Goal: Task Accomplishment & Management: Use online tool/utility

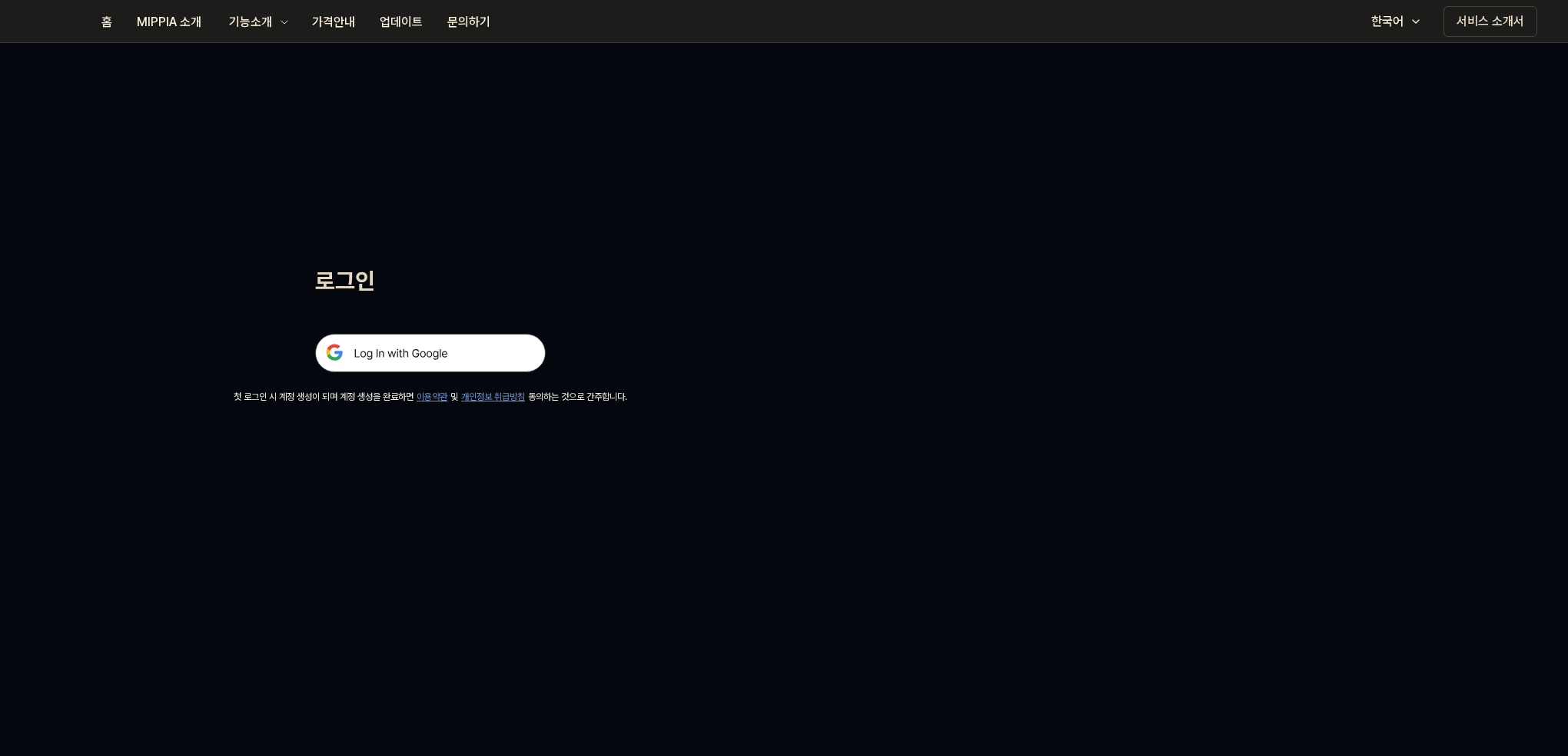
click at [444, 363] on img at bounding box center [430, 353] width 231 height 39
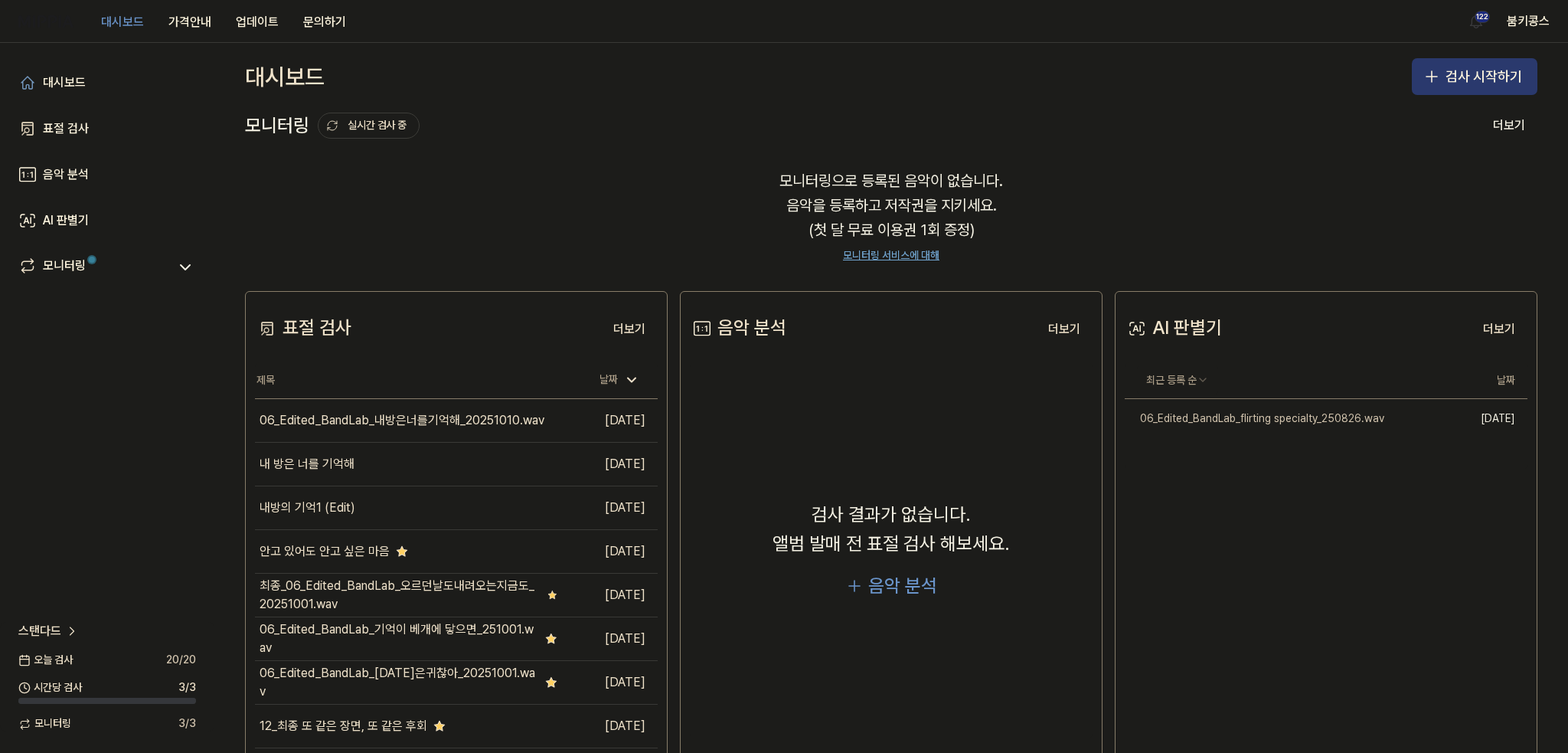
click at [1467, 76] on button "검사 시작하기" at bounding box center [1474, 77] width 125 height 37
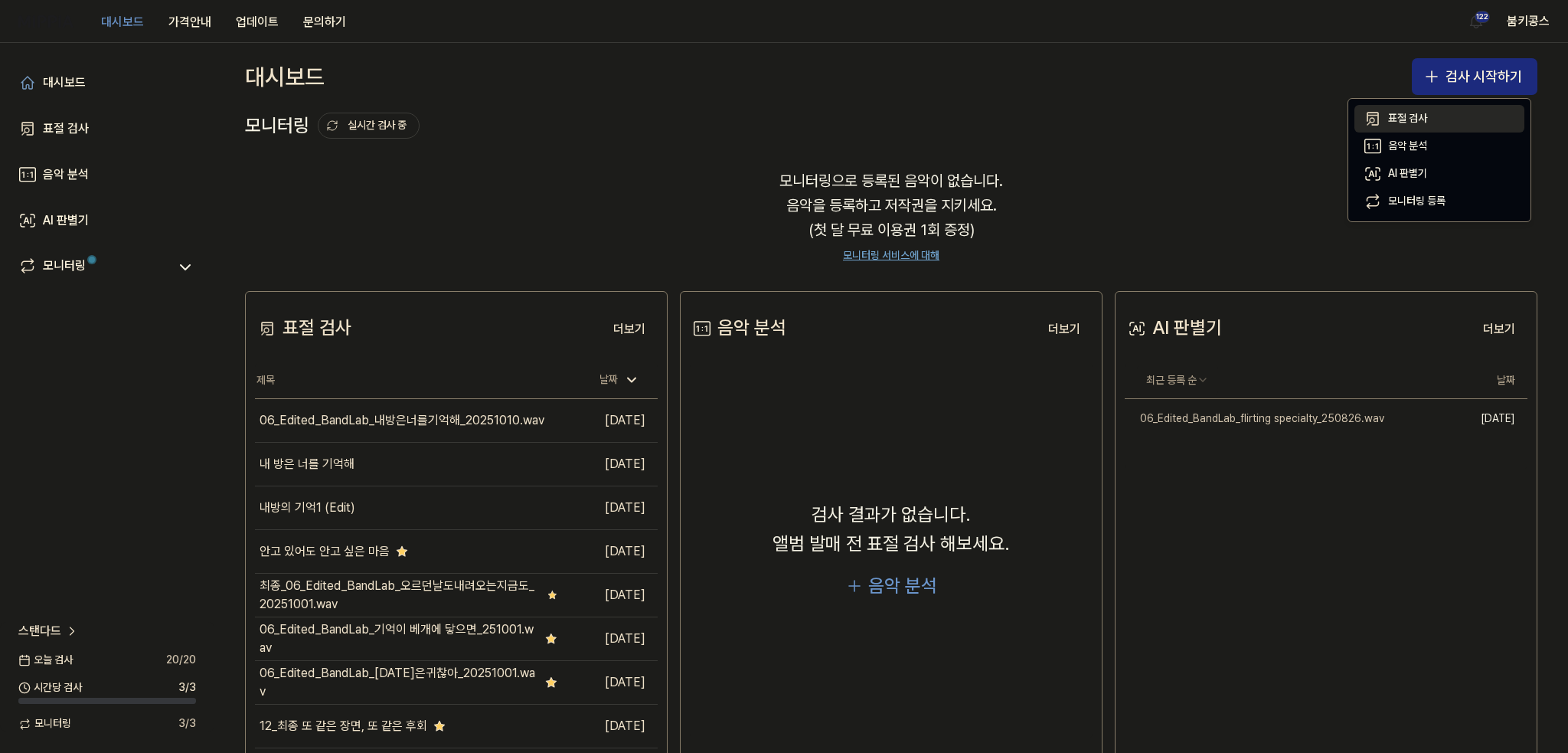
click at [1387, 110] on button "표절 검사" at bounding box center [1439, 118] width 170 height 28
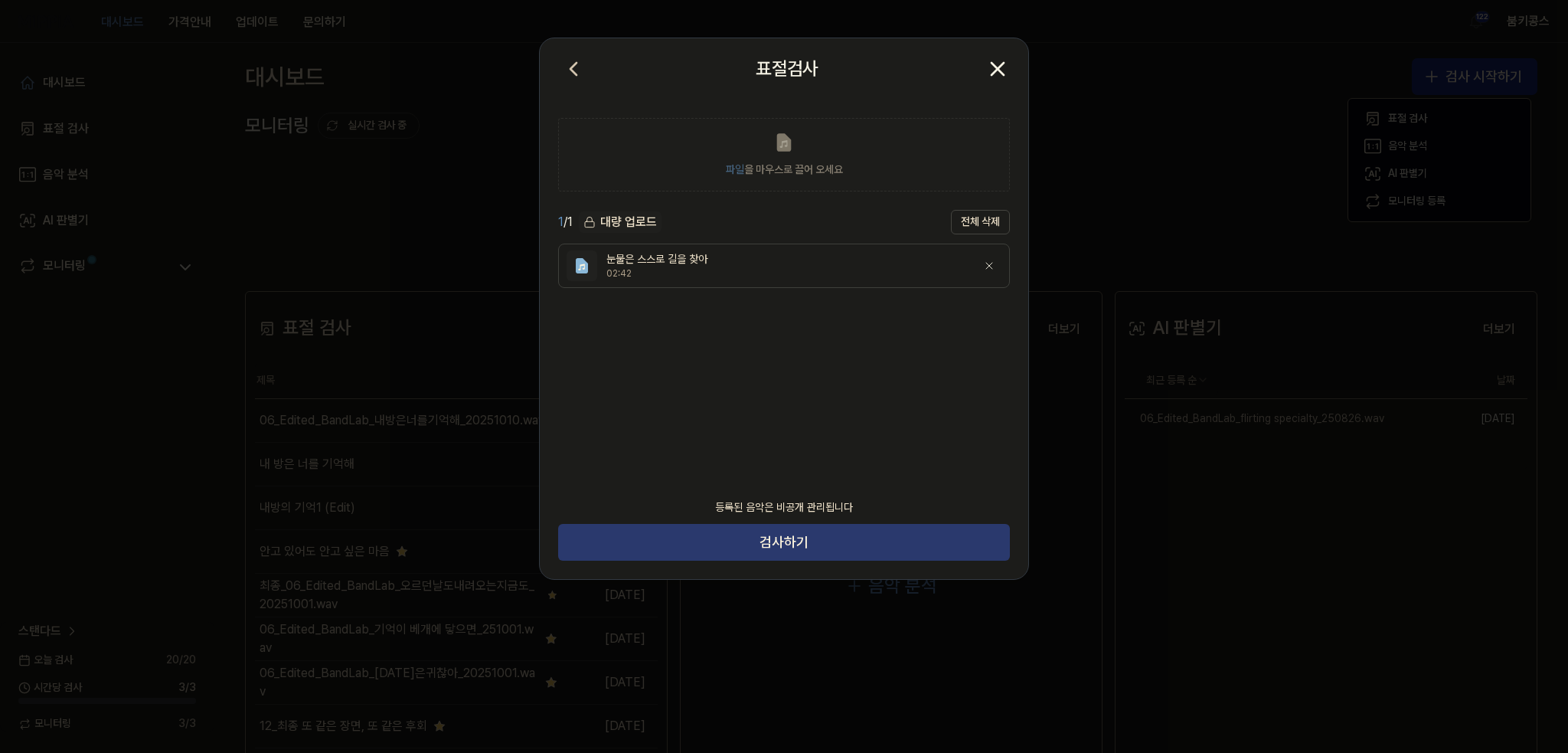
click at [845, 550] on button "검사하기" at bounding box center [784, 542] width 451 height 37
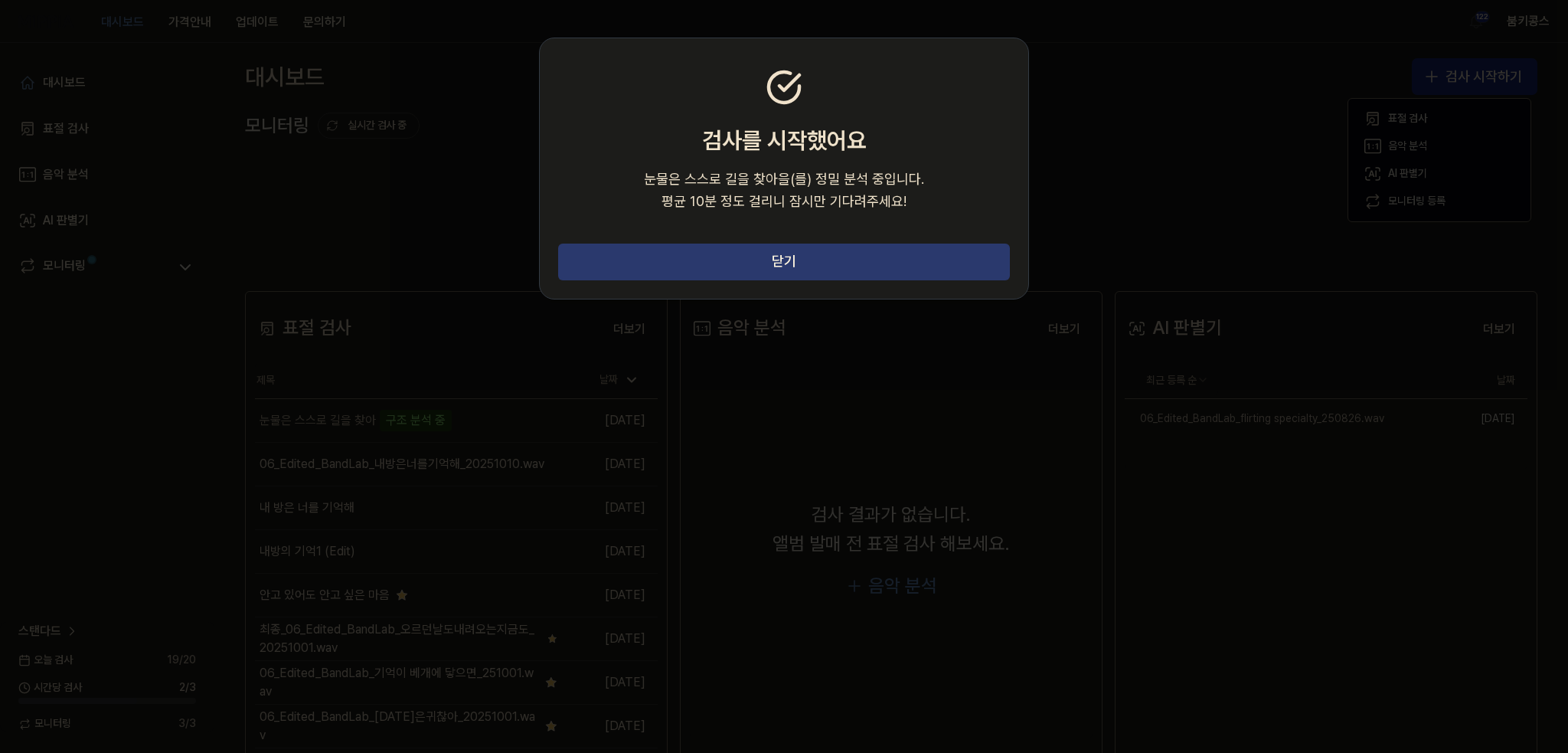
click at [692, 265] on button "닫기" at bounding box center [784, 261] width 451 height 37
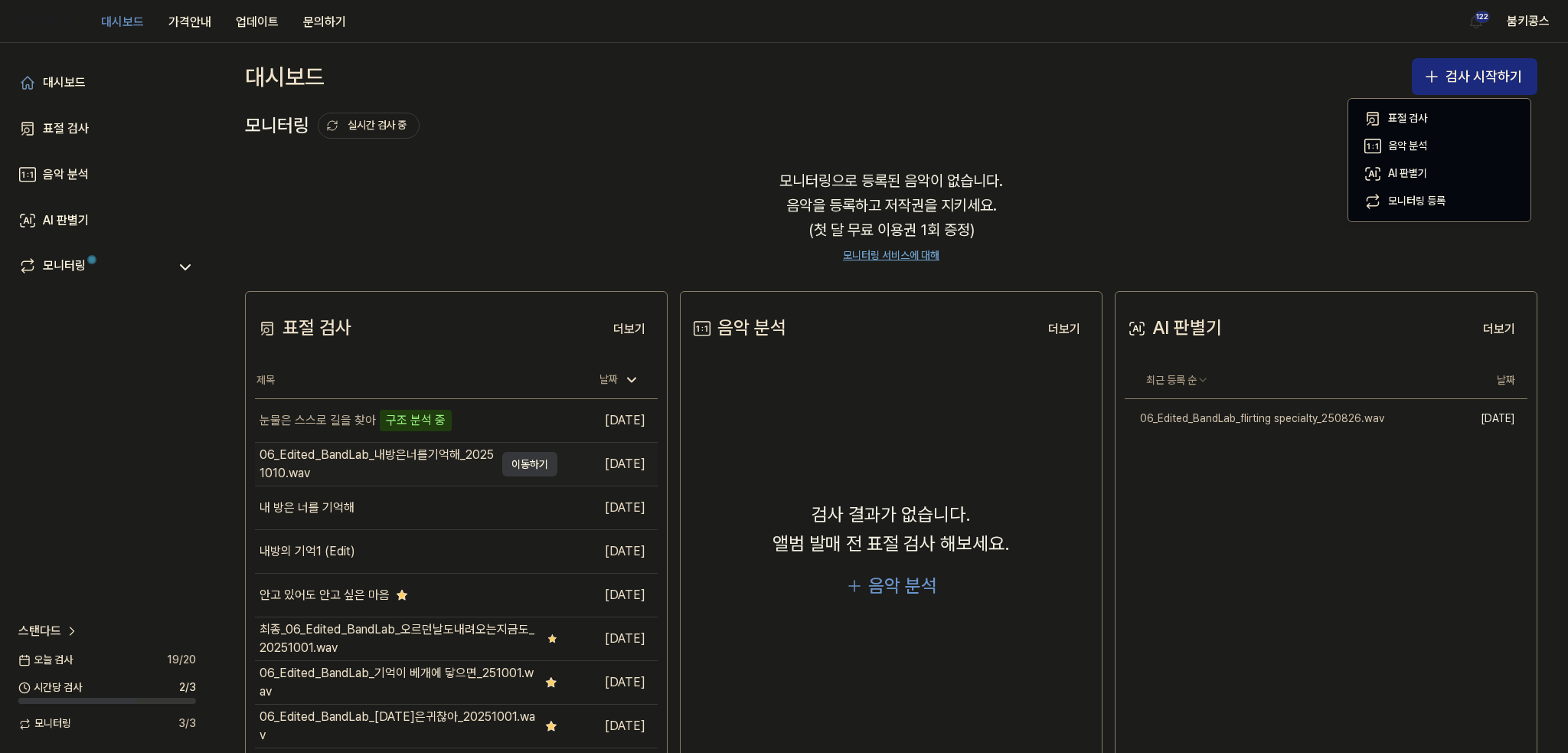
drag, startPoint x: 488, startPoint y: 466, endPoint x: 502, endPoint y: 468, distance: 14.1
click at [489, 466] on div "06_Edited_BandLab_내방은너를기억해_20251010.wav" at bounding box center [377, 464] width 235 height 37
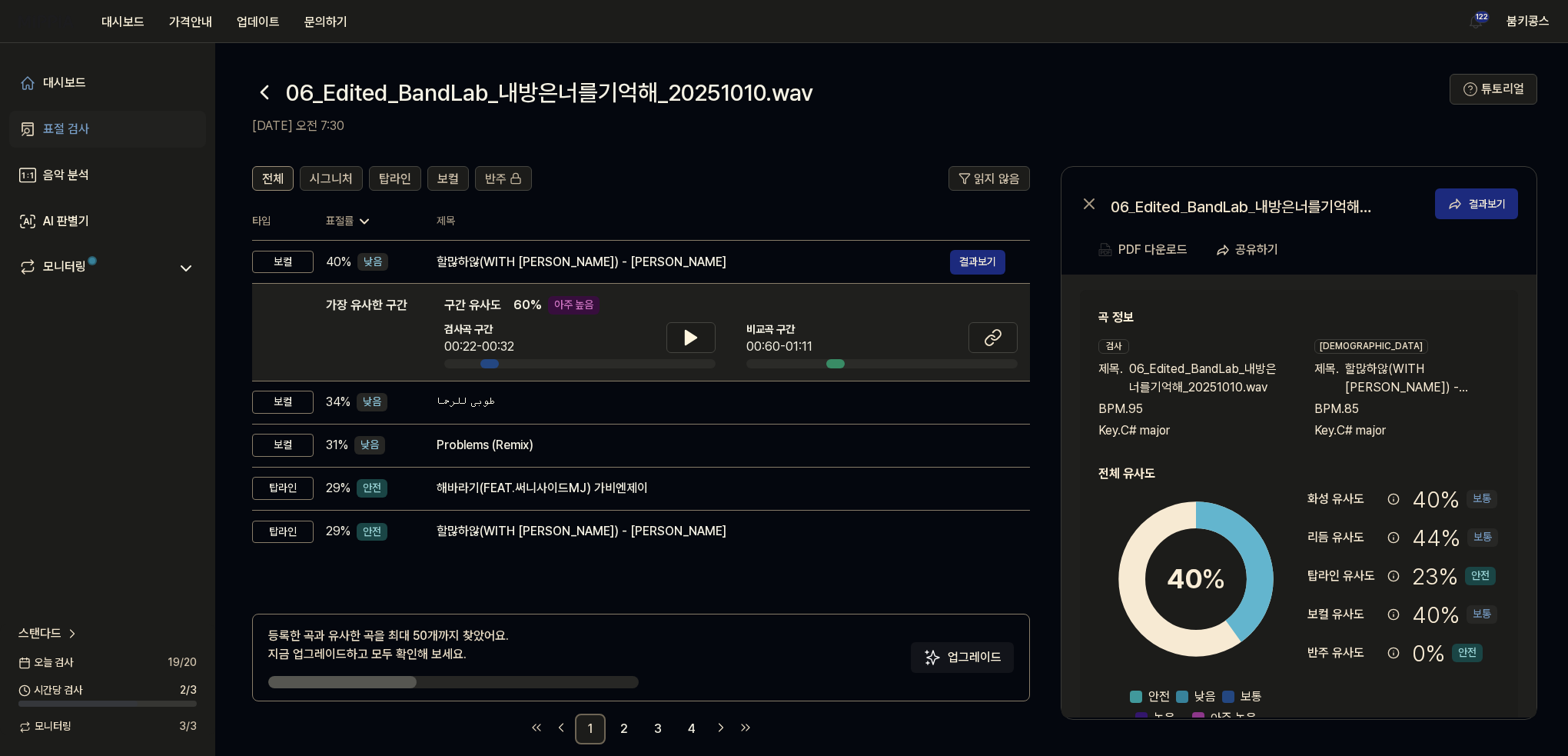
click at [98, 125] on link "표절 검사" at bounding box center [108, 129] width 196 height 37
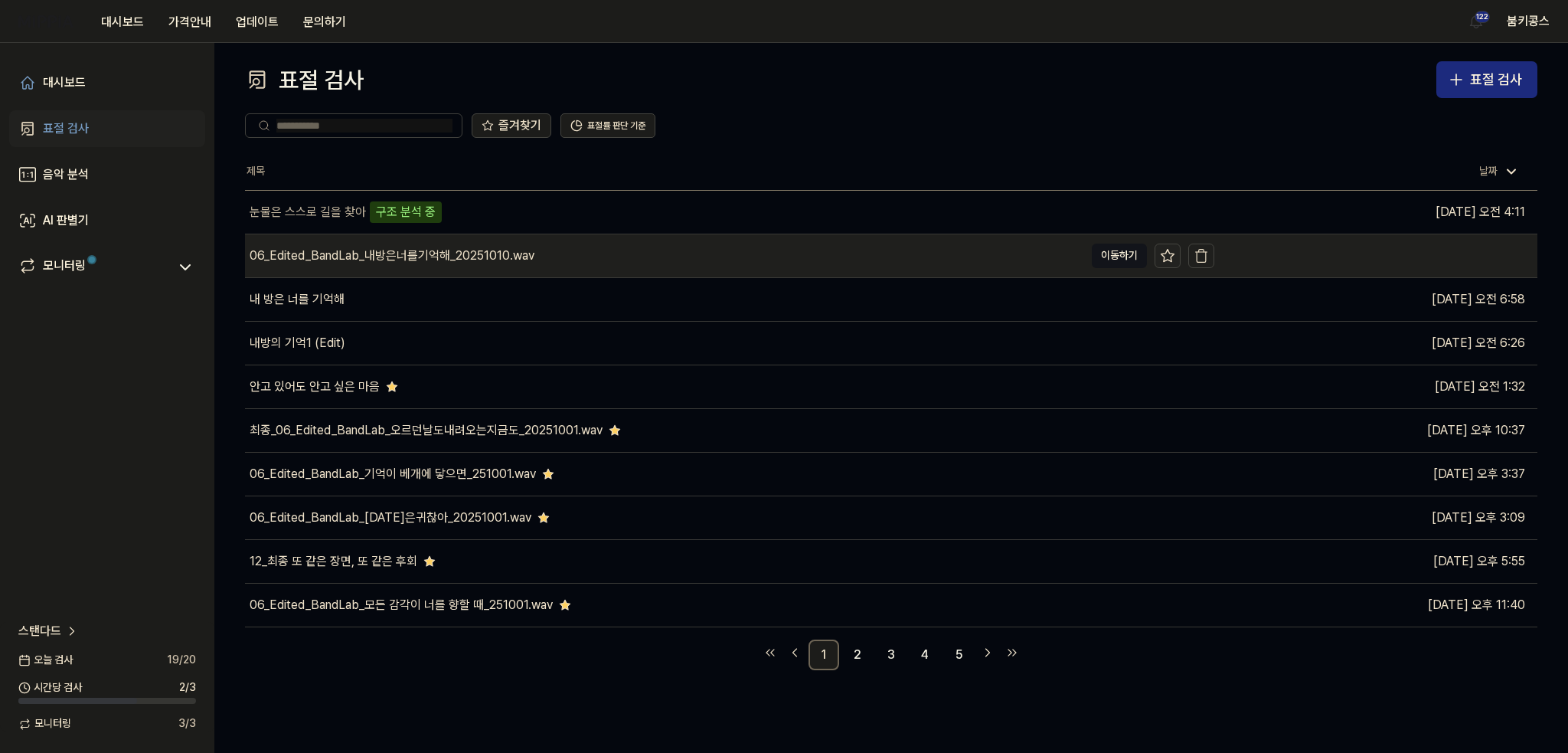
click at [1168, 258] on icon at bounding box center [1167, 255] width 15 height 15
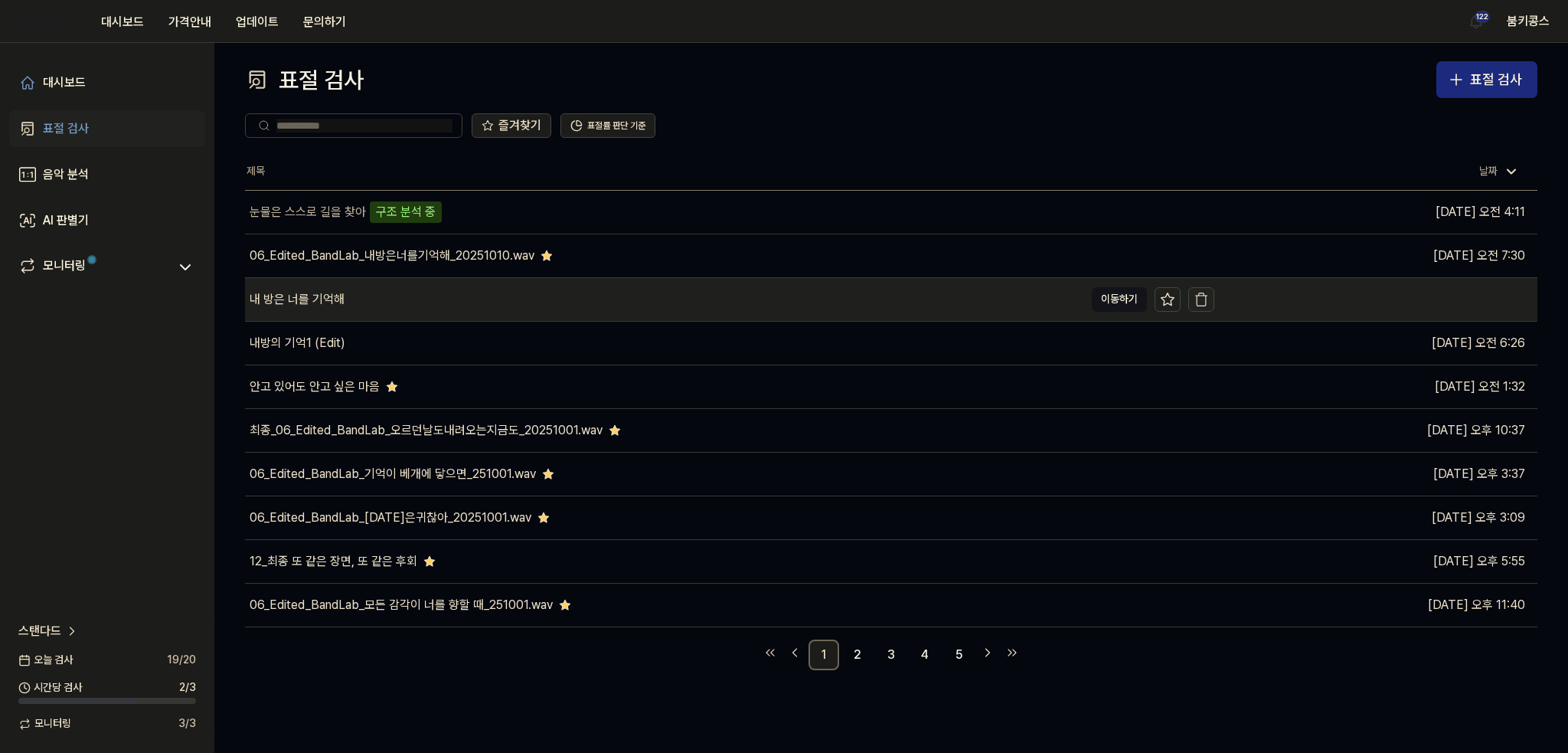
click at [1200, 302] on icon "button" at bounding box center [1200, 299] width 15 height 15
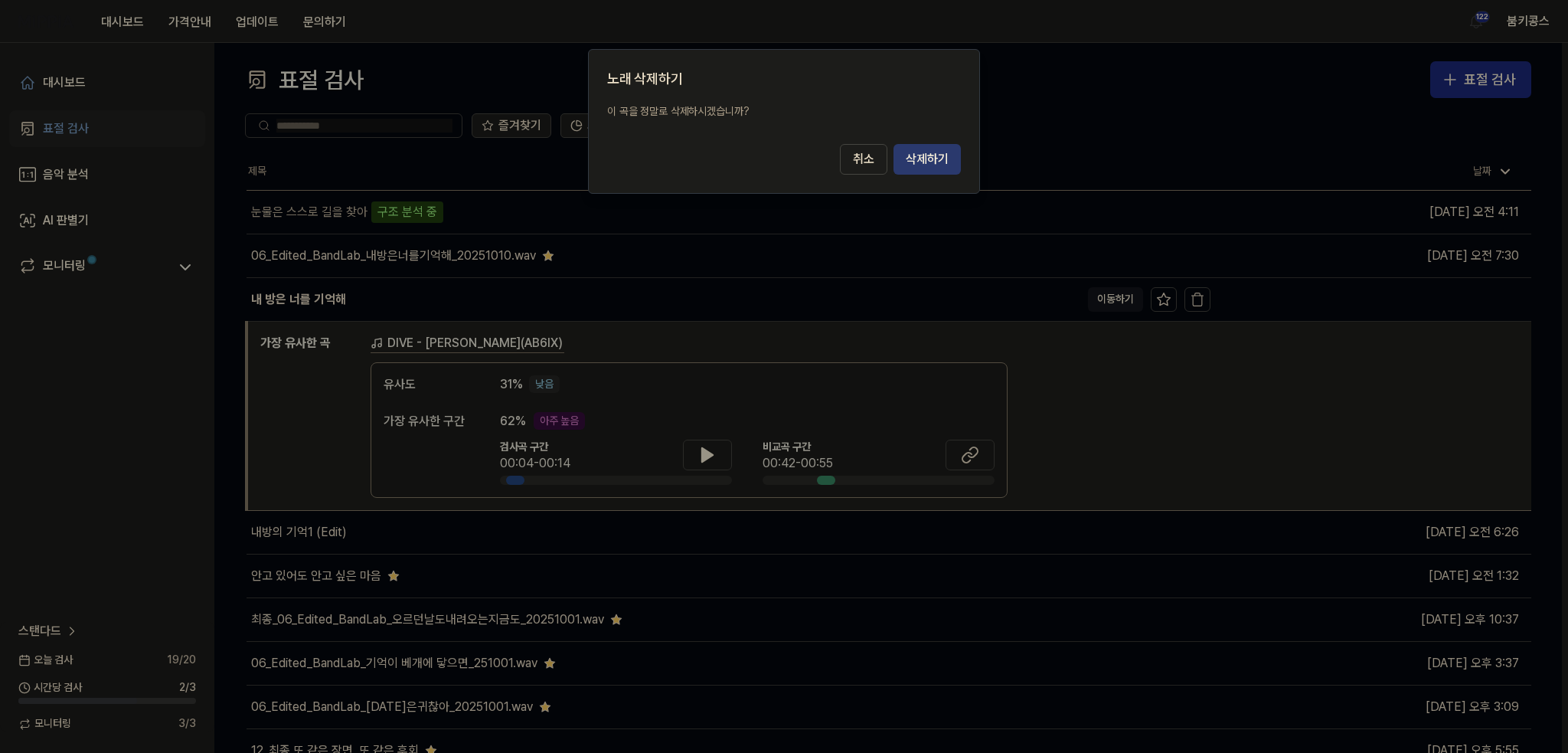
click at [932, 167] on button "삭제하기" at bounding box center [926, 159] width 67 height 31
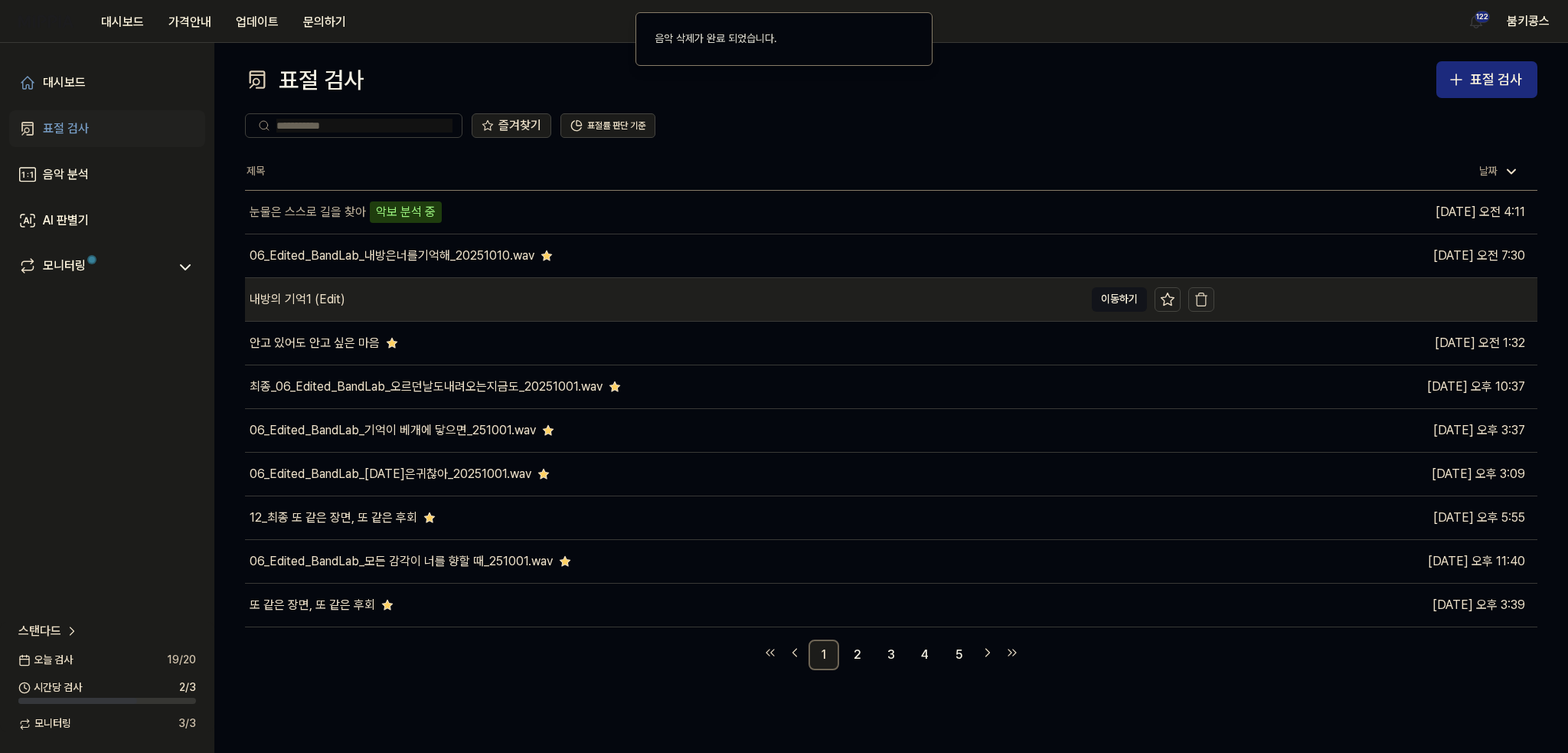
click at [1197, 305] on icon "button" at bounding box center [1200, 299] width 15 height 15
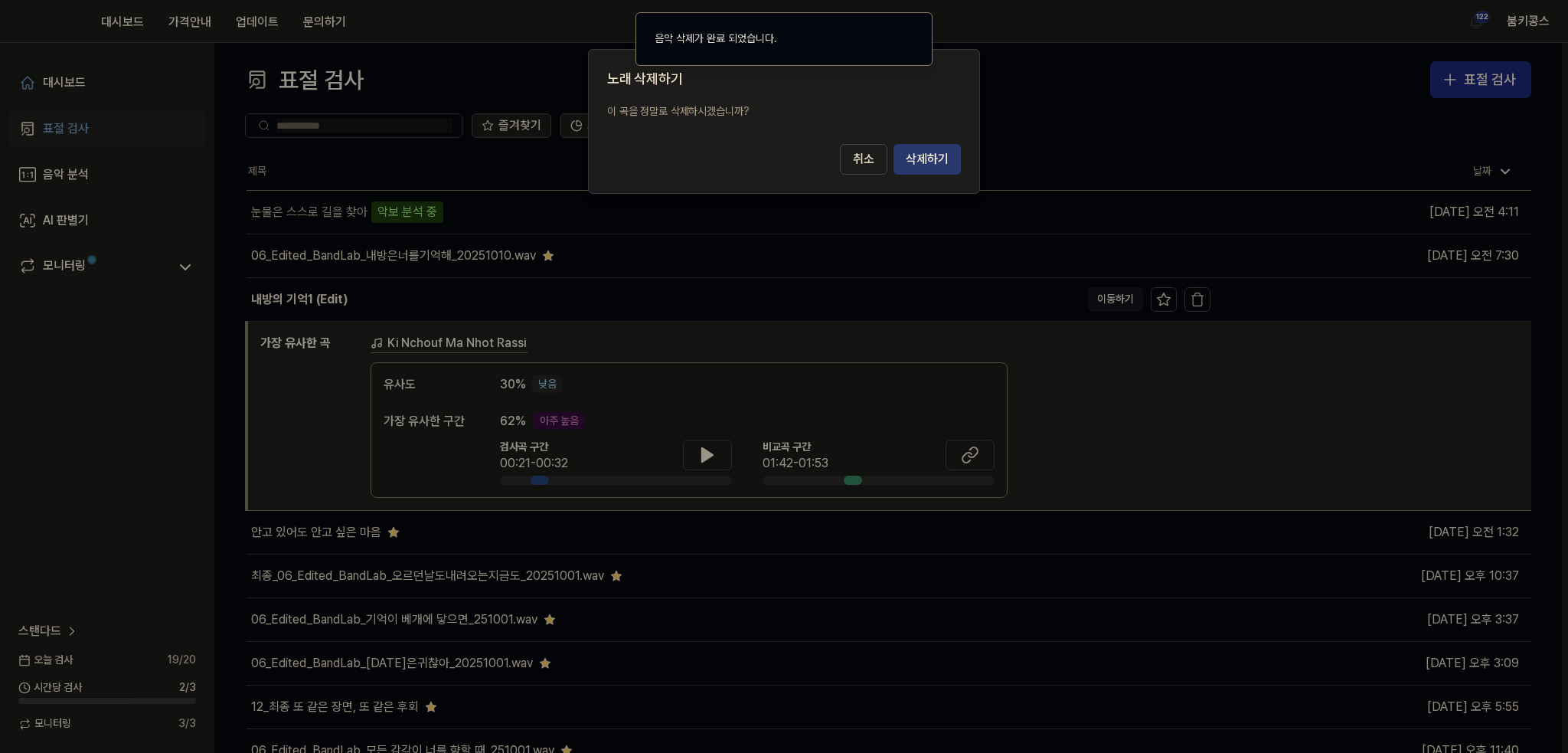
click at [914, 152] on button "삭제하기" at bounding box center [926, 159] width 67 height 31
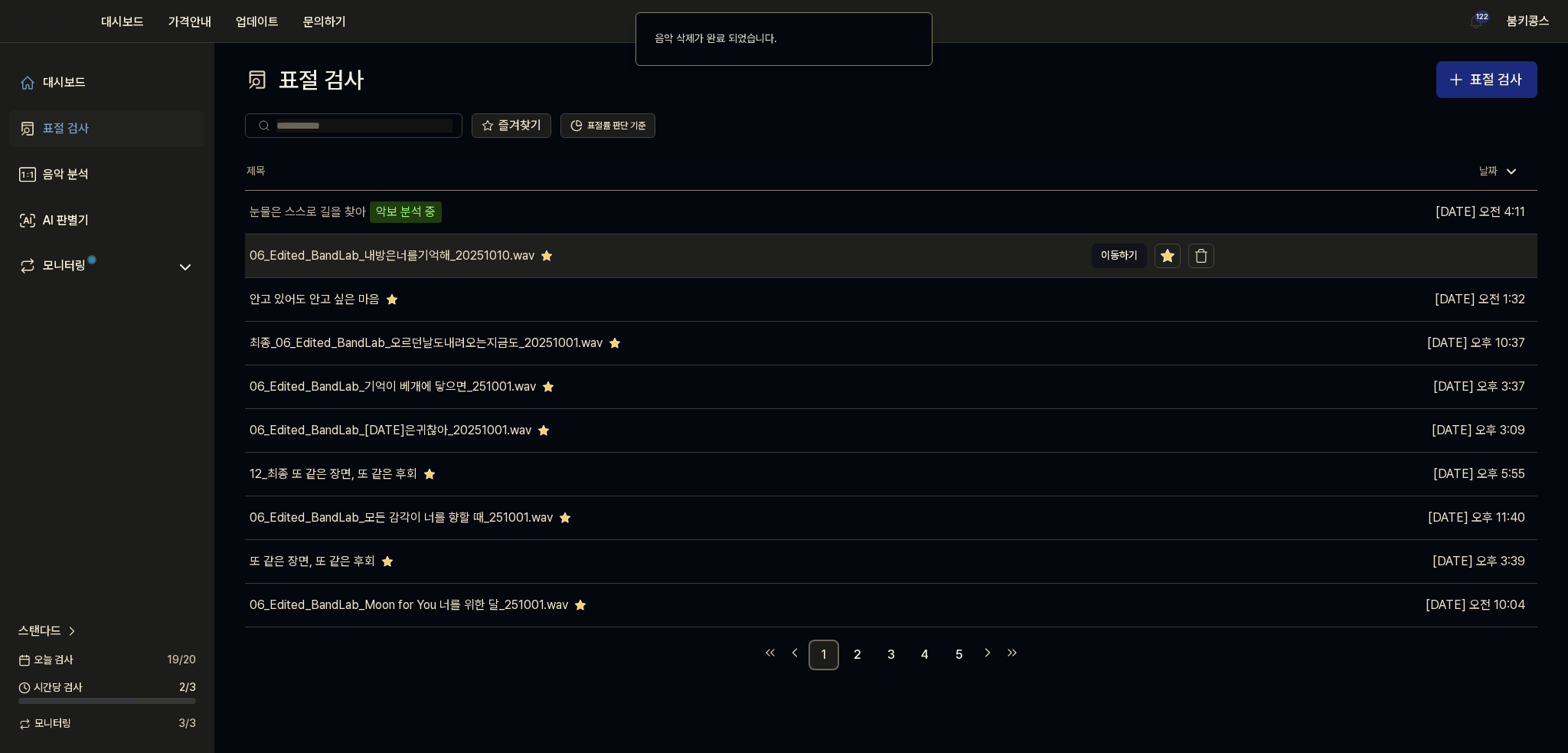
click at [515, 253] on div "06_Edited_BandLab_내방은너를기억해_20251010.wav" at bounding box center [391, 255] width 285 height 18
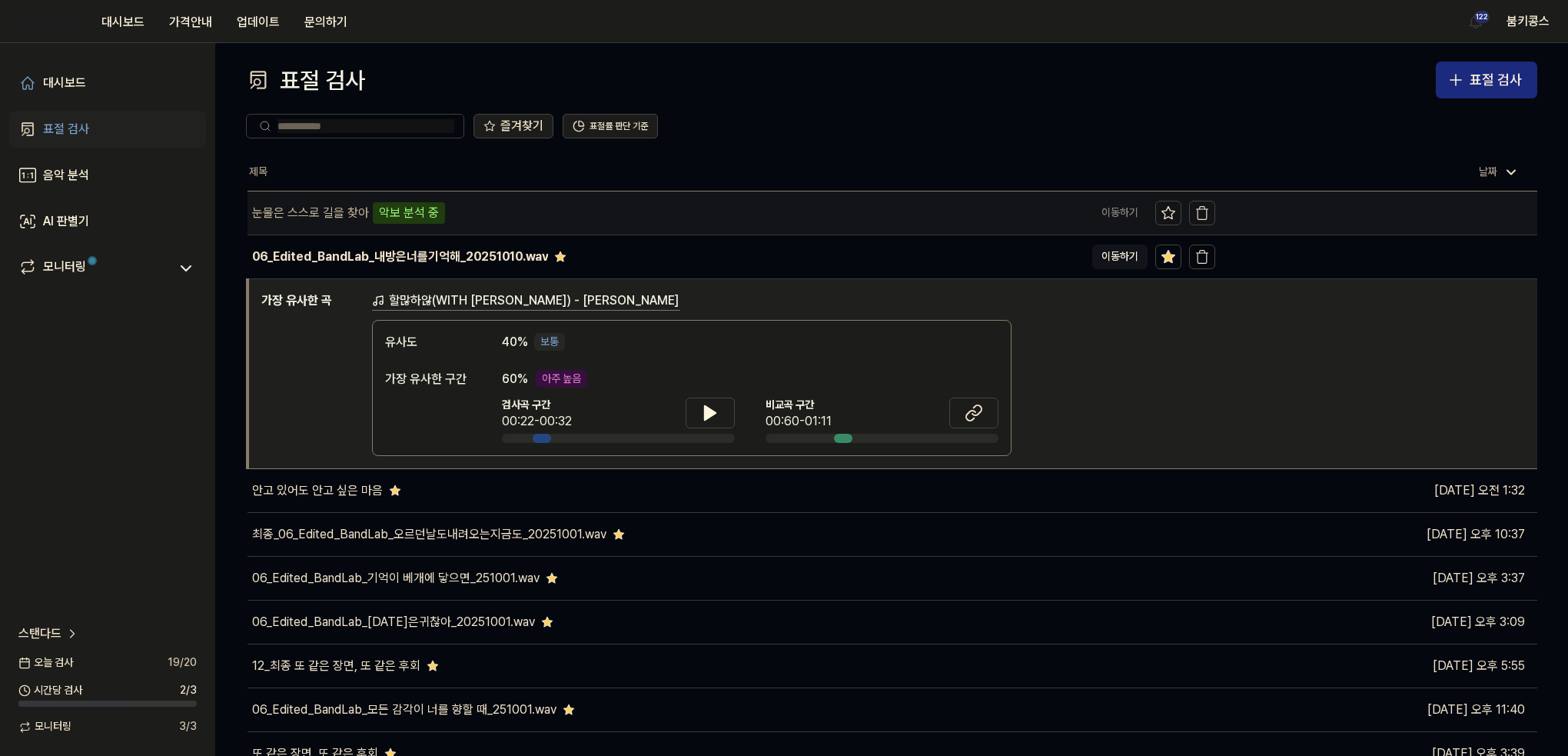
click at [540, 233] on div "눈물은 스스로 길을 찾아 악보 분석 중" at bounding box center [666, 213] width 837 height 43
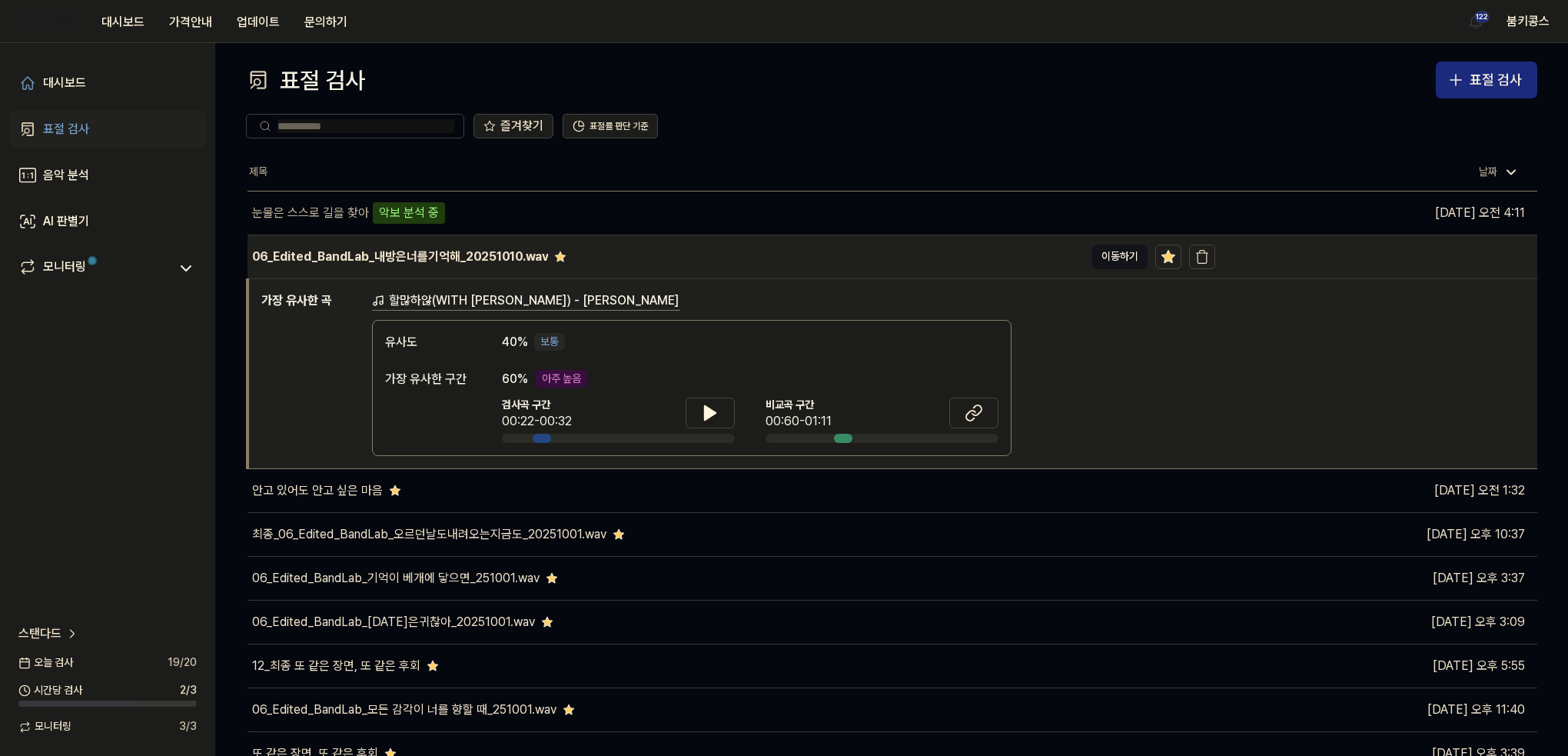
click at [543, 245] on div "06_Edited_BandLab_내방은너를기억해_20251010.wav" at bounding box center [666, 257] width 837 height 43
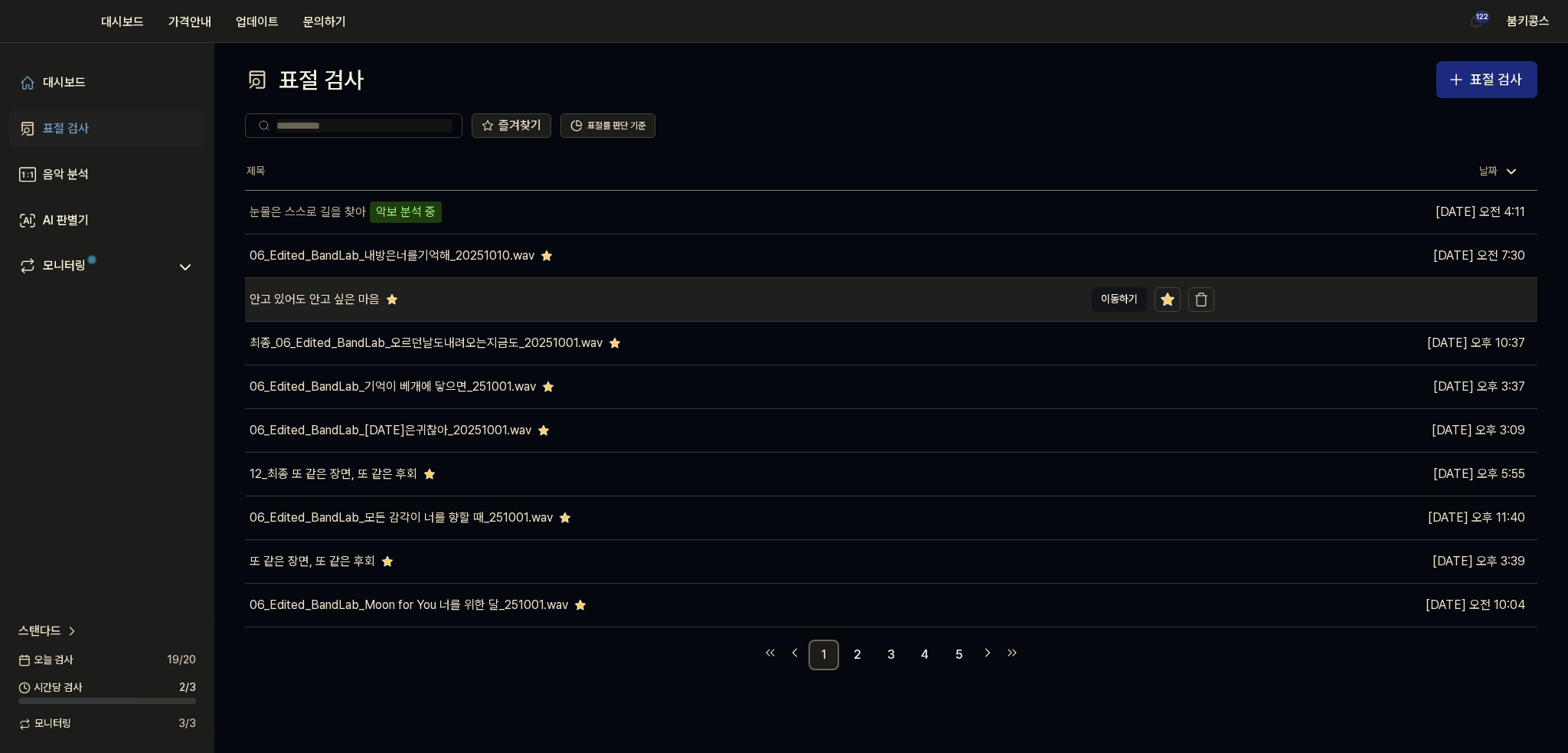
click at [432, 309] on div "안고 있어도 안고 싶은 마음" at bounding box center [664, 299] width 839 height 43
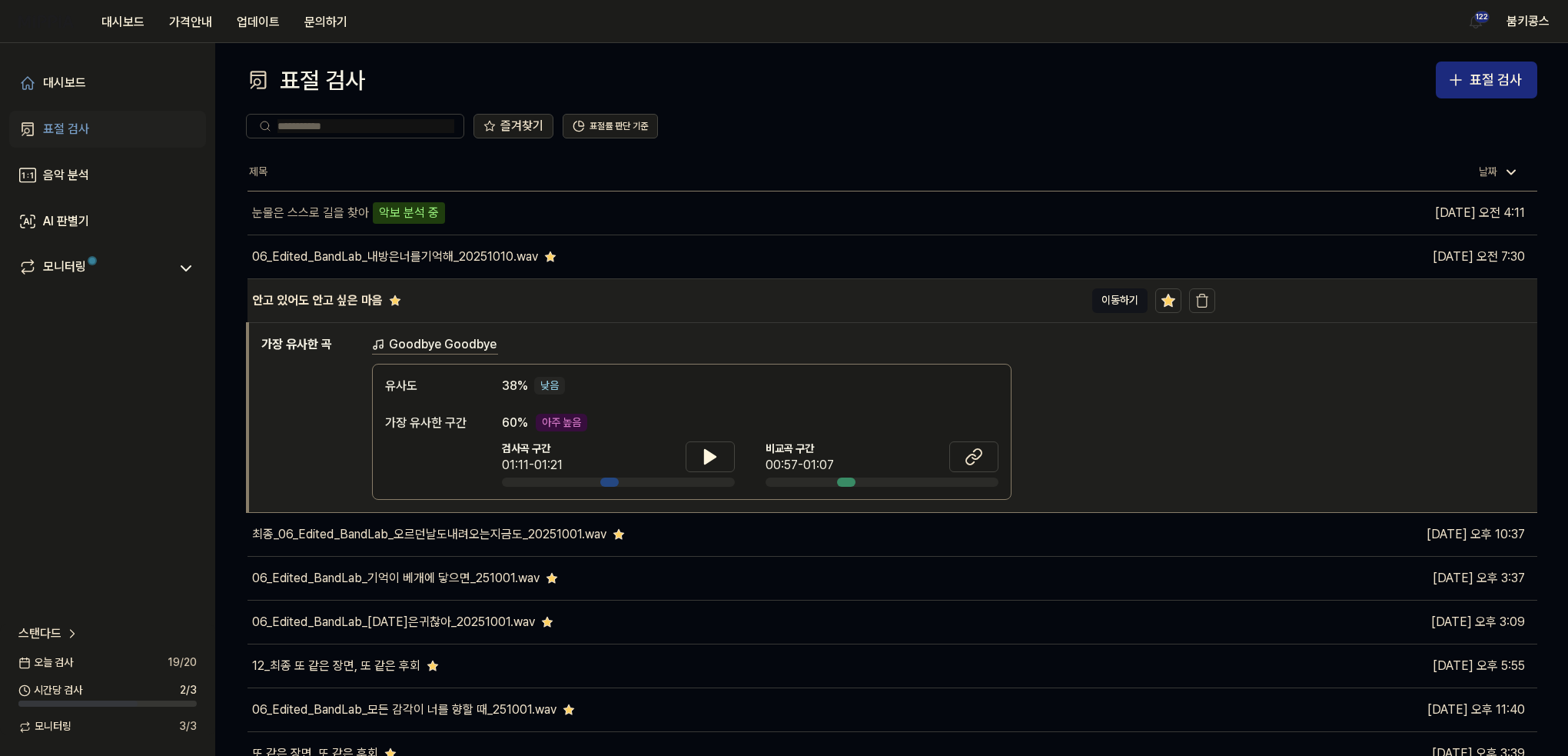
click at [434, 311] on div "안고 있어도 안고 싶은 마음" at bounding box center [666, 300] width 837 height 43
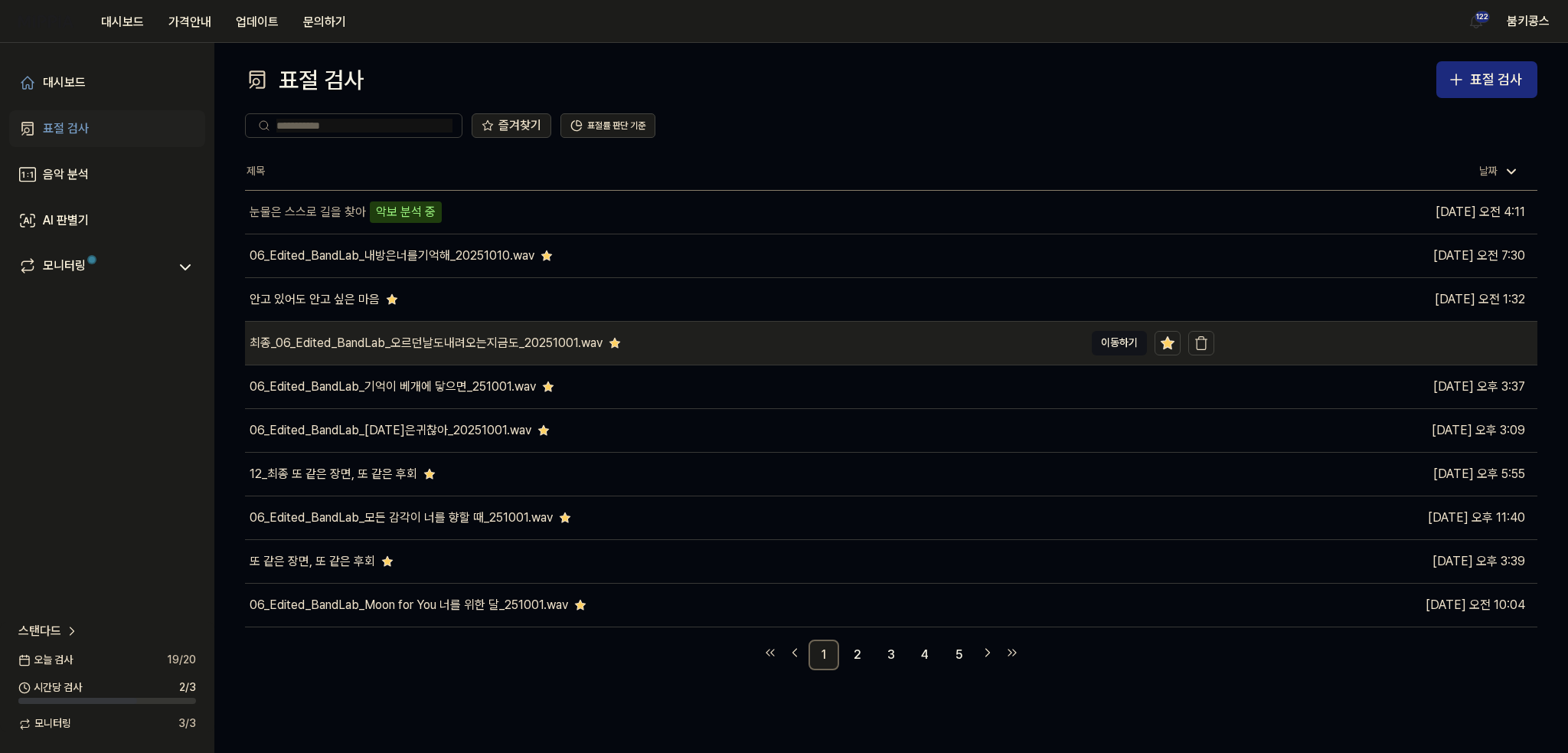
click at [425, 353] on div "최종_06_Edited_BandLab_오르던날도내려오는지금도_20251001.wav" at bounding box center [664, 343] width 839 height 43
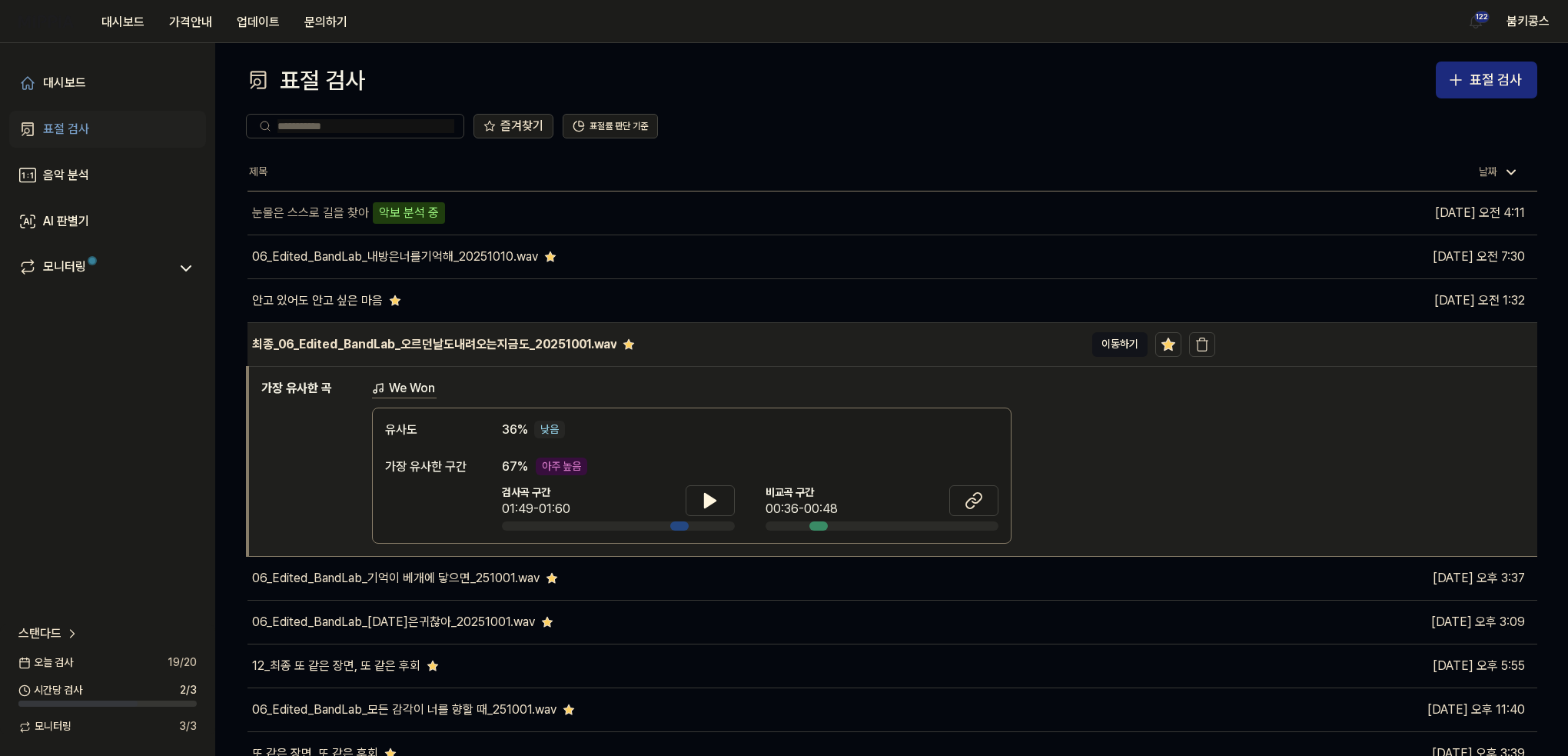
click at [427, 354] on div "최종_06_Edited_BandLab_오르던날도내려오는지금도_20251001.wav" at bounding box center [666, 344] width 837 height 43
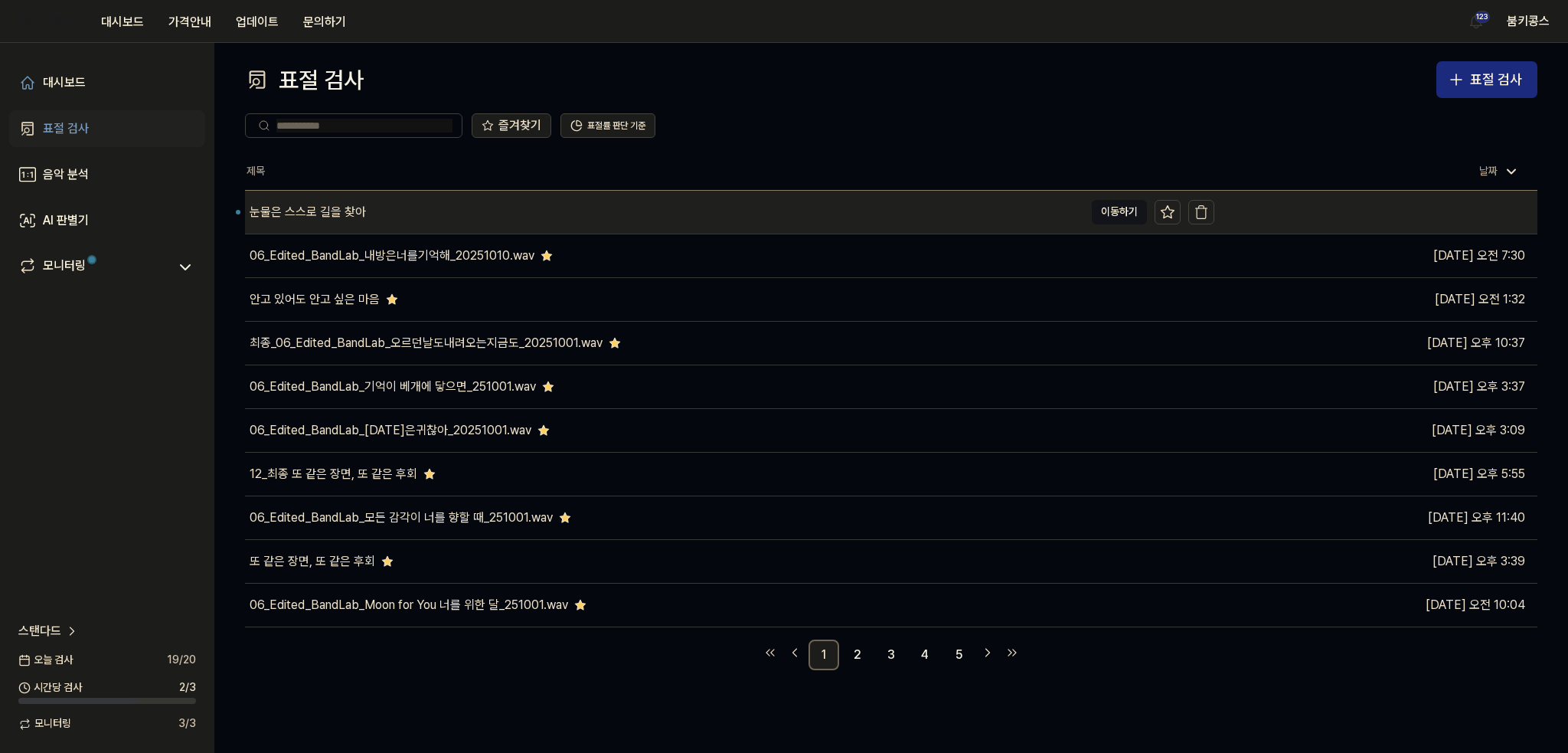
click at [667, 223] on div "눈물은 스스로 길을 찾아" at bounding box center [664, 212] width 839 height 43
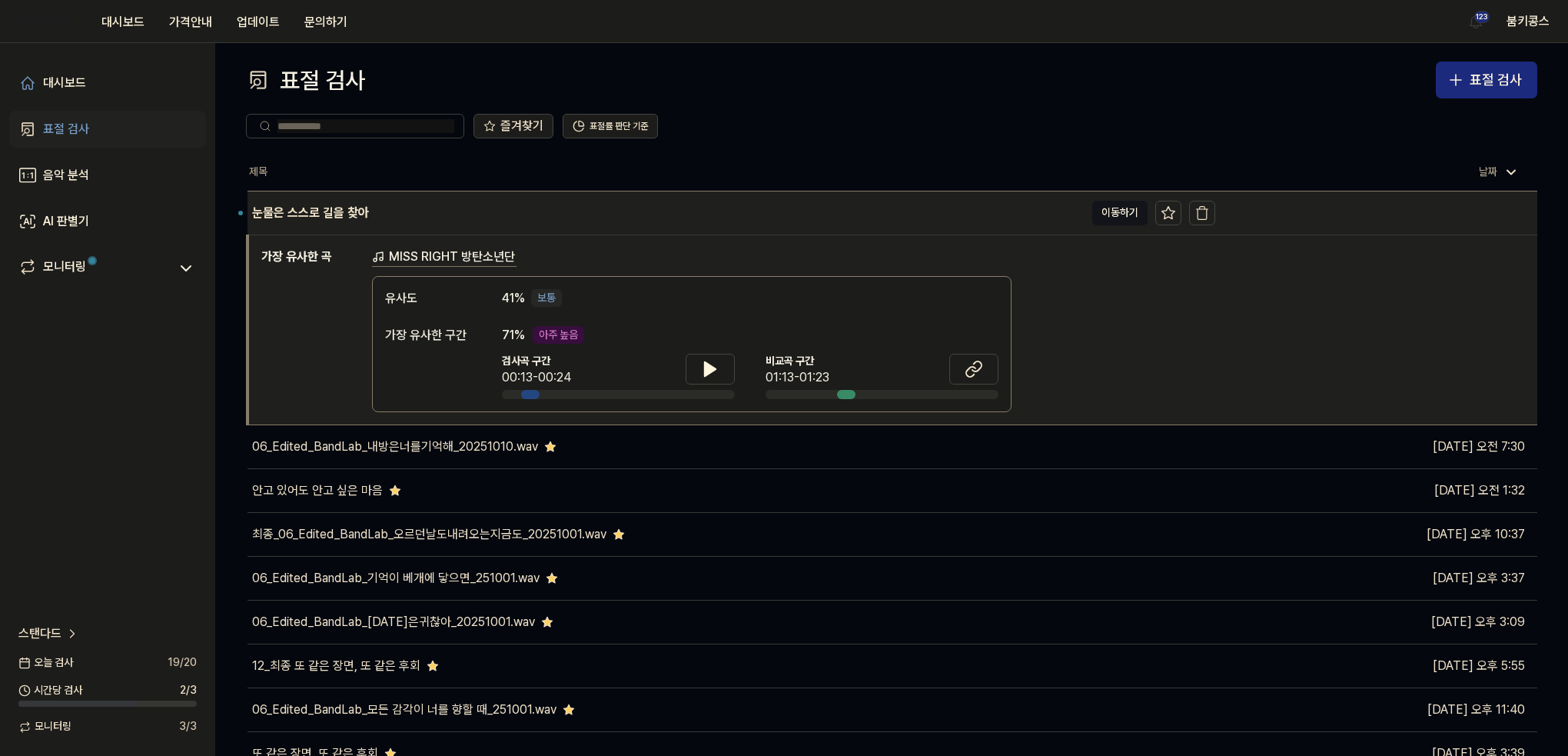
click at [670, 224] on div "눈물은 스스로 길을 찾아" at bounding box center [666, 213] width 837 height 43
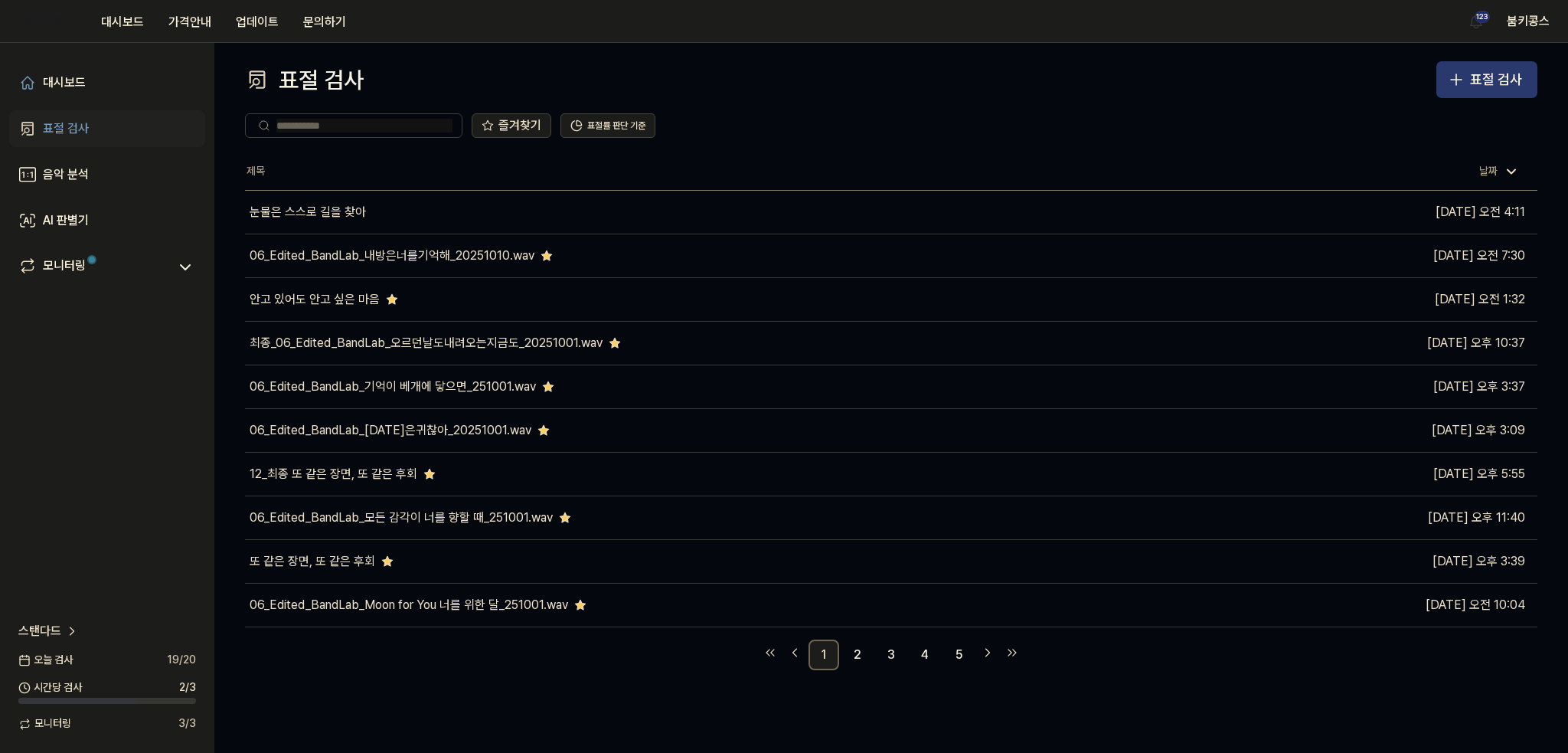
click at [1465, 79] on icon "button" at bounding box center [1455, 79] width 18 height 18
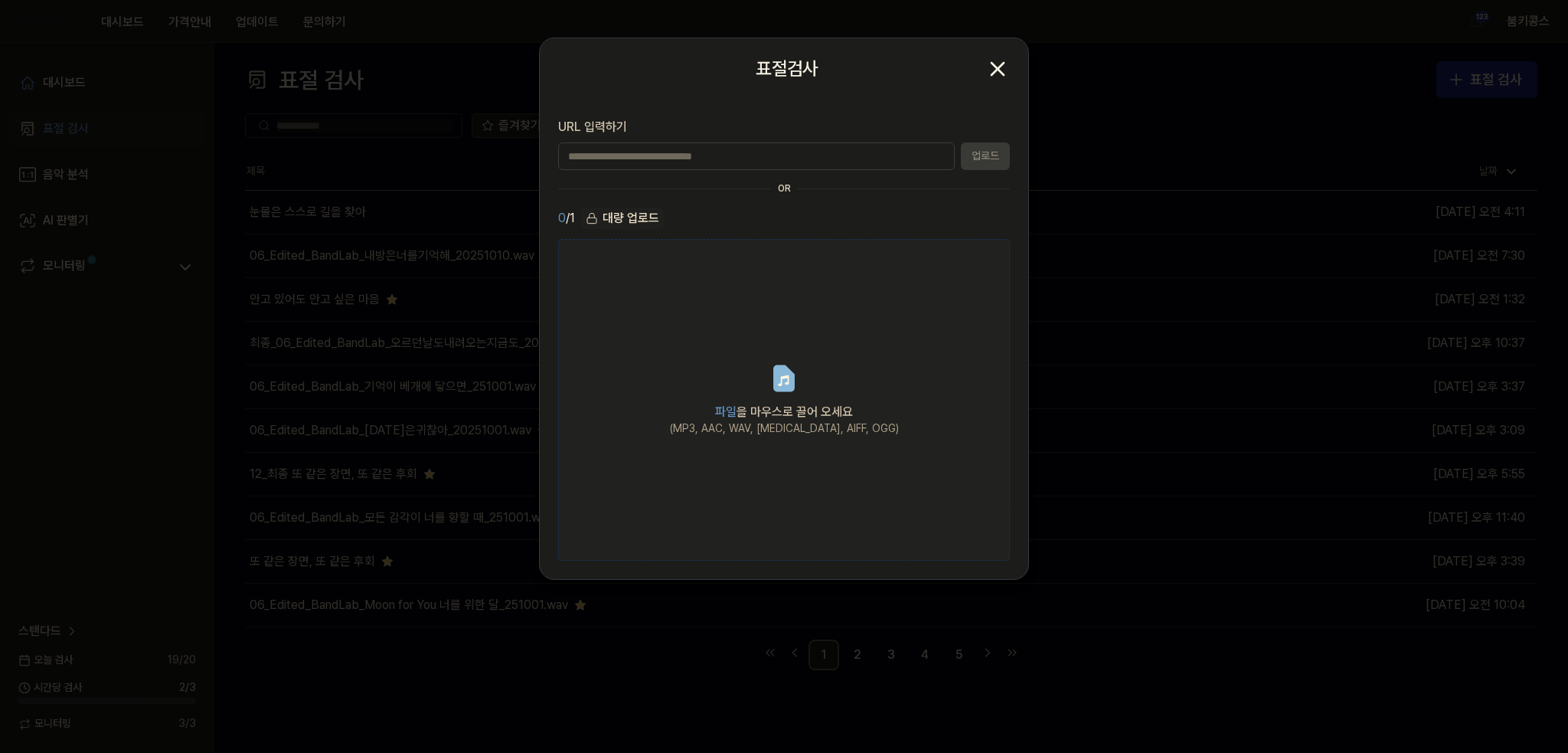
click at [780, 381] on icon at bounding box center [784, 379] width 18 height 24
click at [0, 0] on input "파일 을 마우스로 끌어 오세요 (MP3, AAC, WAV, [MEDICAL_DATA], AIFF, OGG)" at bounding box center [0, 0] width 0 height 0
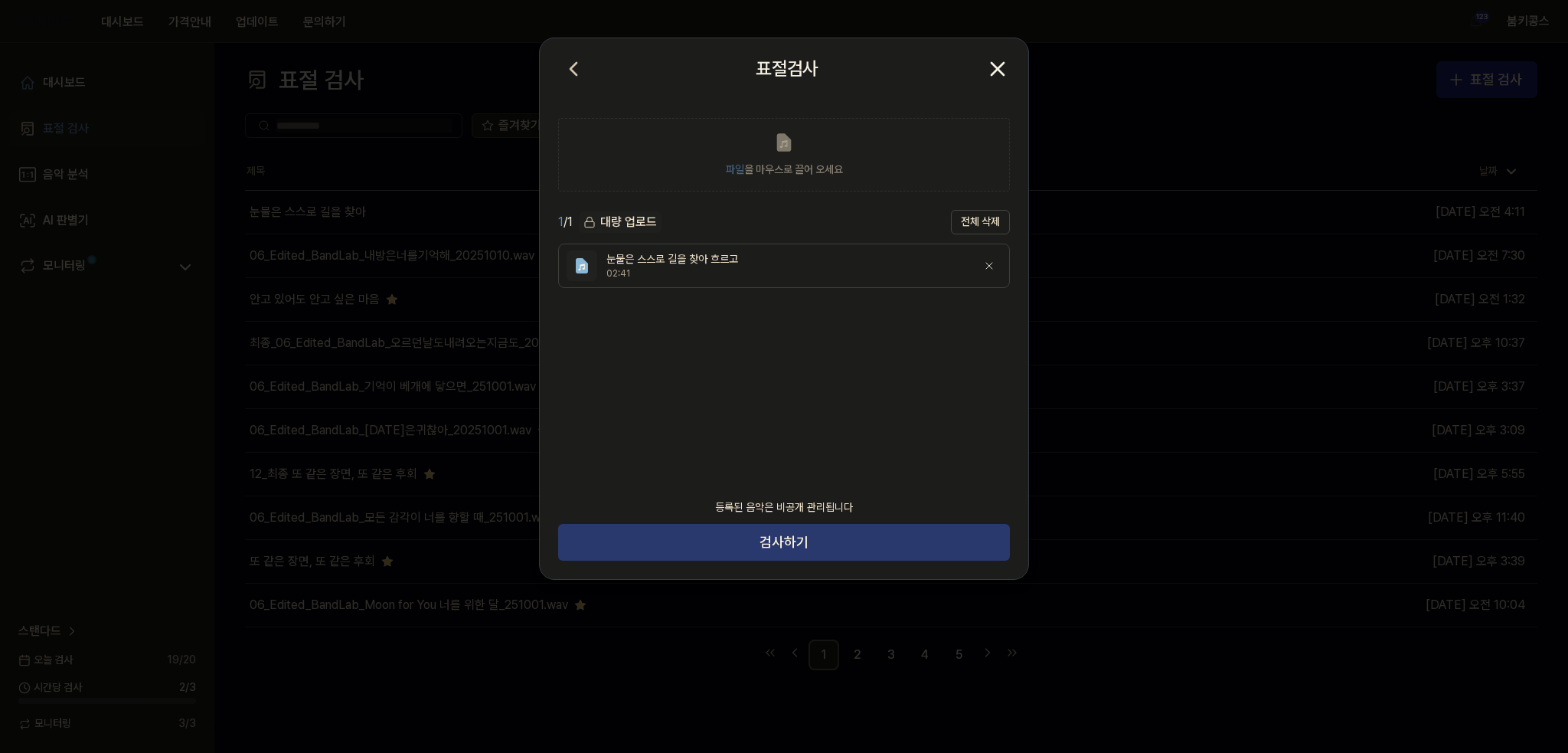
click at [889, 549] on button "검사하기" at bounding box center [784, 542] width 451 height 37
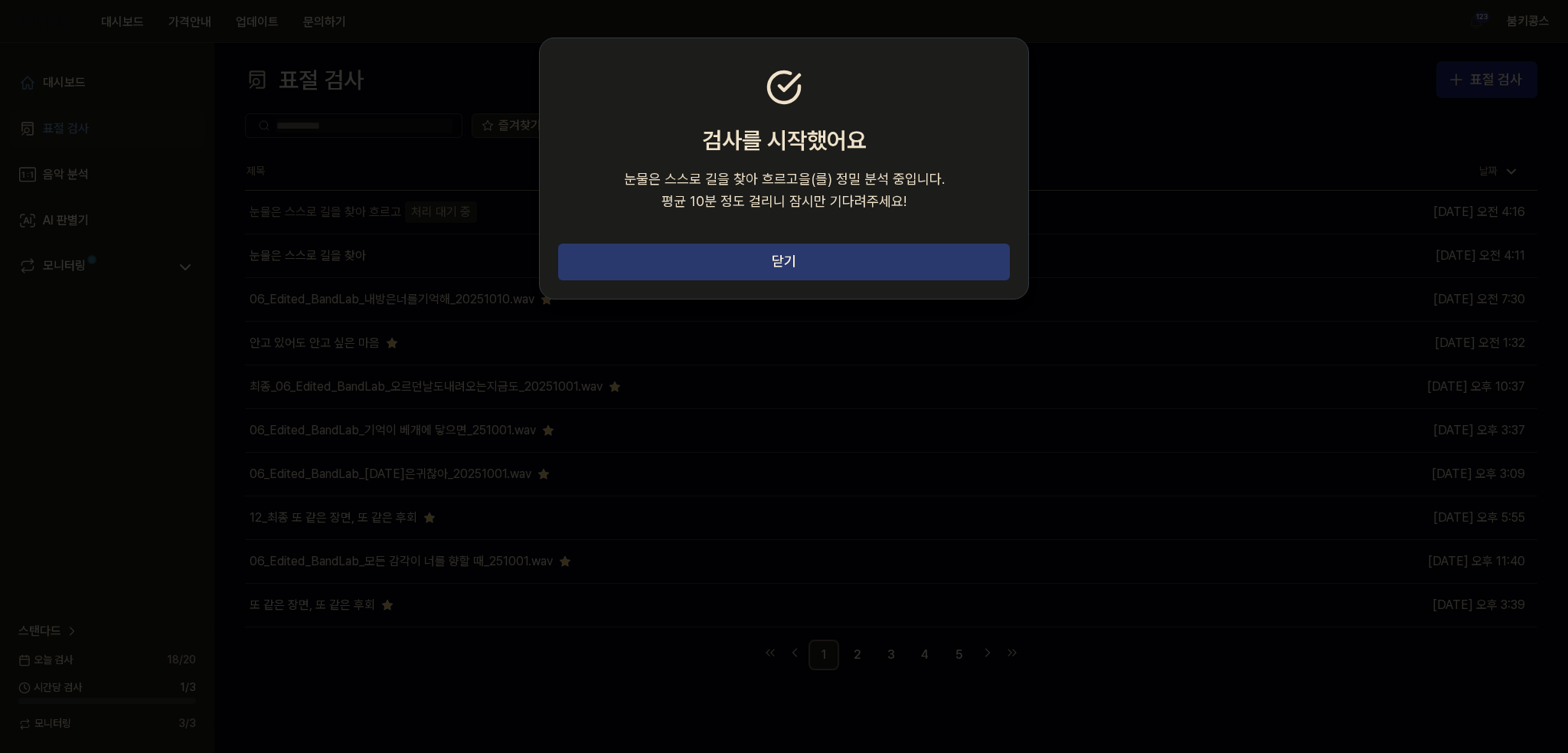
click at [865, 266] on button "닫기" at bounding box center [784, 261] width 451 height 37
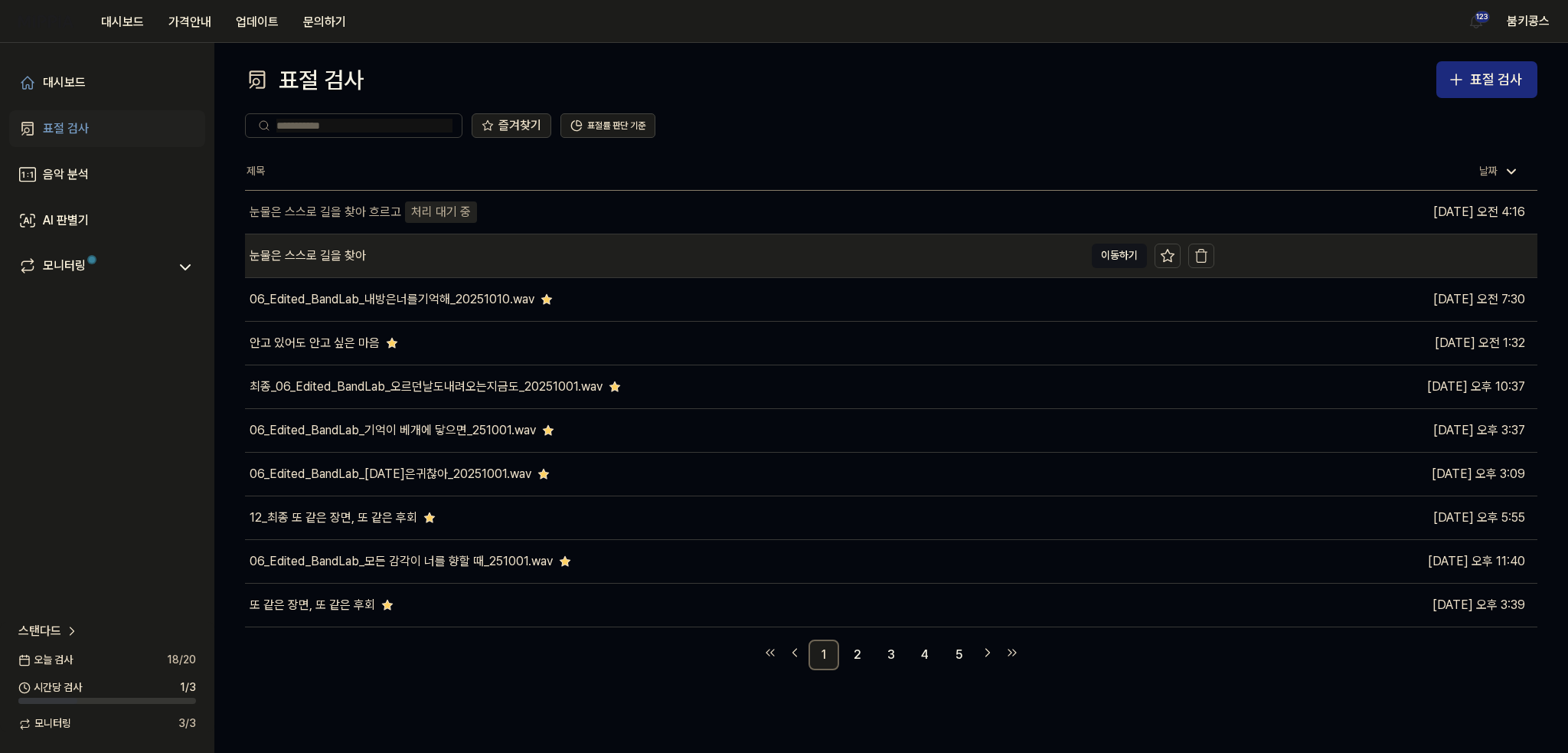
click at [484, 260] on div "눈물은 스스로 길을 찾아" at bounding box center [664, 256] width 839 height 43
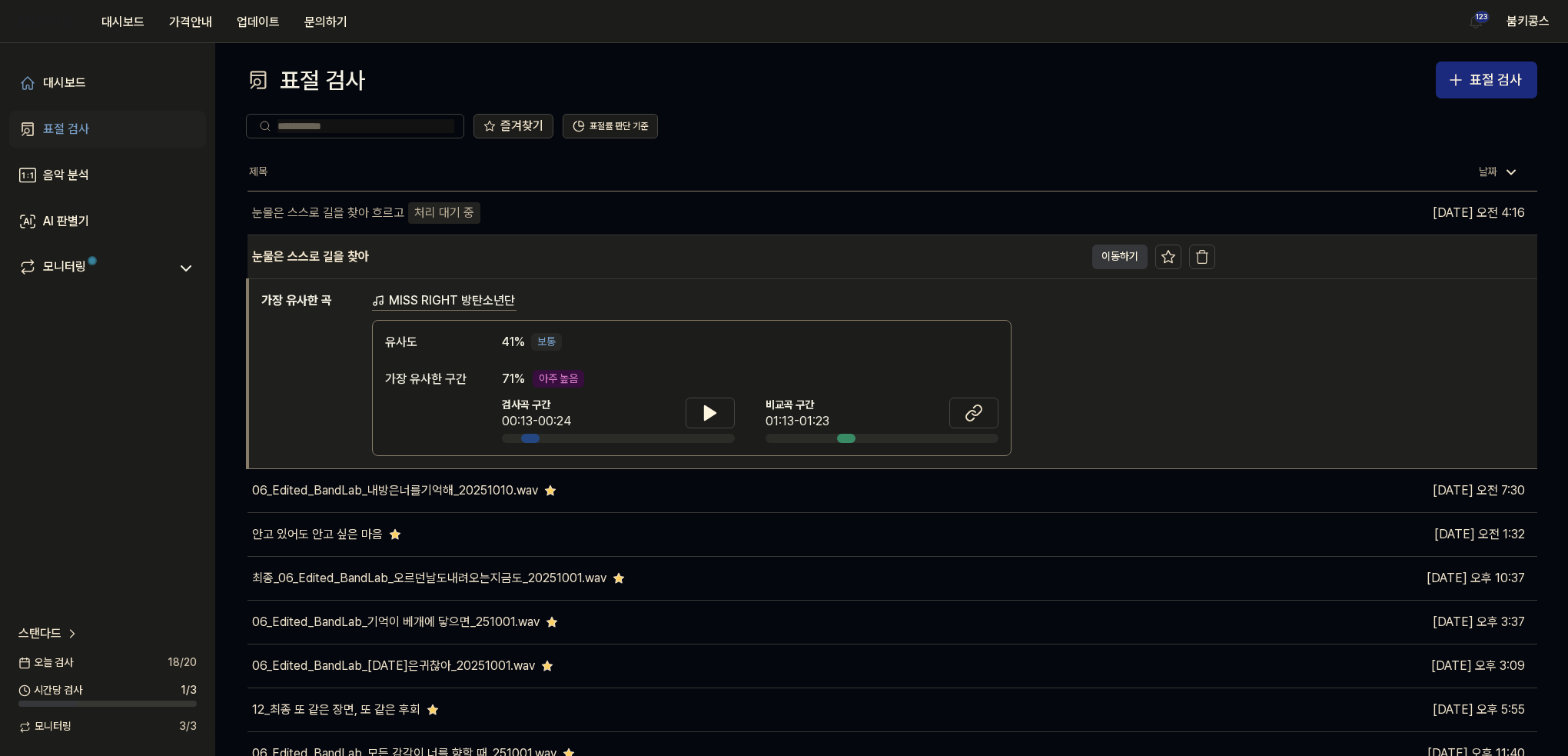
click at [1100, 258] on button "이동하기" at bounding box center [1120, 256] width 55 height 25
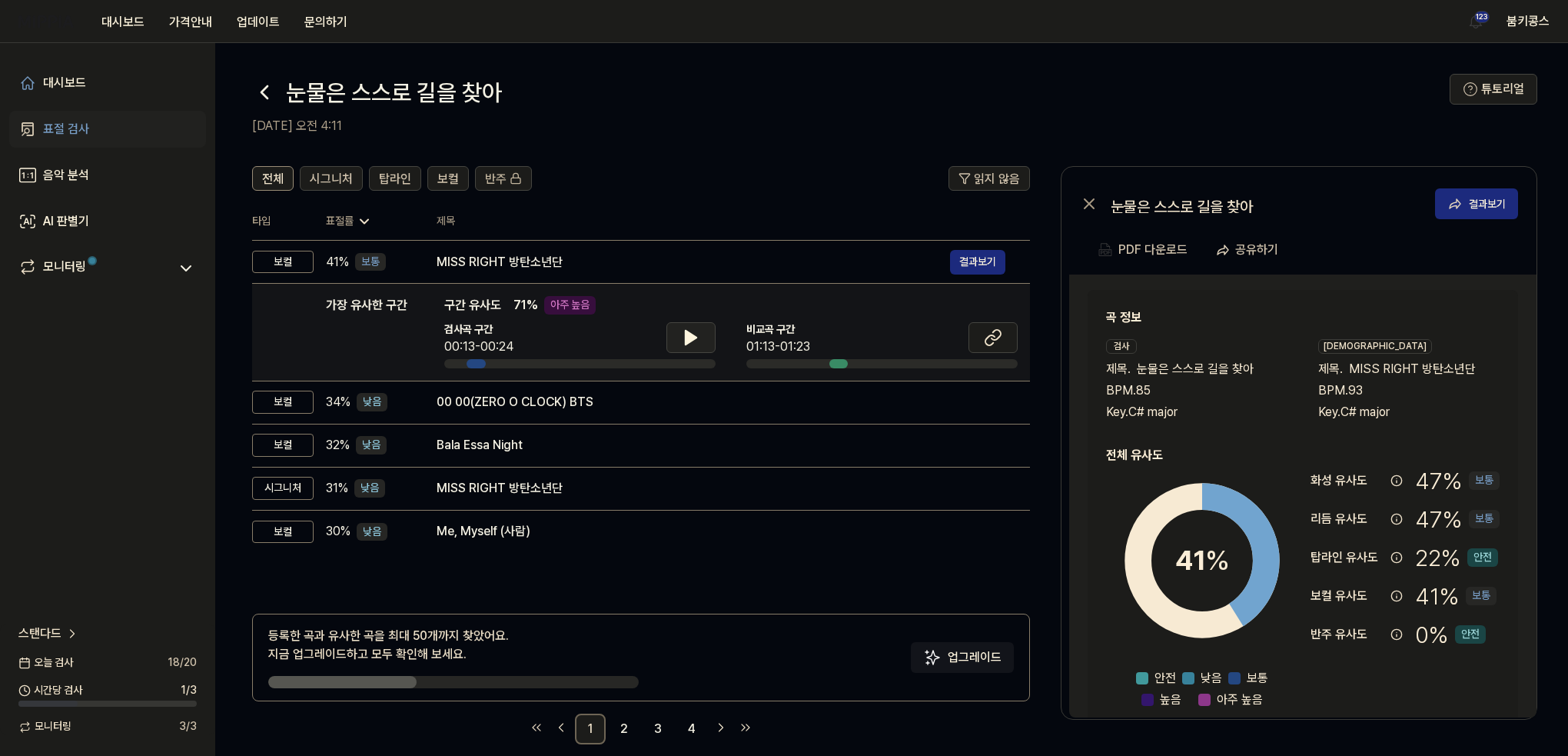
click at [689, 334] on icon at bounding box center [691, 337] width 11 height 13
click at [689, 338] on icon at bounding box center [688, 338] width 3 height 13
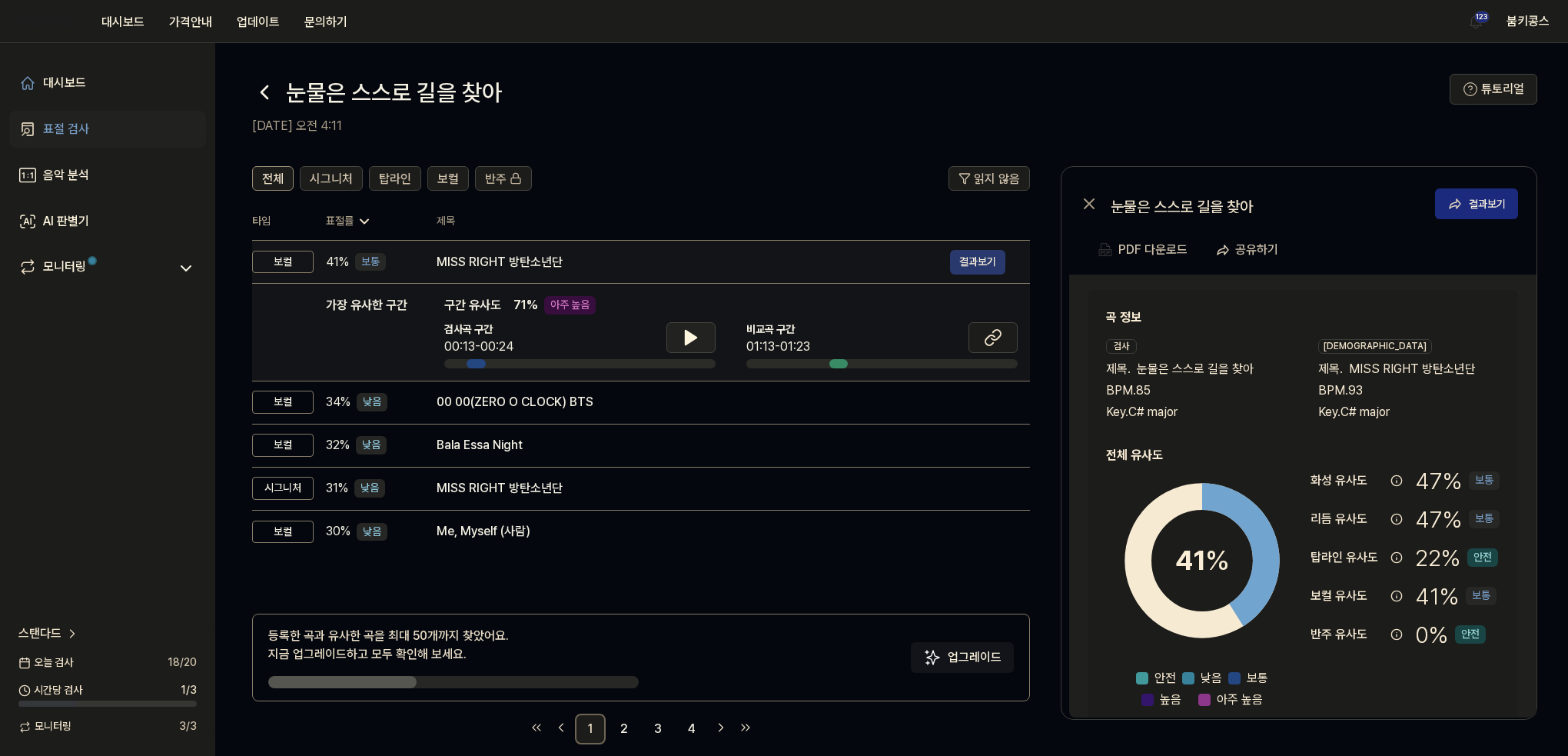
click at [955, 261] on button "결과보기" at bounding box center [978, 262] width 55 height 25
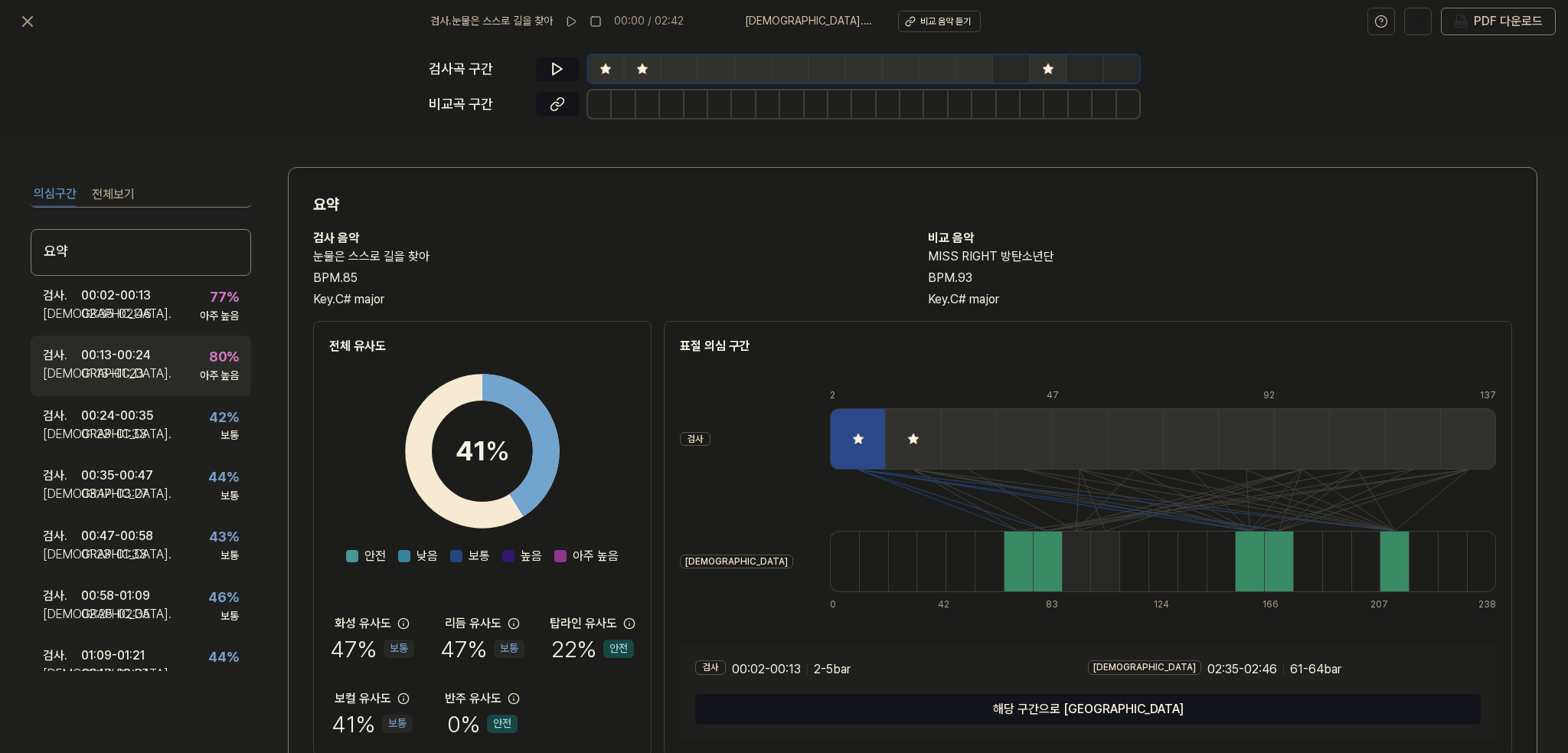
click at [174, 349] on div "검사 . 00:13 - 00:24 비교 . 01:13 - 01:23 80 % 아주 높음" at bounding box center [140, 365] width 220 height 60
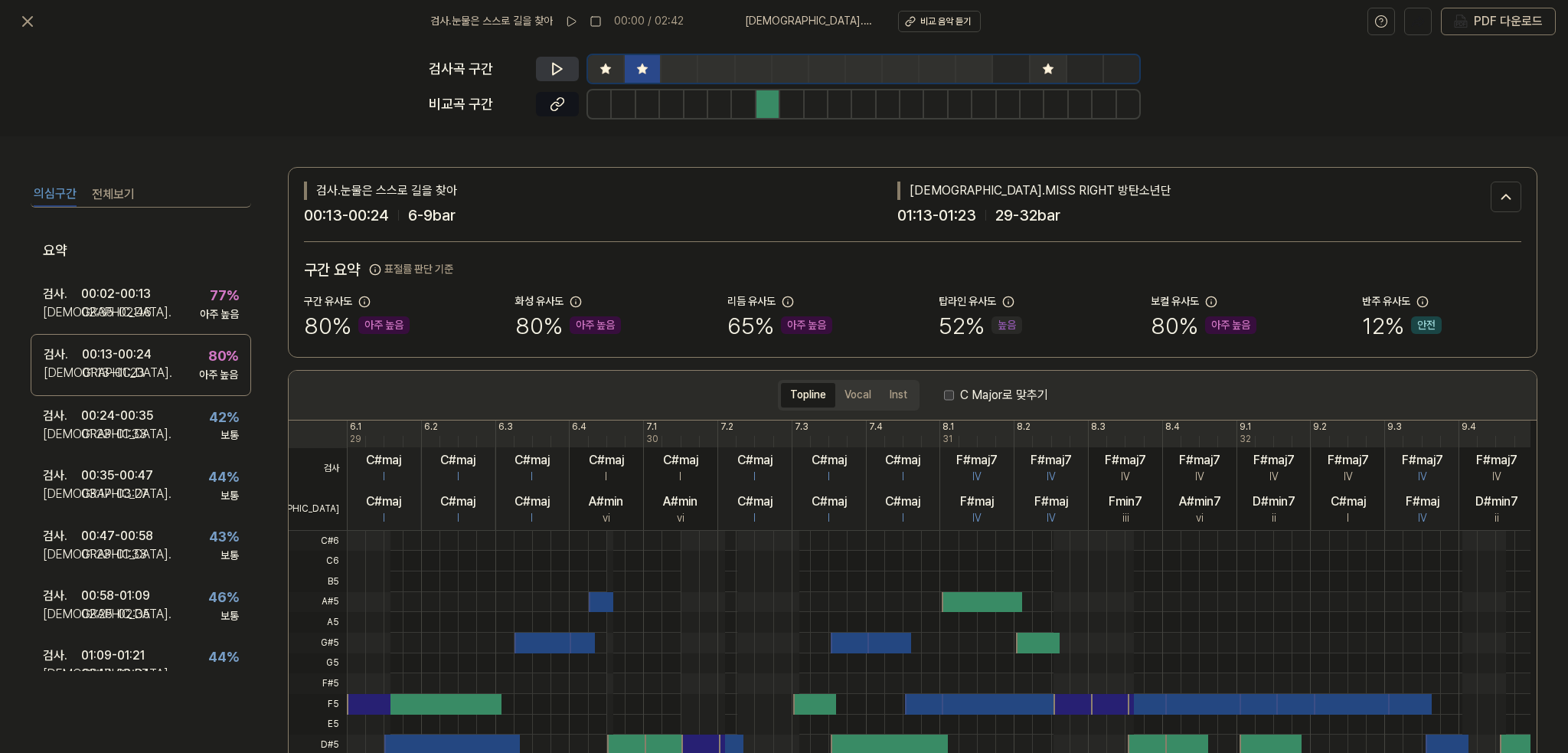
click at [545, 66] on button at bounding box center [557, 69] width 43 height 24
click at [554, 108] on icon at bounding box center [557, 103] width 15 height 15
click at [550, 62] on icon at bounding box center [557, 69] width 15 height 15
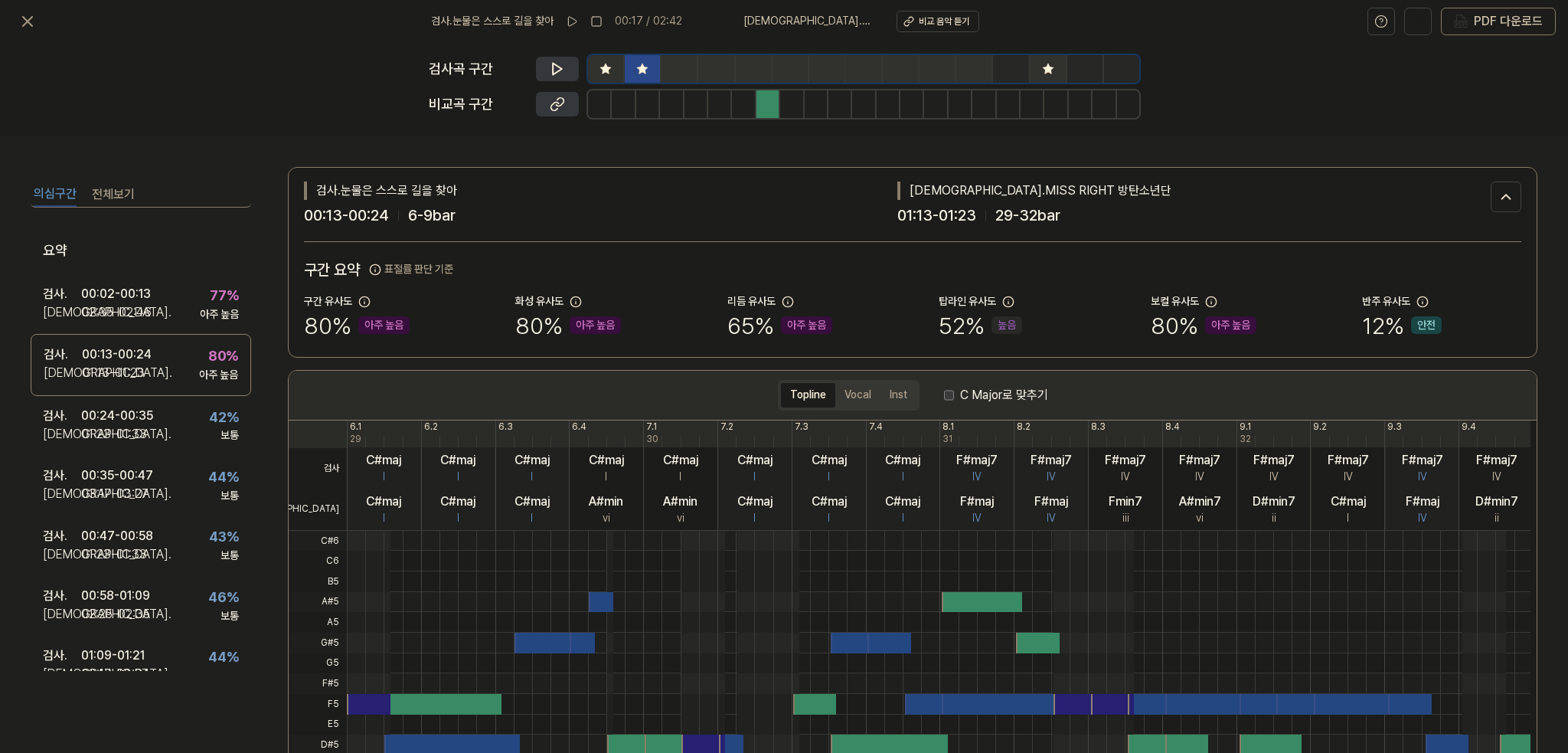
click at [562, 100] on icon at bounding box center [557, 103] width 15 height 15
click at [165, 314] on div "검사 . 00:02 - 00:13 비교 . 02:35 - 02:46 77 % 아주 높음" at bounding box center [140, 304] width 220 height 60
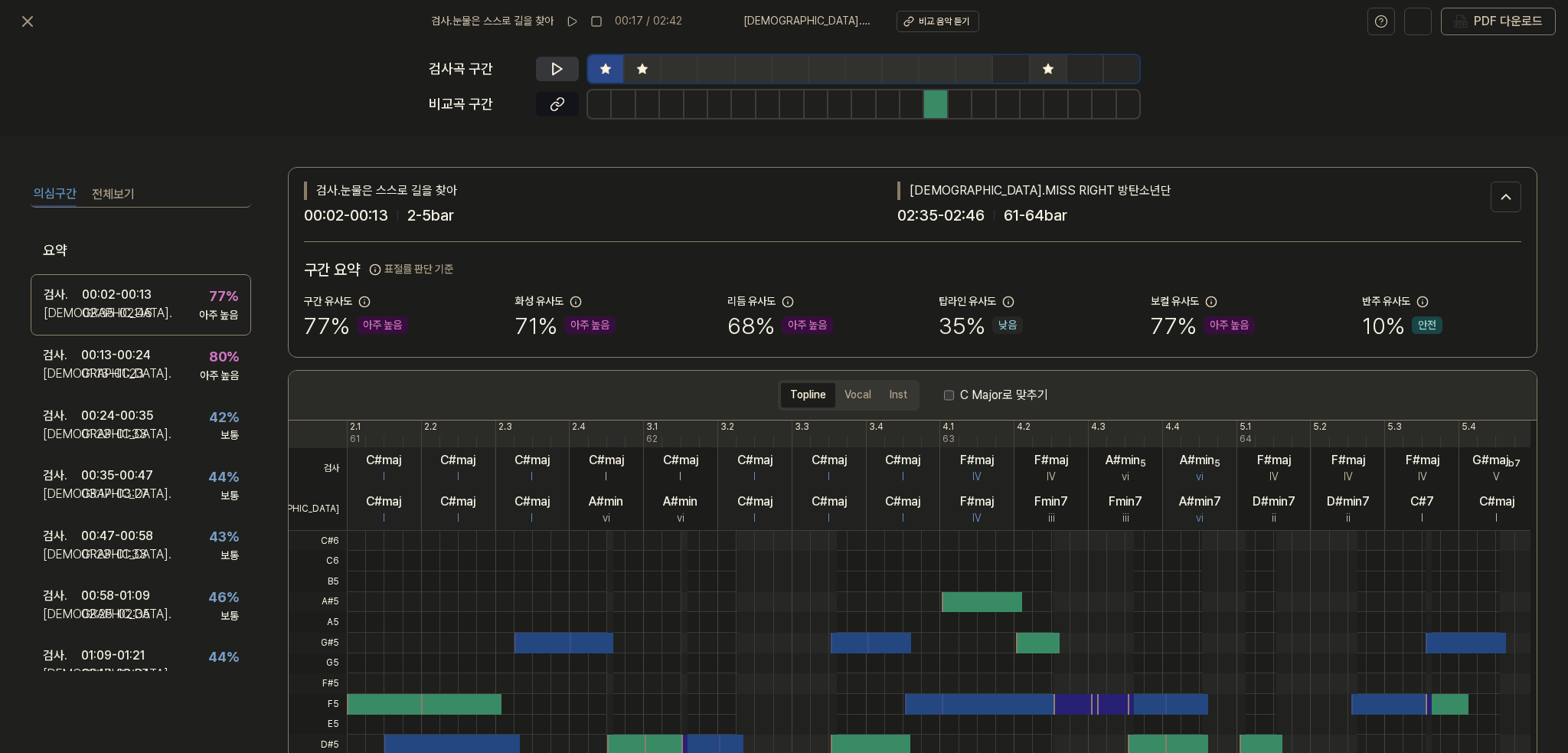
click at [559, 69] on icon at bounding box center [557, 69] width 15 height 15
click at [561, 70] on icon at bounding box center [559, 69] width 2 height 10
click at [159, 361] on div "검사 . 00:13 - 00:24 비교 . 01:13 - 01:23 80 % 아주 높음" at bounding box center [140, 365] width 220 height 60
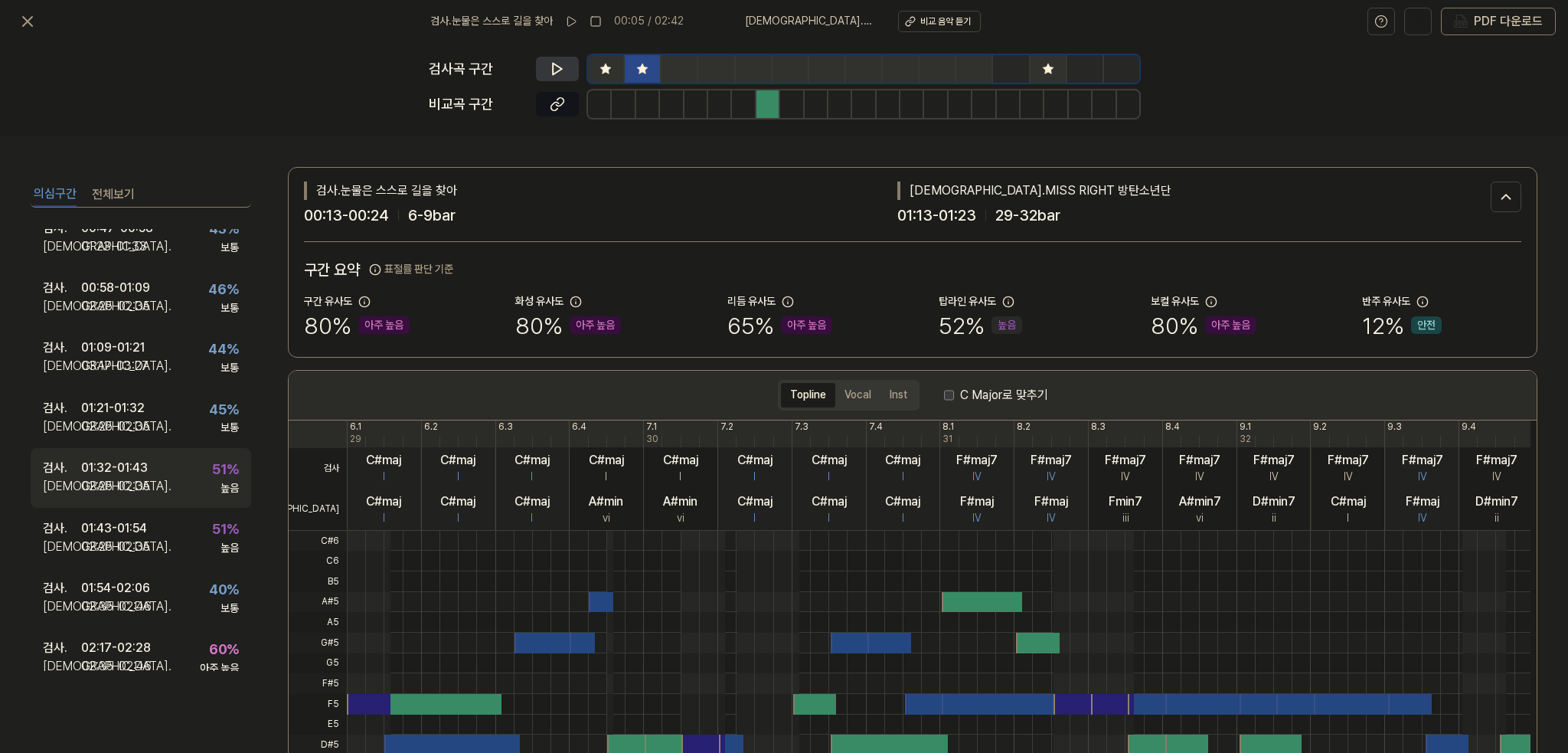
scroll to position [324, 0]
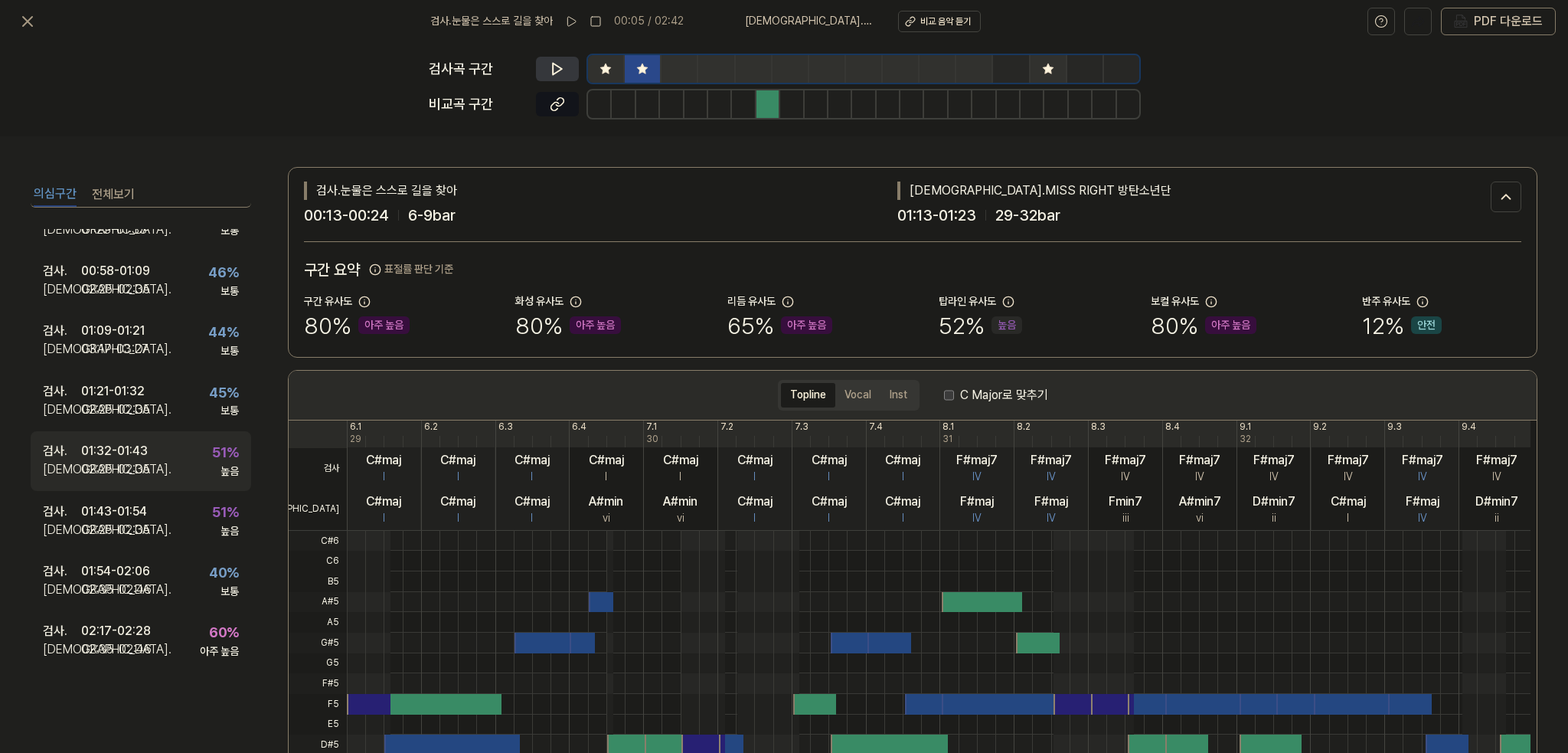
click at [139, 455] on div "01:32 - 01:43" at bounding box center [114, 451] width 66 height 18
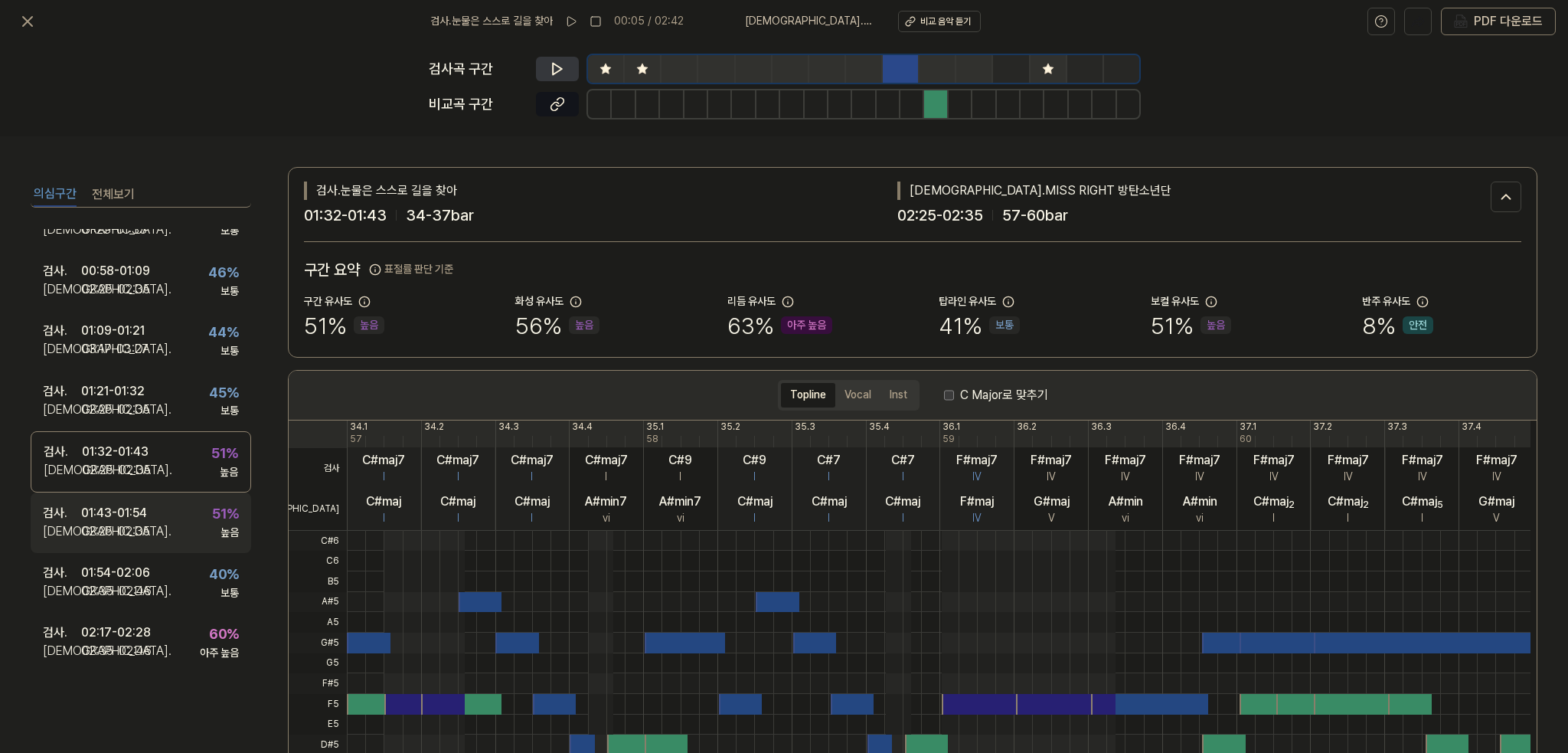
click at [155, 511] on div "검사 . 01:43 - 01:54 비교 . 02:25 - 02:35 51 % 높음" at bounding box center [140, 523] width 220 height 60
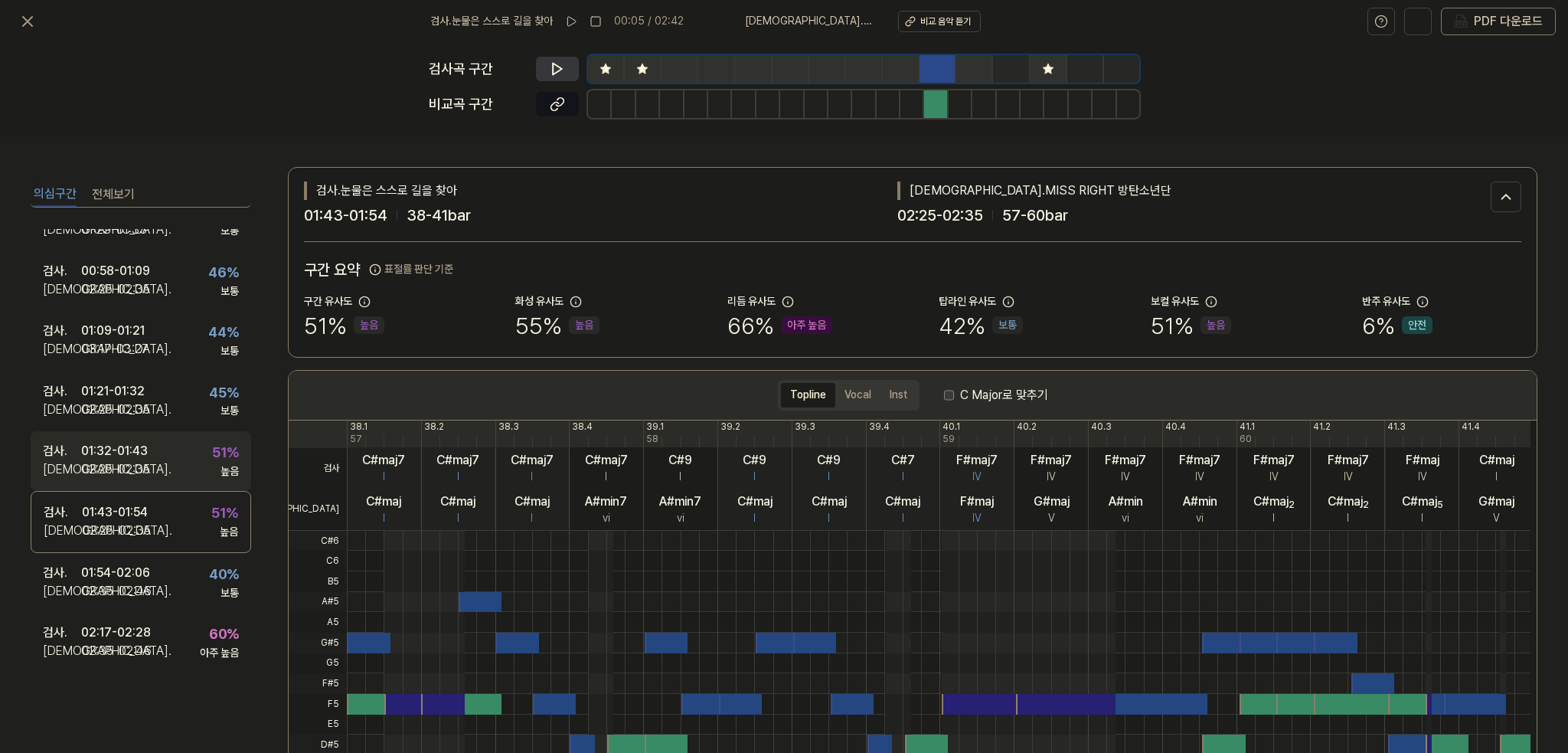
scroll to position [324, 0]
click at [154, 624] on div "검사 . 02:17 - 02:28 비교 . 02:35 - 02:46 60 % 아주 높음" at bounding box center [140, 641] width 220 height 60
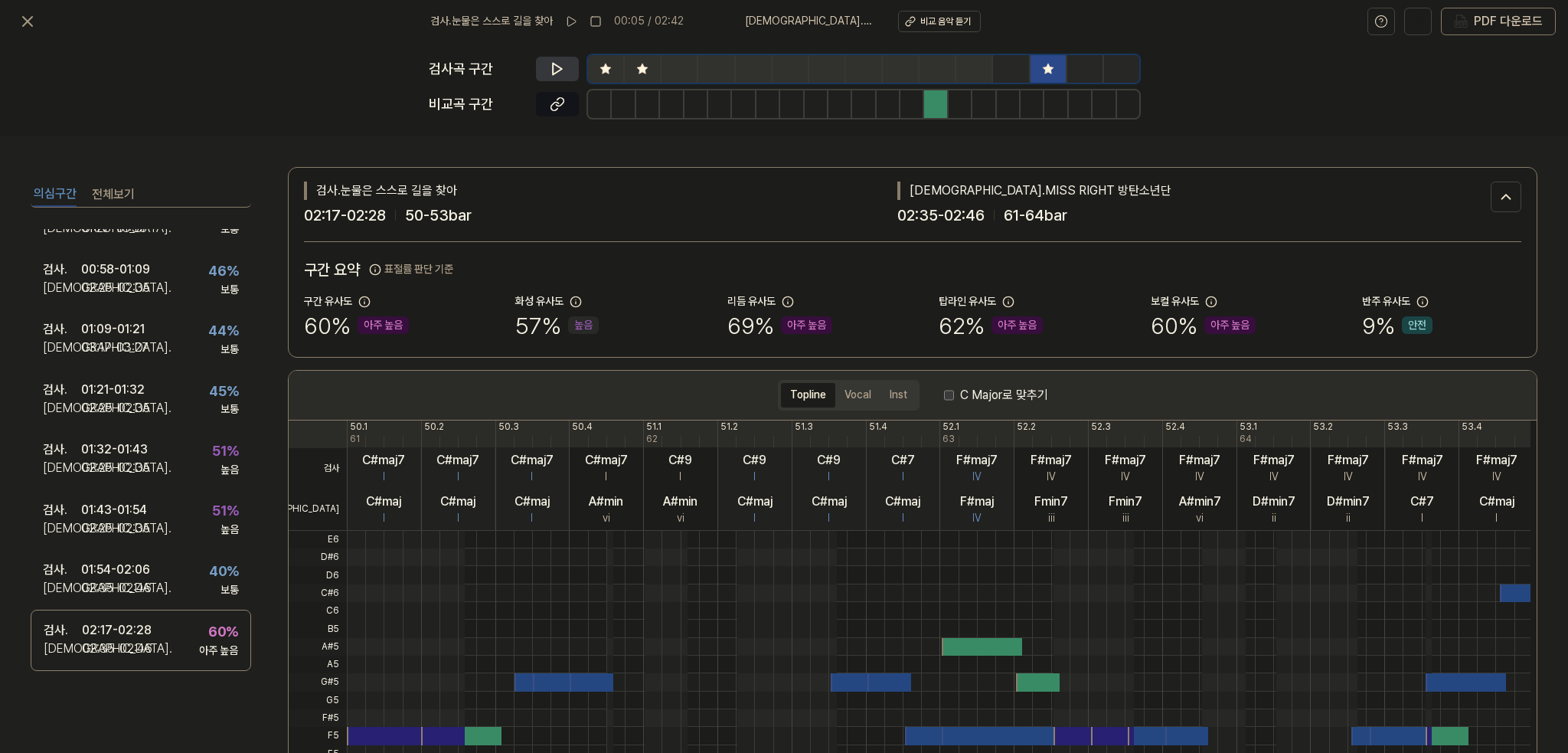
click at [552, 69] on icon at bounding box center [557, 69] width 9 height 12
click at [553, 69] on icon at bounding box center [554, 69] width 2 height 10
click at [564, 114] on button at bounding box center [557, 103] width 43 height 24
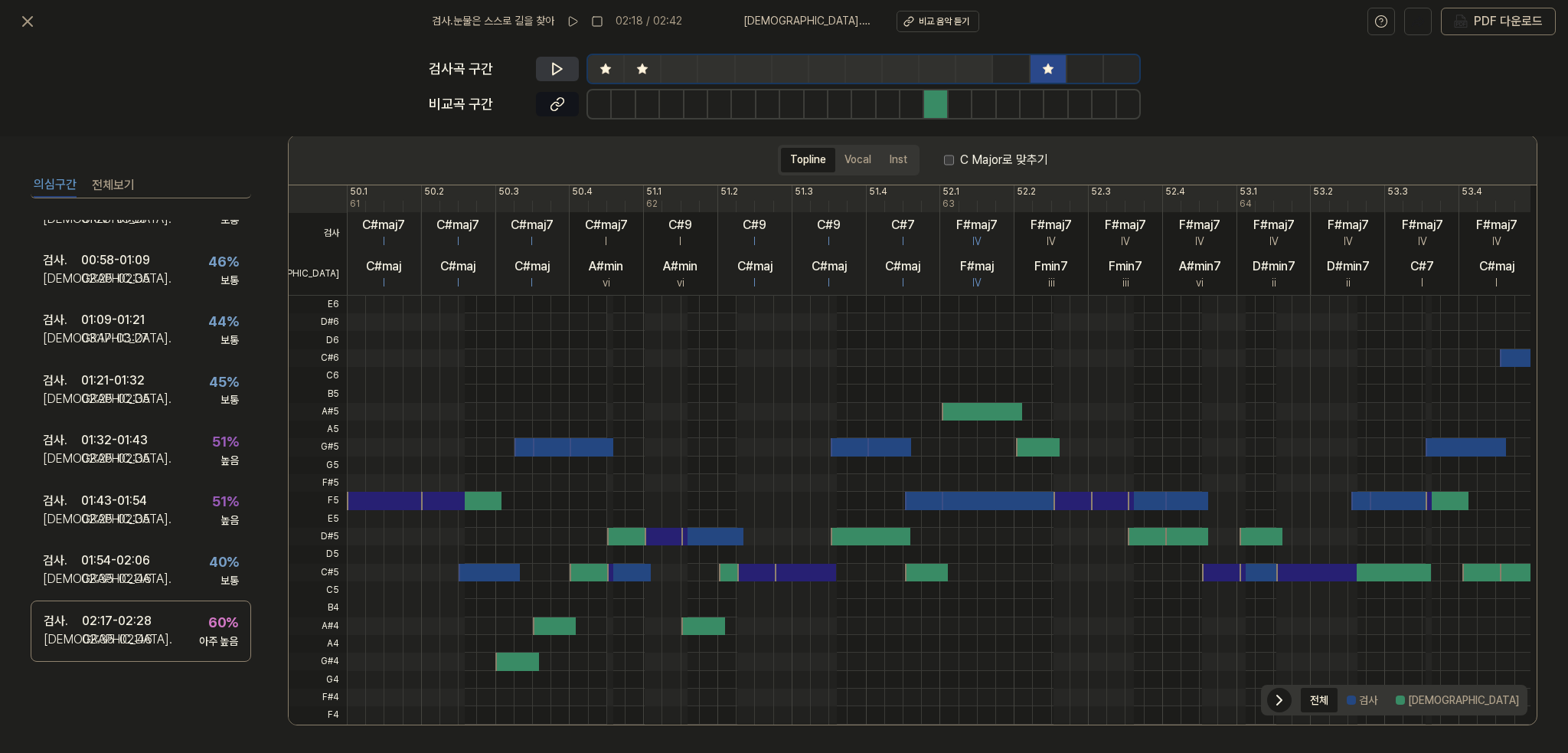
scroll to position [236, 0]
click at [110, 176] on button "전체보기" at bounding box center [113, 184] width 43 height 24
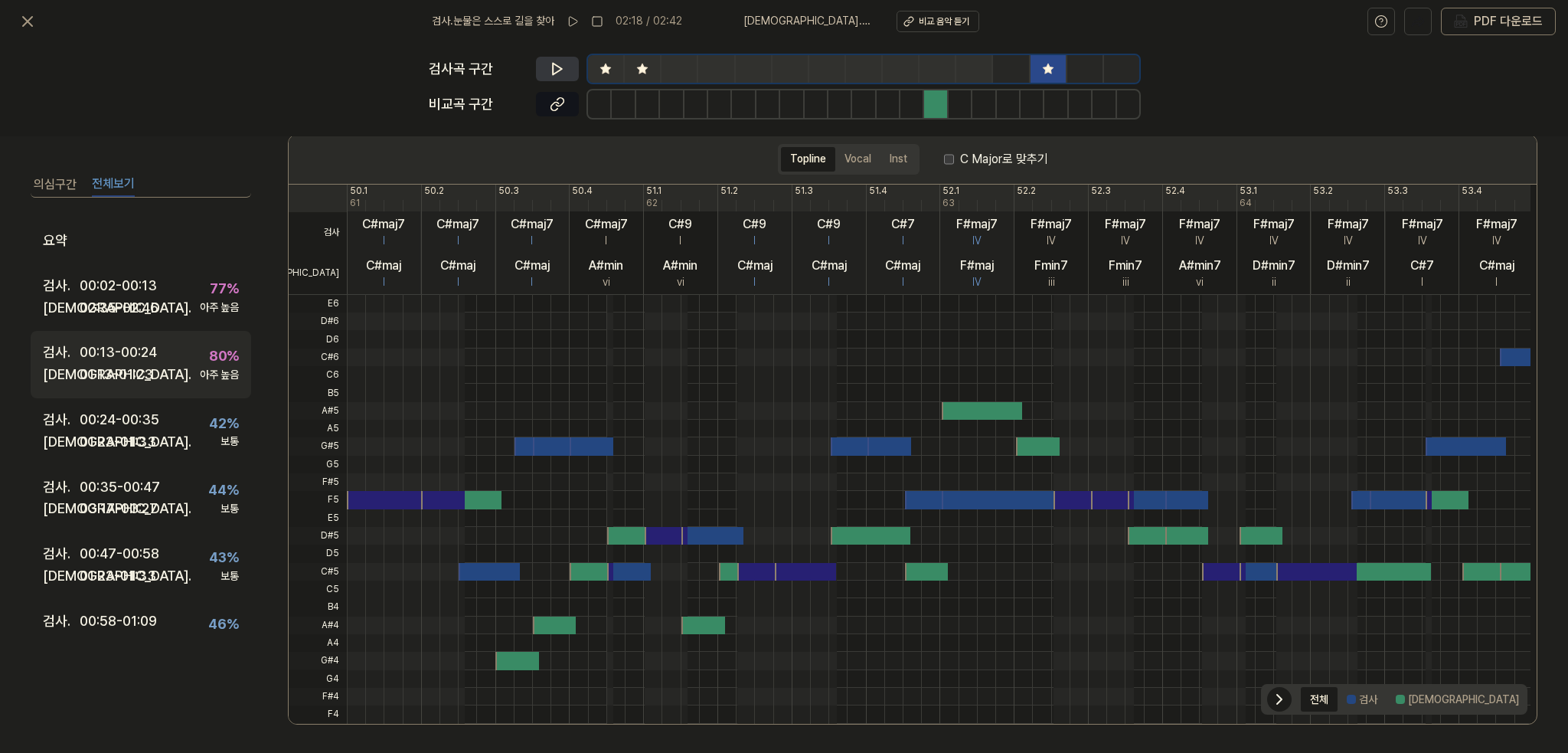
click at [132, 358] on div "00:13 - 00:24" at bounding box center [118, 353] width 77 height 22
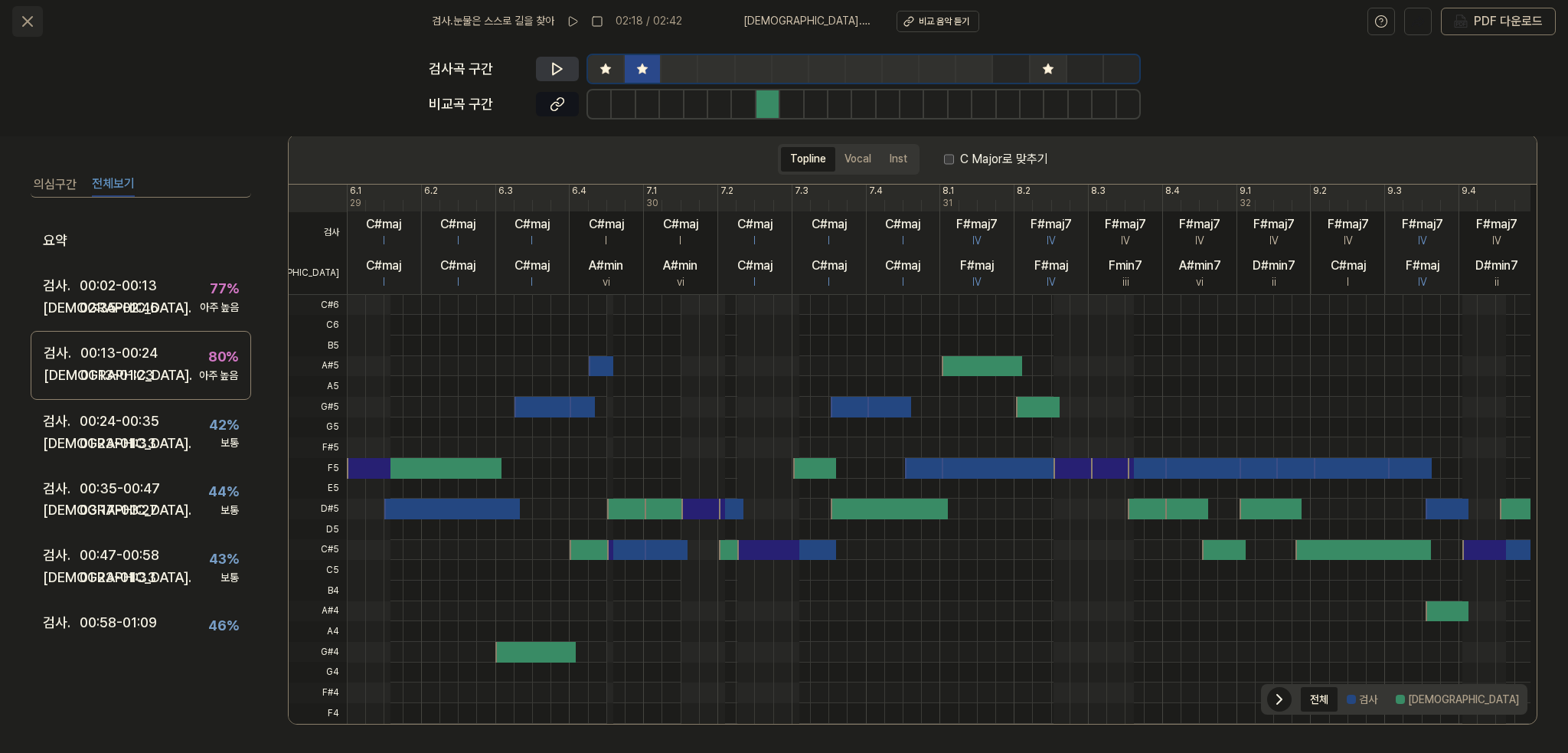
click at [37, 28] on button at bounding box center [28, 21] width 31 height 31
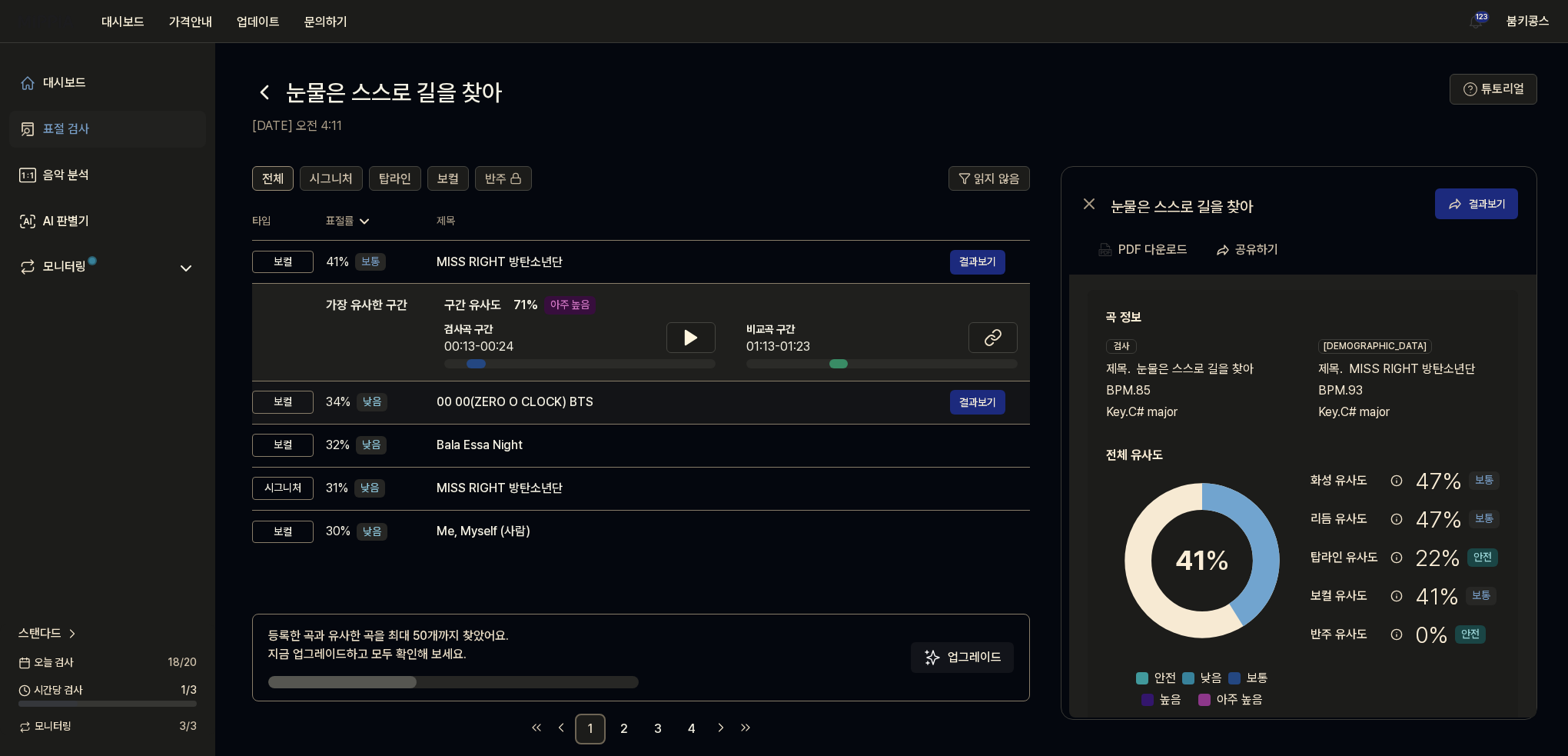
click at [467, 405] on div "00 00(ZERO O CLOCK) BTS" at bounding box center [693, 402] width 513 height 18
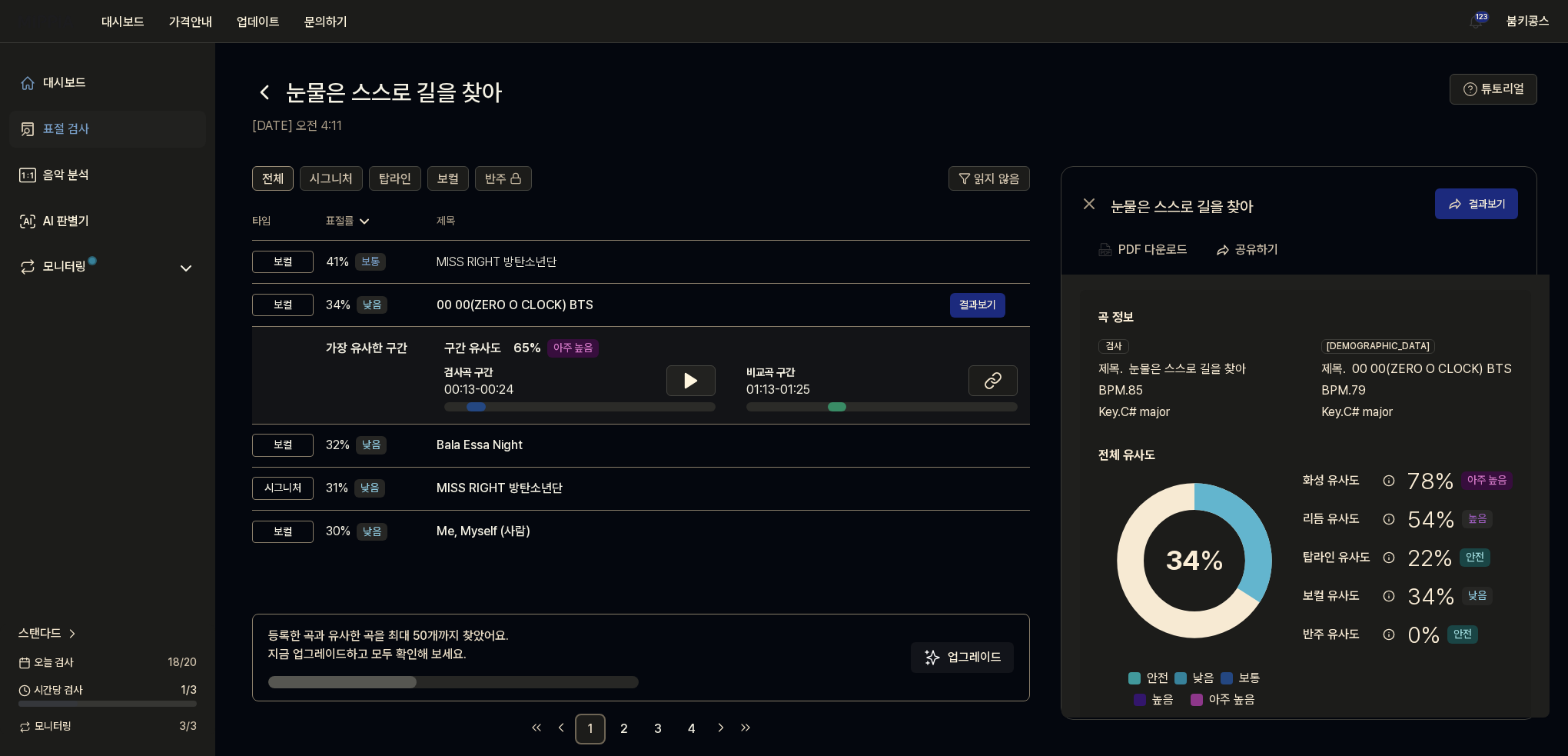
click at [685, 386] on icon at bounding box center [691, 380] width 11 height 13
drag, startPoint x: 685, startPoint y: 386, endPoint x: 864, endPoint y: 387, distance: 179.0
click at [686, 386] on icon at bounding box center [688, 380] width 3 height 13
click at [976, 380] on button at bounding box center [993, 380] width 49 height 31
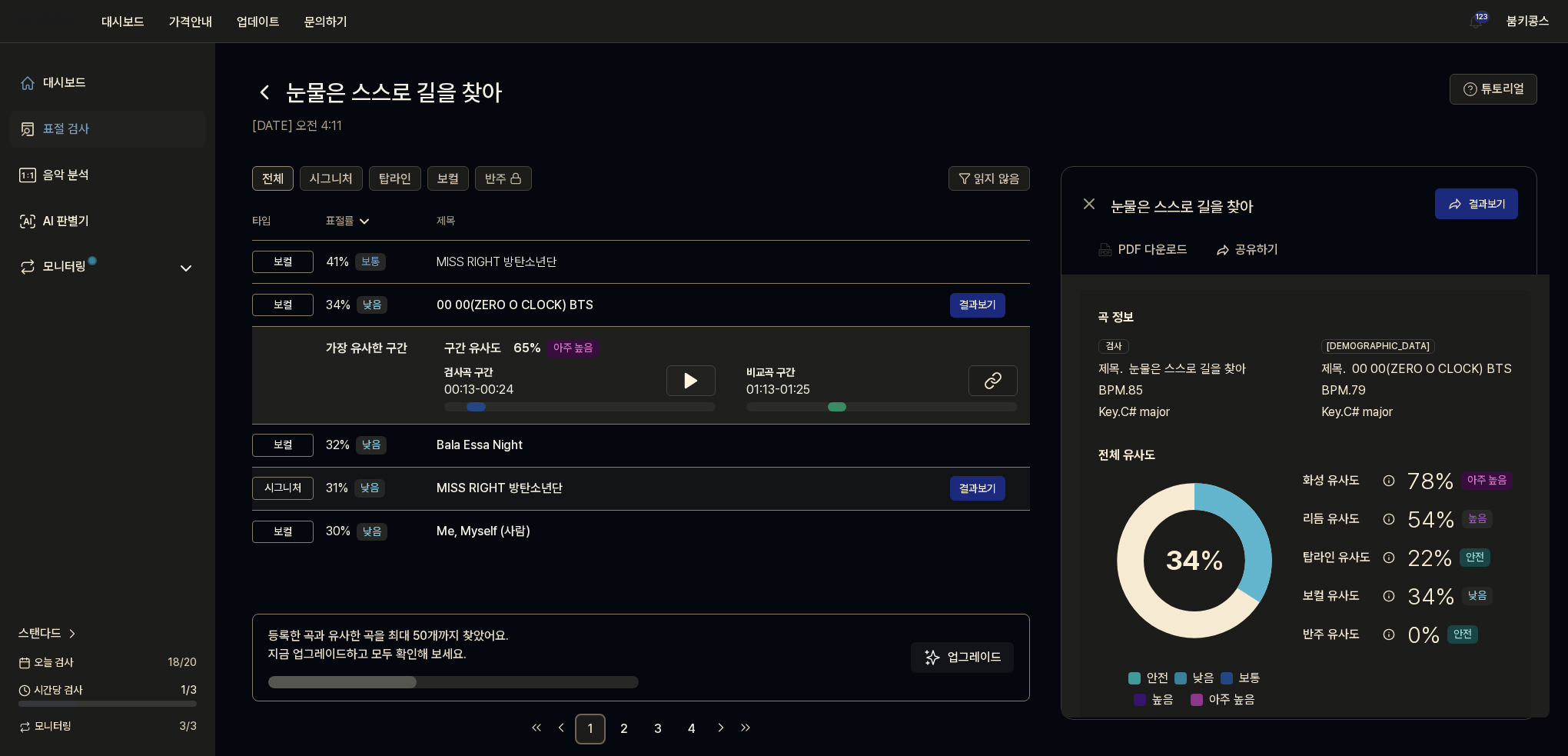
click at [547, 479] on div "MISS RIGHT 방탄소년단" at bounding box center [693, 487] width 513 height 18
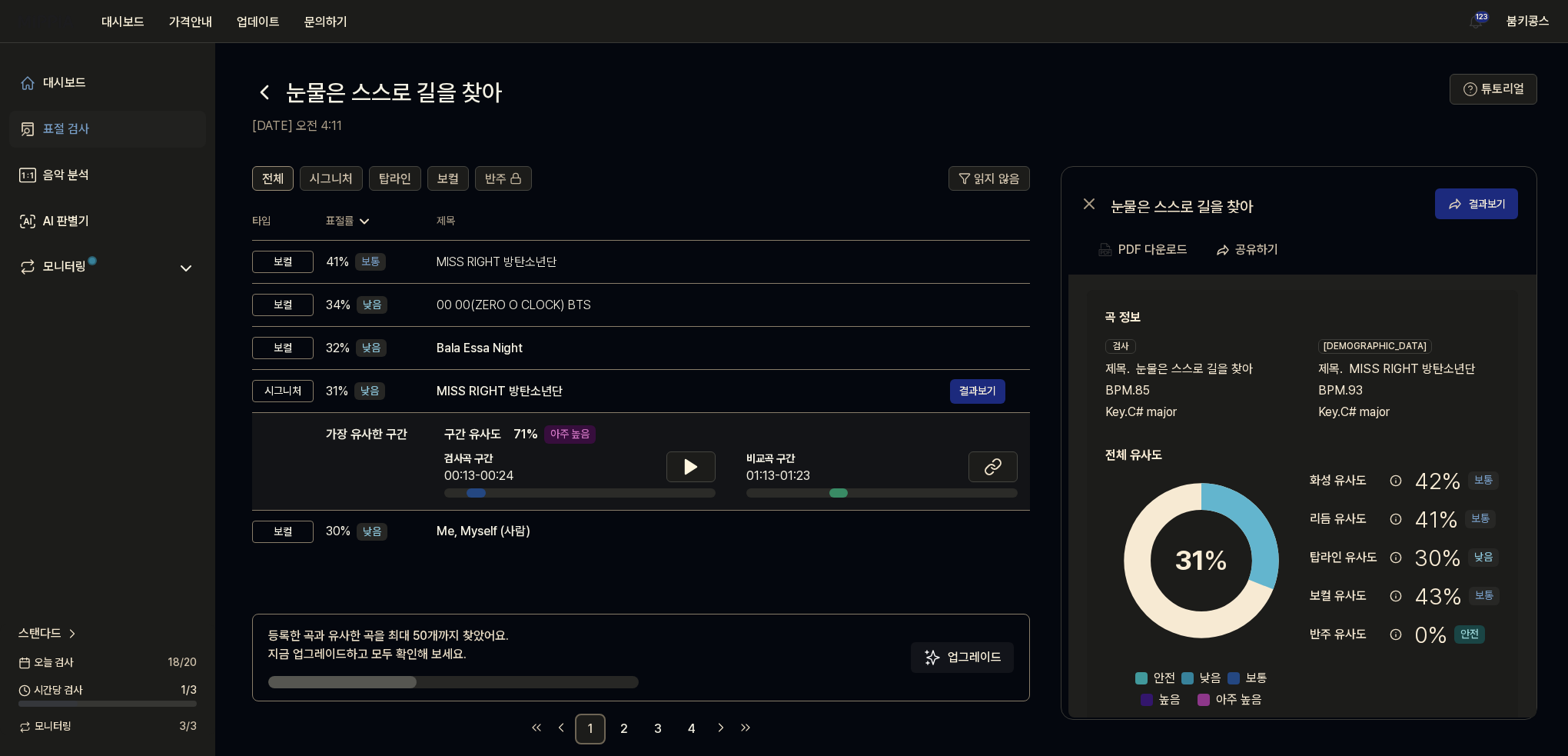
click at [687, 449] on div "가장 유사한 구간 구간 유사도 71 % 아주 높음 검사곡 구간 00:13-00:24 [GEOGRAPHIC_DATA] 구간 01:13-01:23" at bounding box center [731, 460] width 574 height 72
click at [694, 463] on icon at bounding box center [690, 466] width 18 height 18
drag, startPoint x: 694, startPoint y: 463, endPoint x: 927, endPoint y: 460, distance: 233.0
click at [695, 463] on icon at bounding box center [694, 467] width 3 height 13
click at [1002, 460] on button at bounding box center [993, 466] width 49 height 31
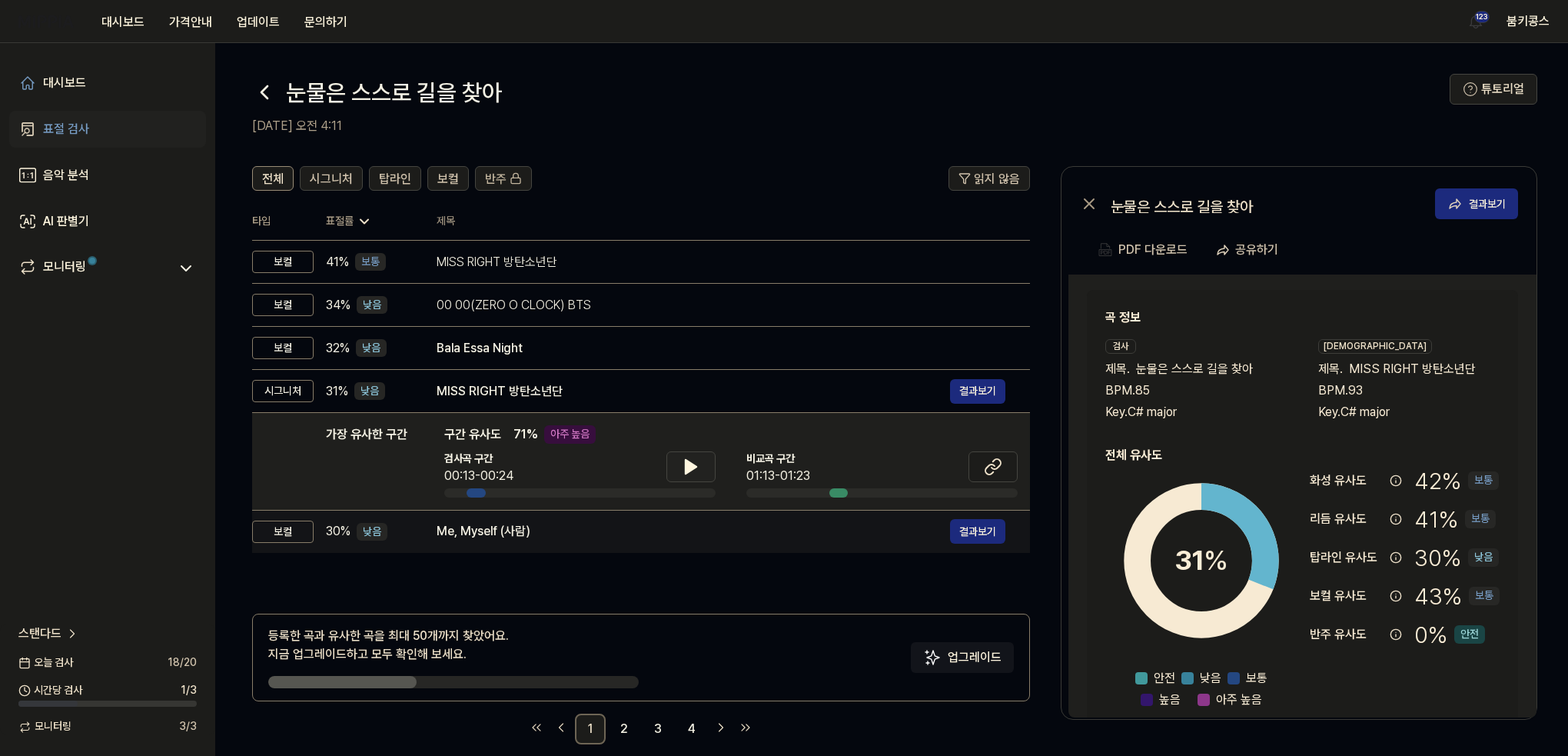
click at [492, 530] on div "Me, Myself (사람)" at bounding box center [693, 531] width 513 height 18
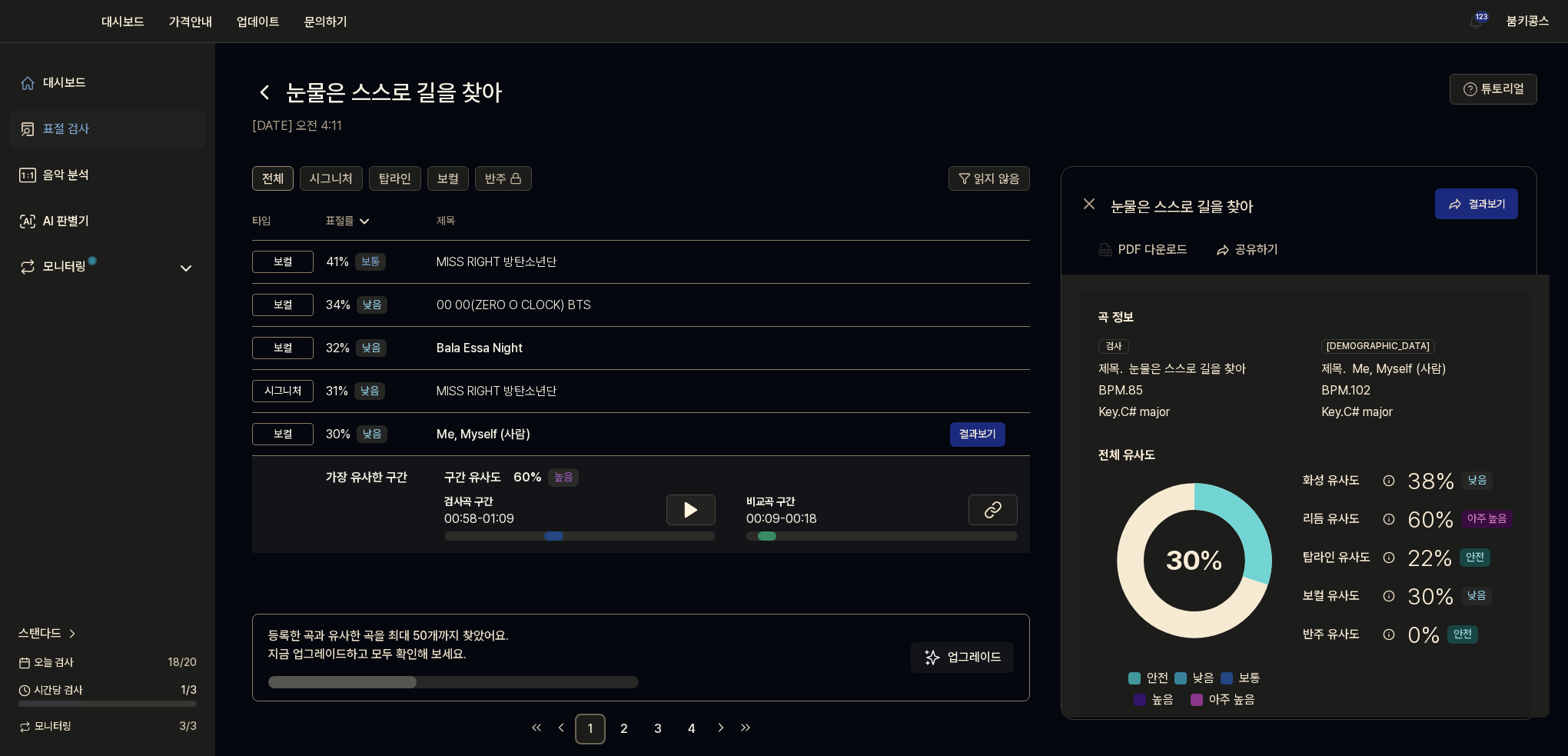
click at [693, 501] on icon at bounding box center [690, 510] width 18 height 18
click at [994, 502] on icon at bounding box center [993, 510] width 18 height 18
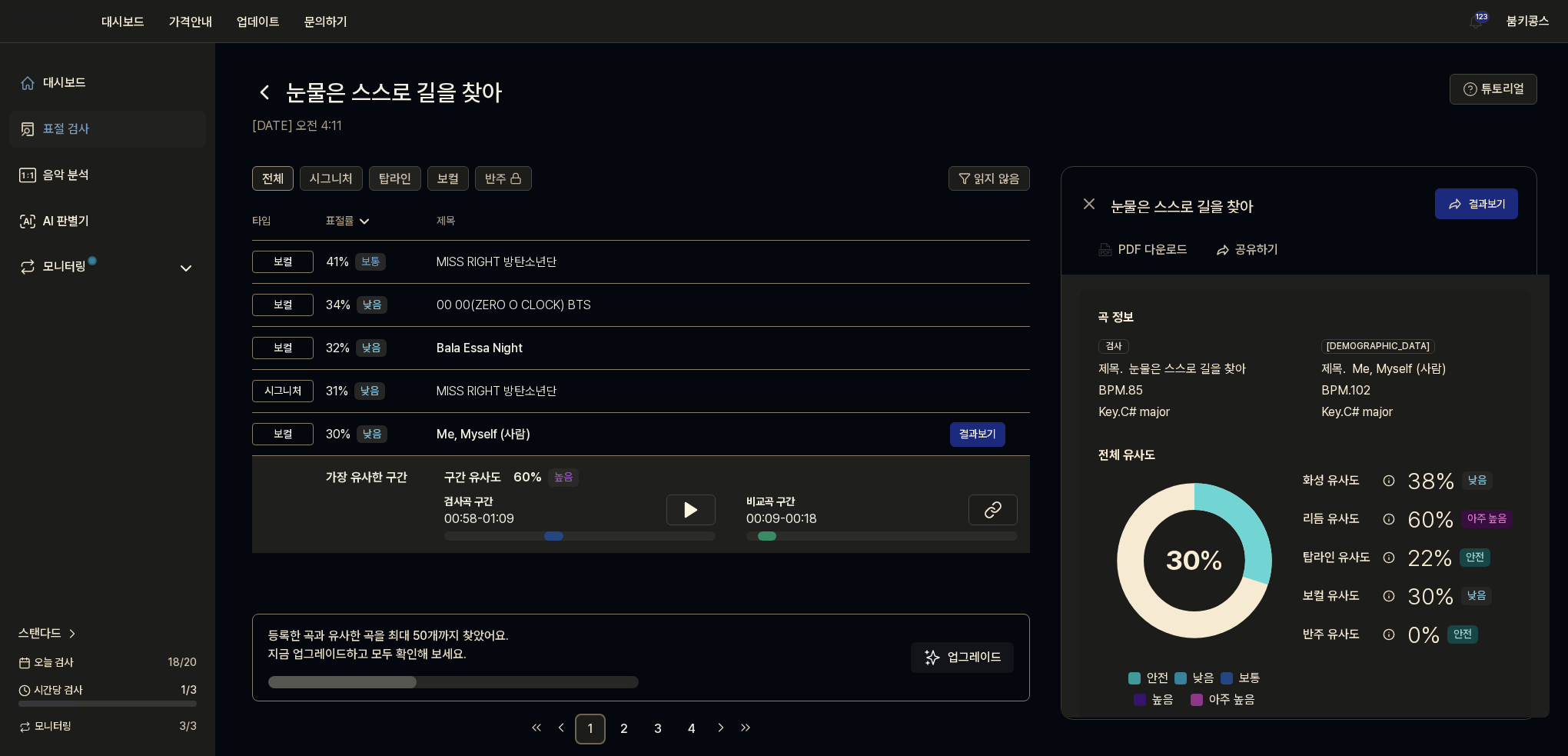
click at [386, 179] on span "탑라인" at bounding box center [395, 178] width 32 height 18
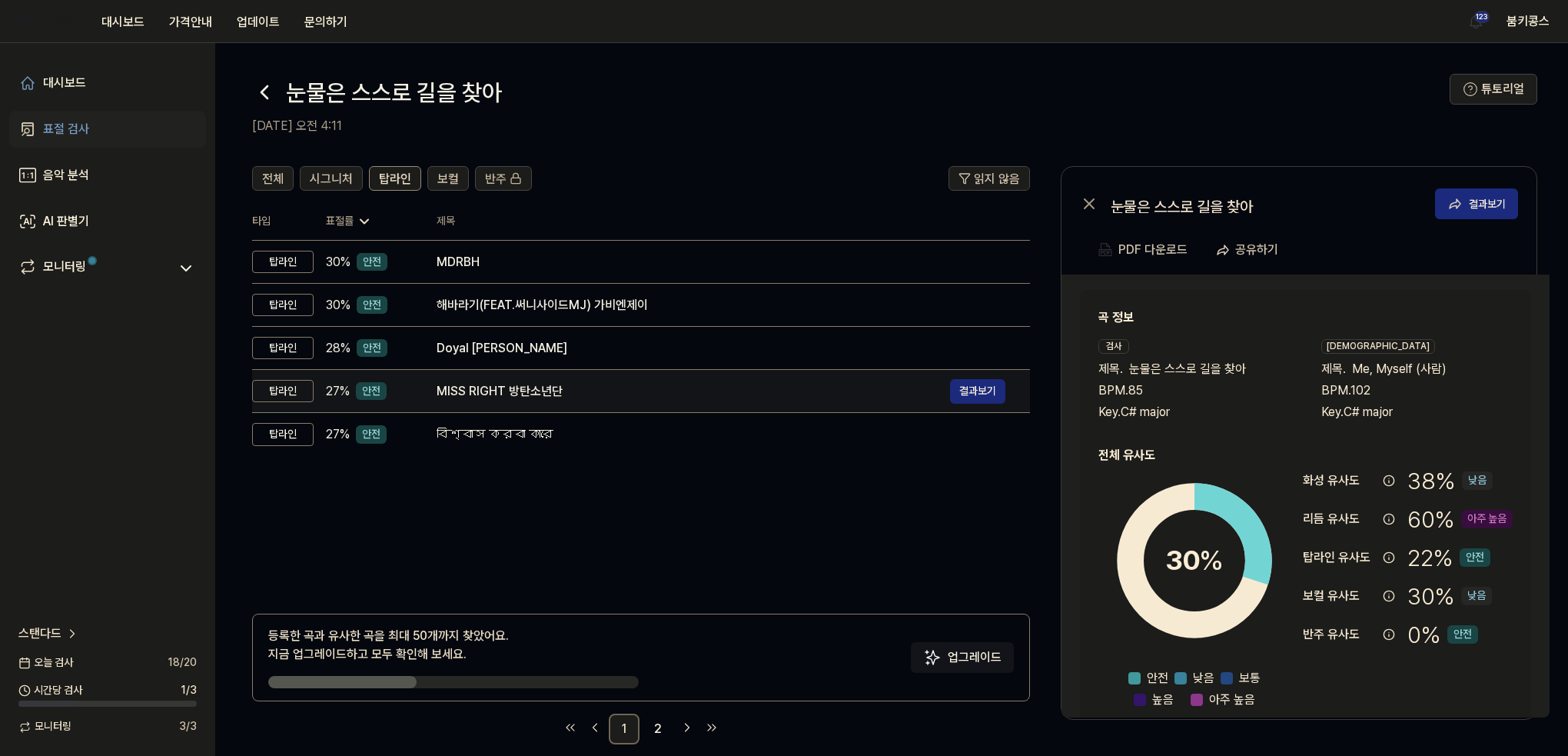
click at [475, 396] on div "MISS RIGHT 방탄소년단" at bounding box center [693, 391] width 513 height 18
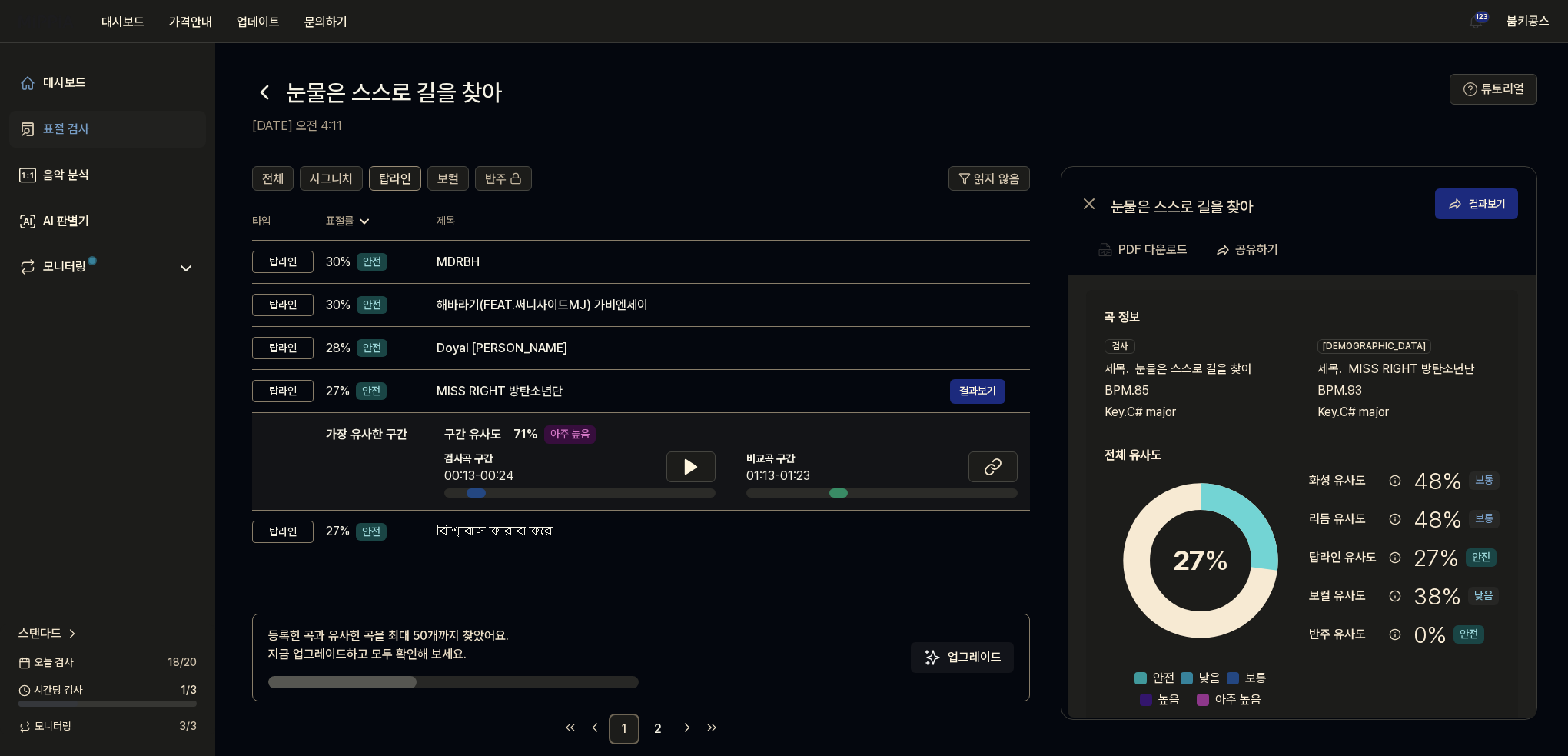
click at [719, 463] on div "검사곡 구간 00:13-00:24 [GEOGRAPHIC_DATA] 구간 01:13-01:23" at bounding box center [731, 474] width 574 height 46
click at [692, 468] on icon at bounding box center [691, 466] width 11 height 13
click at [692, 468] on icon at bounding box center [694, 467] width 3 height 13
click at [255, 174] on button "전체" at bounding box center [273, 178] width 41 height 25
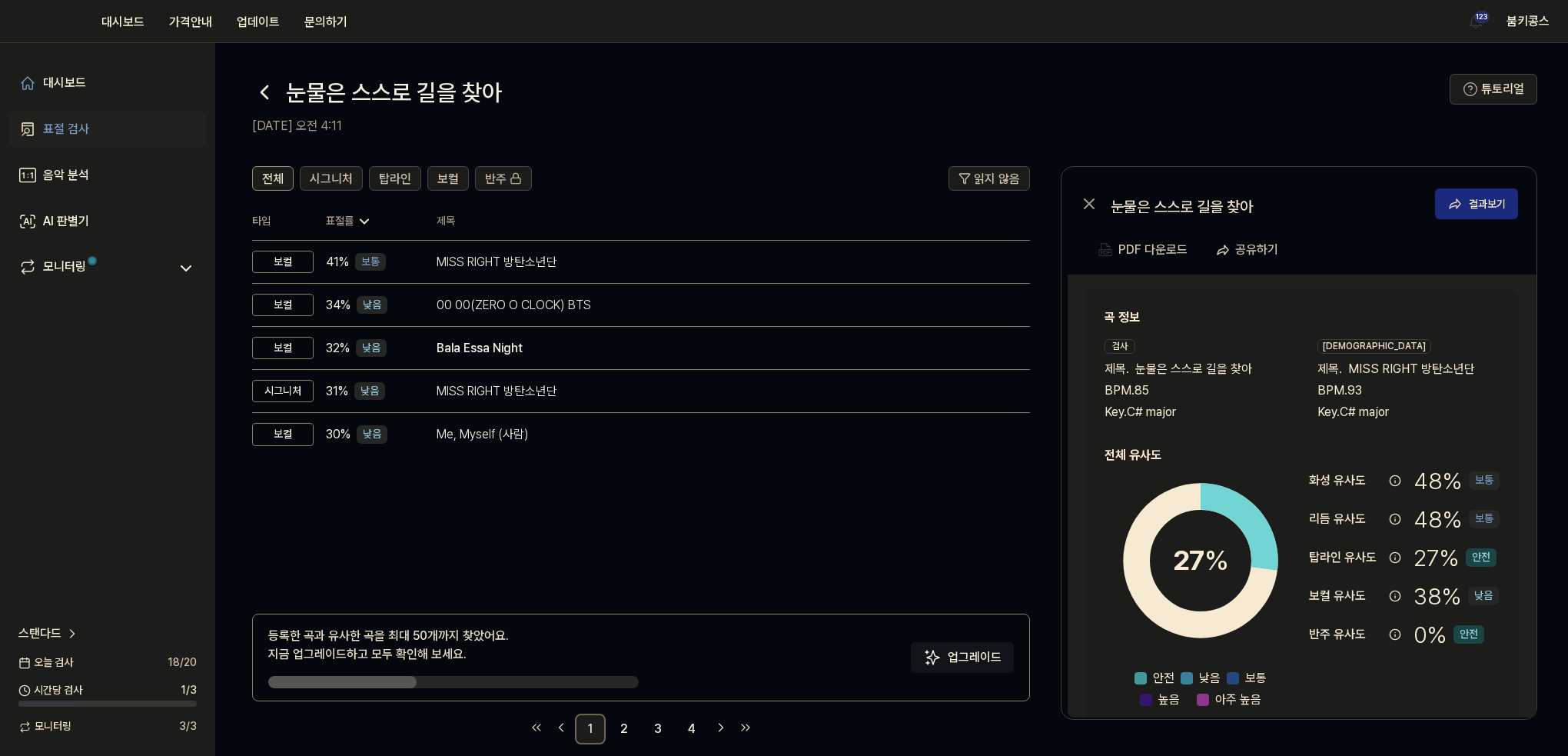
click at [262, 90] on icon at bounding box center [265, 93] width 6 height 13
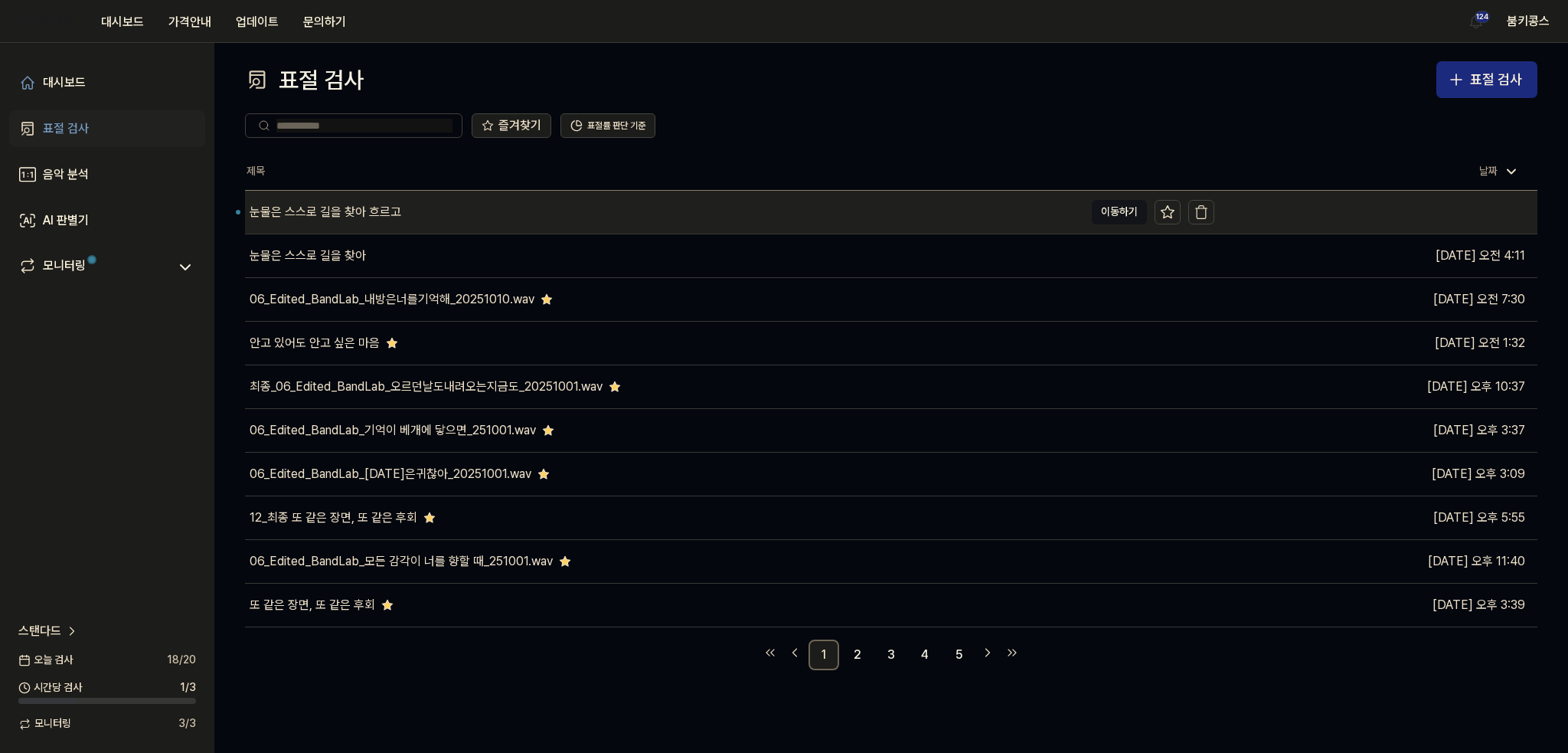
click at [403, 200] on div "눈물은 스스로 길을 찾아 흐르고" at bounding box center [664, 212] width 839 height 43
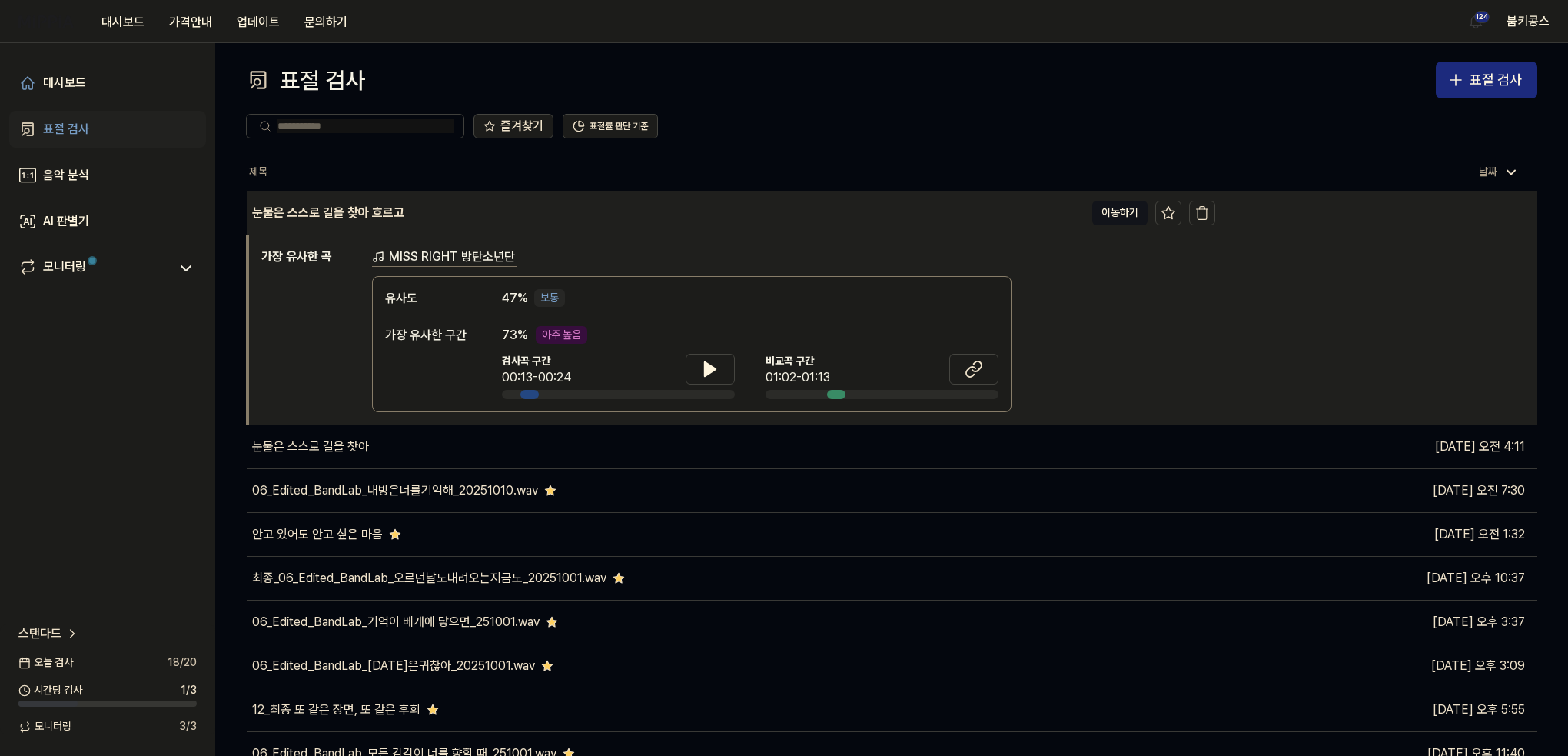
click at [692, 207] on div "눈물은 스스로 길을 찾아 흐르고" at bounding box center [666, 213] width 837 height 43
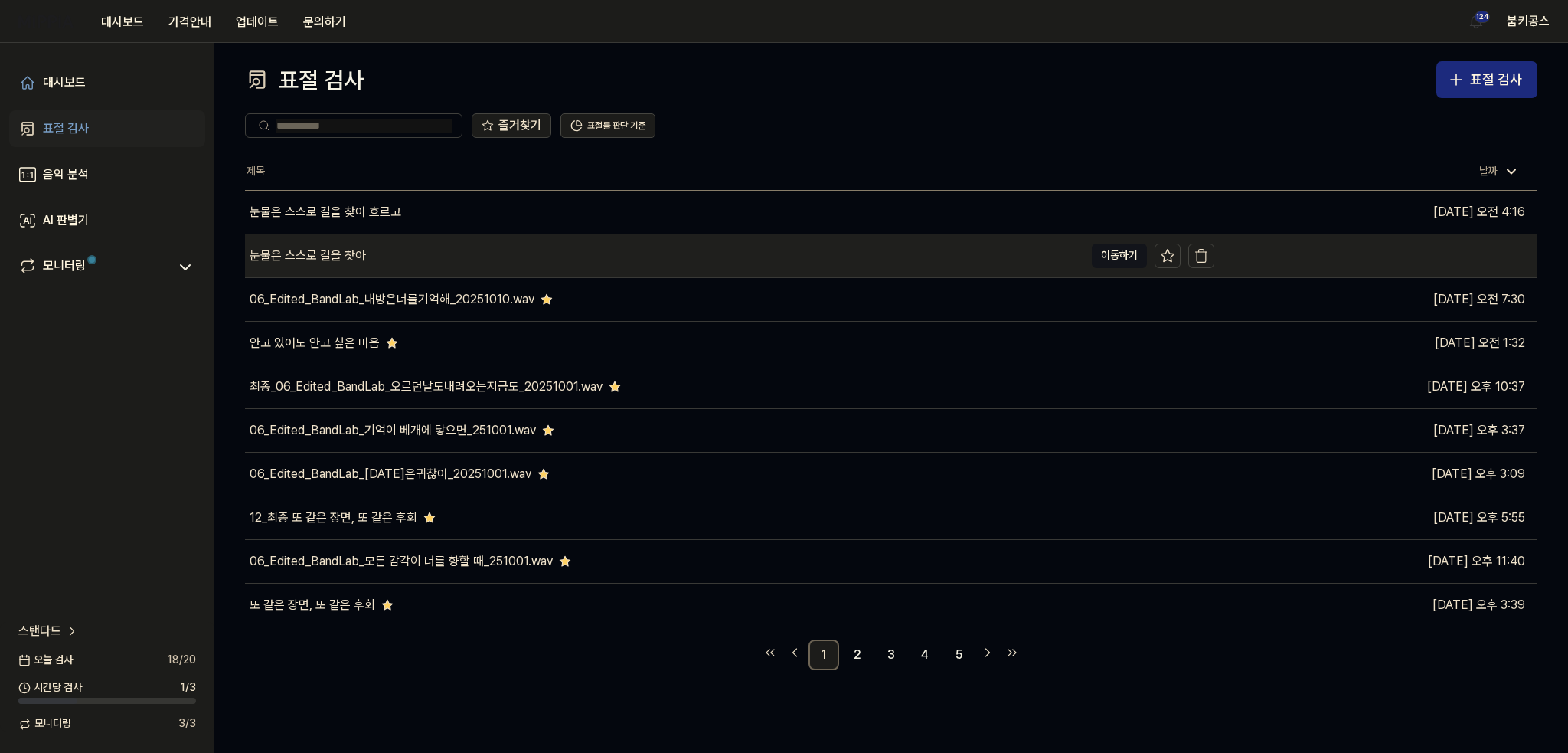
click at [658, 253] on div "눈물은 스스로 길을 찾아" at bounding box center [664, 256] width 839 height 43
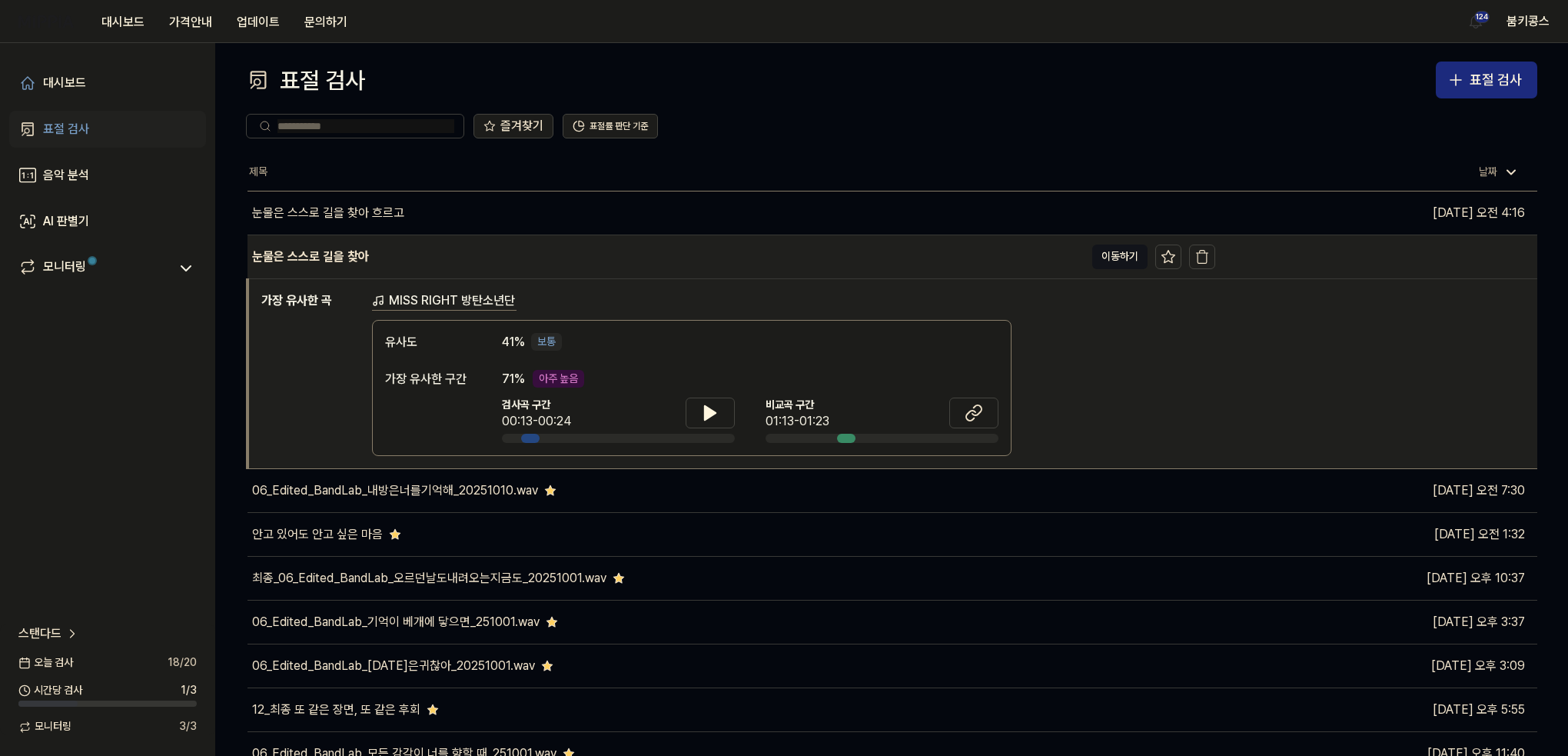
click at [661, 254] on div "눈물은 스스로 길을 찾아" at bounding box center [666, 257] width 837 height 43
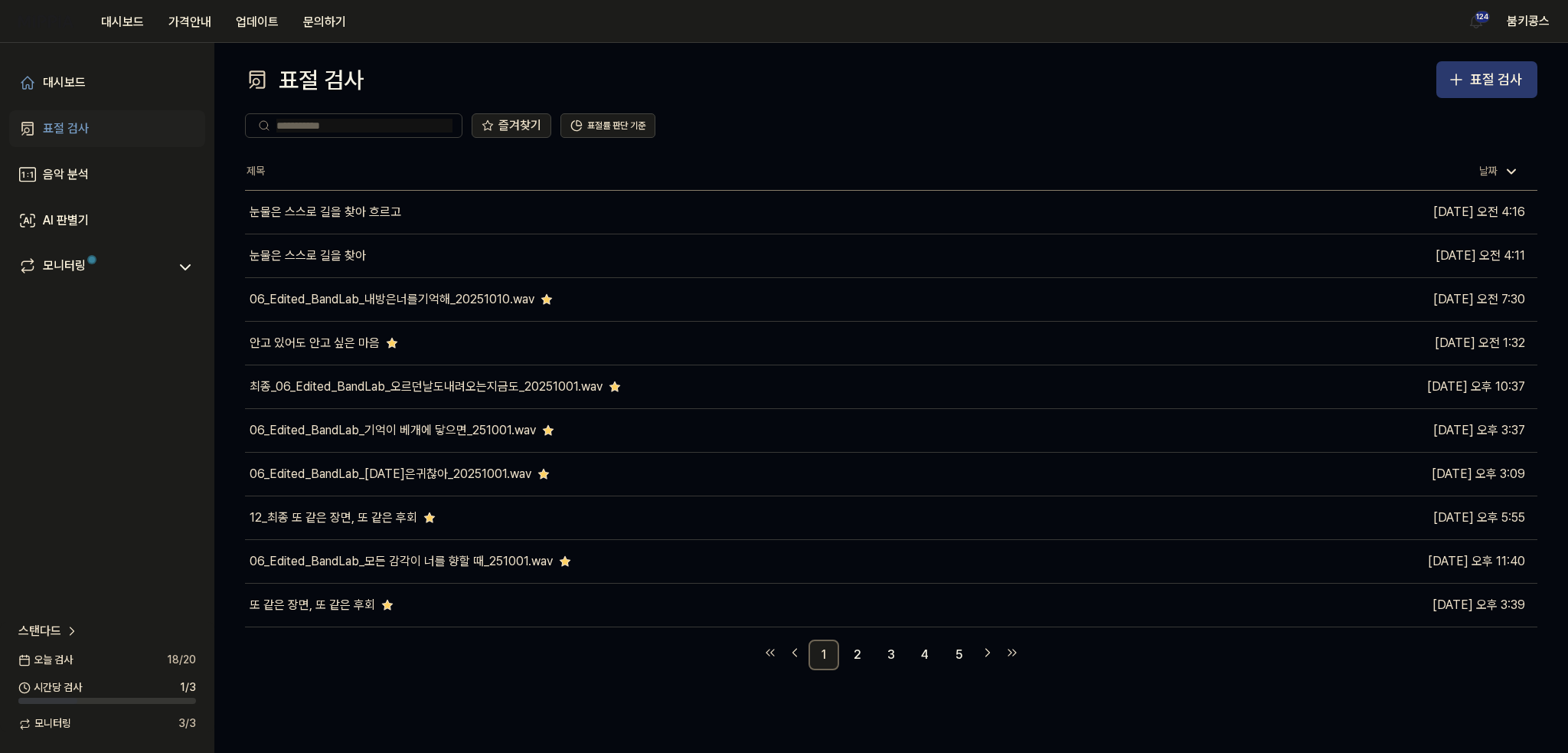
click at [1465, 84] on icon "button" at bounding box center [1455, 79] width 18 height 18
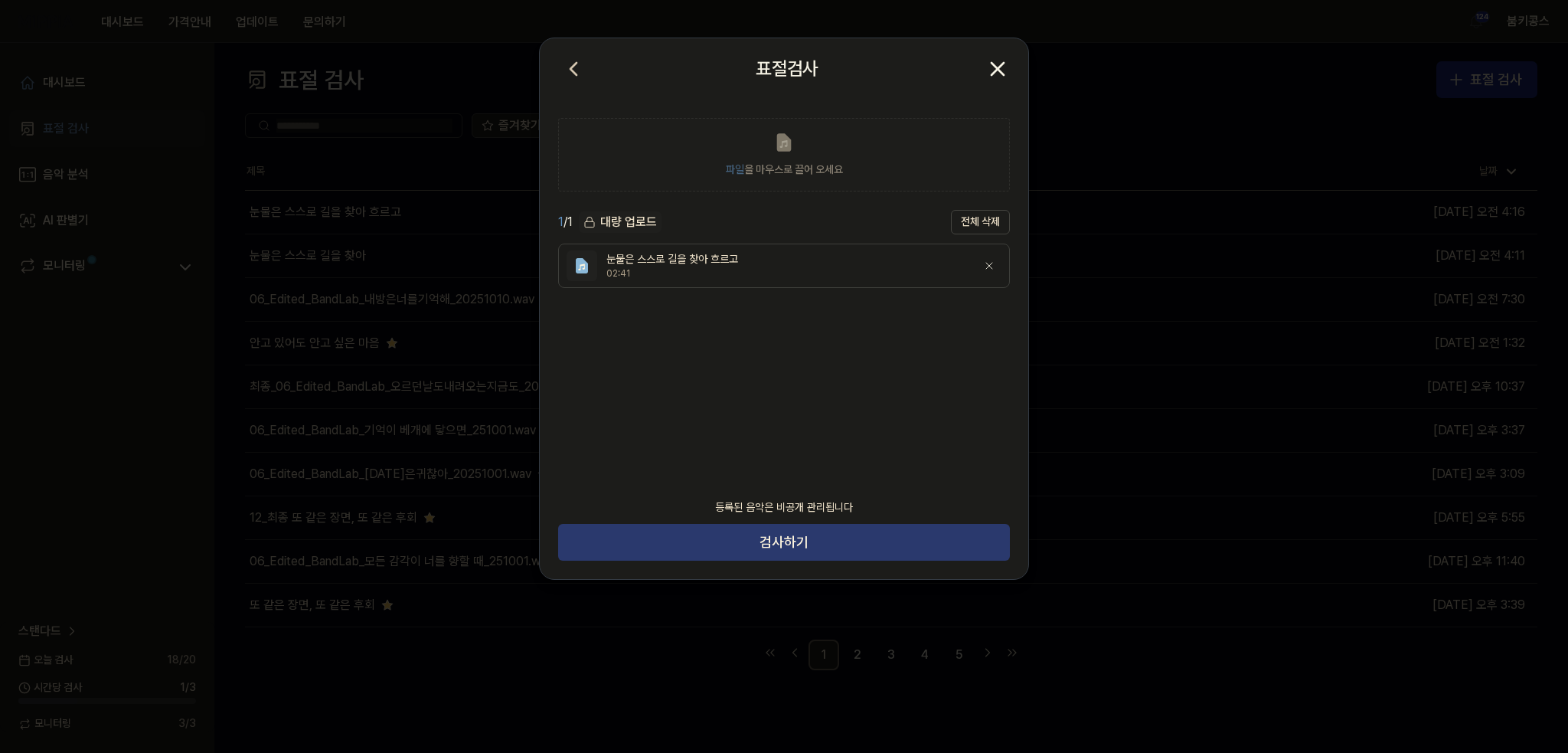
click at [784, 530] on button "검사하기" at bounding box center [784, 542] width 451 height 37
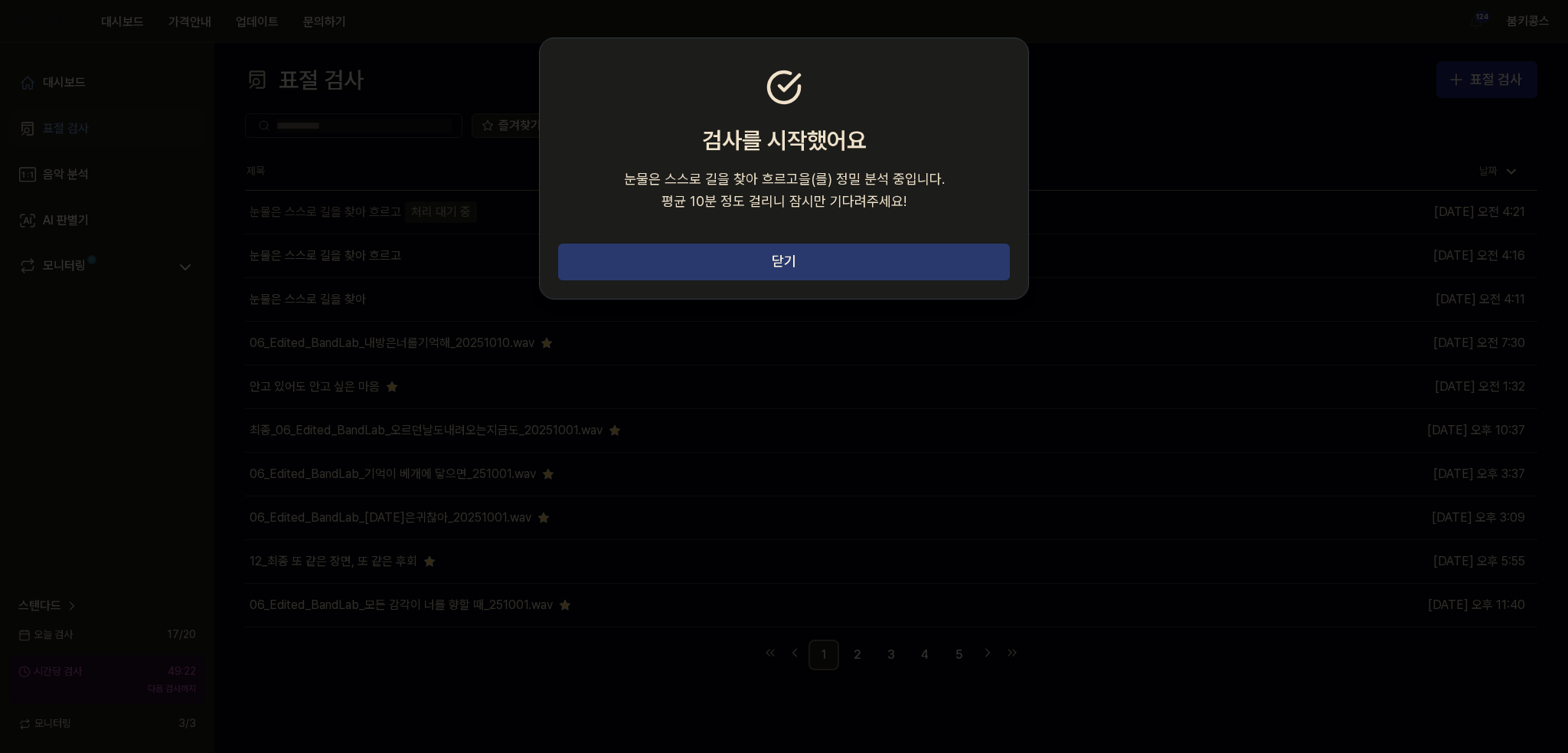
click at [888, 253] on button "닫기" at bounding box center [784, 261] width 451 height 37
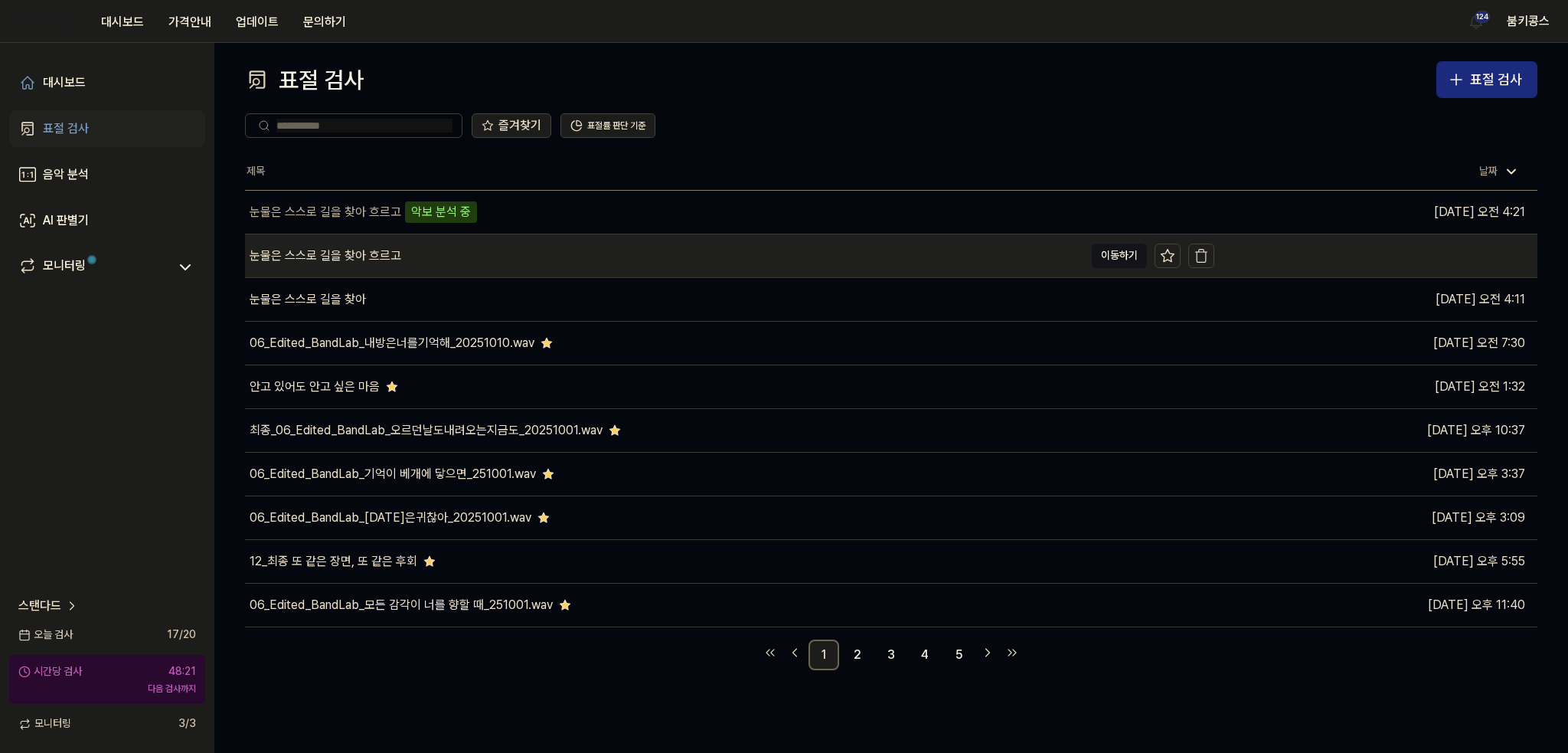
click at [445, 268] on div "눈물은 스스로 길을 찾아 흐르고" at bounding box center [664, 256] width 839 height 43
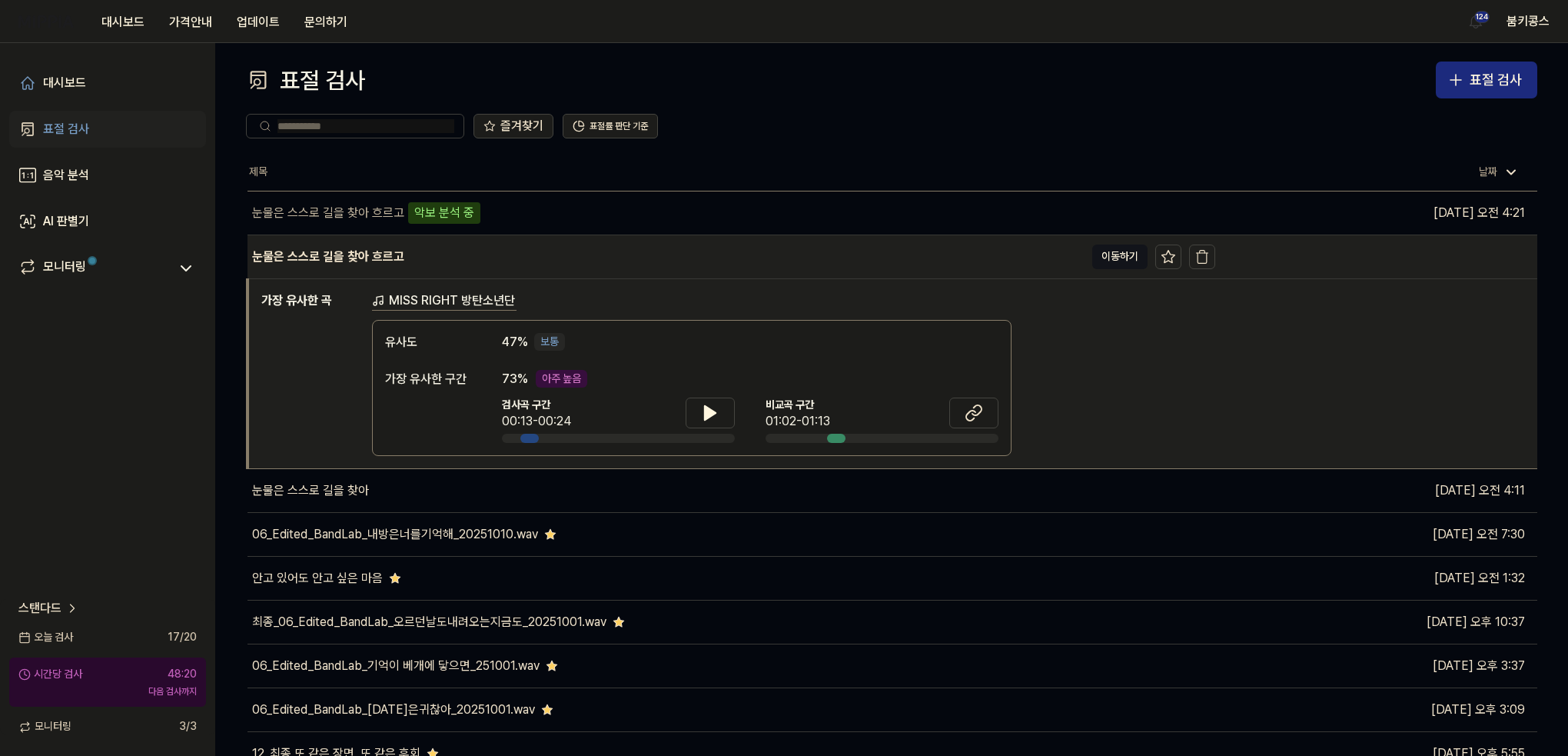
click at [467, 265] on div "눈물은 스스로 길을 찾아 흐르고" at bounding box center [666, 257] width 837 height 43
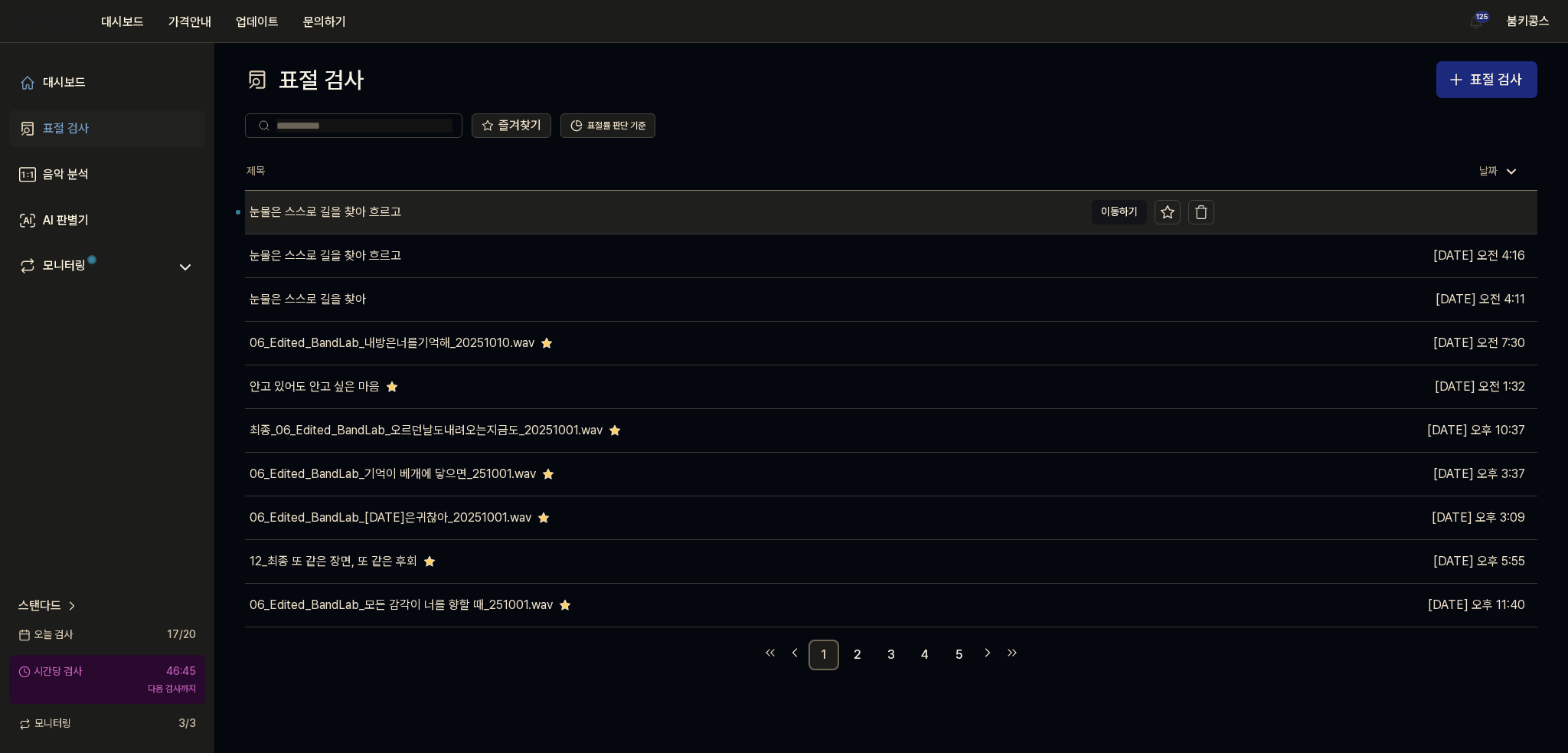
click at [438, 223] on div "눈물은 스스로 길을 찾아 흐르고" at bounding box center [664, 212] width 839 height 43
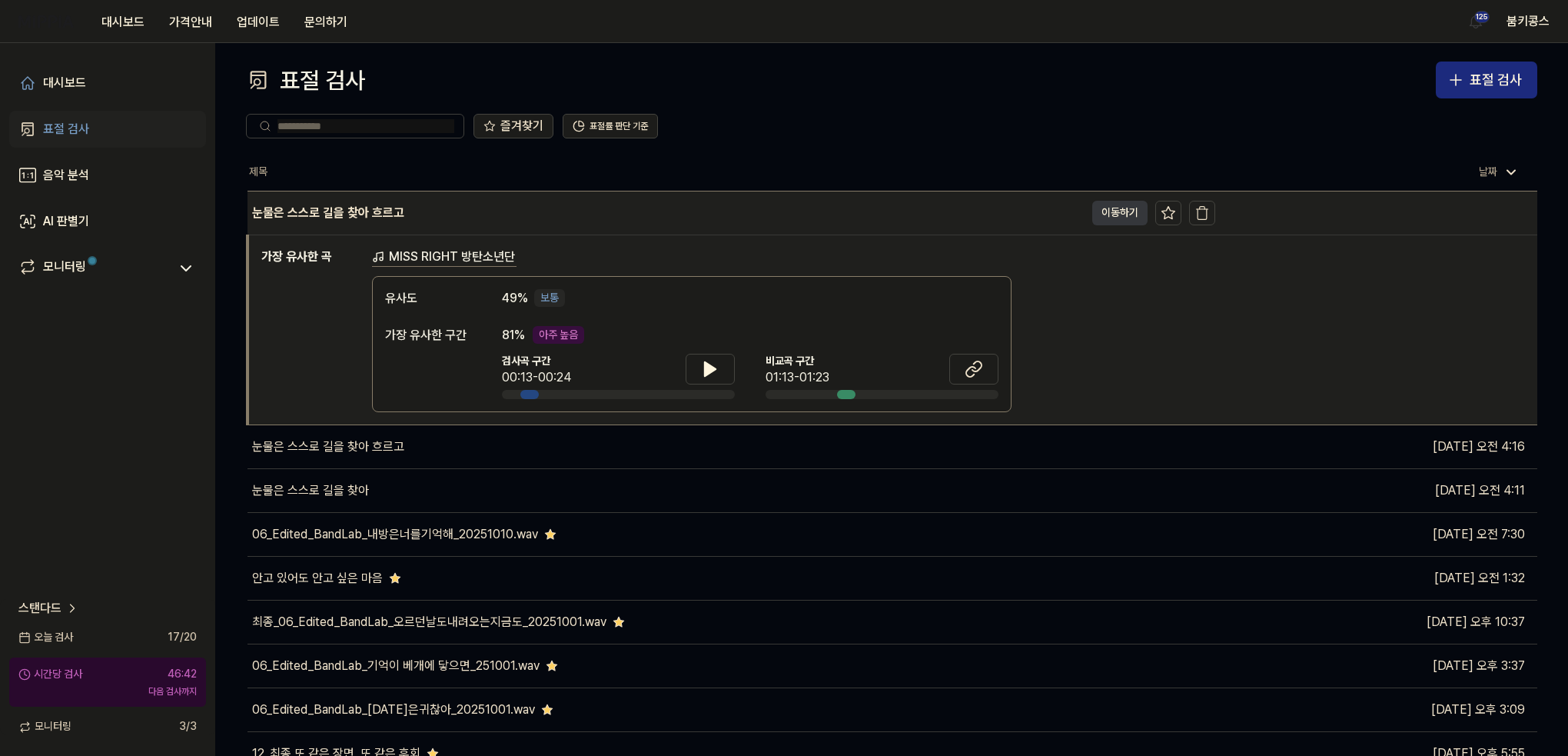
click at [1116, 211] on button "이동하기" at bounding box center [1120, 212] width 55 height 25
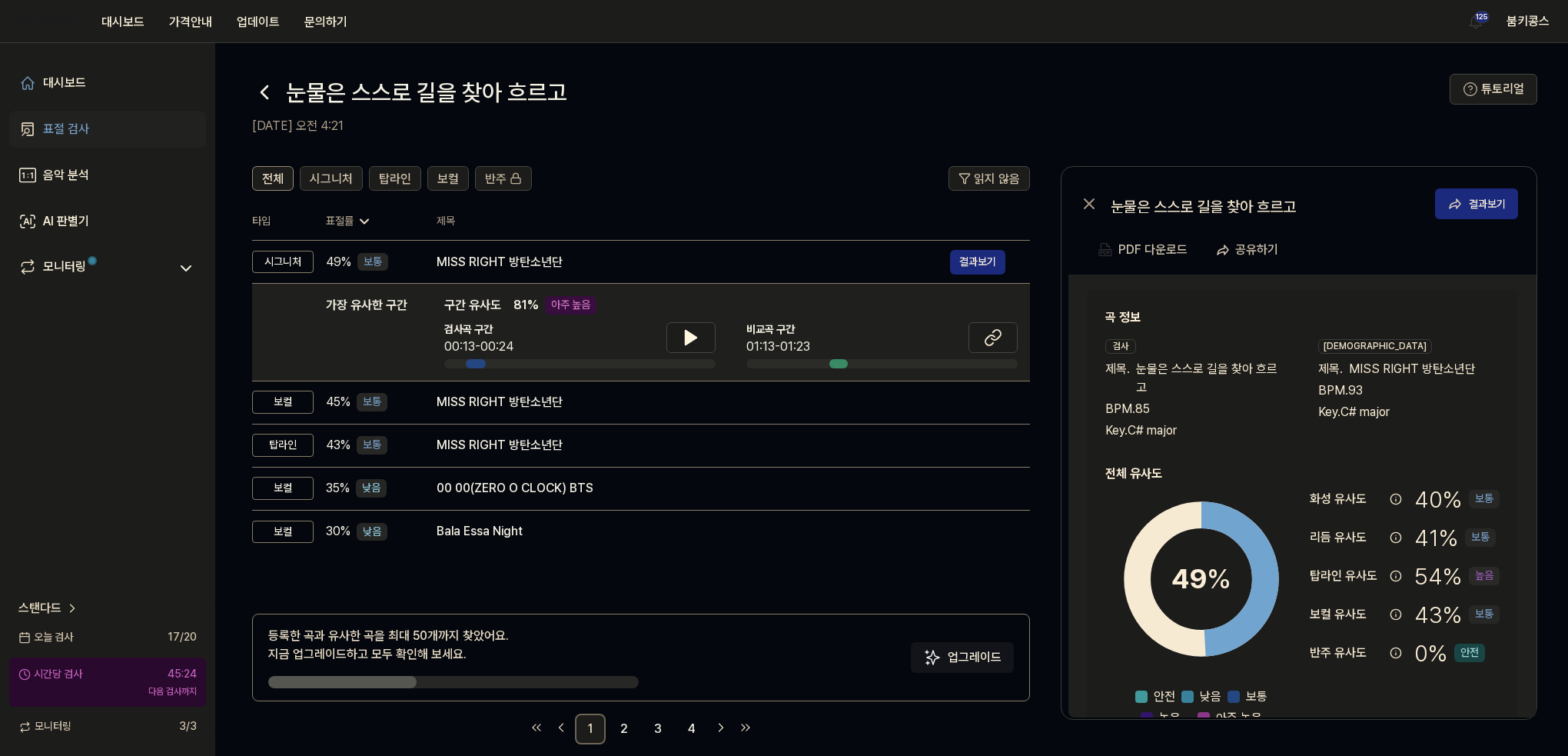
click at [268, 97] on icon at bounding box center [265, 93] width 6 height 13
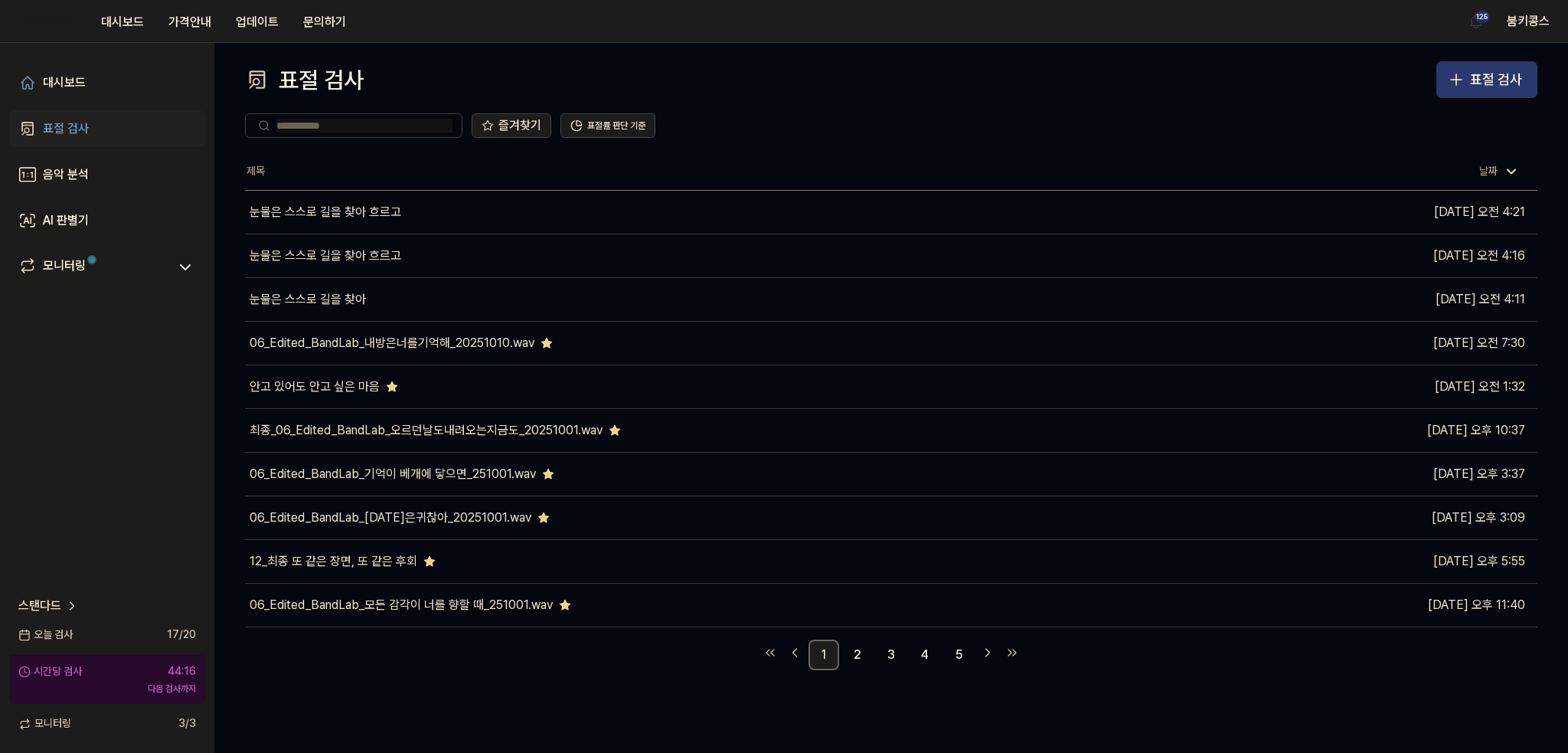
click at [1485, 82] on div "표절 검사" at bounding box center [1496, 80] width 52 height 22
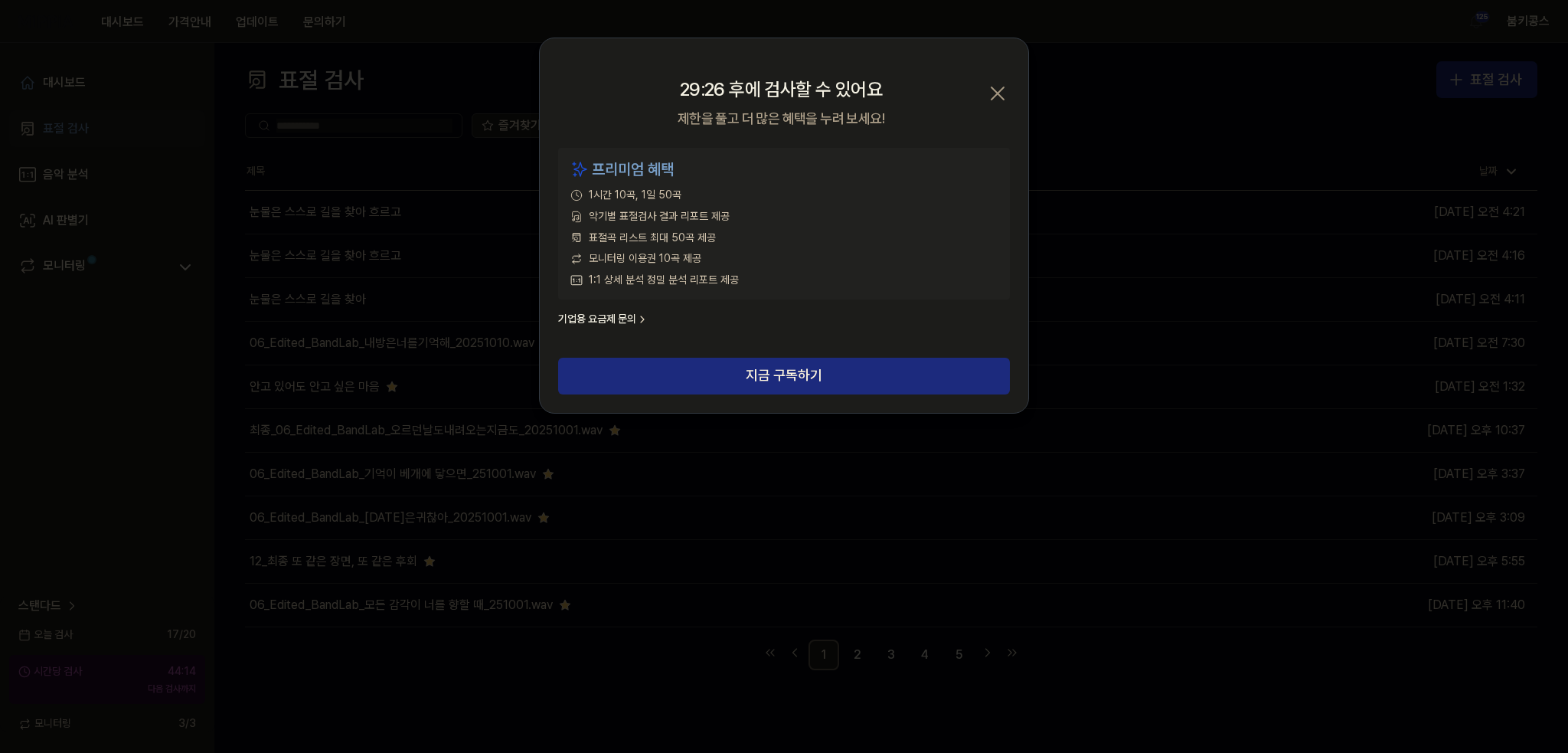
click at [997, 88] on icon "button" at bounding box center [997, 93] width 24 height 24
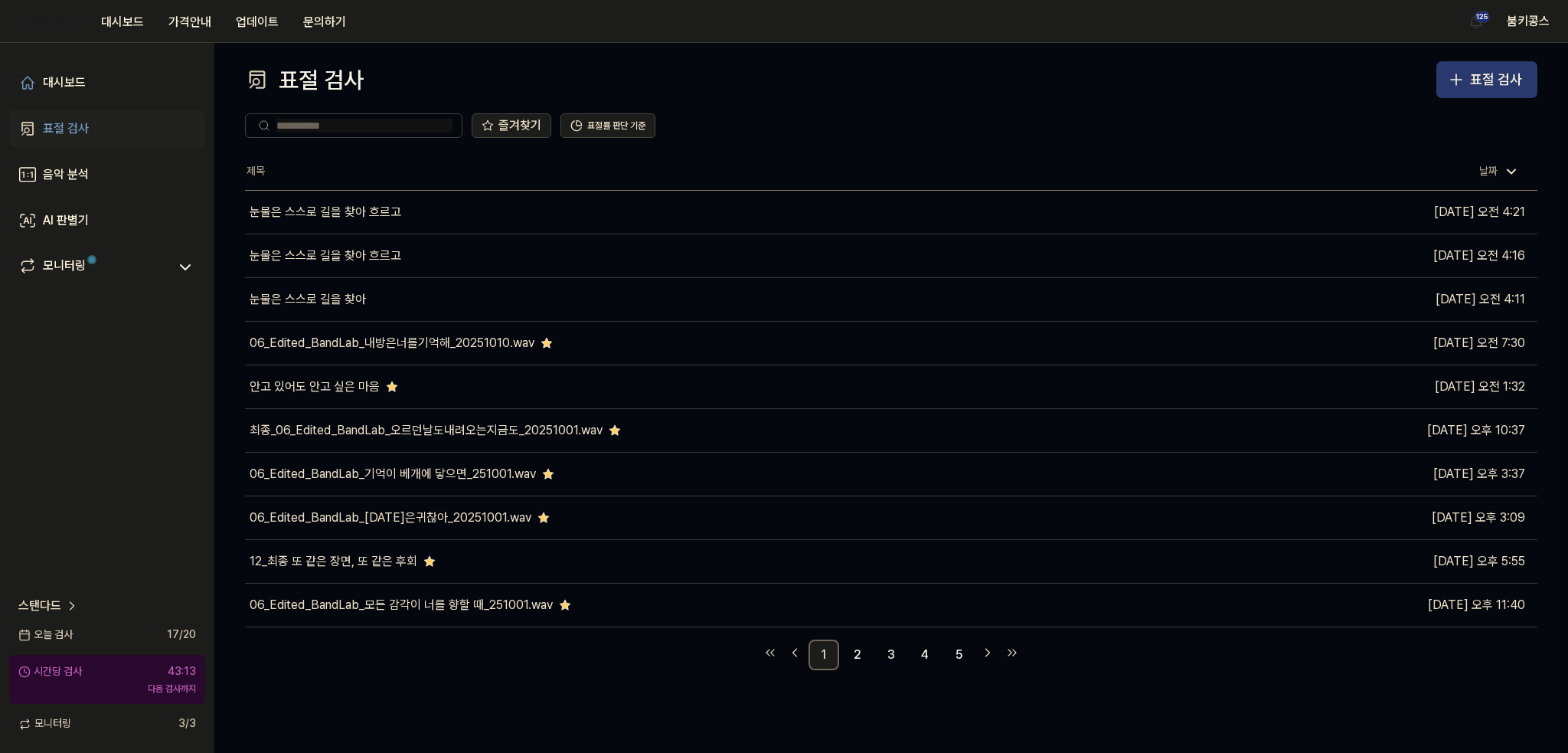
click at [1470, 80] on div "표절 검사" at bounding box center [1496, 80] width 52 height 22
click at [1460, 78] on icon "button" at bounding box center [1455, 79] width 18 height 18
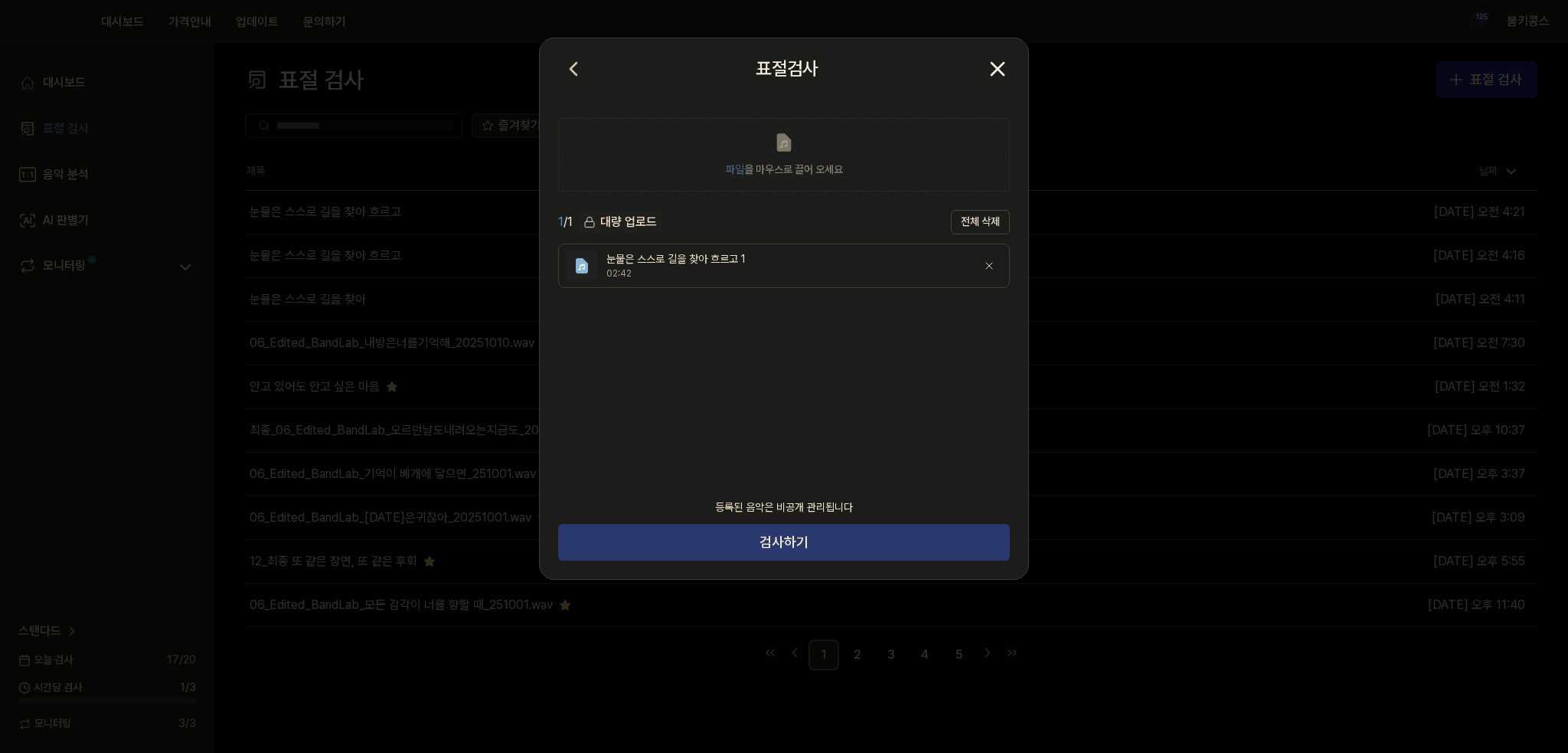
click at [793, 541] on button "검사하기" at bounding box center [784, 542] width 451 height 37
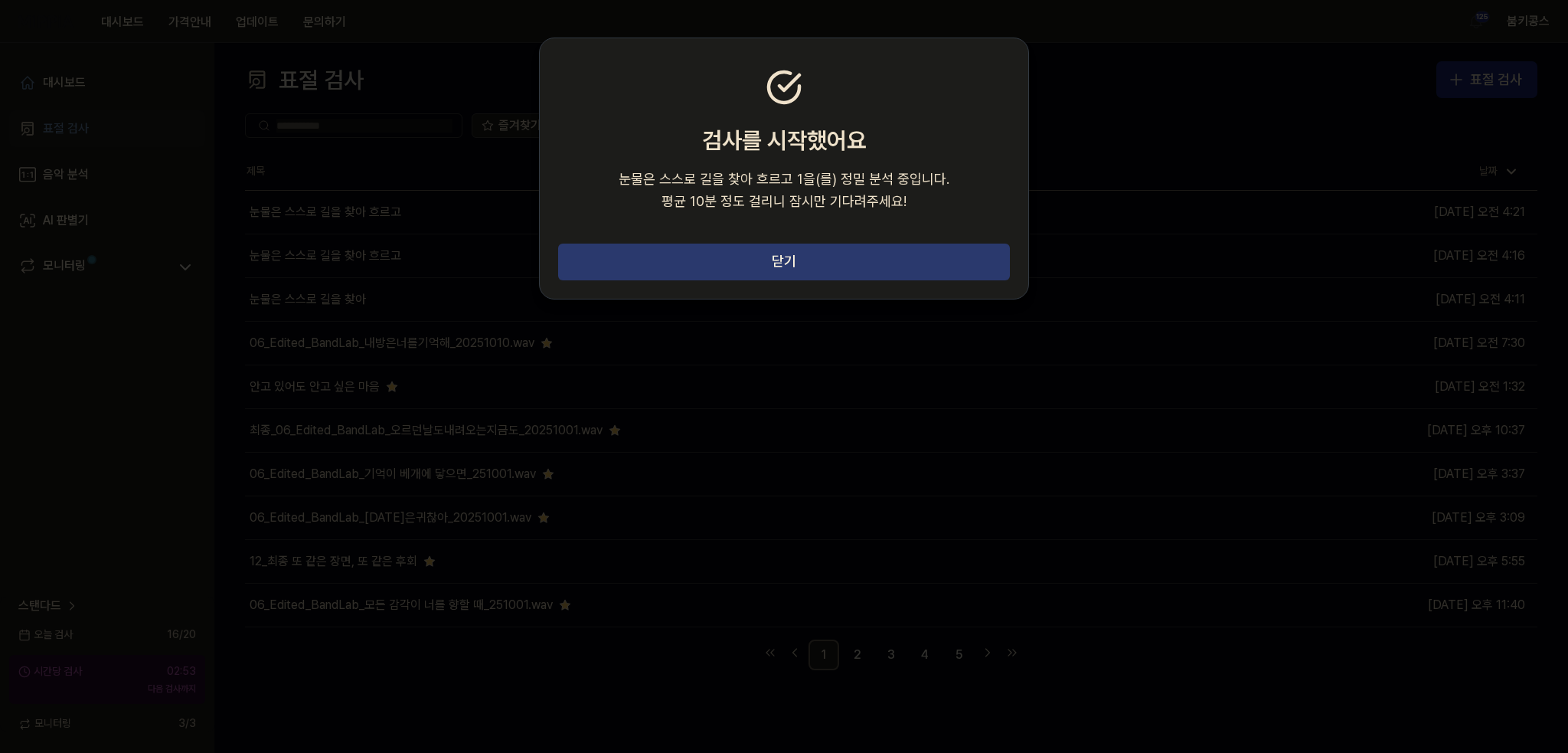
click at [776, 257] on button "닫기" at bounding box center [784, 261] width 451 height 37
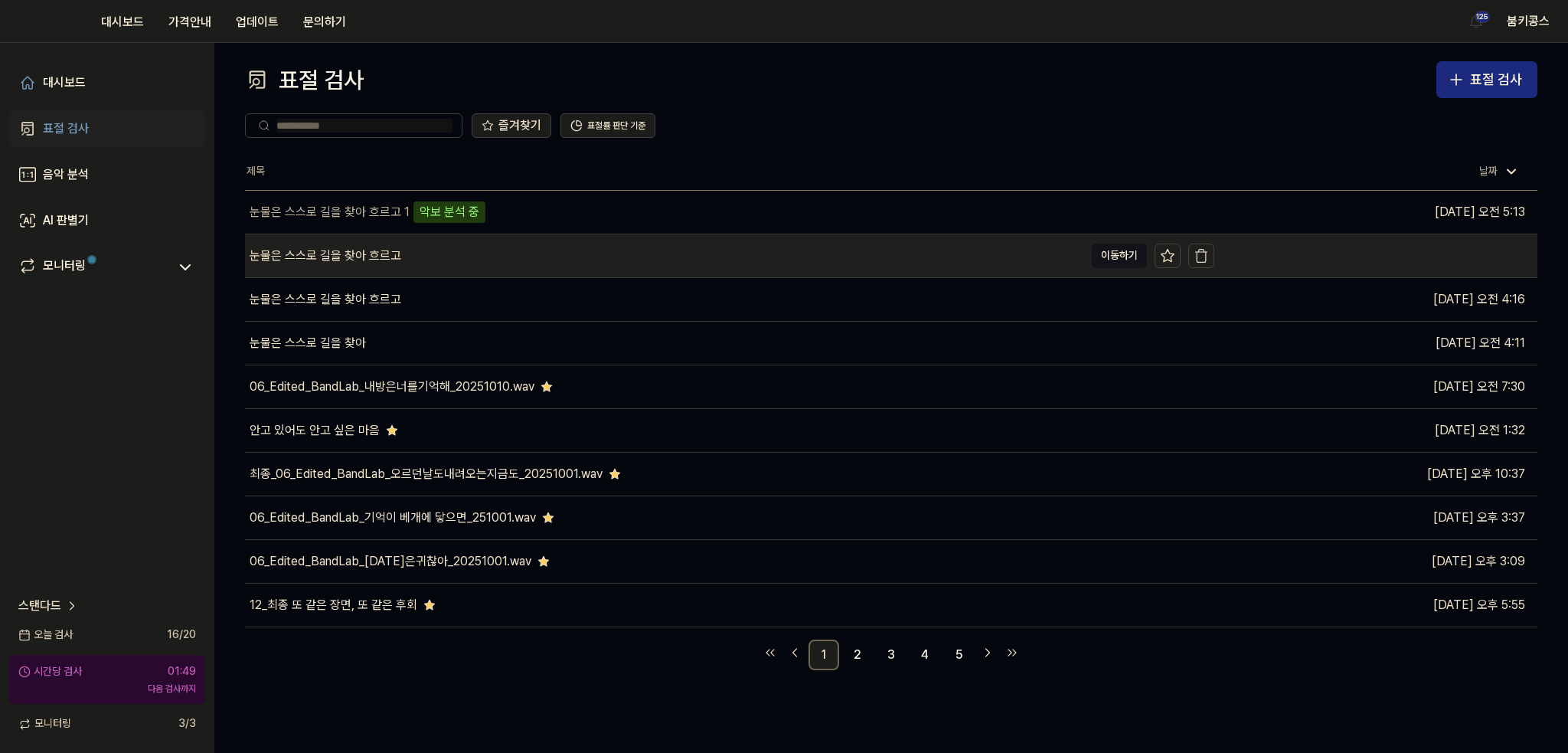
click at [309, 243] on div "눈물은 스스로 길을 찾아 흐르고" at bounding box center [664, 256] width 839 height 43
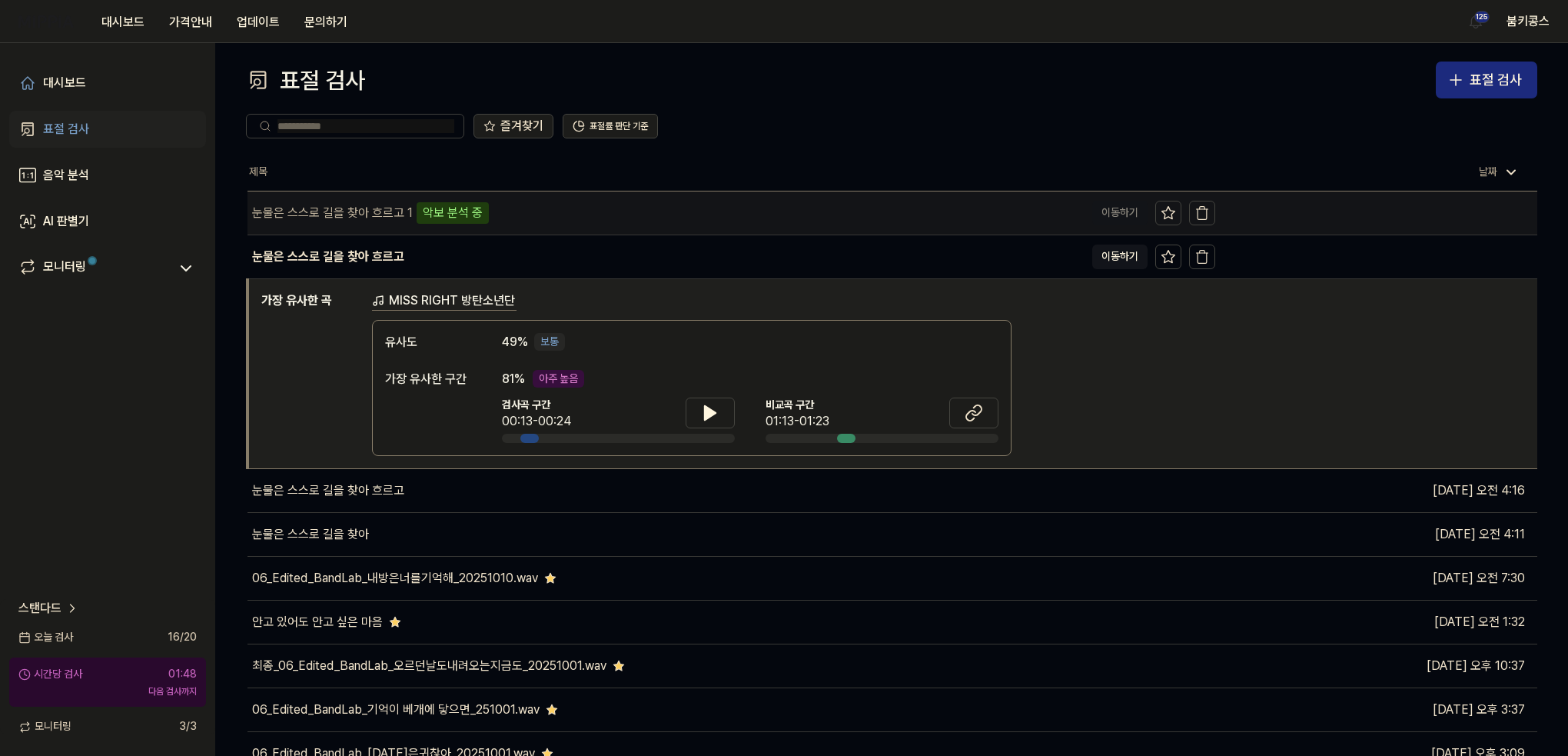
drag, startPoint x: 314, startPoint y: 252, endPoint x: 312, endPoint y: 219, distance: 33.1
click at [314, 252] on div "눈물은 스스로 길을 찾아 흐르고" at bounding box center [328, 256] width 152 height 18
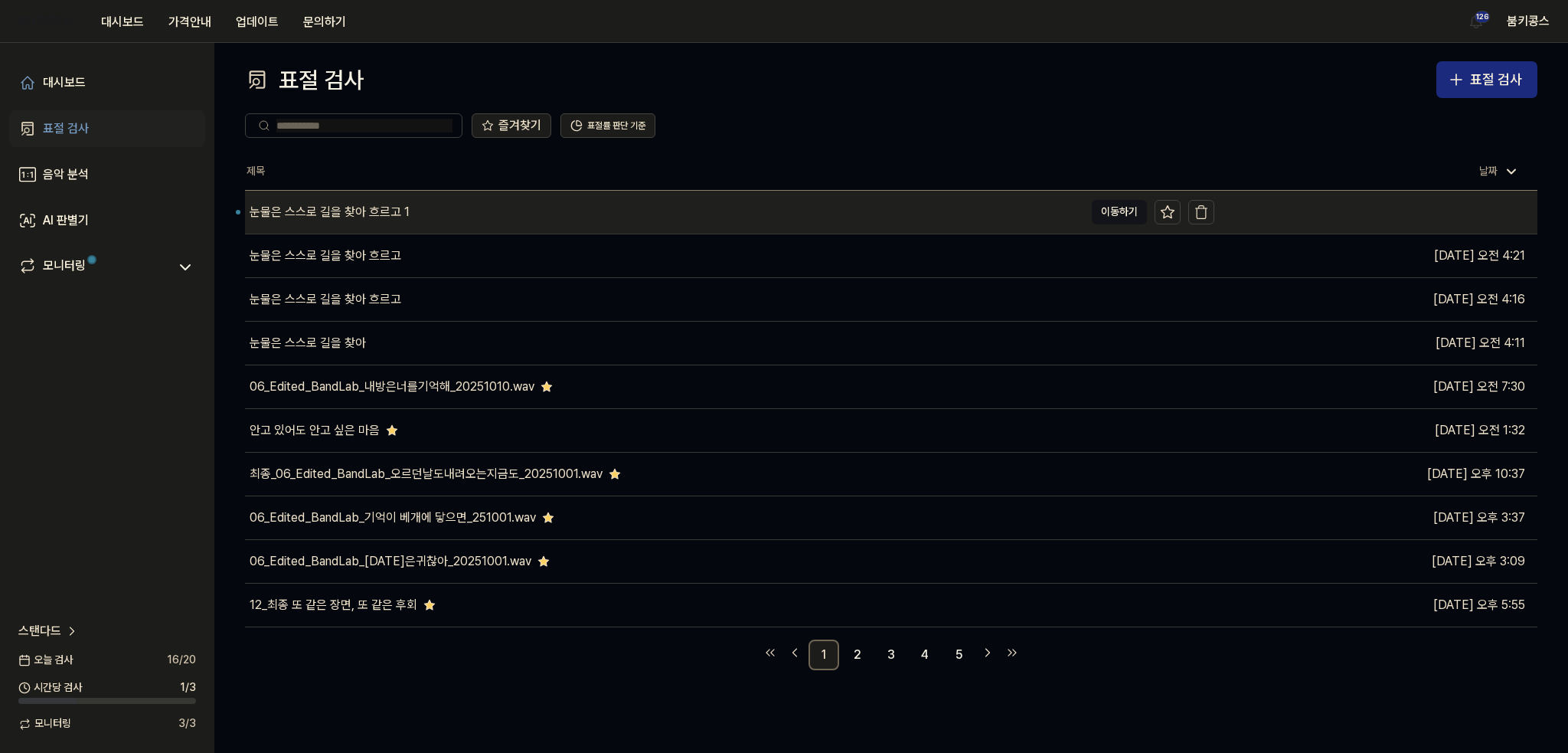
click at [435, 223] on div "눈물은 스스로 길을 찾아 흐르고 1" at bounding box center [664, 212] width 839 height 43
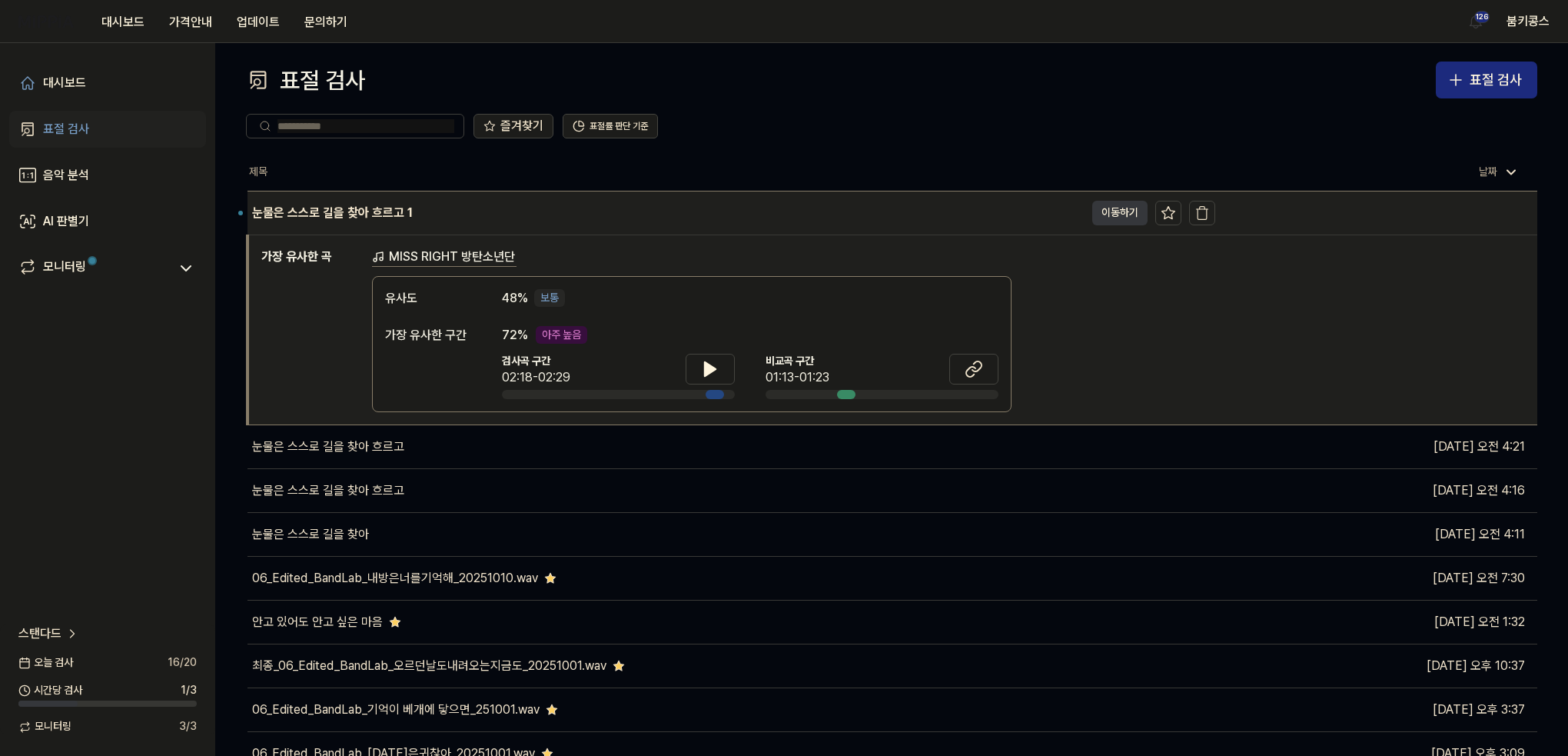
click at [1113, 215] on button "이동하기" at bounding box center [1120, 212] width 55 height 25
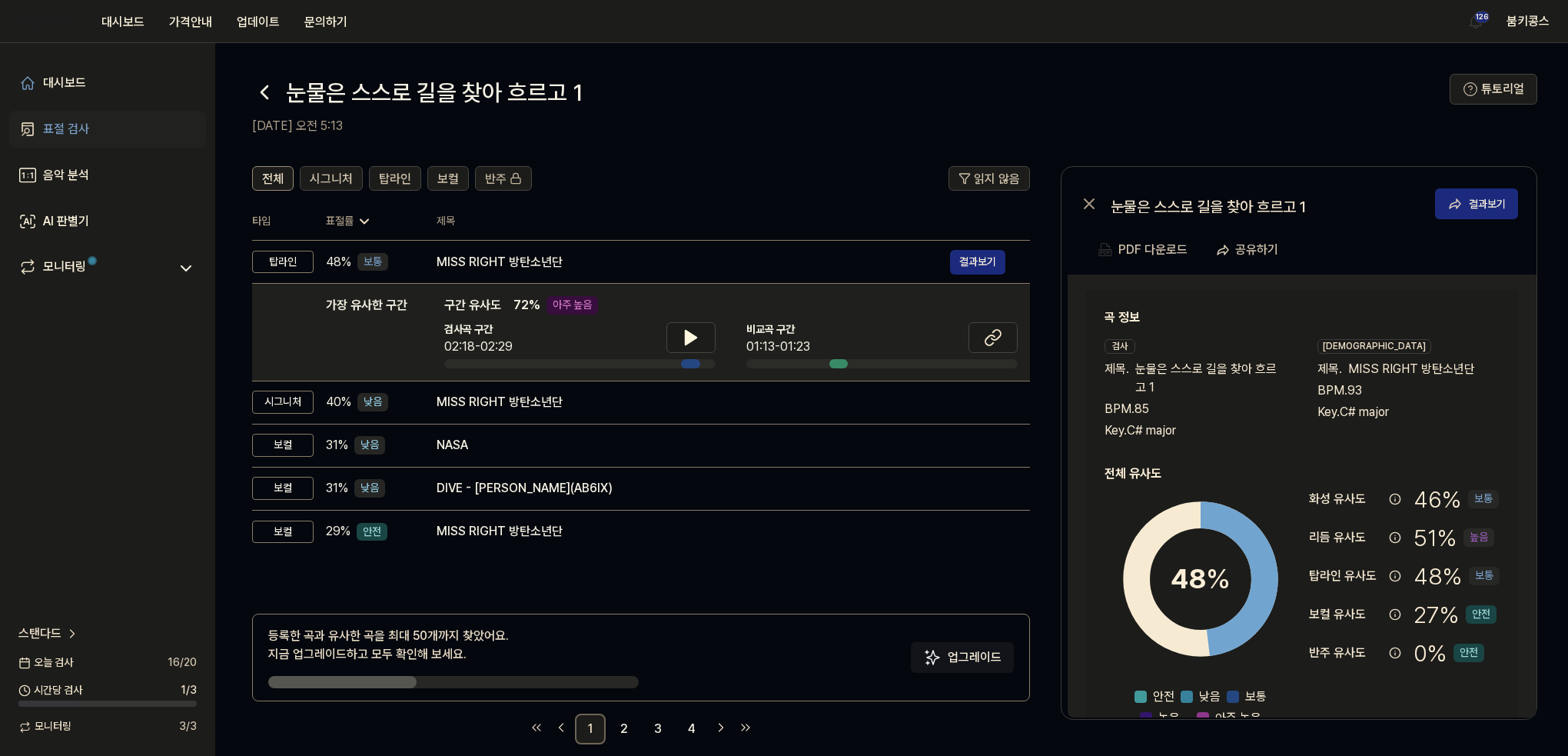
click at [266, 94] on icon at bounding box center [264, 92] width 25 height 25
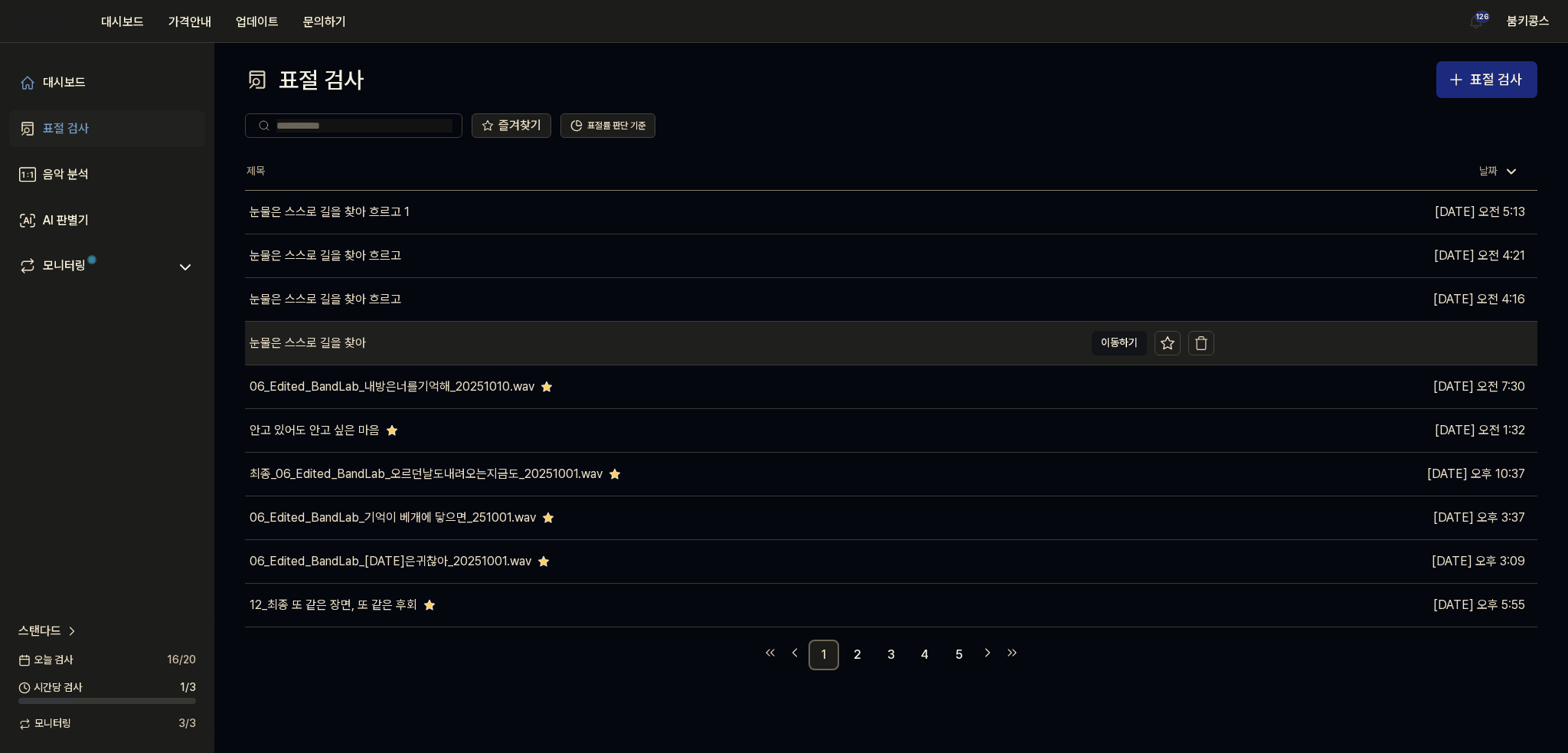
click at [346, 357] on div "눈물은 스스로 길을 찾아" at bounding box center [664, 343] width 839 height 43
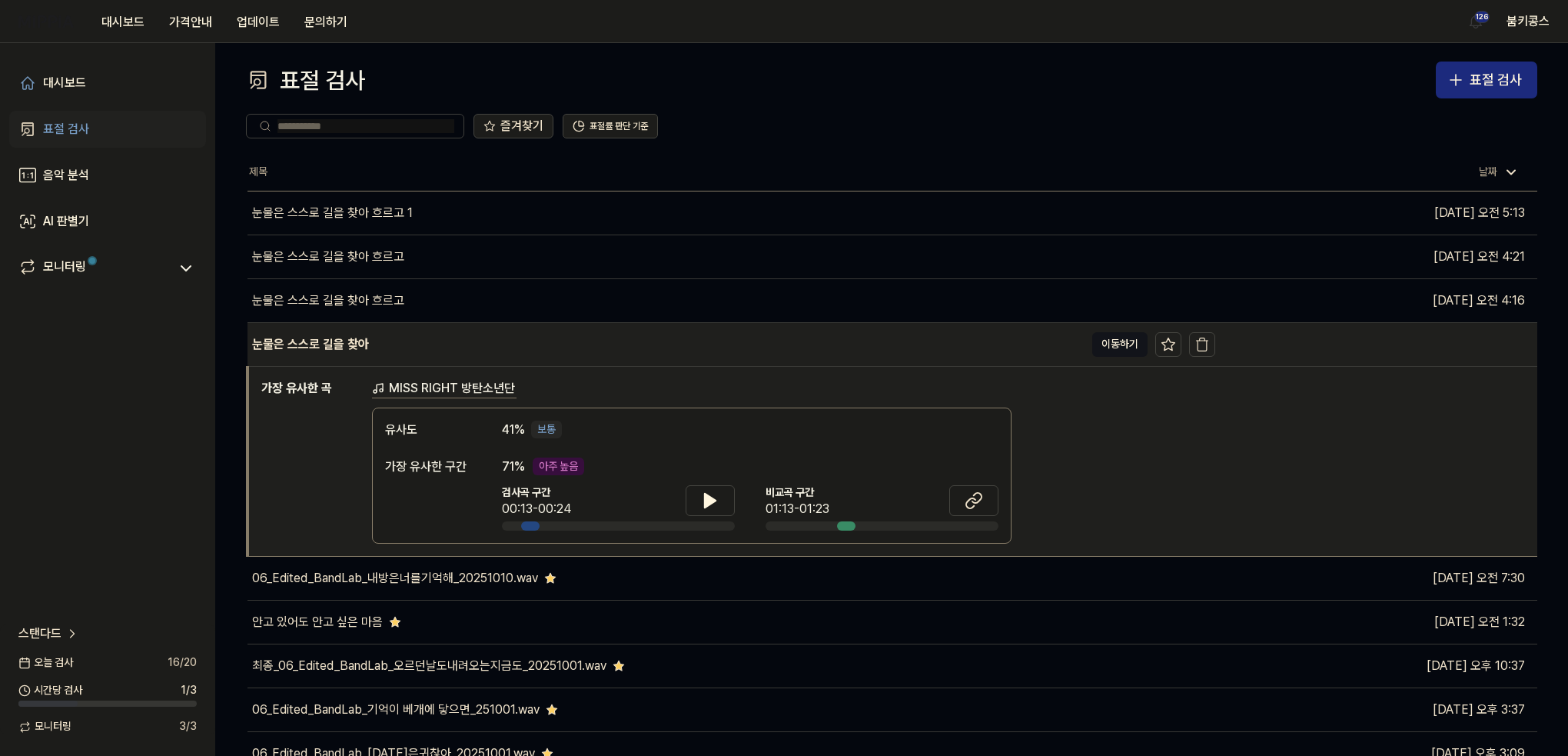
click at [418, 349] on div "눈물은 스스로 길을 찾아" at bounding box center [666, 344] width 837 height 43
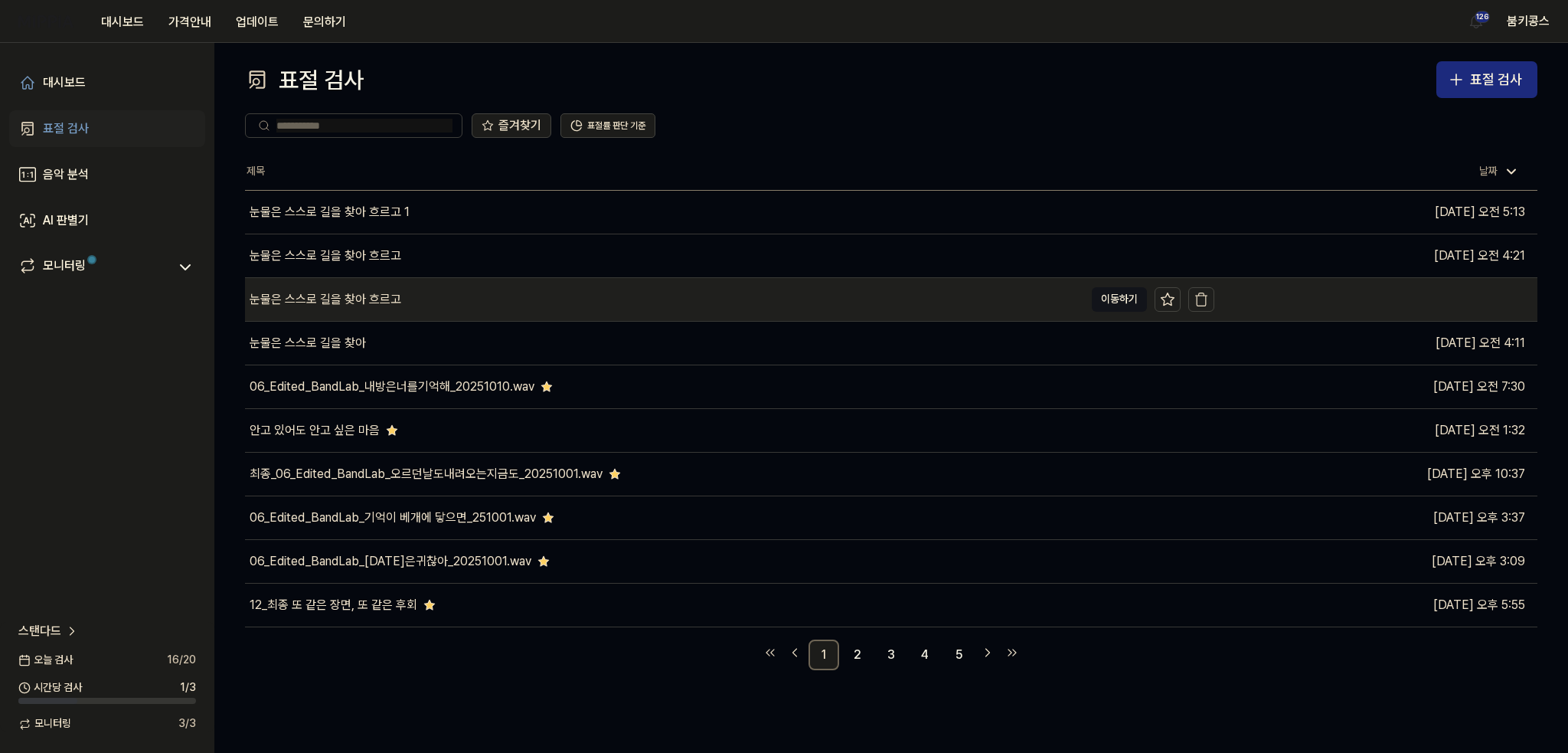
click at [414, 309] on div "눈물은 스스로 길을 찾아 흐르고" at bounding box center [664, 299] width 839 height 43
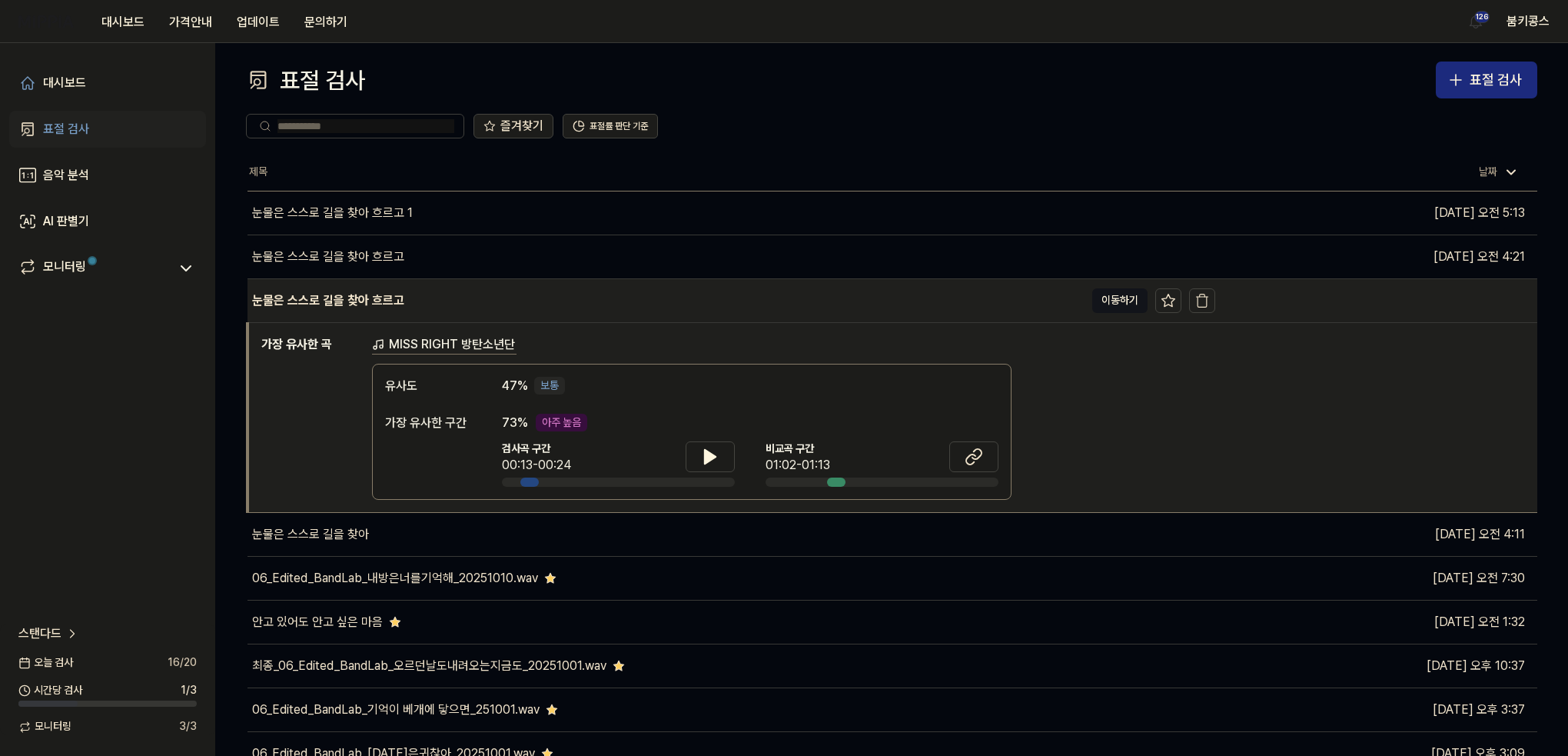
click at [416, 310] on div "눈물은 스스로 길을 찾아 흐르고" at bounding box center [666, 300] width 837 height 43
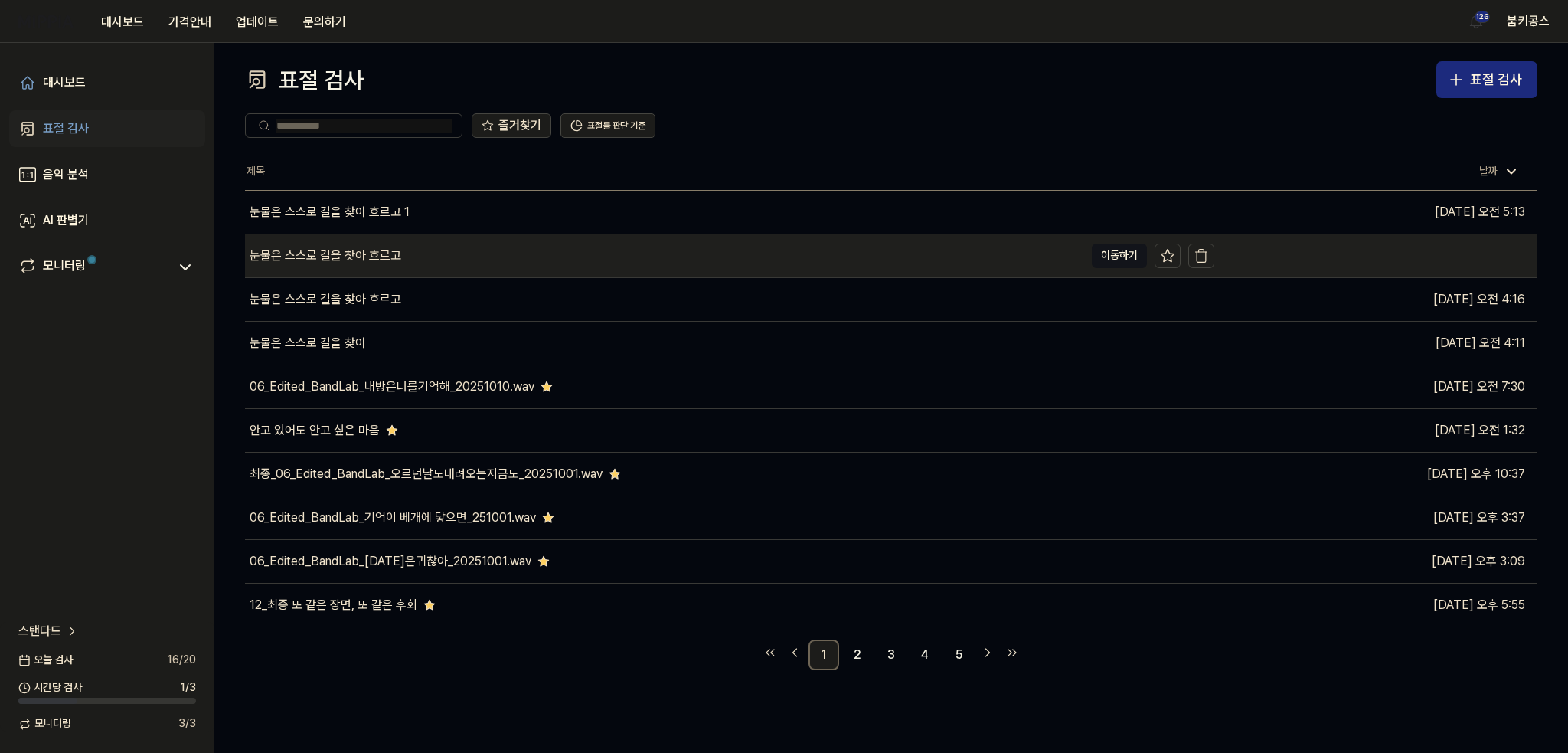
click at [388, 253] on div "눈물은 스스로 길을 찾아 흐르고" at bounding box center [325, 255] width 152 height 18
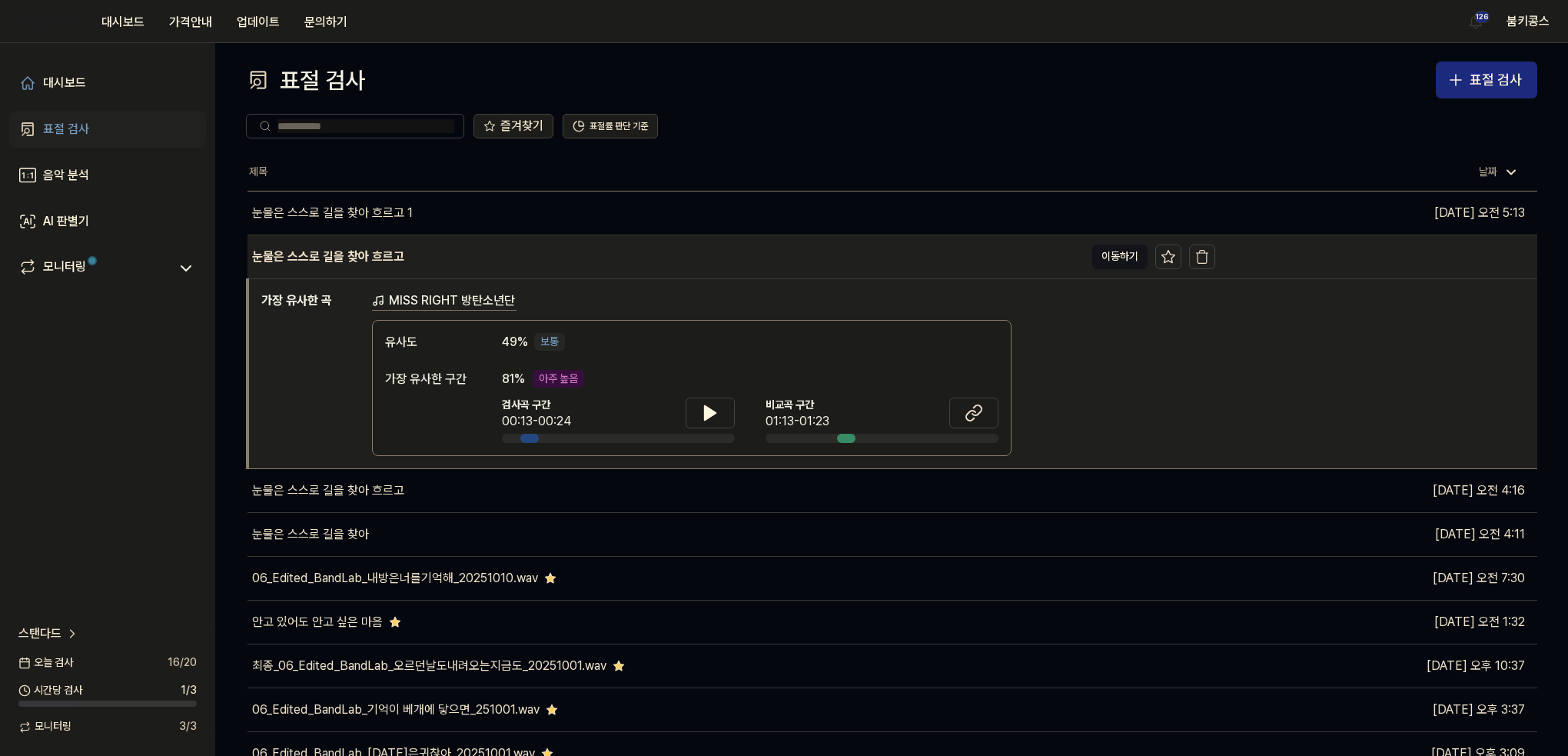
click at [390, 254] on div "눈물은 스스로 길을 찾아 흐르고" at bounding box center [328, 256] width 152 height 18
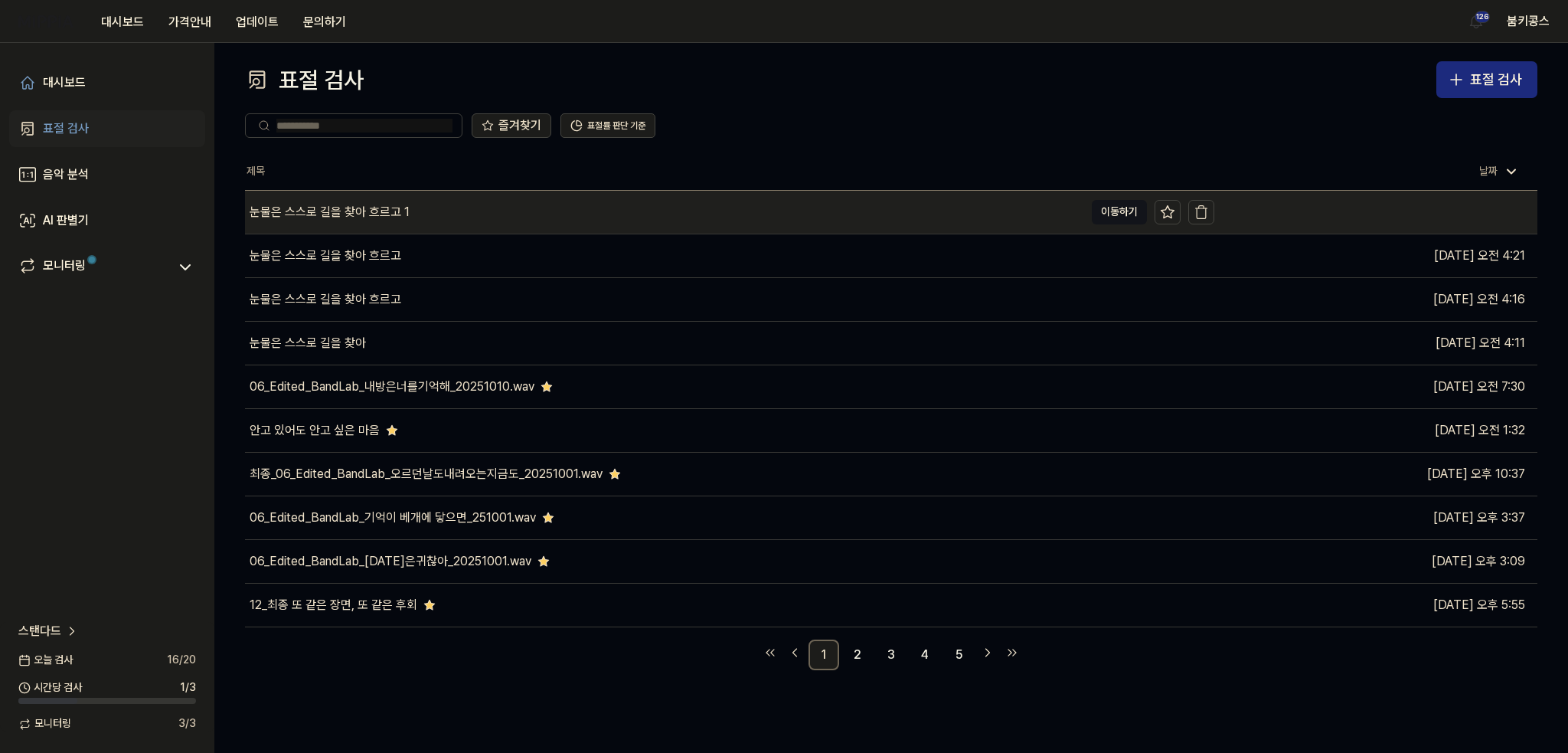
click at [377, 219] on div "눈물은 스스로 길을 찾아 흐르고 1" at bounding box center [329, 212] width 160 height 18
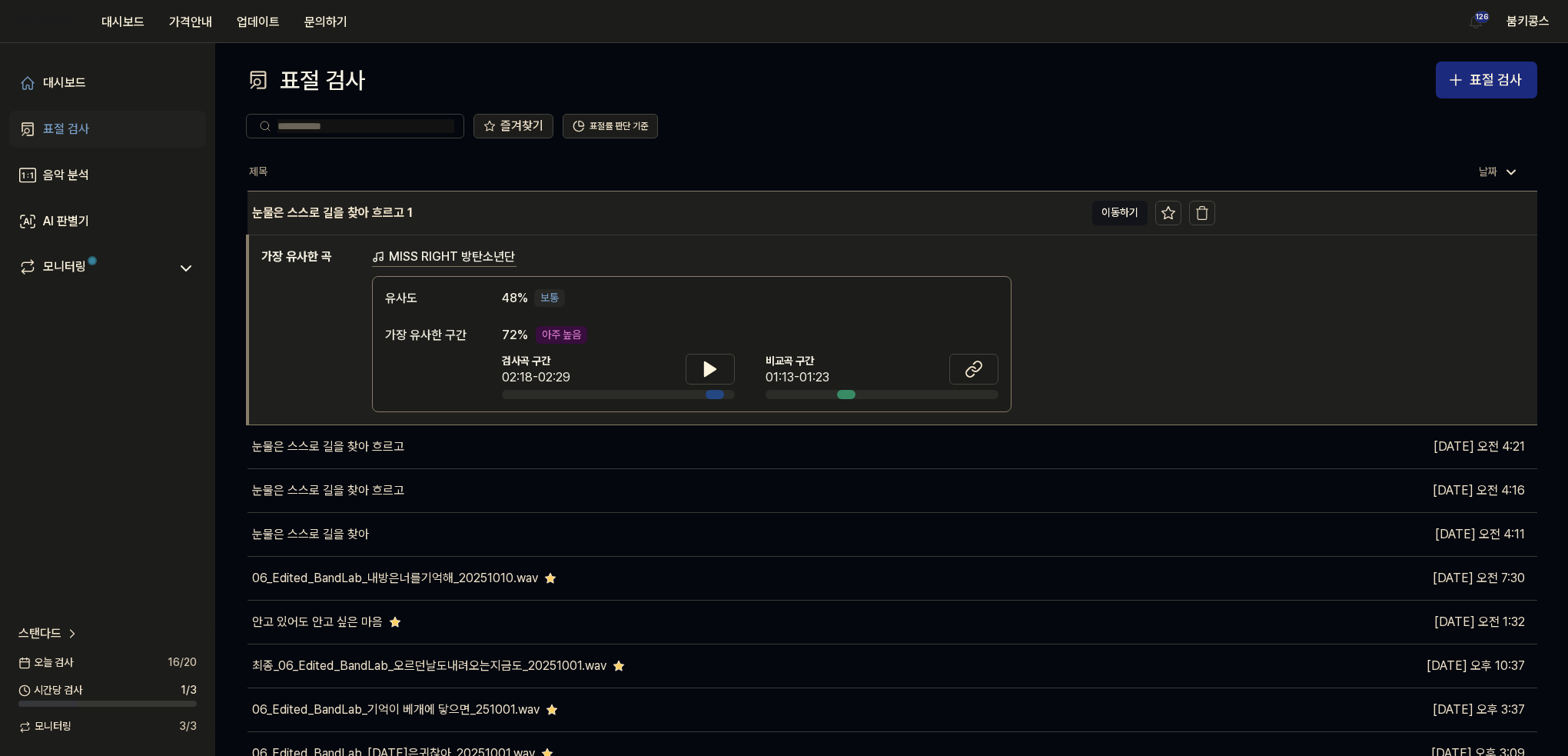
click at [379, 220] on div "눈물은 스스로 길을 찾아 흐르고 1" at bounding box center [332, 212] width 161 height 18
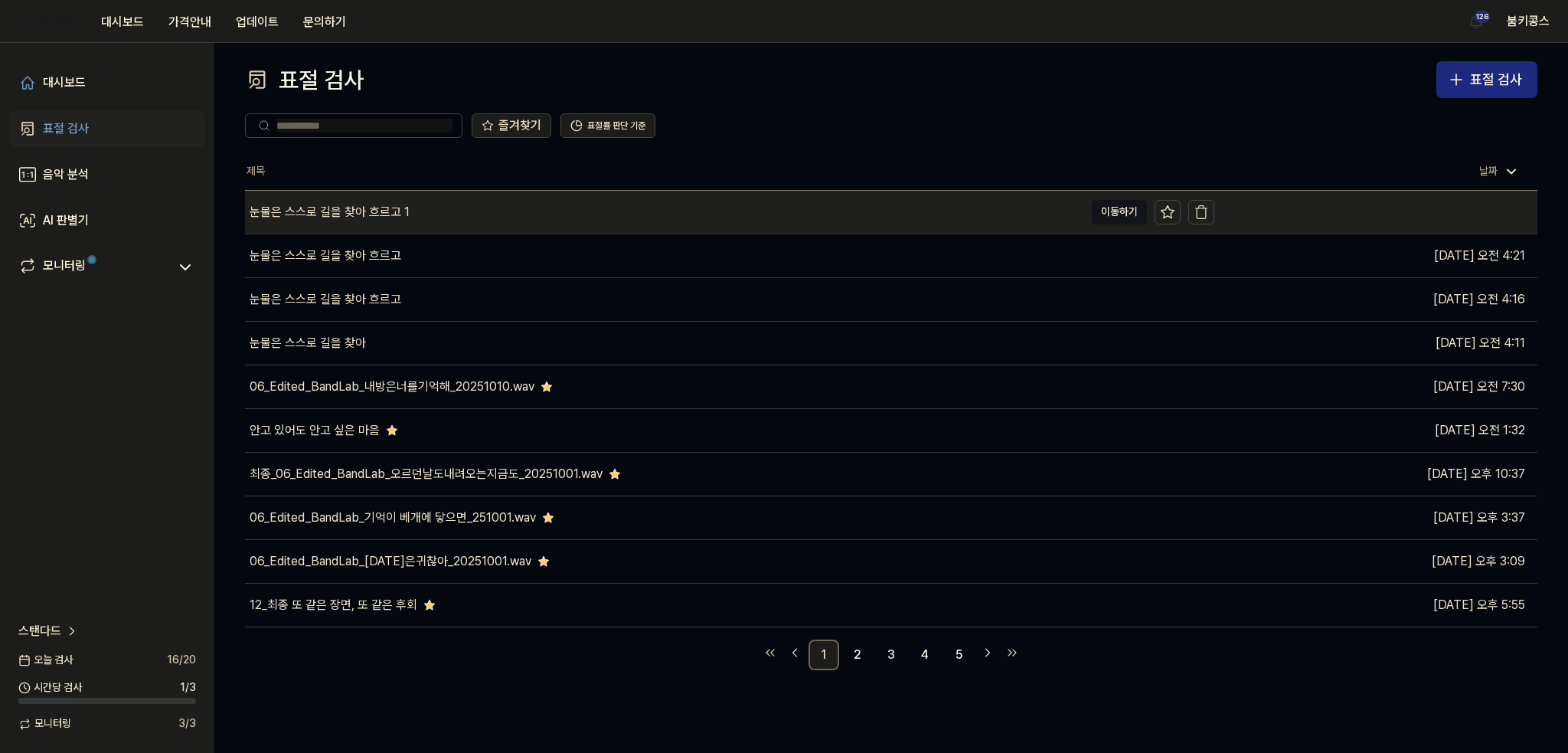
click at [377, 219] on div "눈물은 스스로 길을 찾아 흐르고 1" at bounding box center [329, 212] width 160 height 18
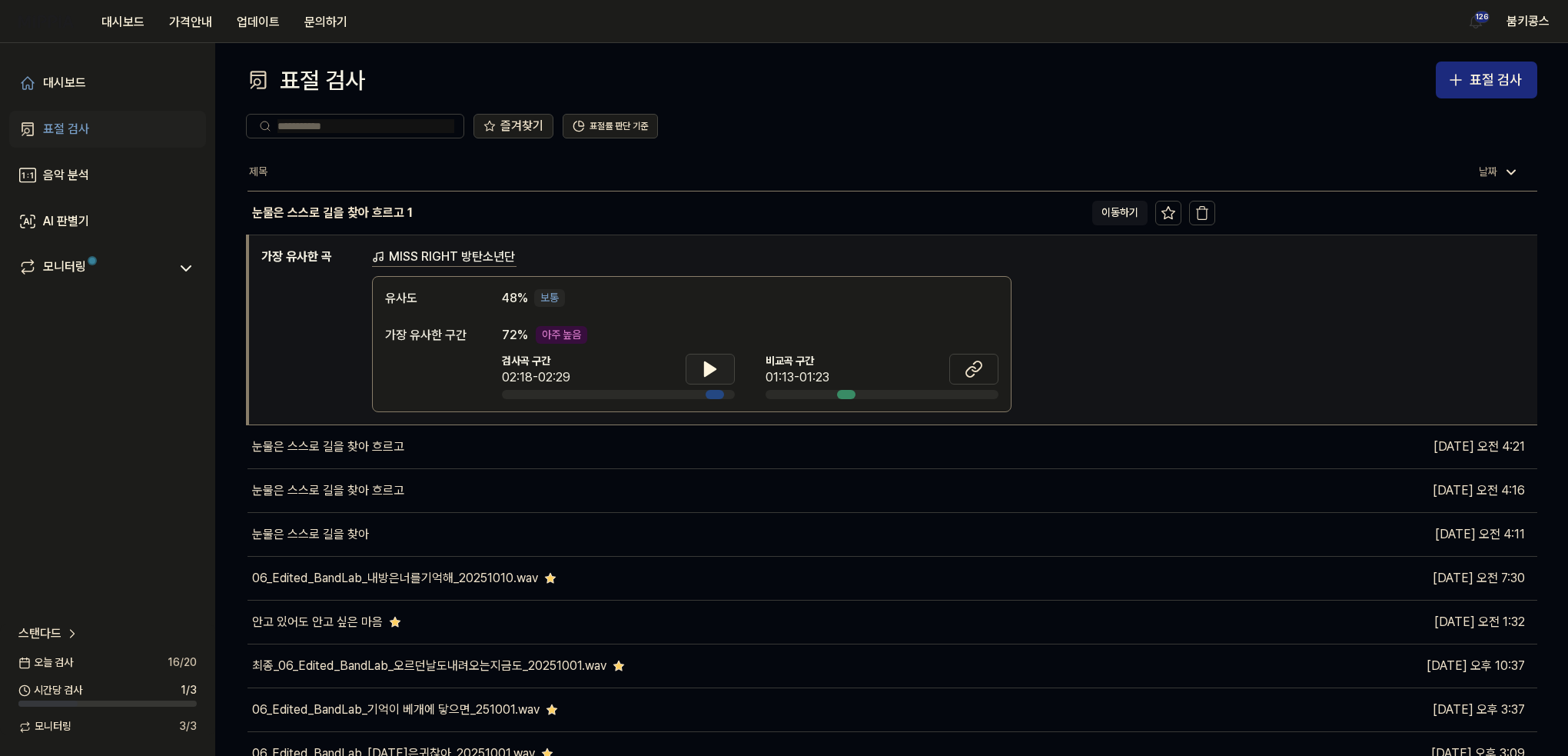
click at [694, 372] on button at bounding box center [710, 368] width 49 height 31
click at [720, 372] on button at bounding box center [710, 368] width 49 height 31
click at [974, 364] on icon at bounding box center [973, 368] width 18 height 18
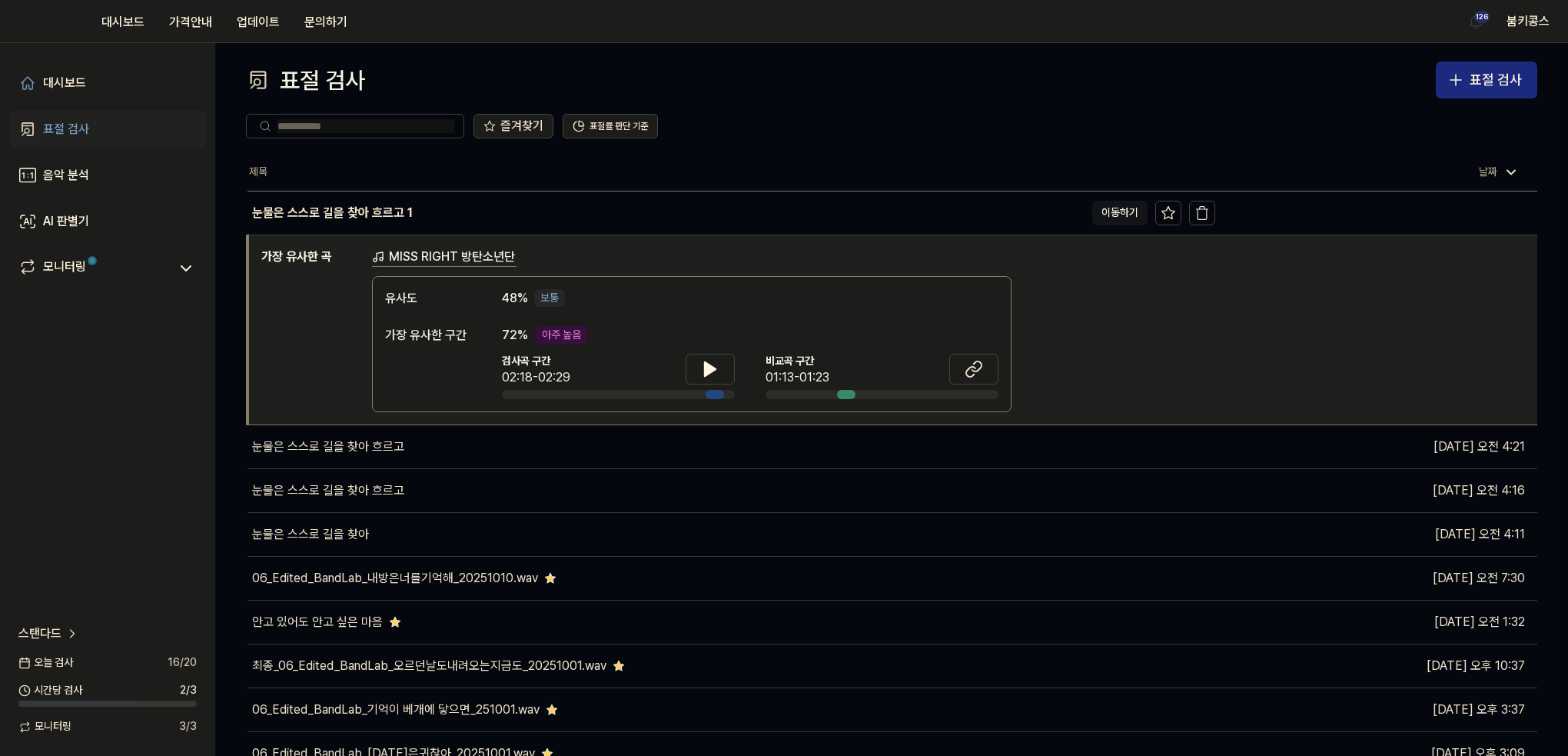
click at [90, 128] on link "표절 검사" at bounding box center [108, 129] width 196 height 37
click at [107, 140] on link "표절 검사" at bounding box center [108, 129] width 196 height 37
click at [98, 82] on link "대시보드" at bounding box center [108, 82] width 196 height 37
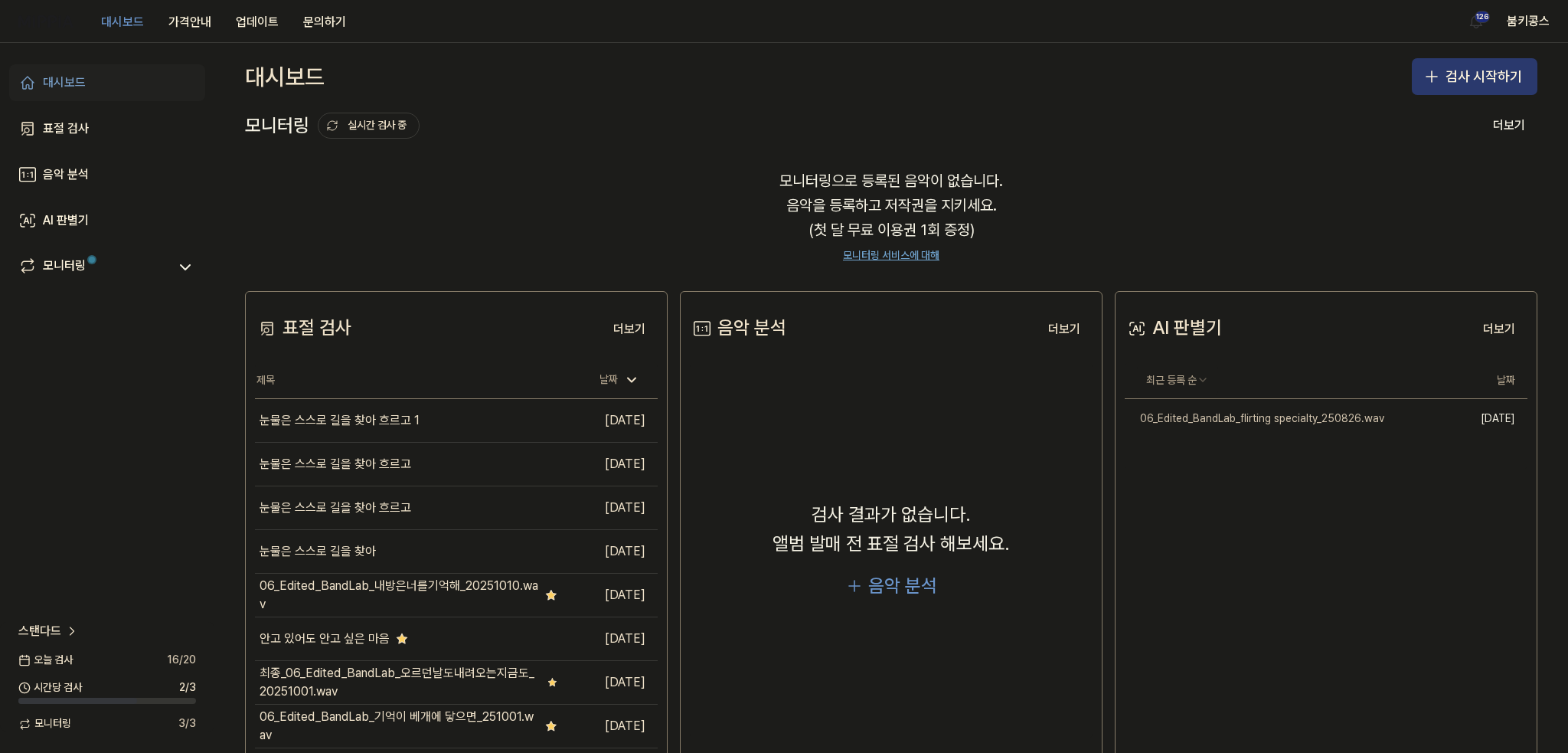
click at [1465, 73] on button "검사 시작하기" at bounding box center [1474, 77] width 125 height 37
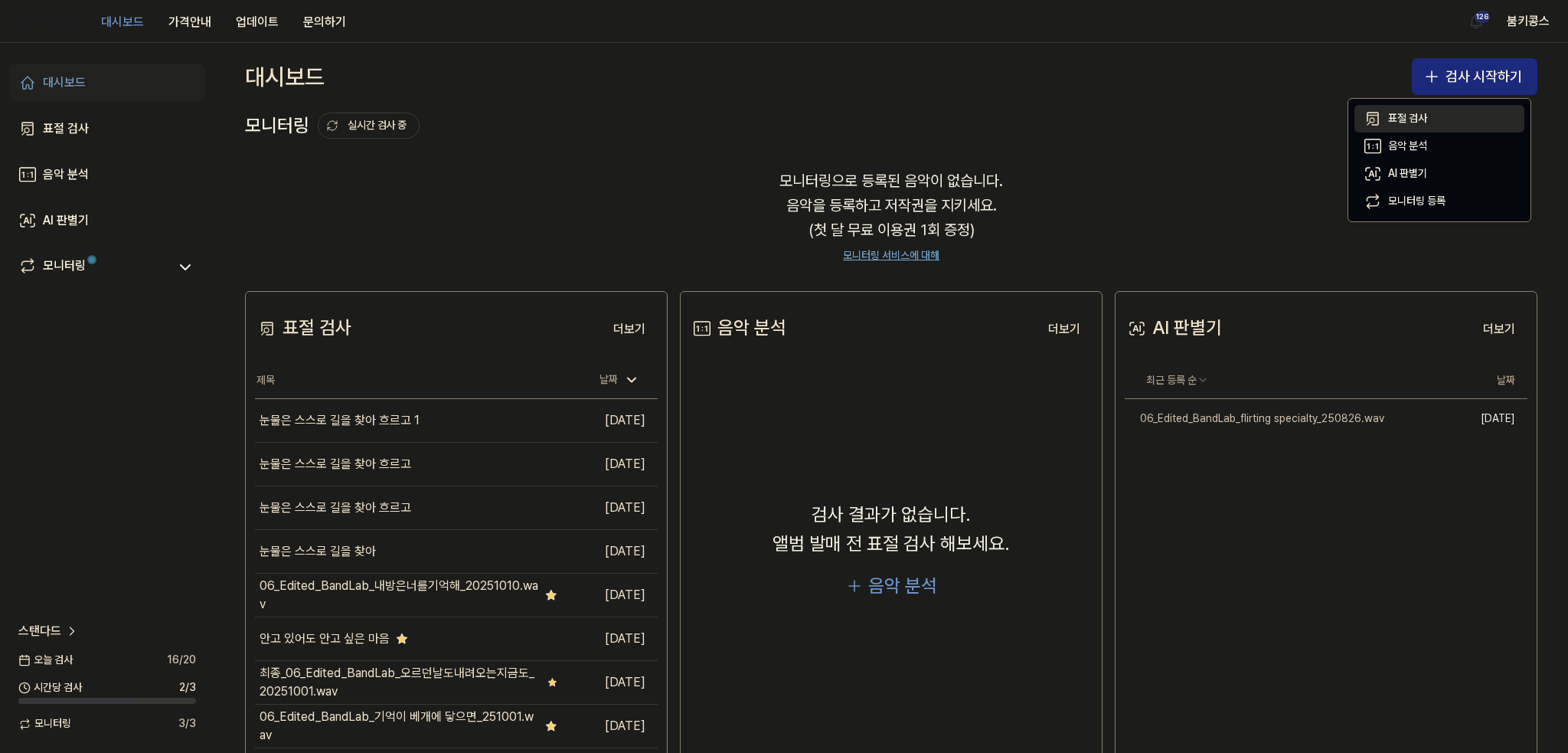
click at [1400, 122] on div "표절 검사" at bounding box center [1407, 118] width 39 height 15
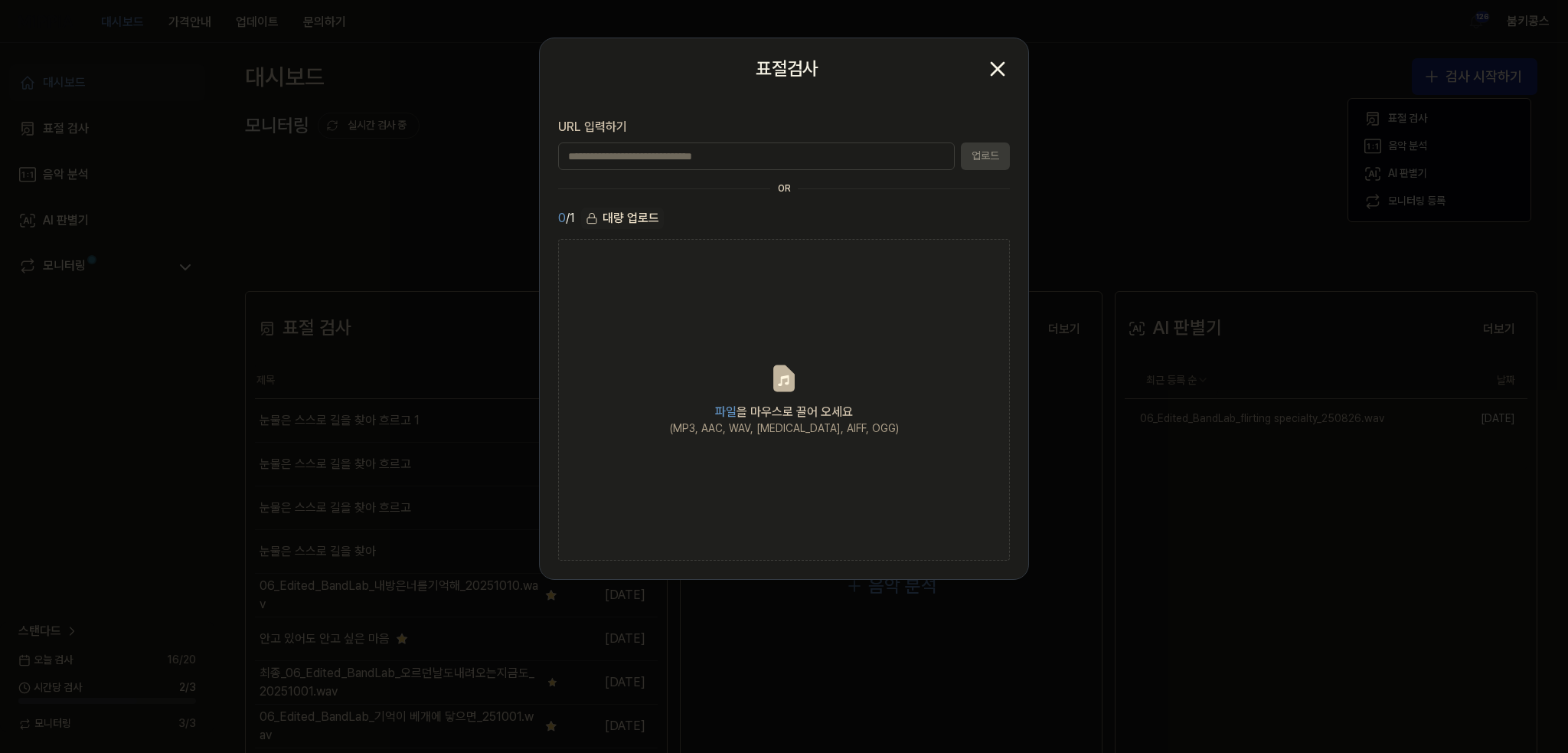
click at [993, 73] on icon "button" at bounding box center [997, 69] width 13 height 13
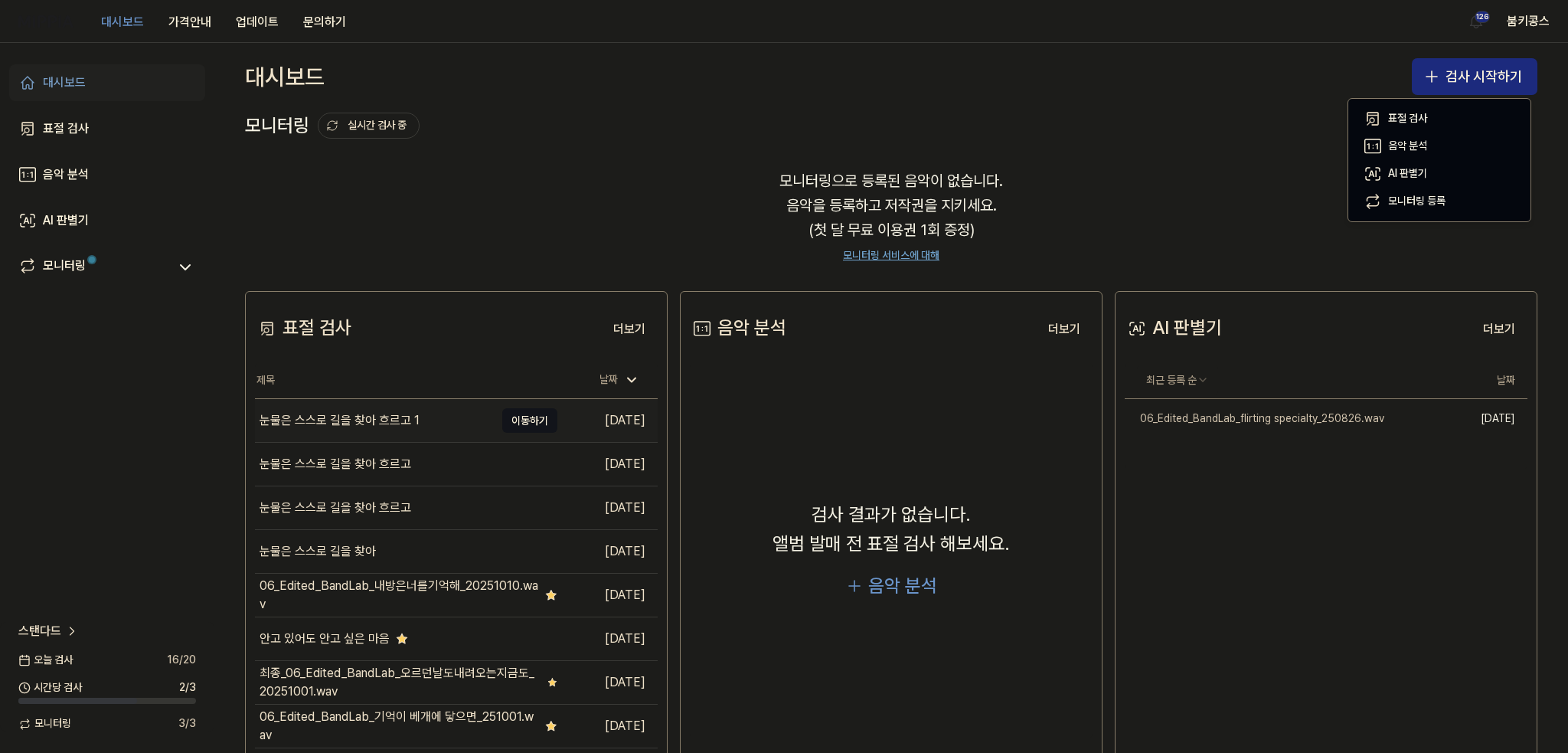
click at [350, 422] on div "눈물은 스스로 길을 찾아 흐르고 1" at bounding box center [339, 420] width 160 height 18
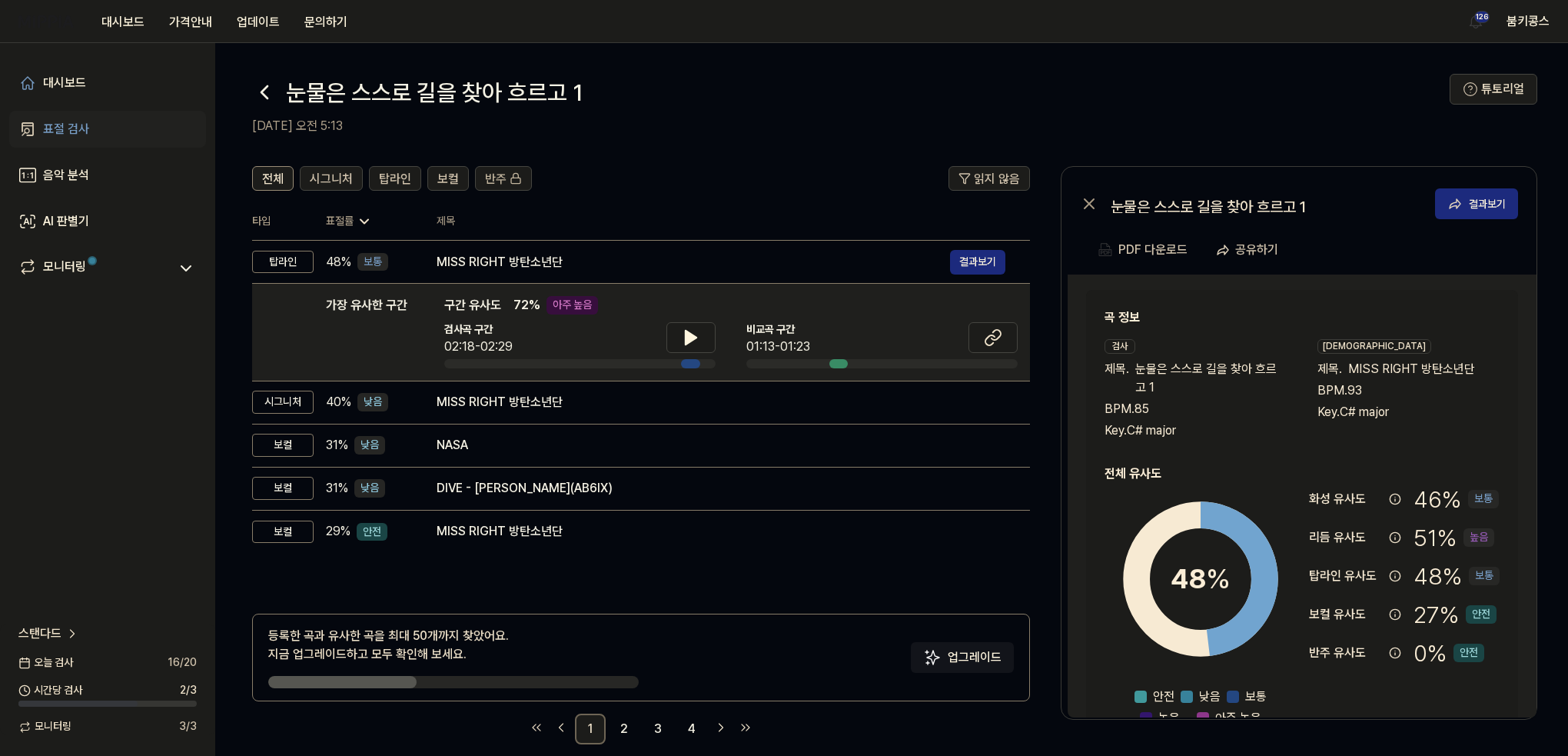
click at [269, 93] on icon at bounding box center [264, 92] width 25 height 25
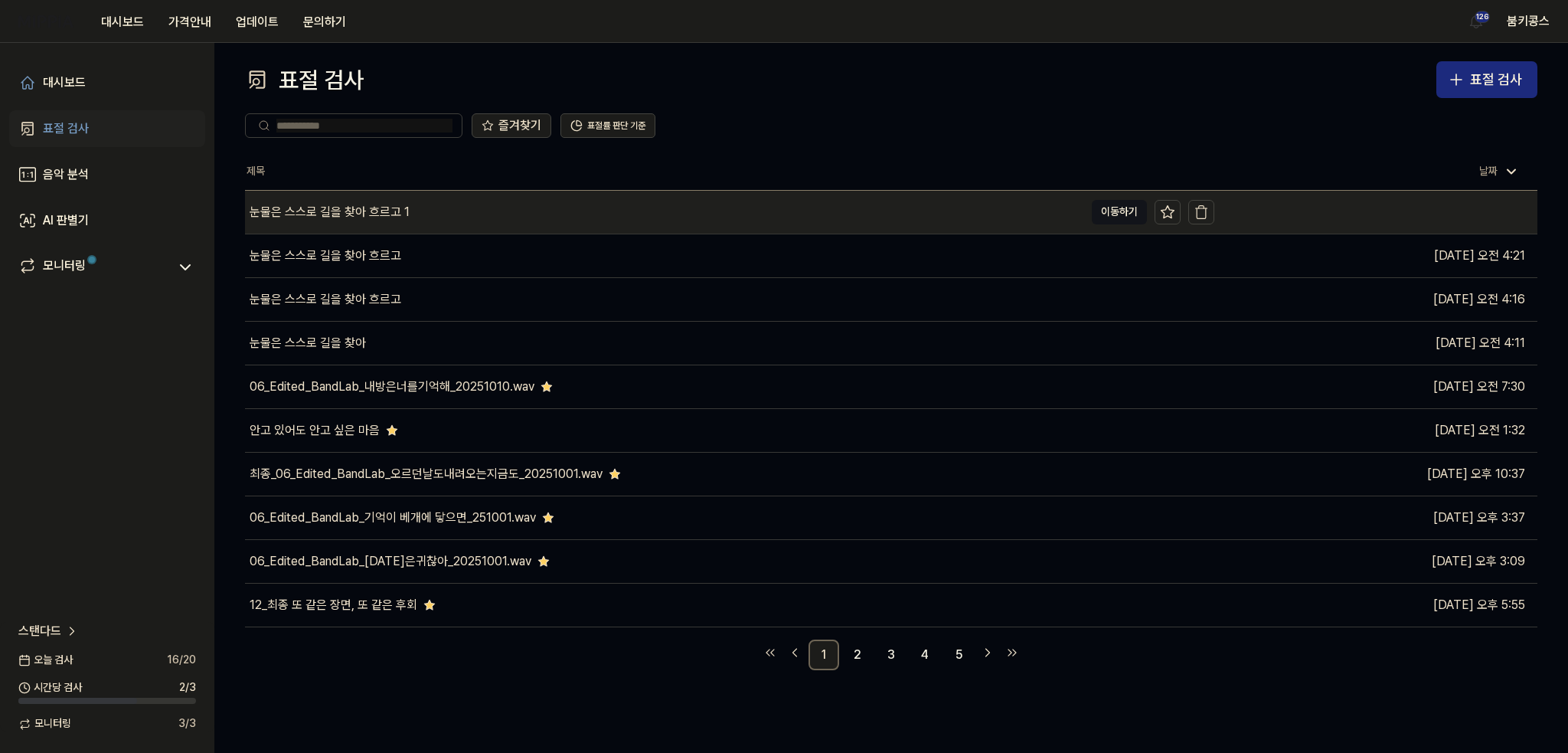
click at [473, 229] on div "눈물은 스스로 길을 찾아 흐르고 1" at bounding box center [664, 212] width 839 height 43
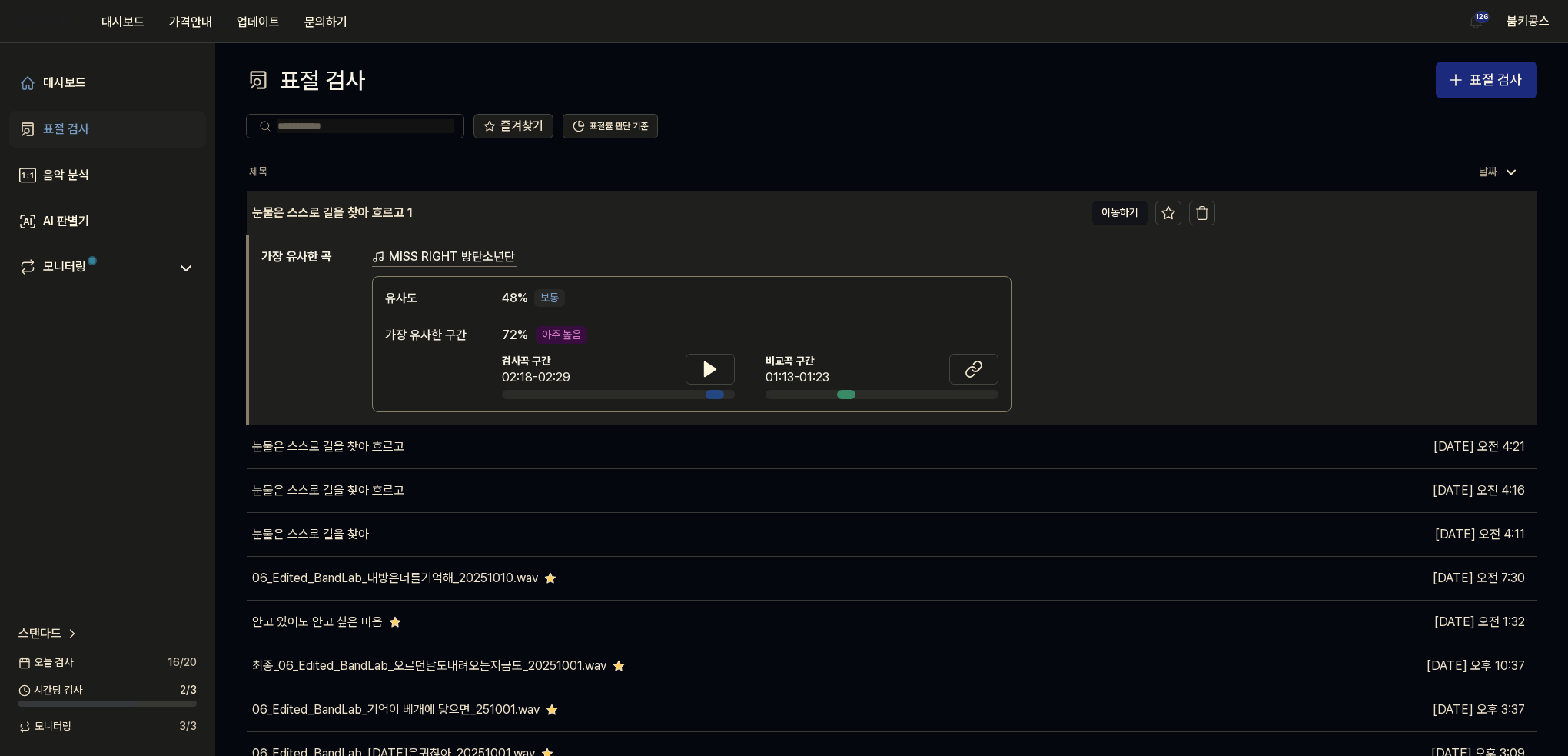
click at [495, 230] on div "눈물은 스스로 길을 찾아 흐르고 1" at bounding box center [666, 213] width 837 height 43
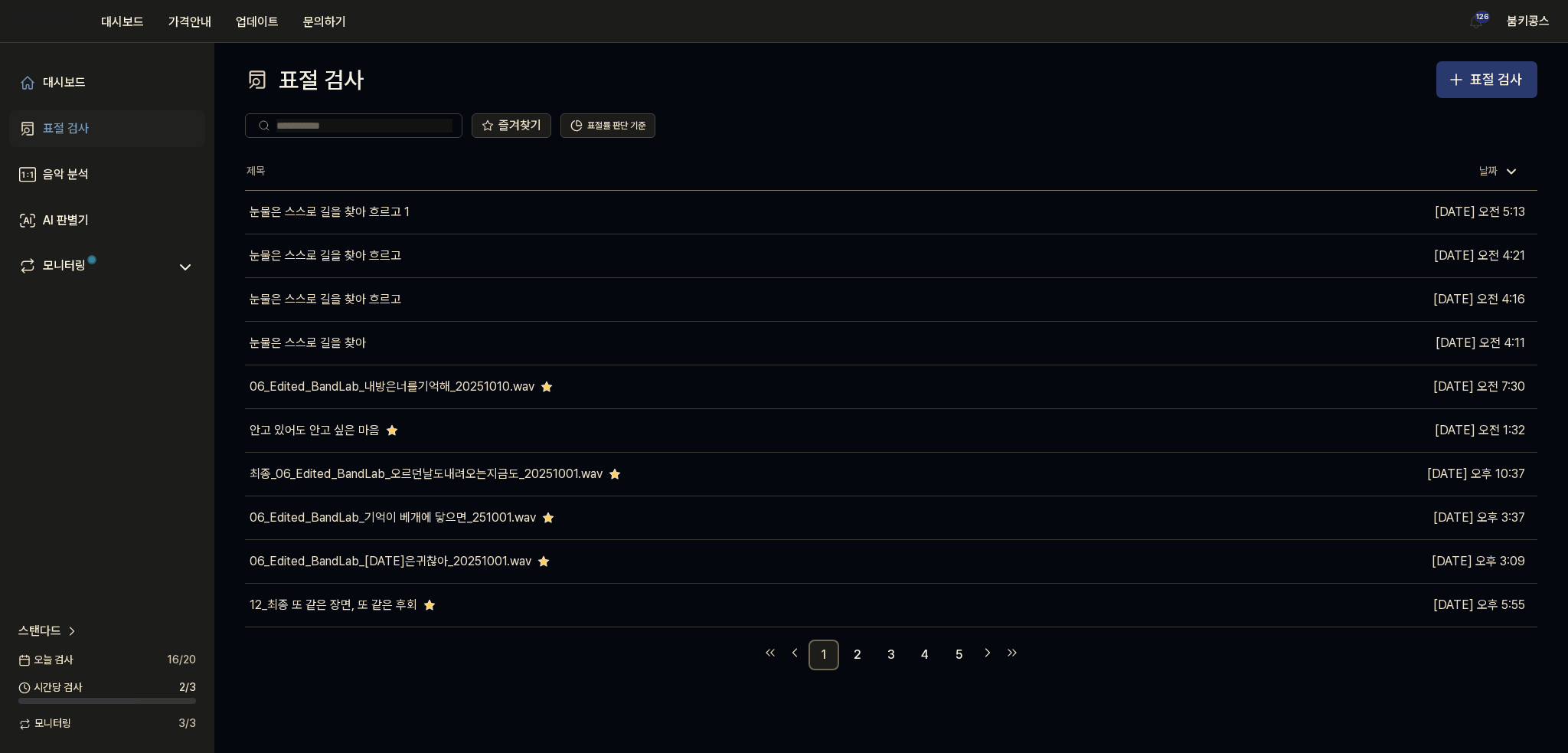
click at [1484, 82] on div "표절 검사" at bounding box center [1496, 80] width 52 height 22
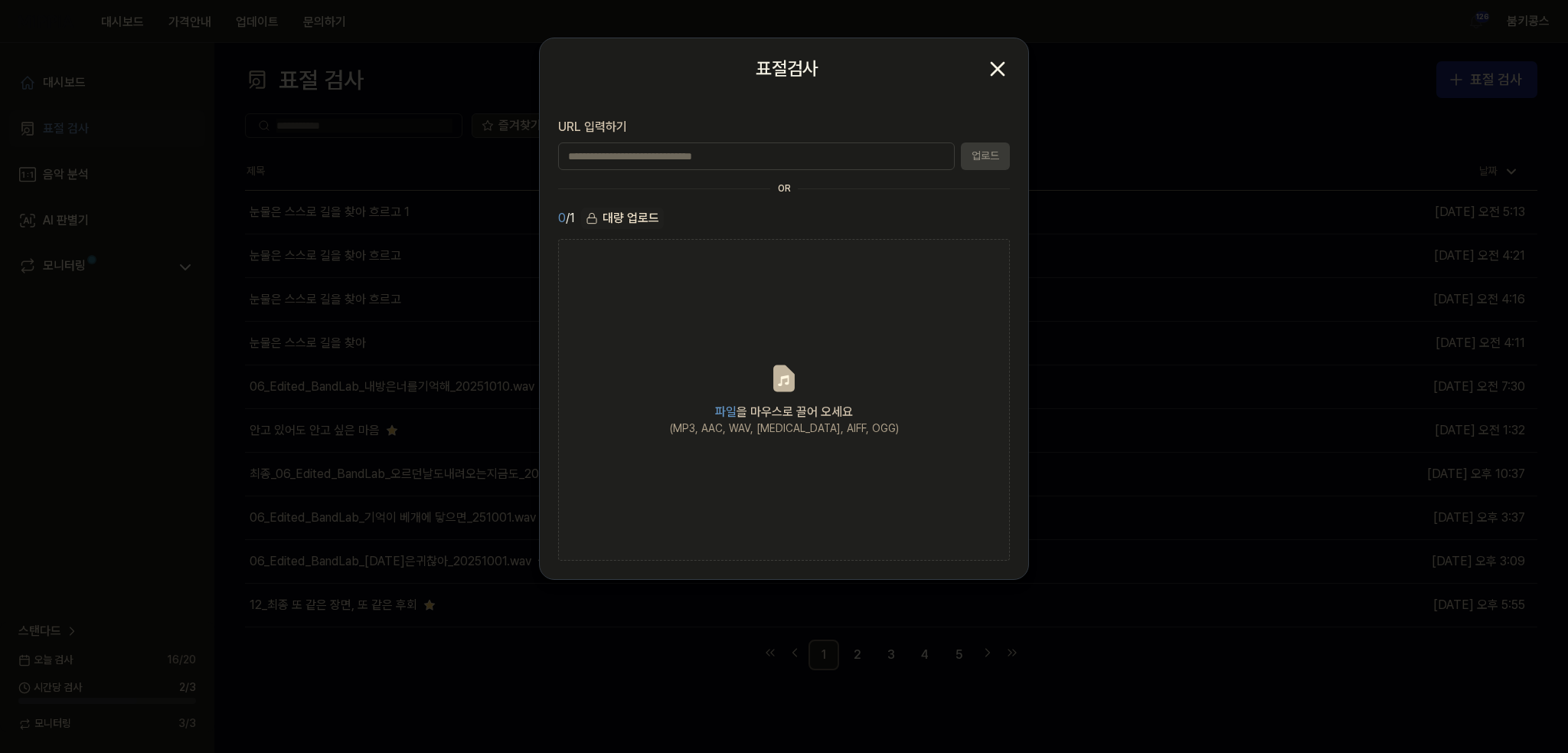
click at [989, 64] on icon "button" at bounding box center [997, 69] width 24 height 24
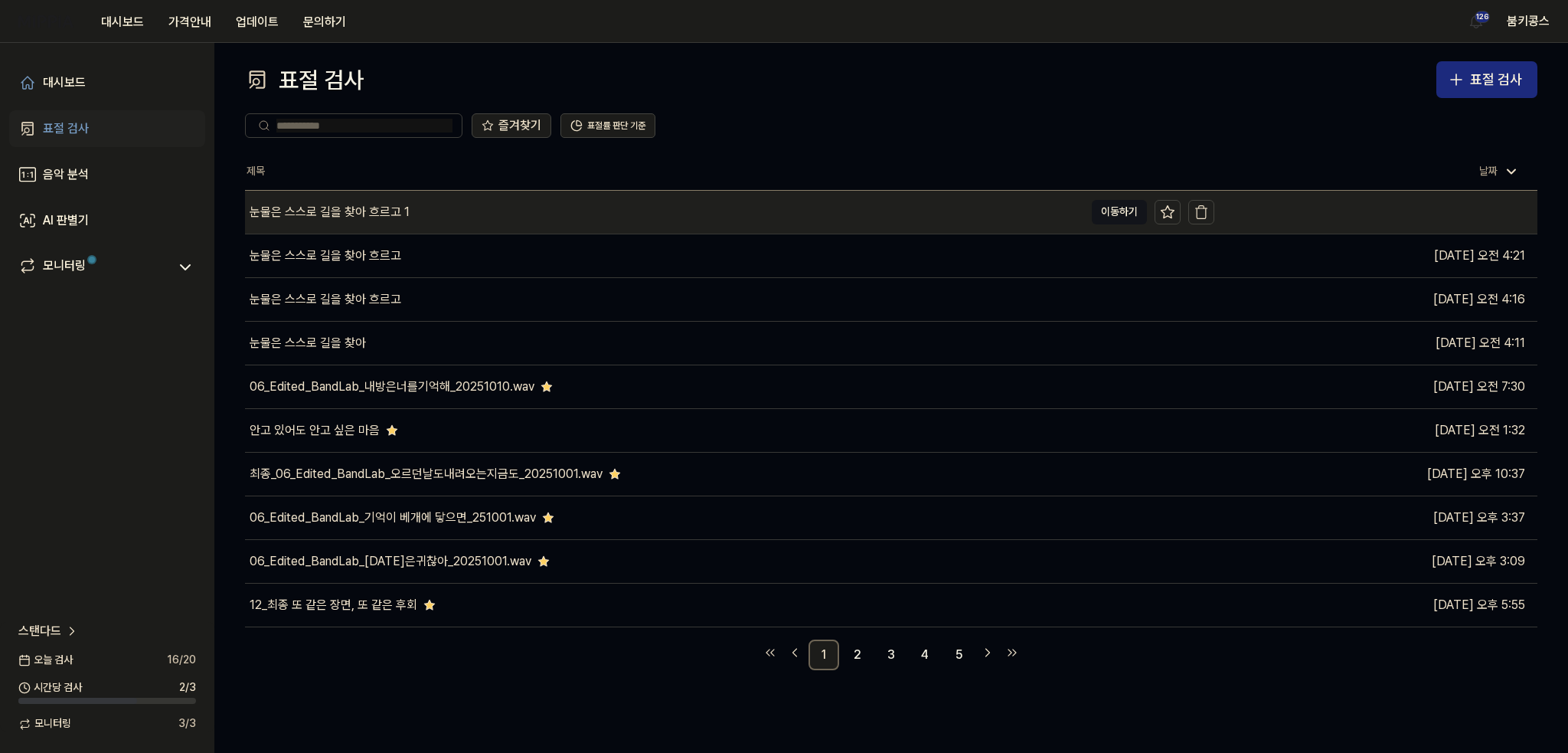
click at [419, 217] on div "눈물은 스스로 길을 찾아 흐르고 1" at bounding box center [664, 212] width 839 height 43
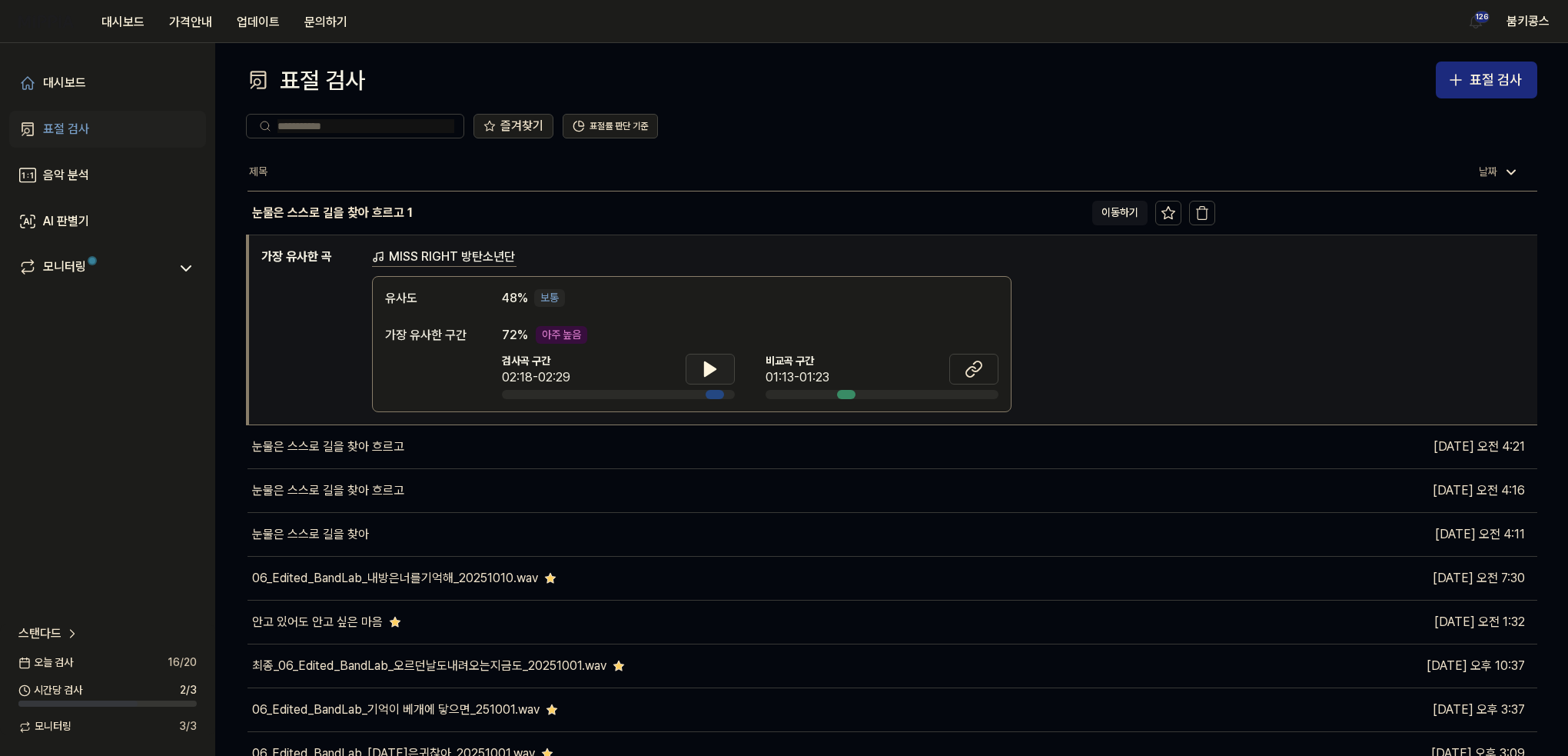
click at [696, 369] on button at bounding box center [710, 368] width 49 height 31
click at [705, 376] on icon at bounding box center [710, 368] width 18 height 18
click at [705, 367] on icon at bounding box center [711, 368] width 11 height 13
click at [707, 367] on icon at bounding box center [708, 368] width 3 height 13
click at [963, 364] on button at bounding box center [974, 368] width 49 height 31
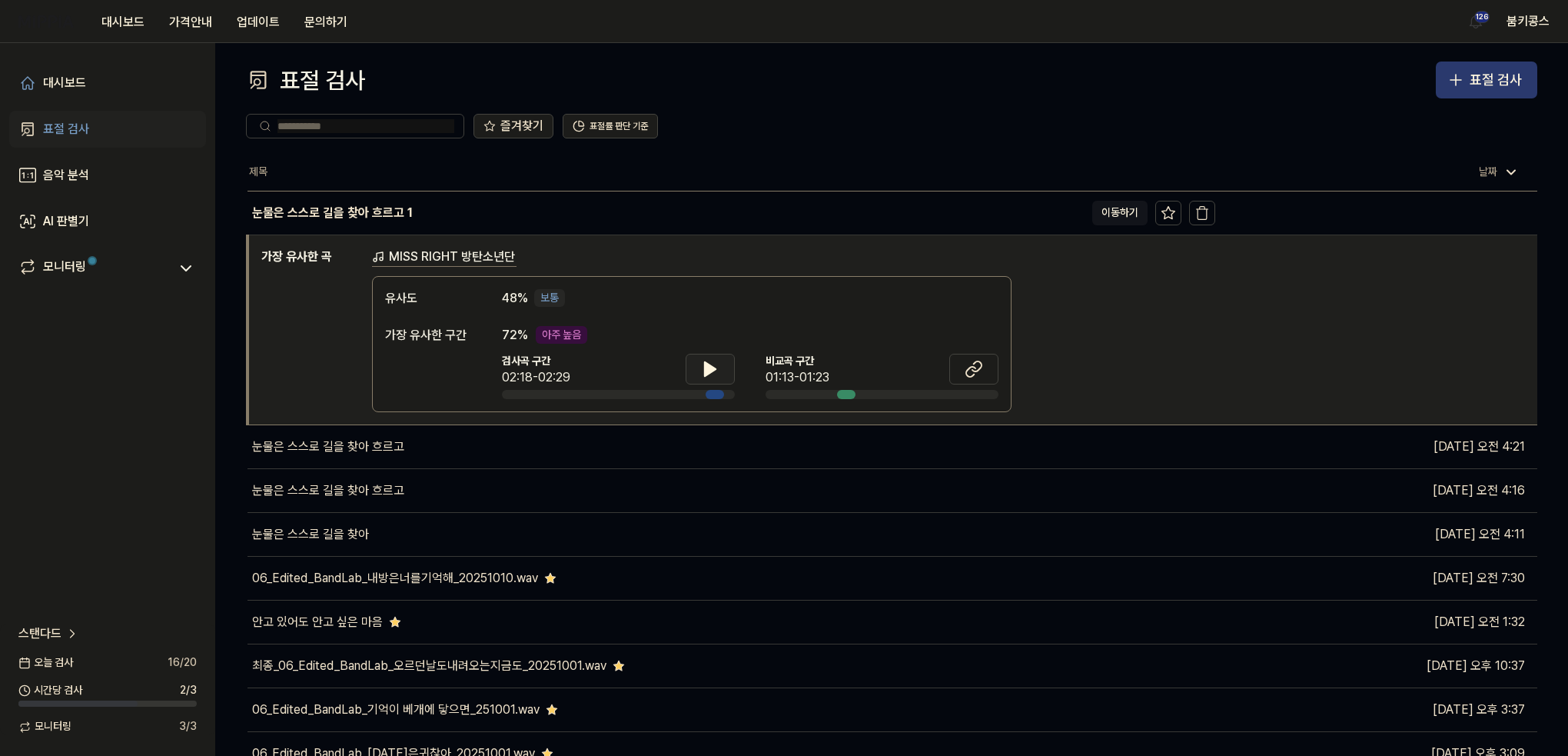
click at [1497, 90] on div "표절 검사" at bounding box center [1496, 80] width 52 height 22
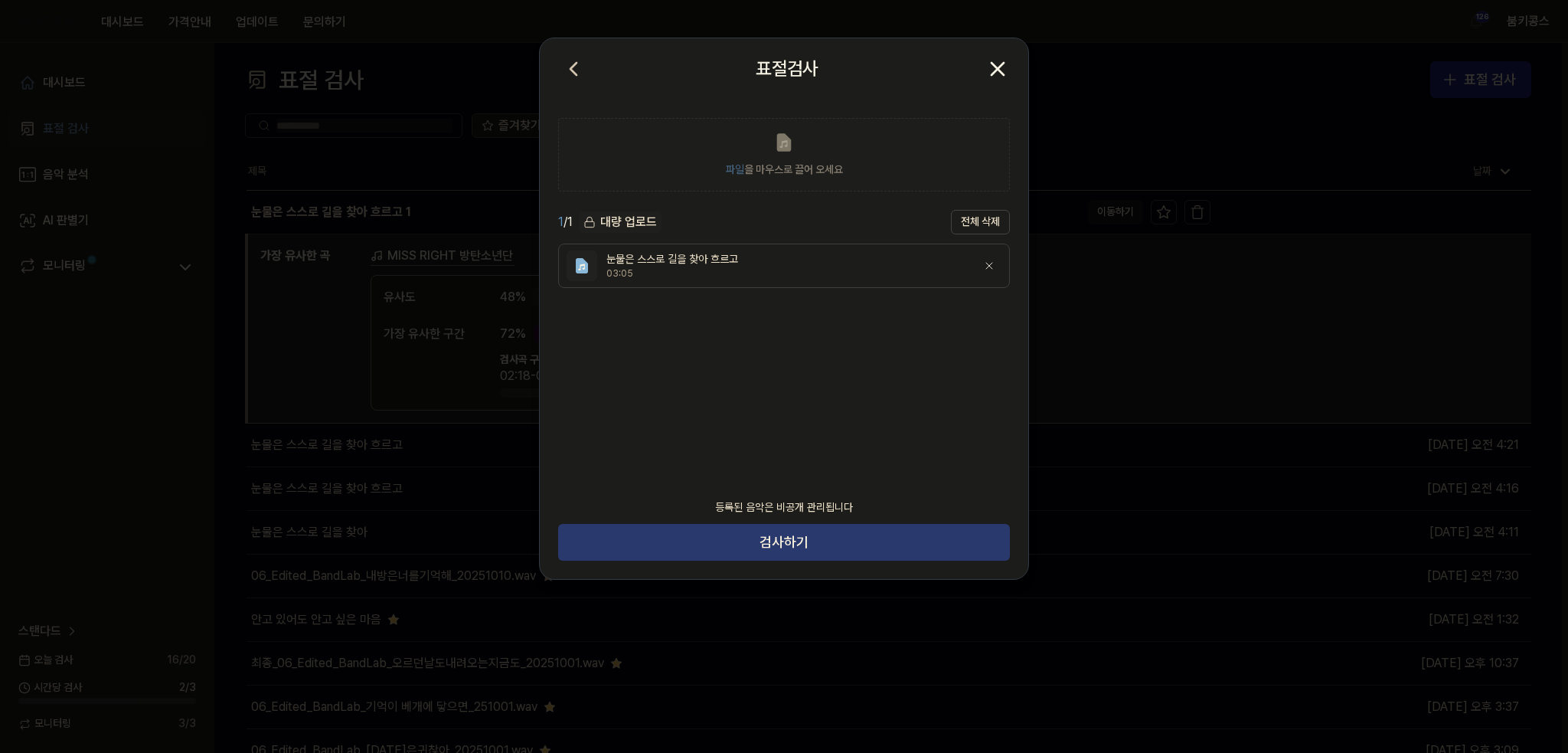
click at [809, 536] on button "검사하기" at bounding box center [784, 542] width 451 height 37
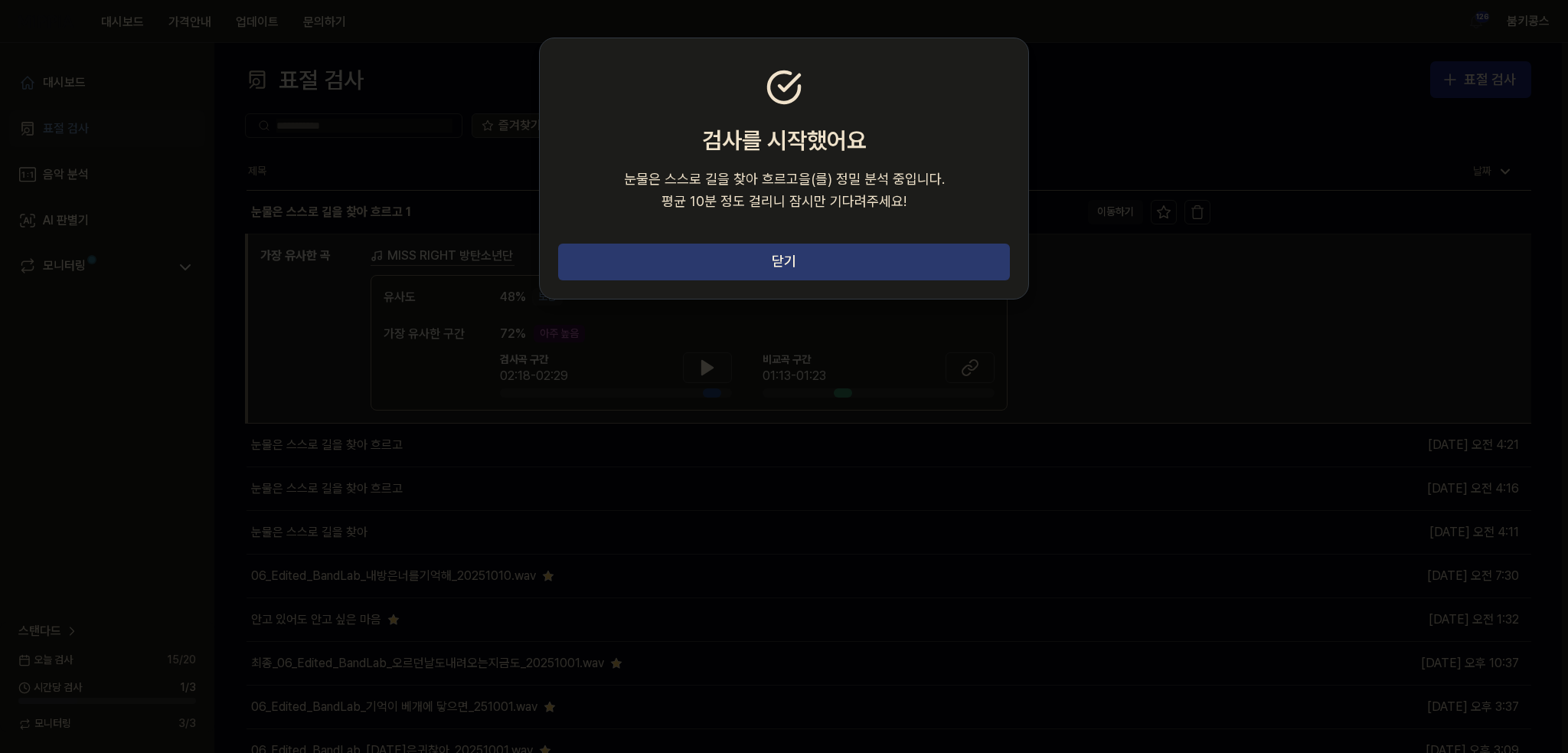
click at [920, 273] on button "닫기" at bounding box center [784, 261] width 451 height 37
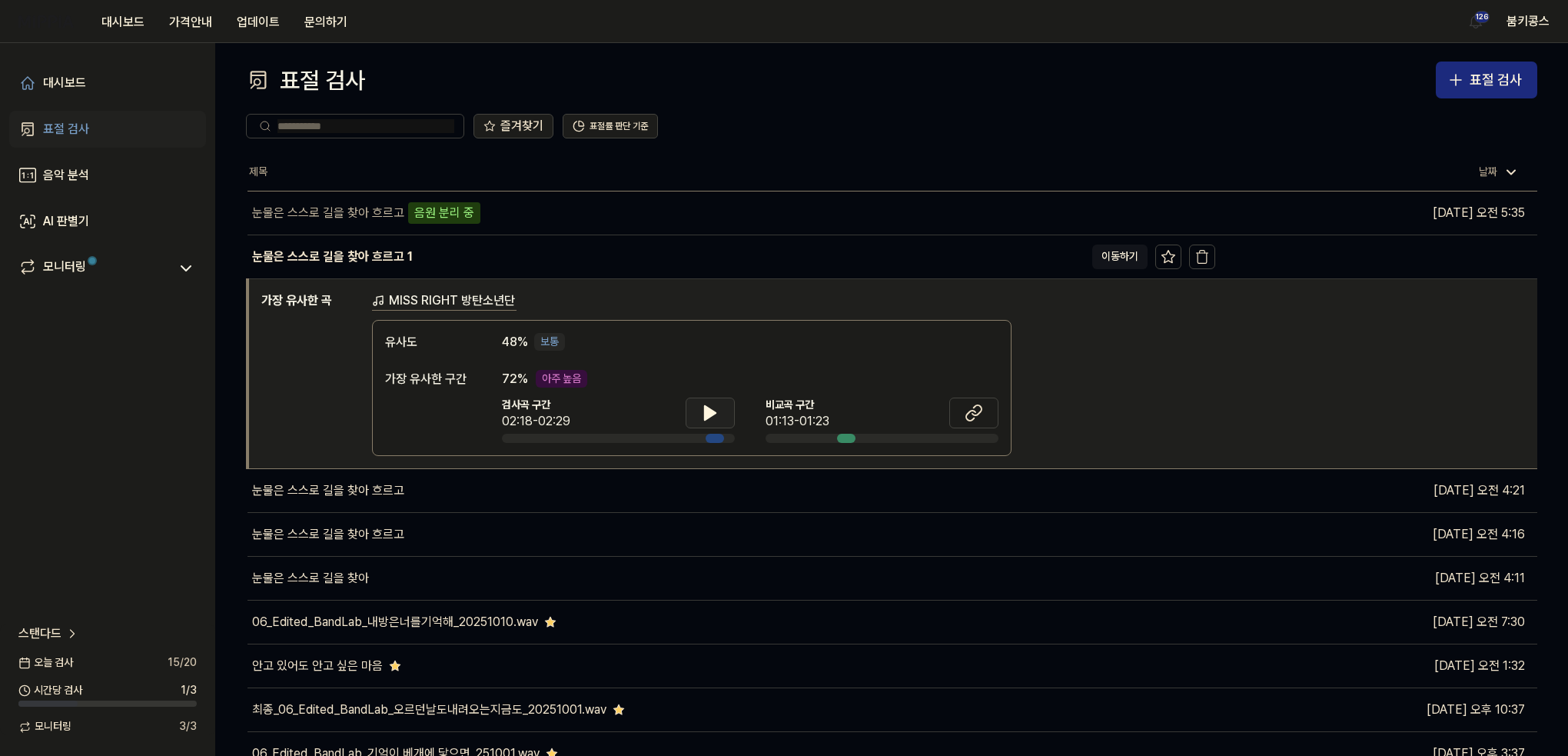
click at [712, 409] on icon at bounding box center [711, 412] width 11 height 13
click at [714, 408] on icon at bounding box center [713, 412] width 3 height 13
click at [716, 410] on icon at bounding box center [710, 412] width 18 height 18
click at [685, 398] on button at bounding box center [710, 413] width 49 height 31
click at [713, 414] on icon at bounding box center [710, 412] width 18 height 18
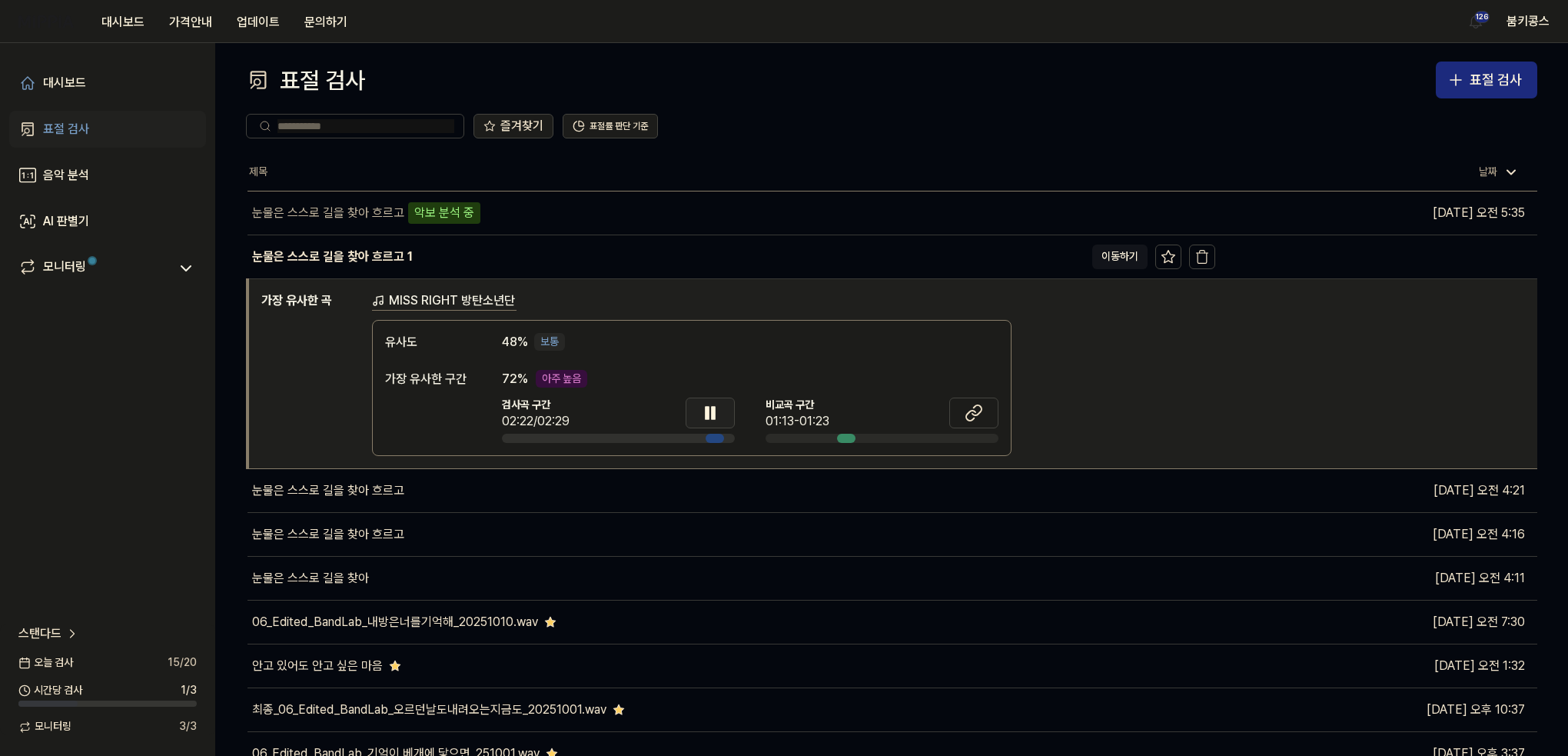
click at [685, 398] on button at bounding box center [710, 413] width 49 height 31
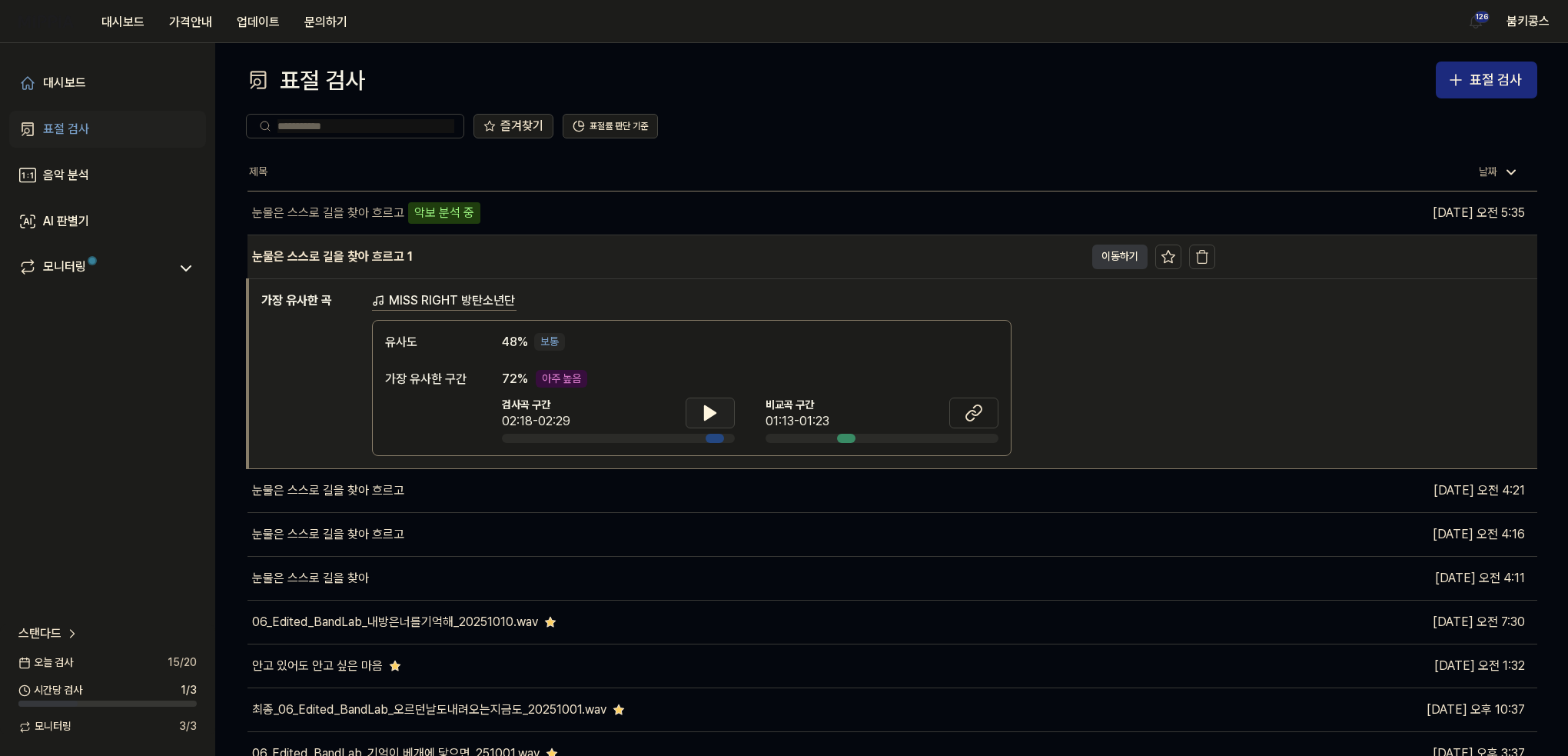
click at [1120, 262] on button "이동하기" at bounding box center [1120, 256] width 55 height 25
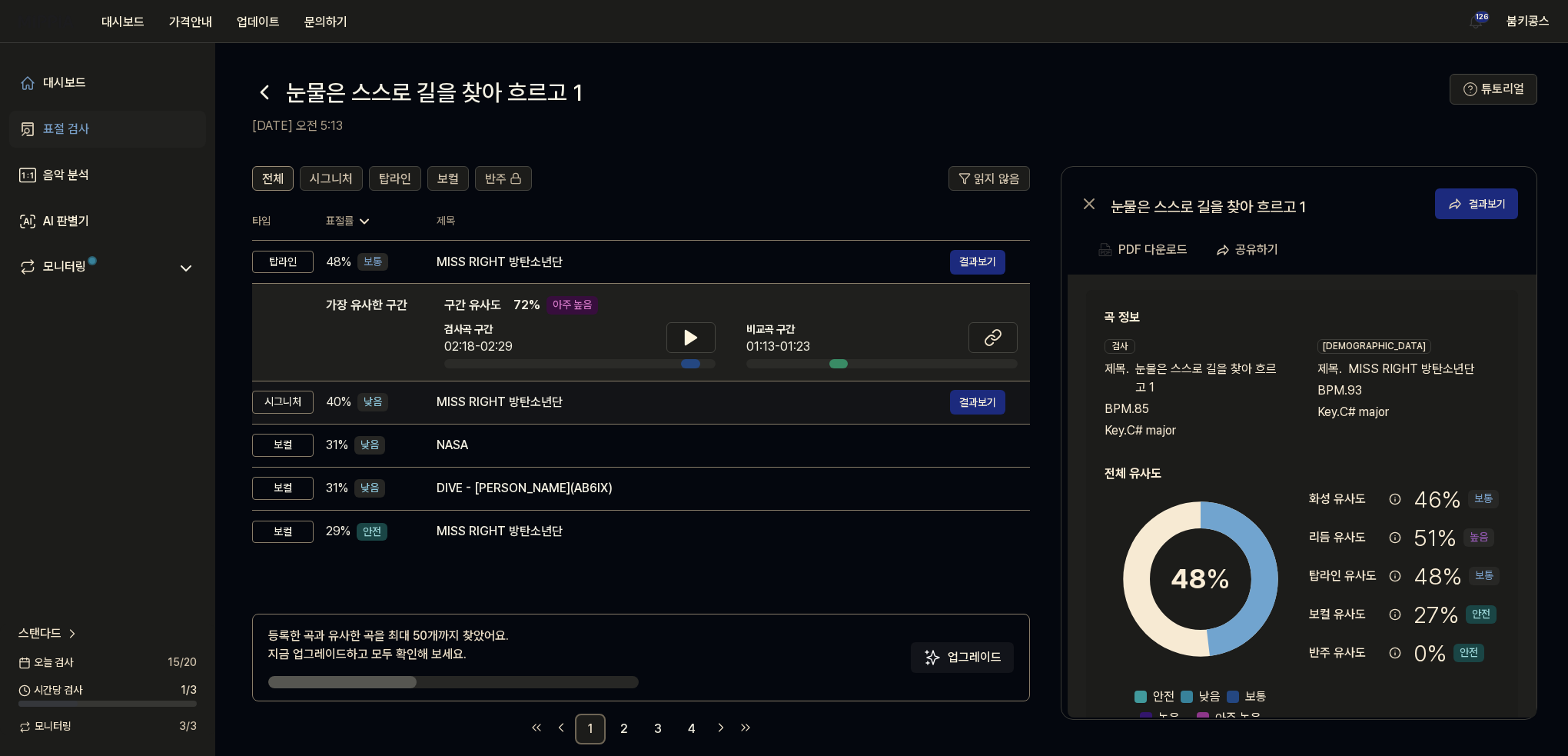
click at [528, 414] on td "MISS RIGHT 방탄소년단 결과보기" at bounding box center [721, 402] width 618 height 43
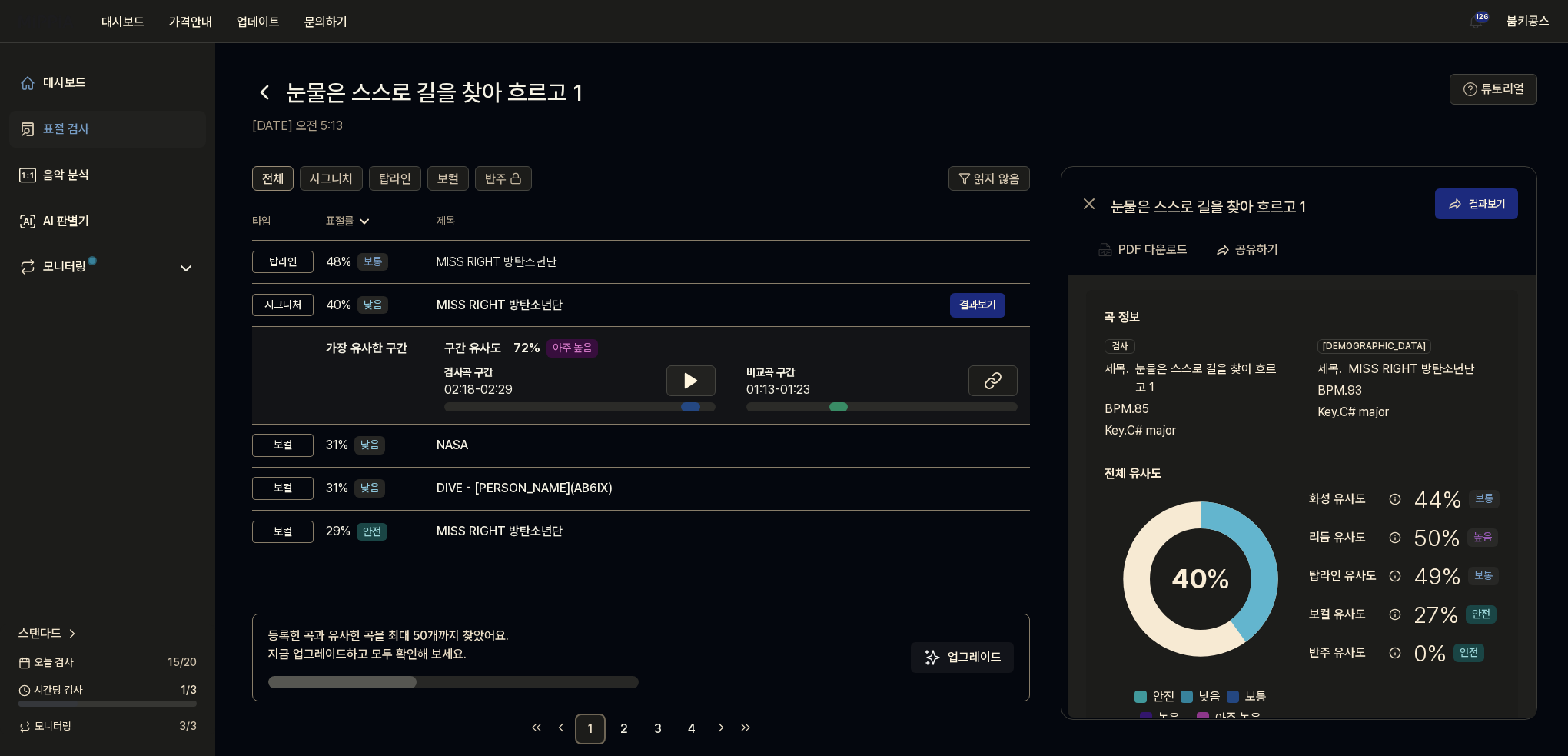
click at [688, 378] on icon at bounding box center [691, 380] width 11 height 13
click at [694, 381] on icon at bounding box center [694, 380] width 3 height 13
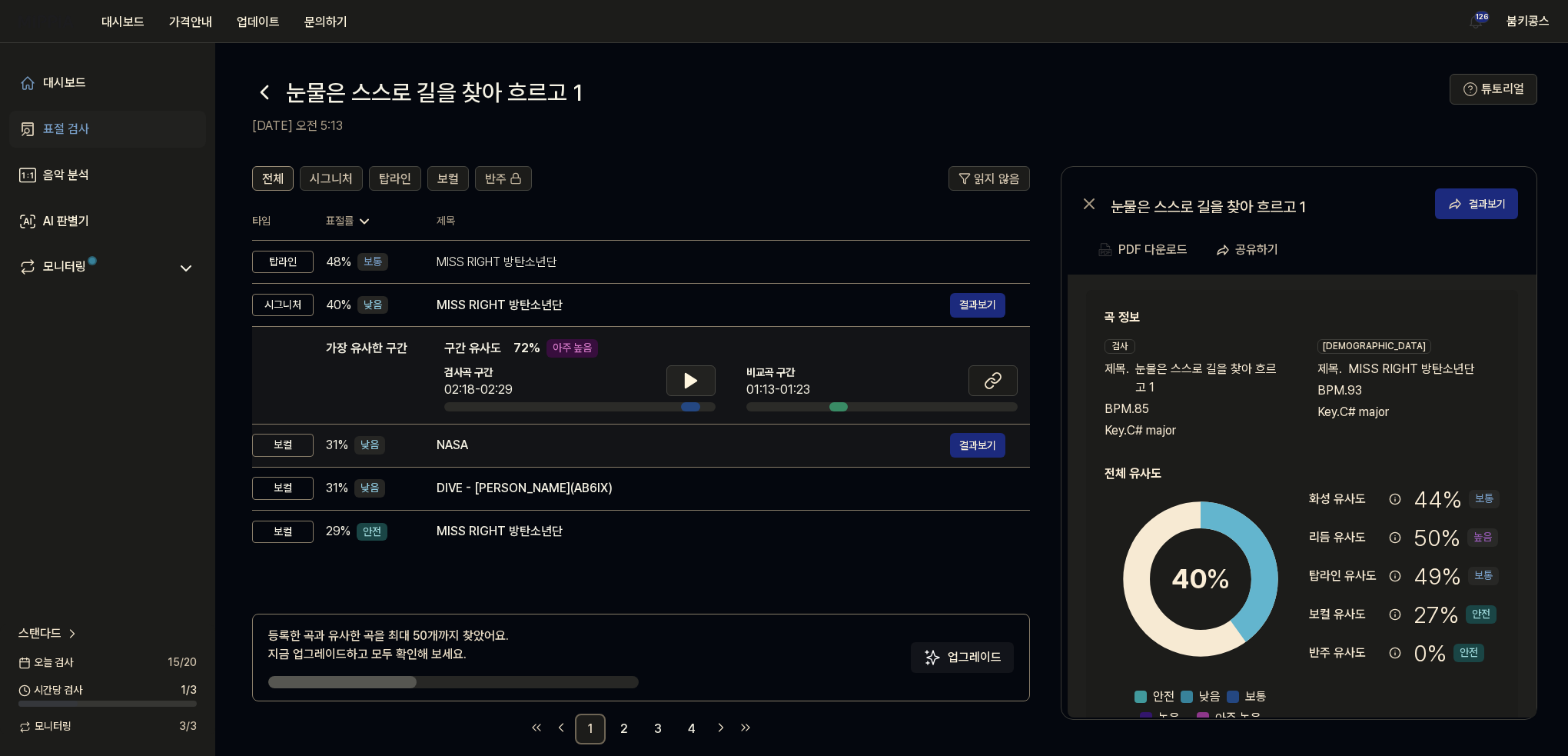
click at [636, 440] on div "NASA" at bounding box center [693, 445] width 513 height 18
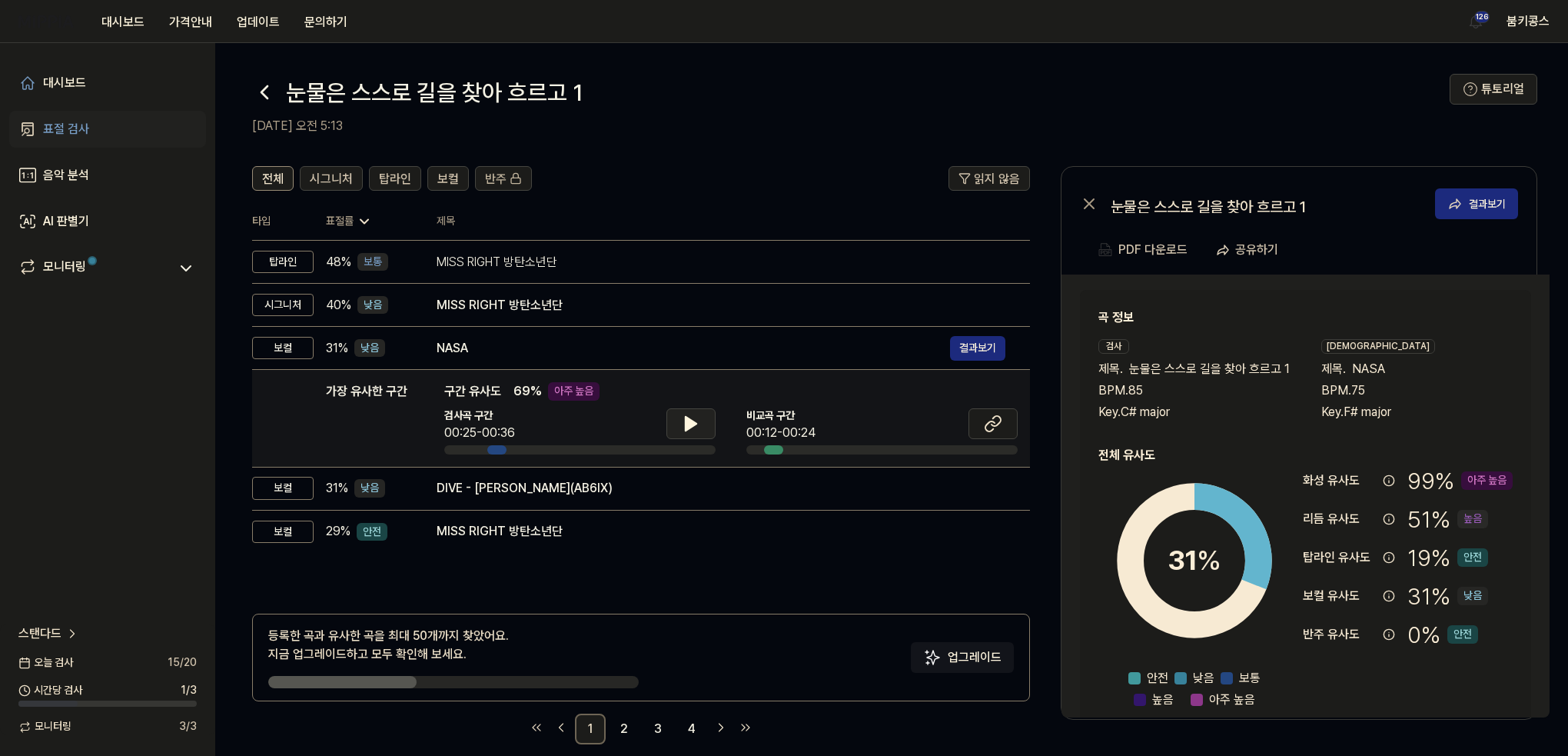
click at [685, 428] on icon at bounding box center [691, 423] width 11 height 13
click at [686, 428] on icon at bounding box center [688, 424] width 3 height 13
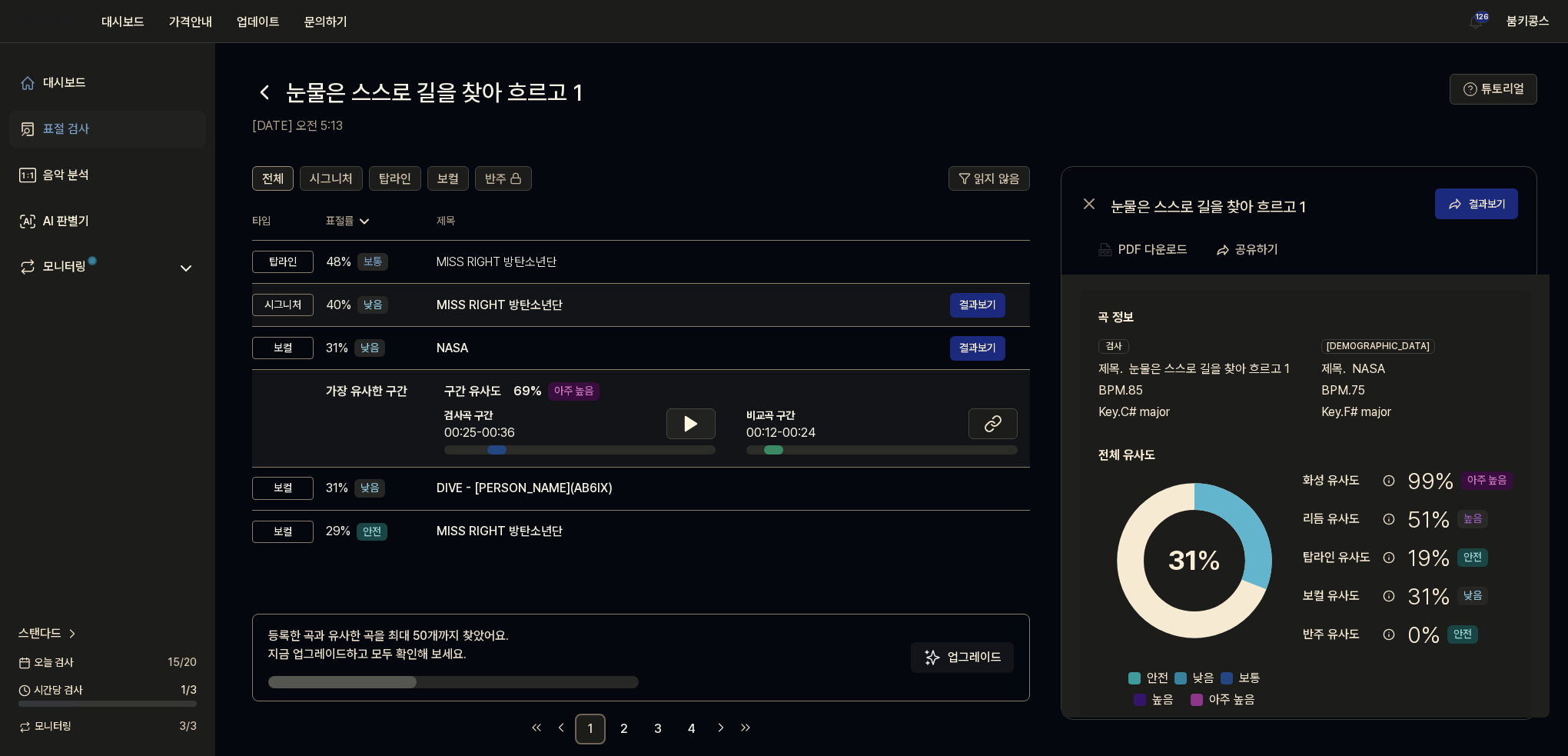
click at [614, 319] on td "MISS RIGHT 방탄소년단 결과보기" at bounding box center [721, 305] width 618 height 43
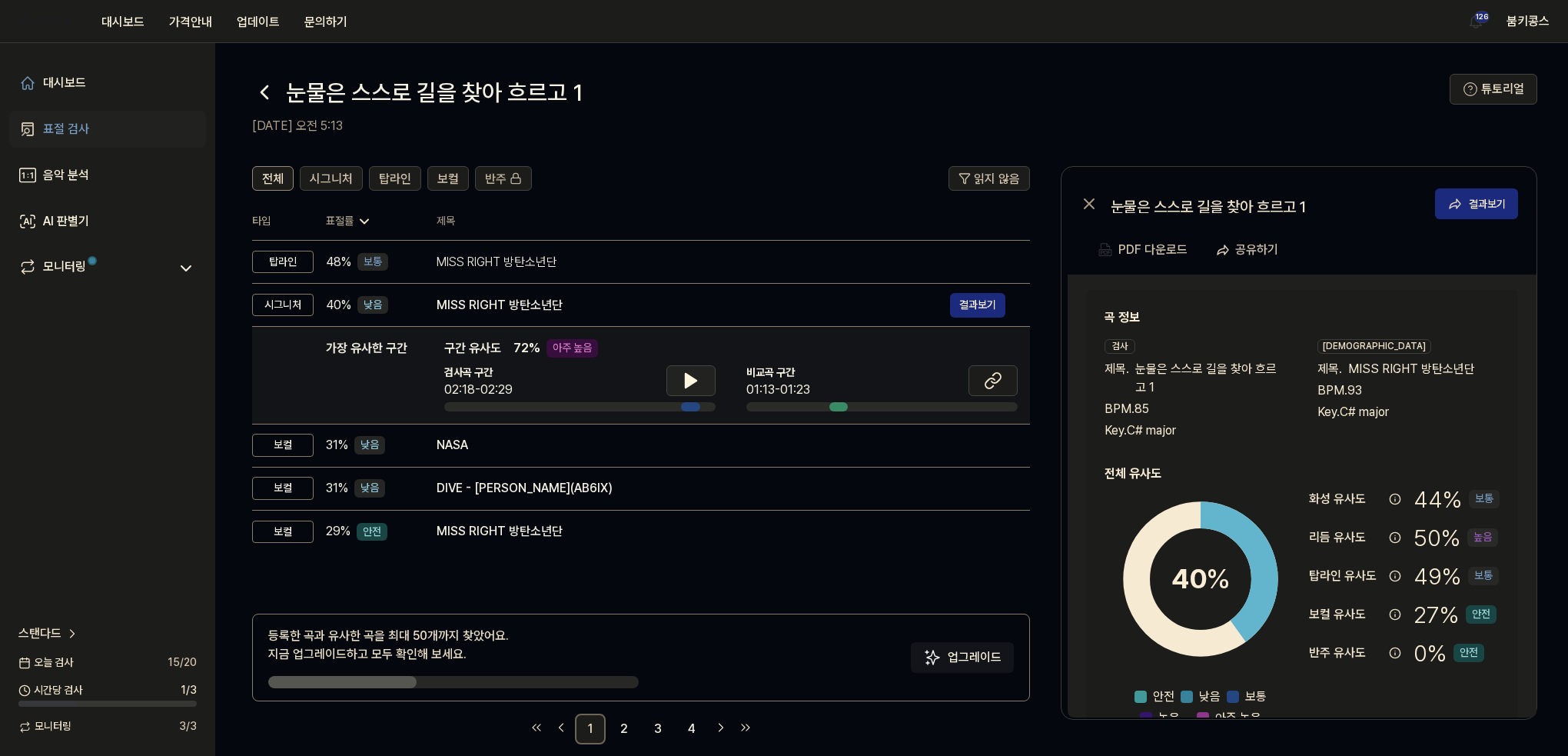
click at [689, 378] on icon at bounding box center [691, 380] width 11 height 13
click at [689, 378] on icon at bounding box center [688, 380] width 3 height 13
click at [993, 379] on icon at bounding box center [990, 383] width 10 height 10
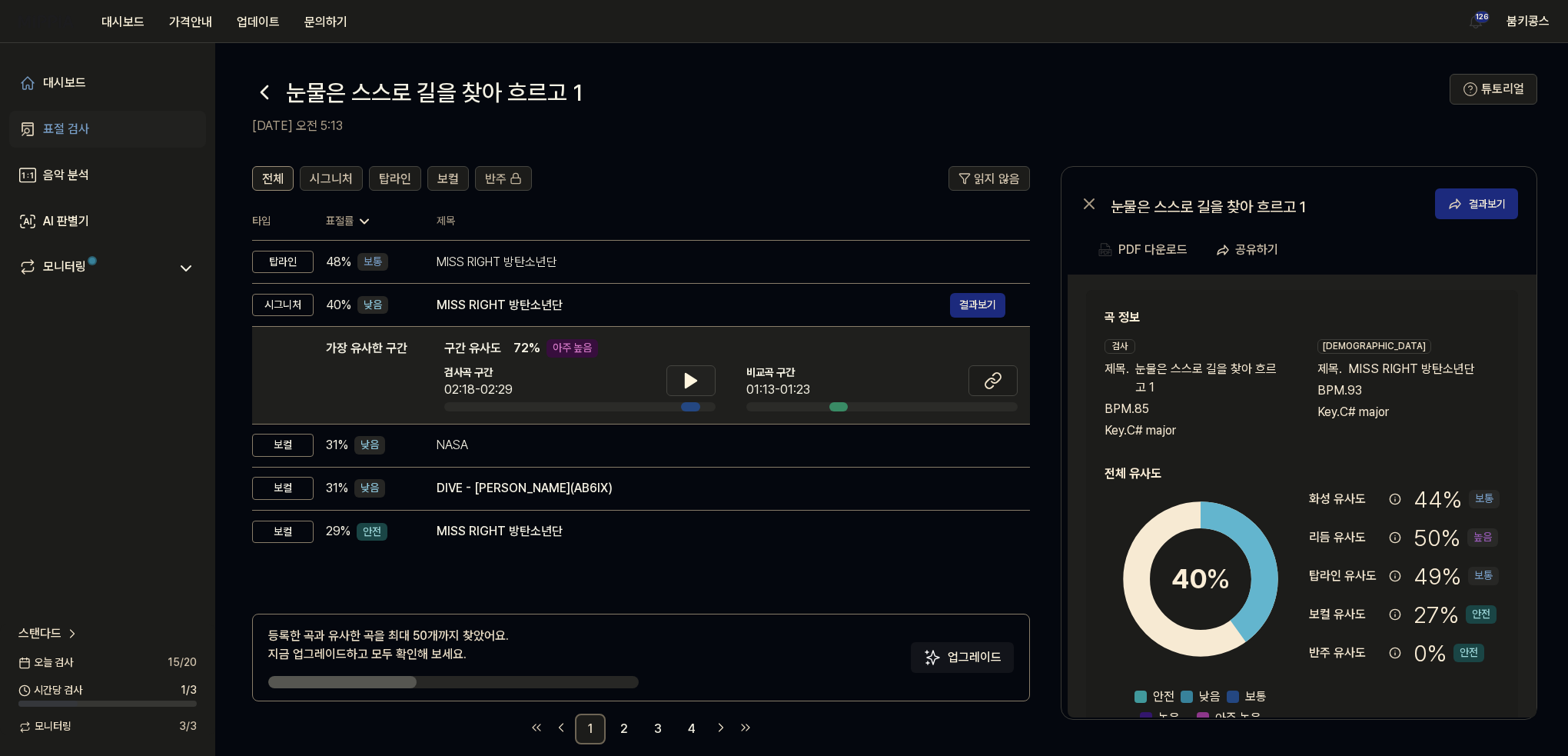
click at [265, 90] on icon at bounding box center [265, 93] width 6 height 13
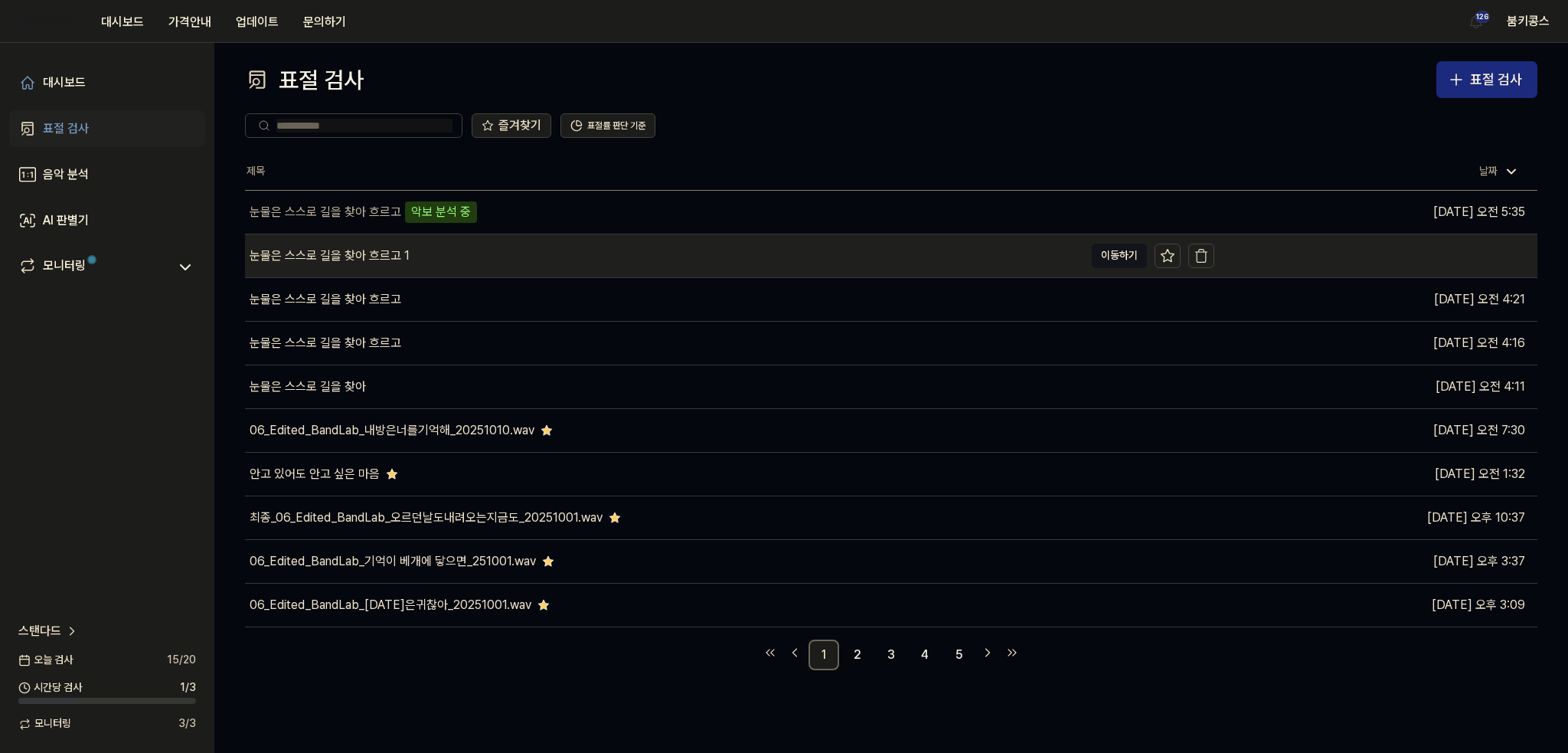
click at [486, 245] on div "눈물은 스스로 길을 찾아 흐르고 1" at bounding box center [664, 256] width 839 height 43
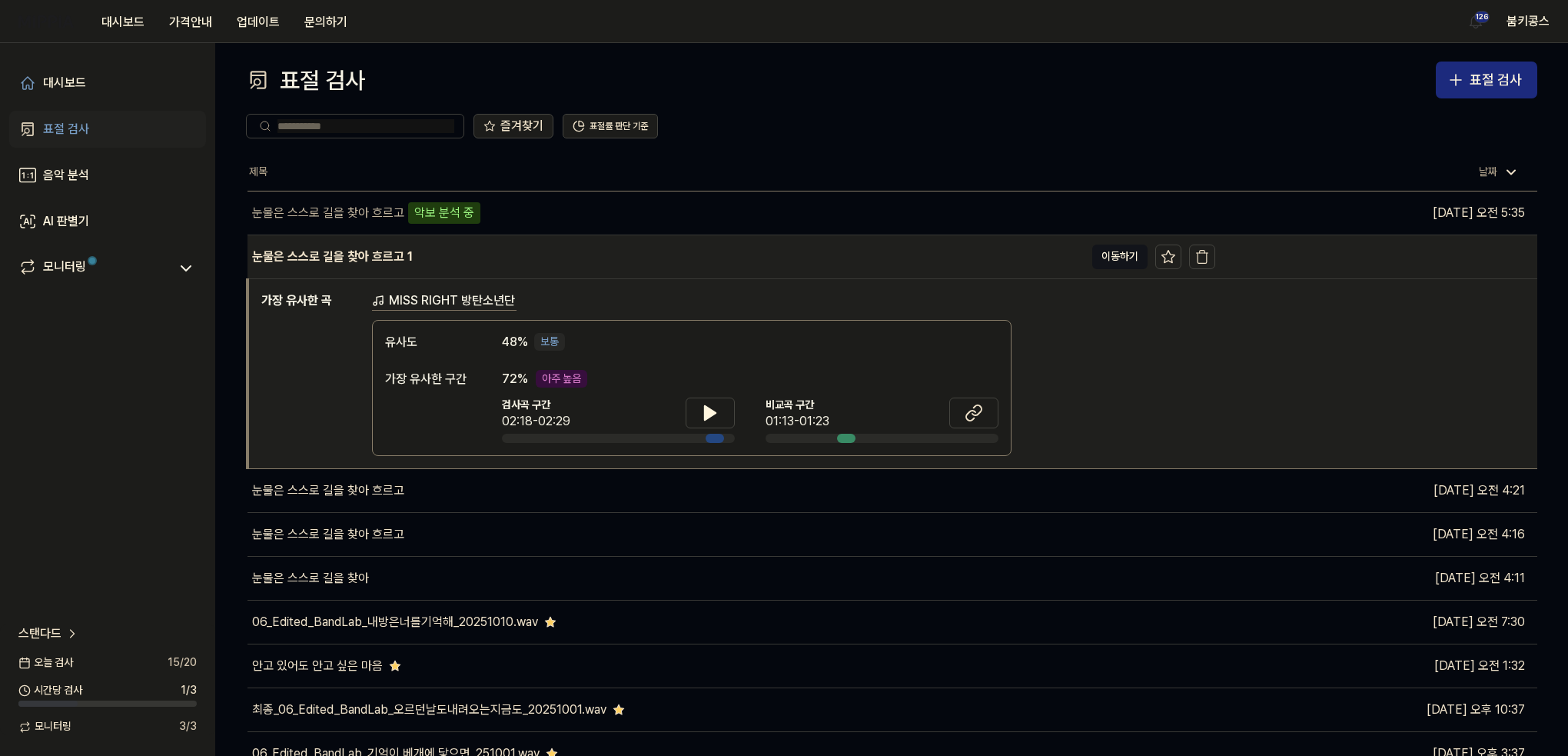
click at [488, 246] on div "눈물은 스스로 길을 찾아 흐르고 1" at bounding box center [666, 257] width 837 height 43
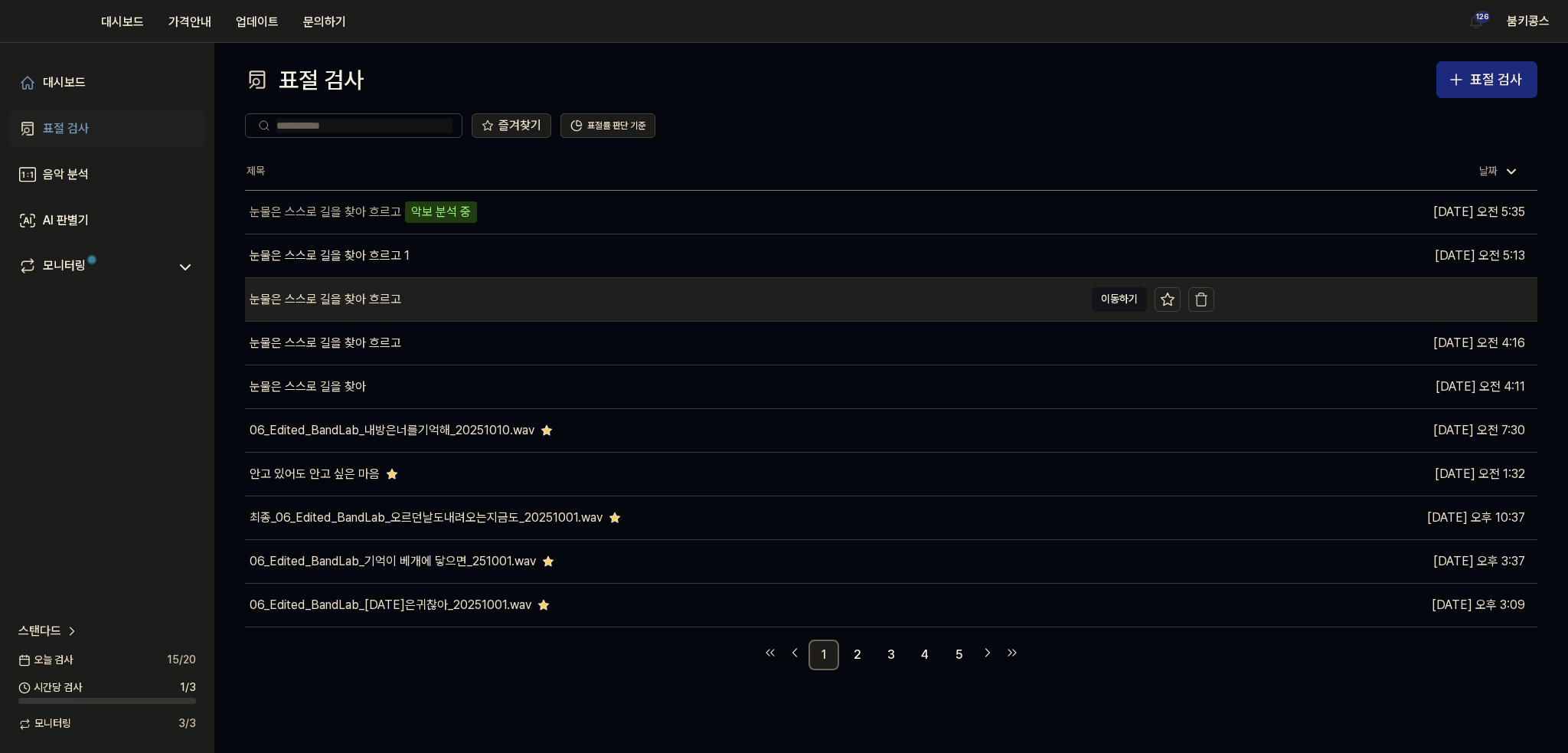
click at [462, 316] on div "눈물은 스스로 길을 찾아 흐르고" at bounding box center [664, 299] width 839 height 43
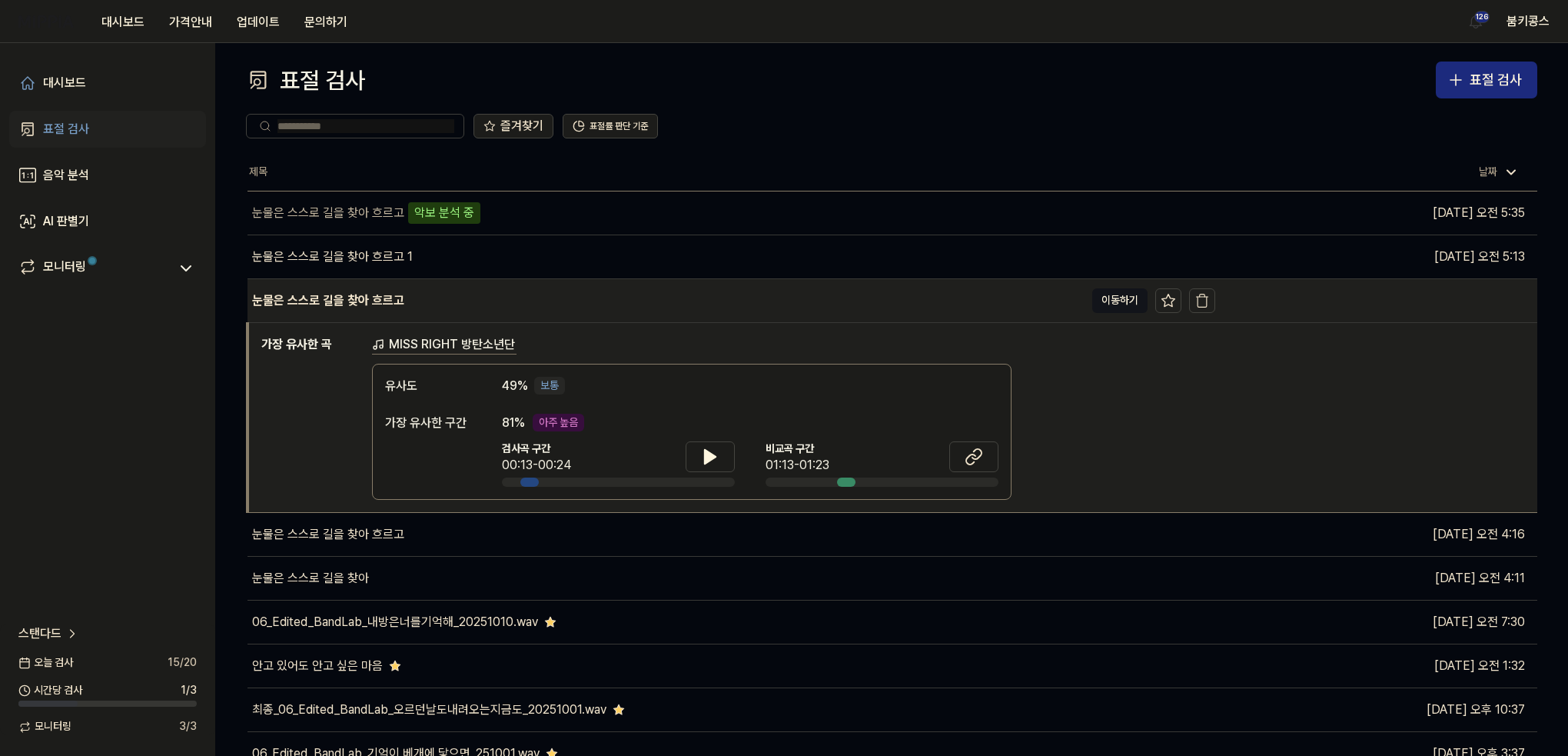
click at [479, 311] on div "눈물은 스스로 길을 찾아 흐르고" at bounding box center [666, 300] width 837 height 43
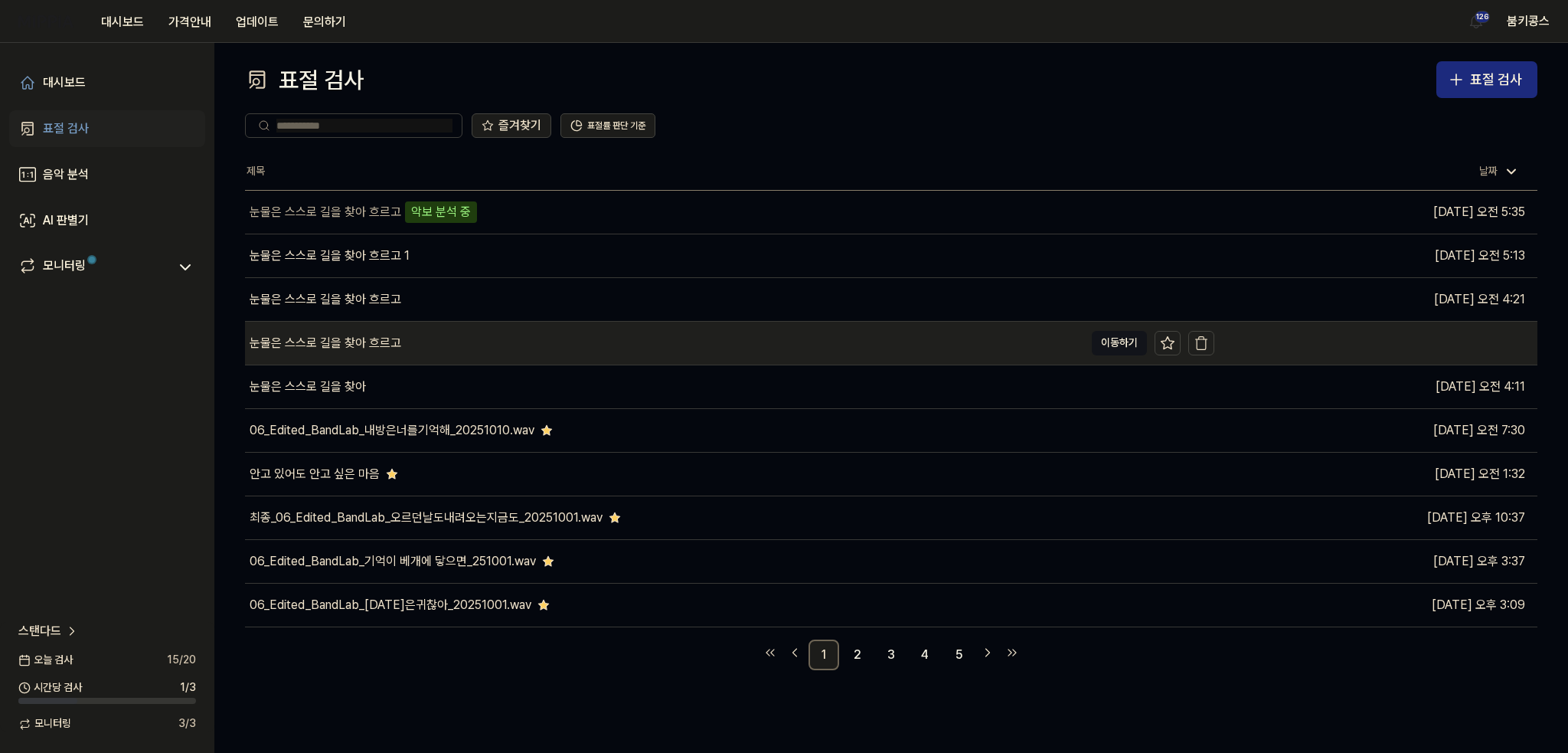
click at [437, 354] on div "눈물은 스스로 길을 찾아 흐르고" at bounding box center [664, 343] width 839 height 43
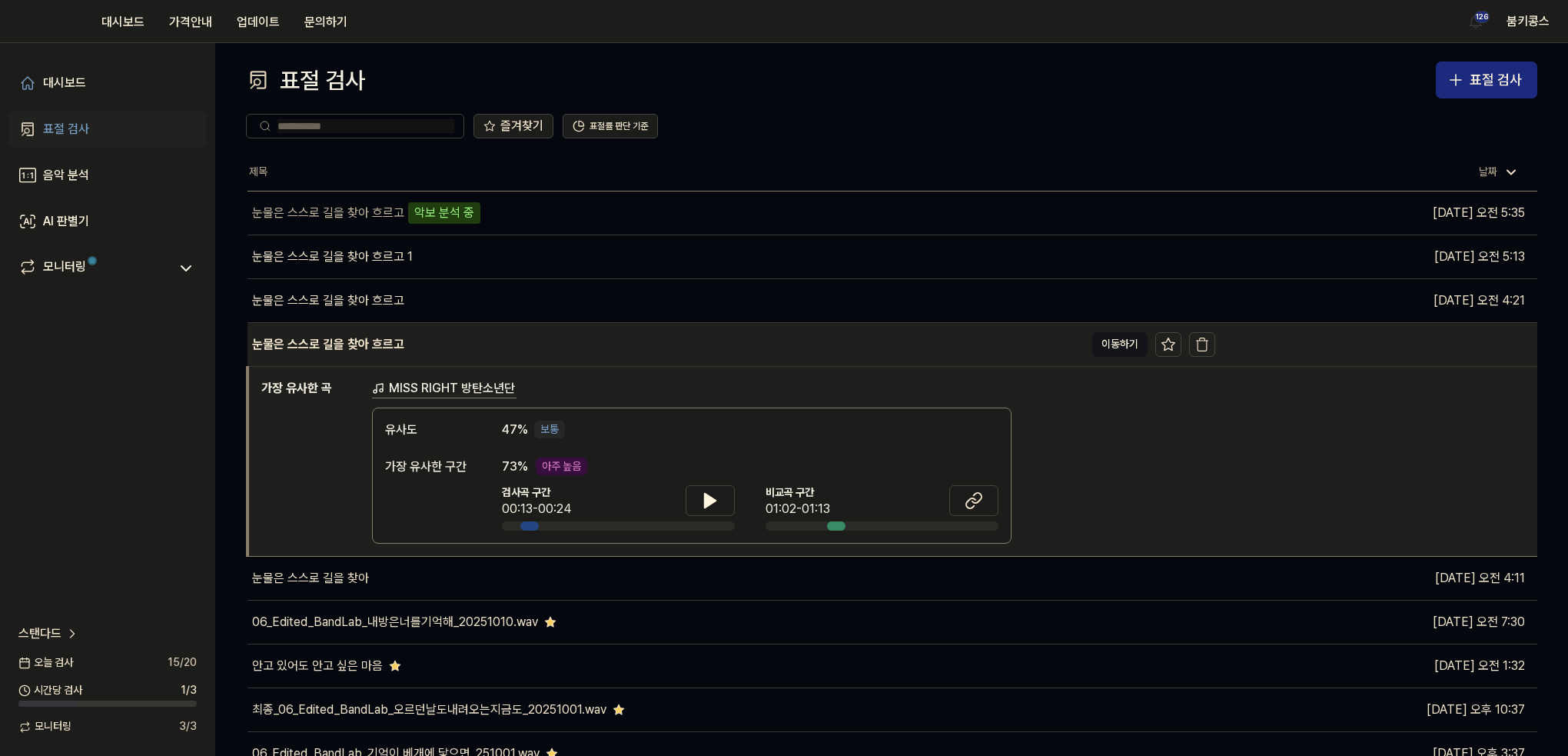
click at [439, 355] on div "눈물은 스스로 길을 찾아 흐르고" at bounding box center [666, 344] width 837 height 43
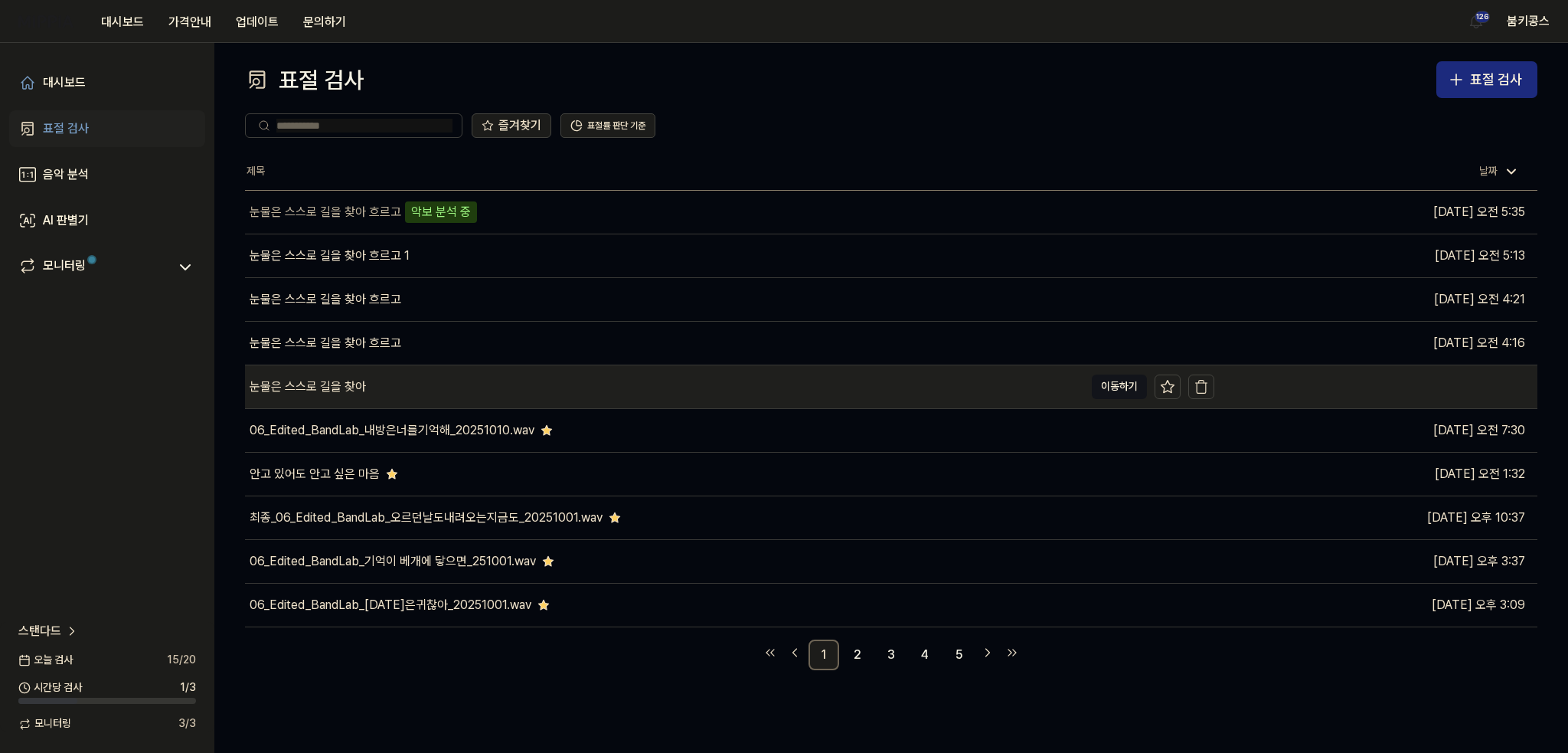
click at [411, 391] on div "눈물은 스스로 길을 찾아" at bounding box center [664, 387] width 839 height 43
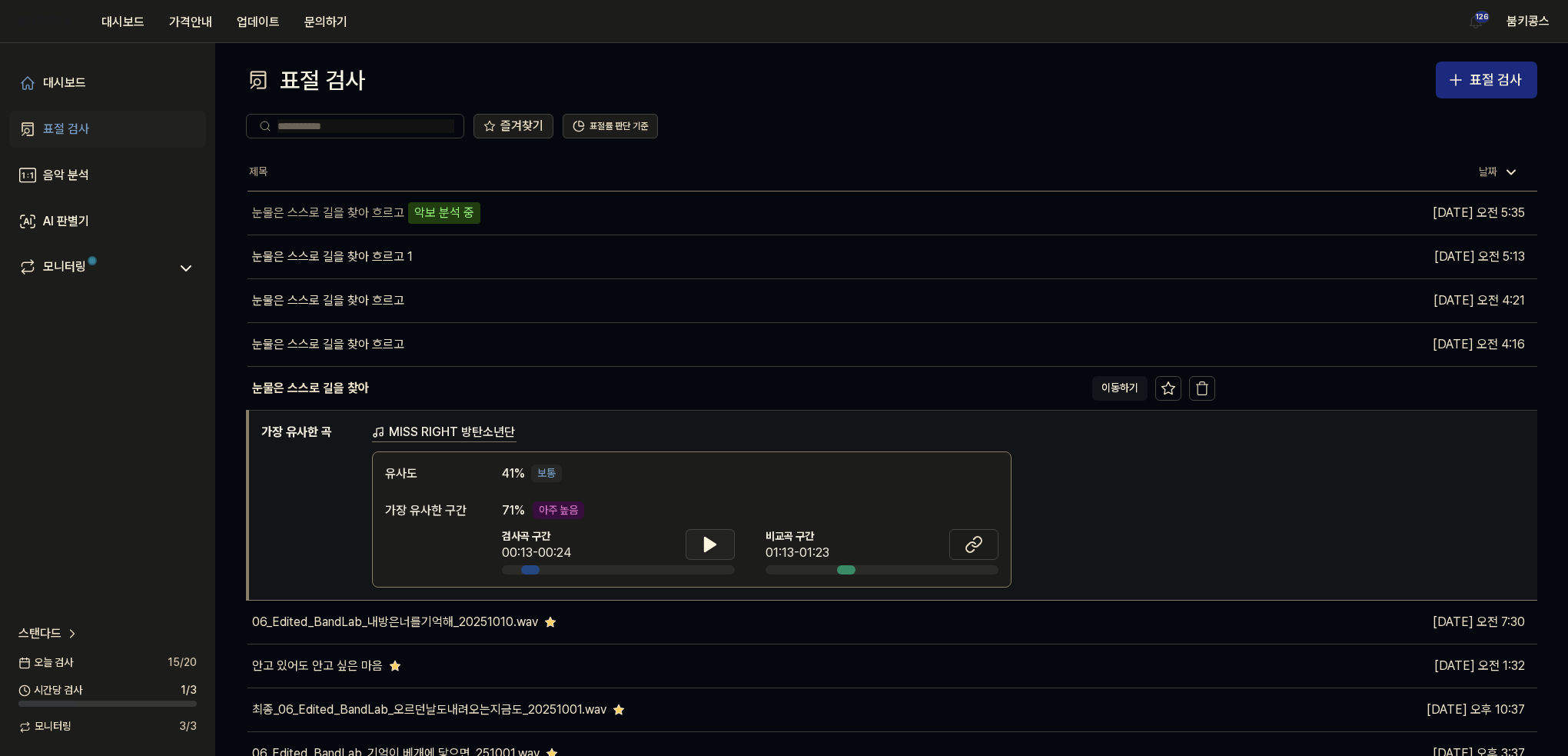
click at [726, 554] on button at bounding box center [710, 544] width 49 height 31
click at [724, 555] on button at bounding box center [710, 544] width 49 height 31
click at [975, 544] on icon at bounding box center [973, 544] width 18 height 18
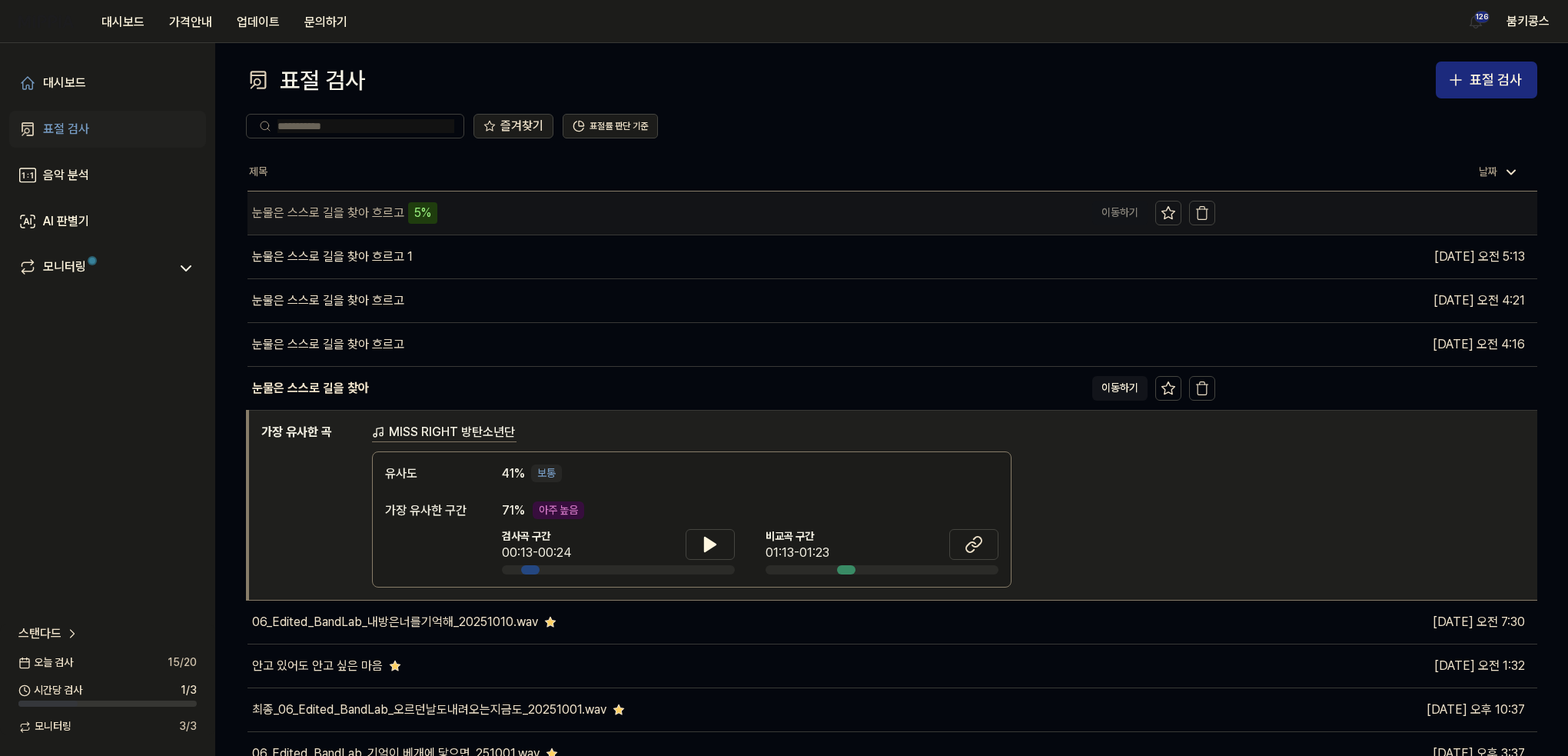
click at [453, 208] on div "눈물은 스스로 길을 찾아 흐르고 5%" at bounding box center [666, 213] width 837 height 43
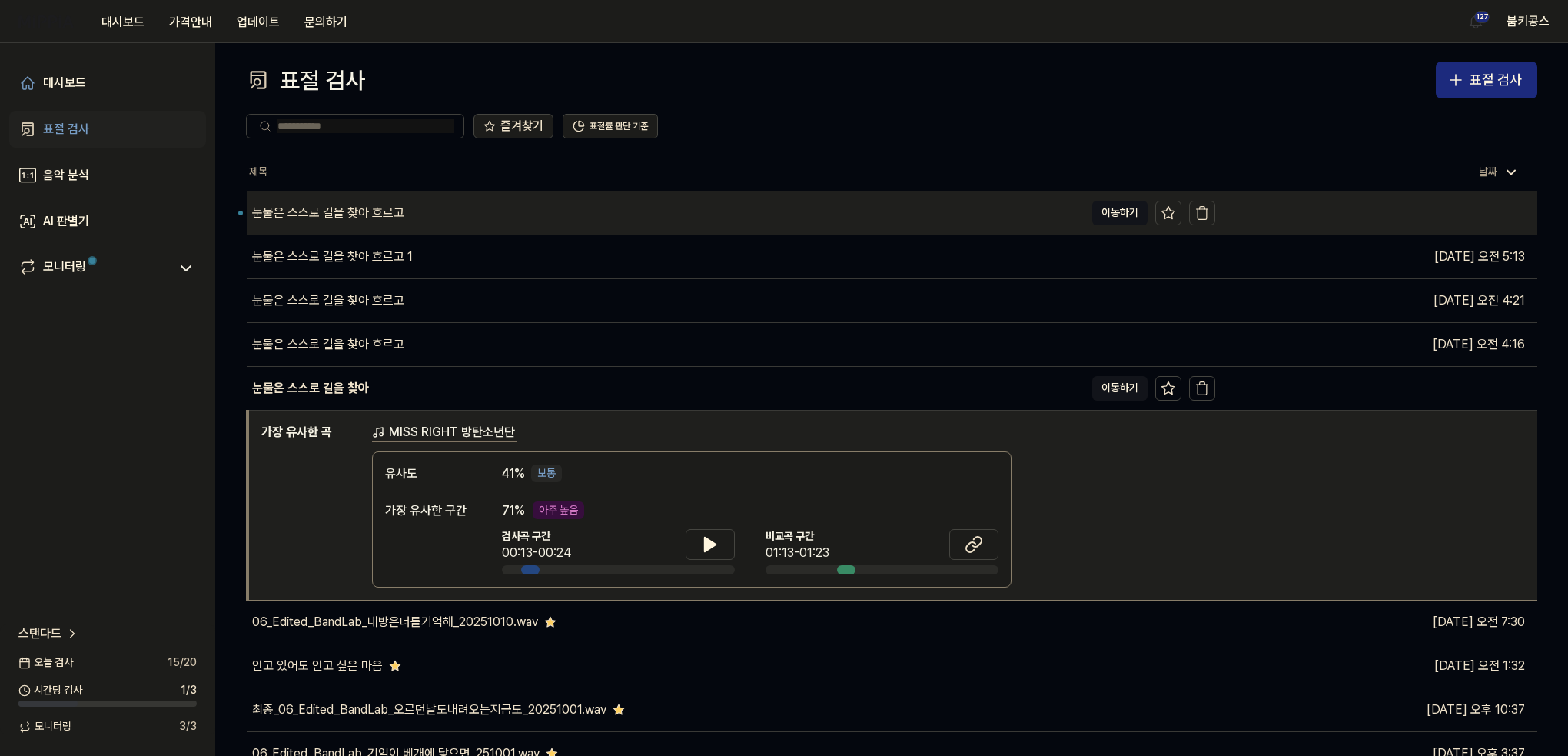
click at [389, 215] on div "눈물은 스스로 길을 찾아 흐르고" at bounding box center [328, 212] width 152 height 18
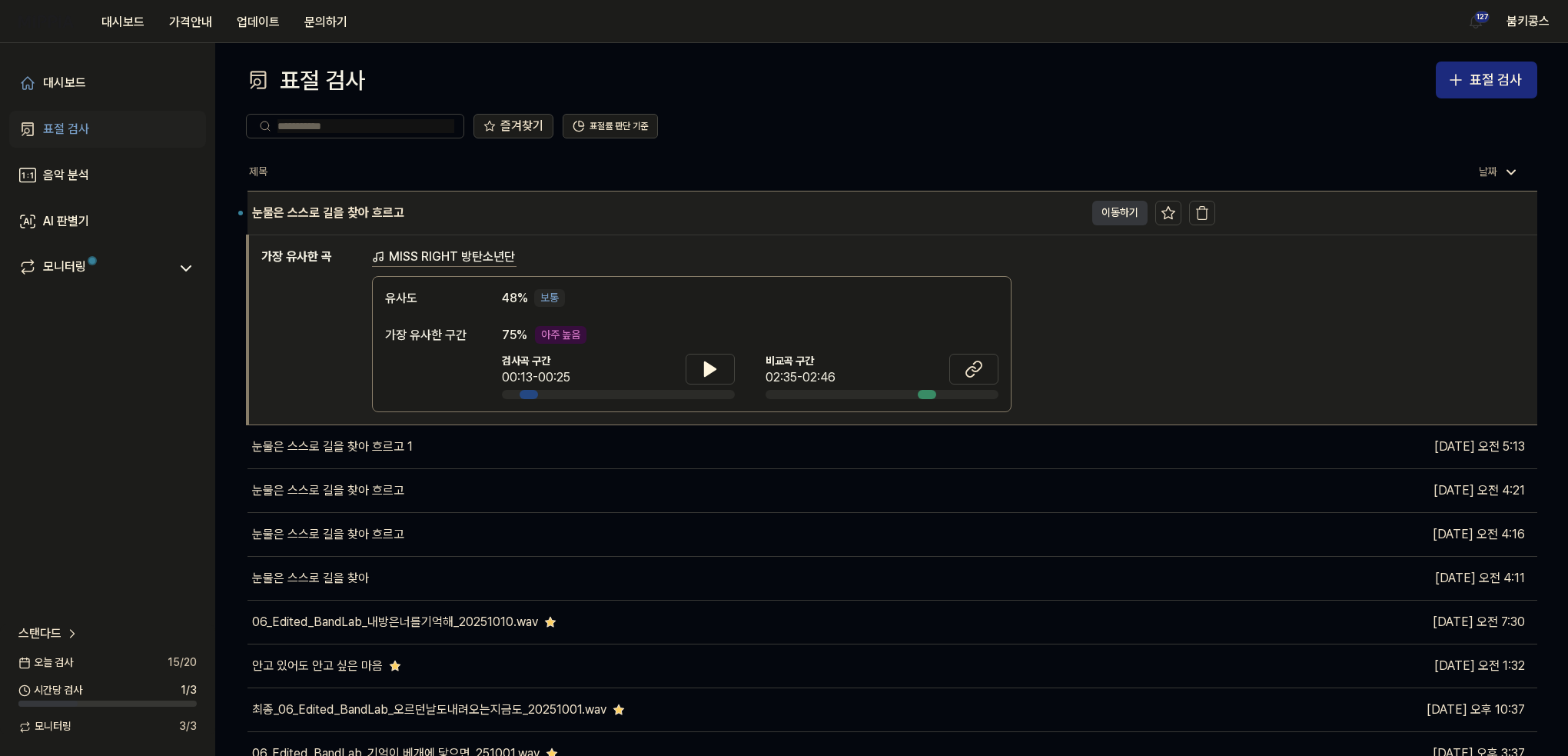
click at [1116, 212] on button "이동하기" at bounding box center [1120, 212] width 55 height 25
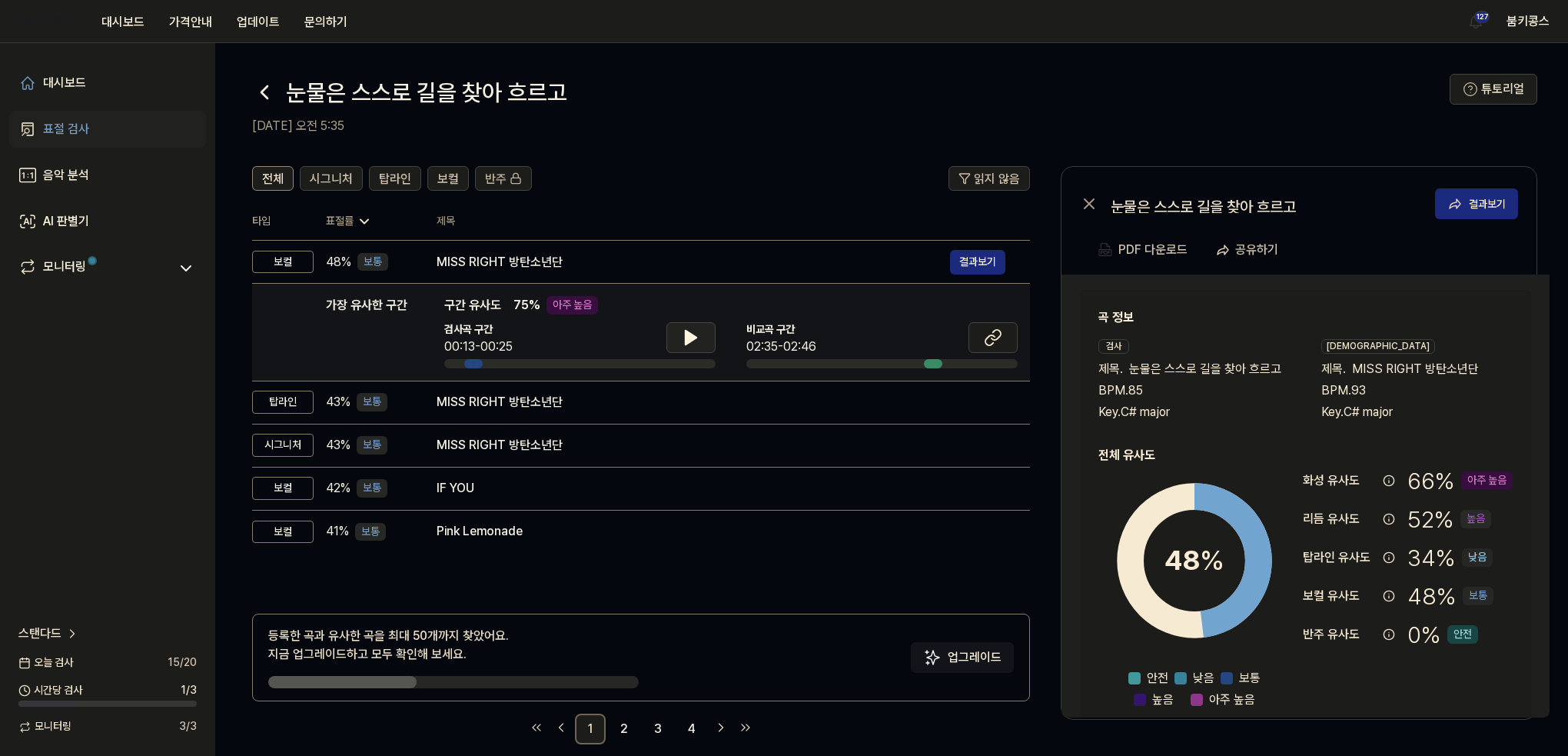
click at [672, 346] on button at bounding box center [691, 337] width 49 height 31
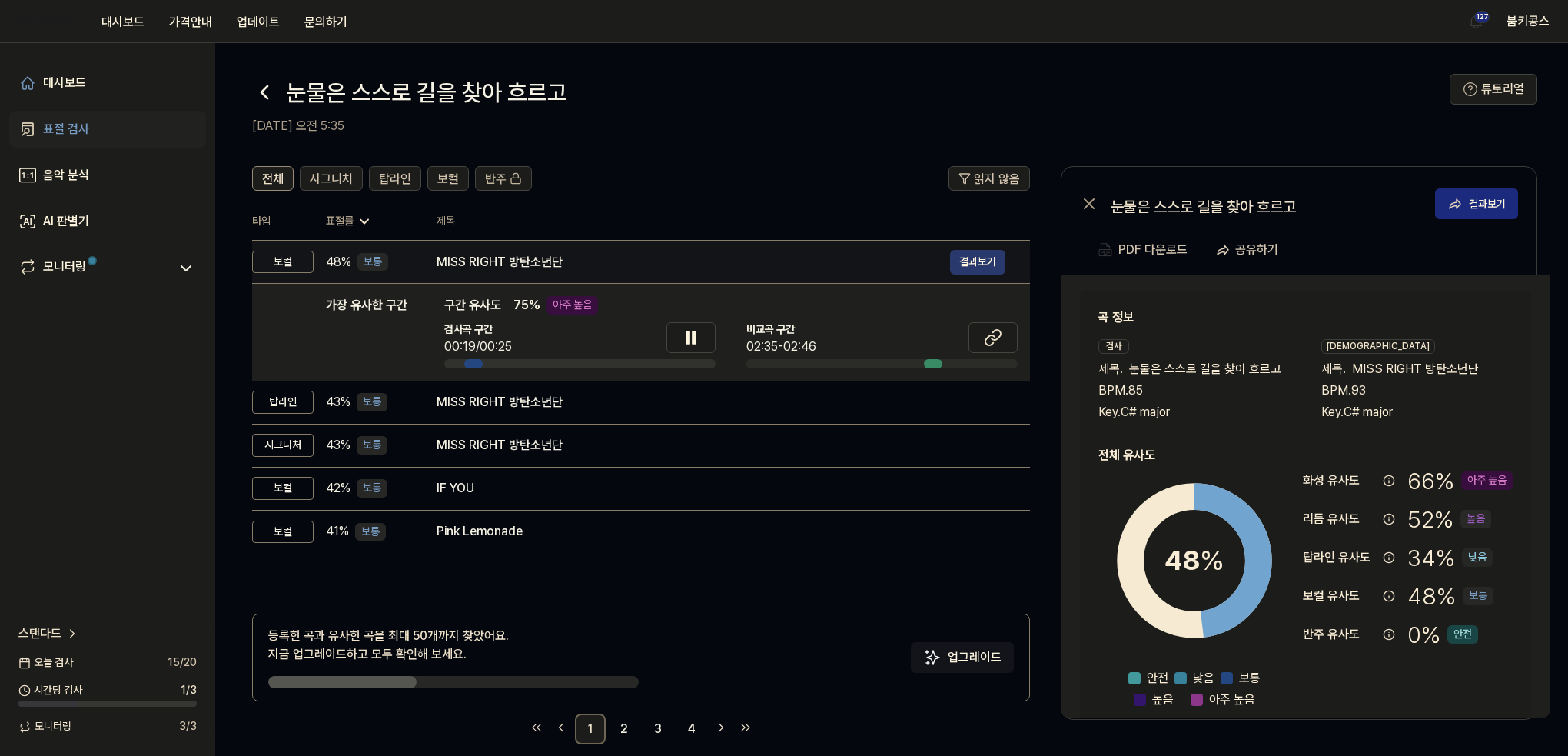
click at [972, 270] on button "결과보기" at bounding box center [978, 262] width 55 height 25
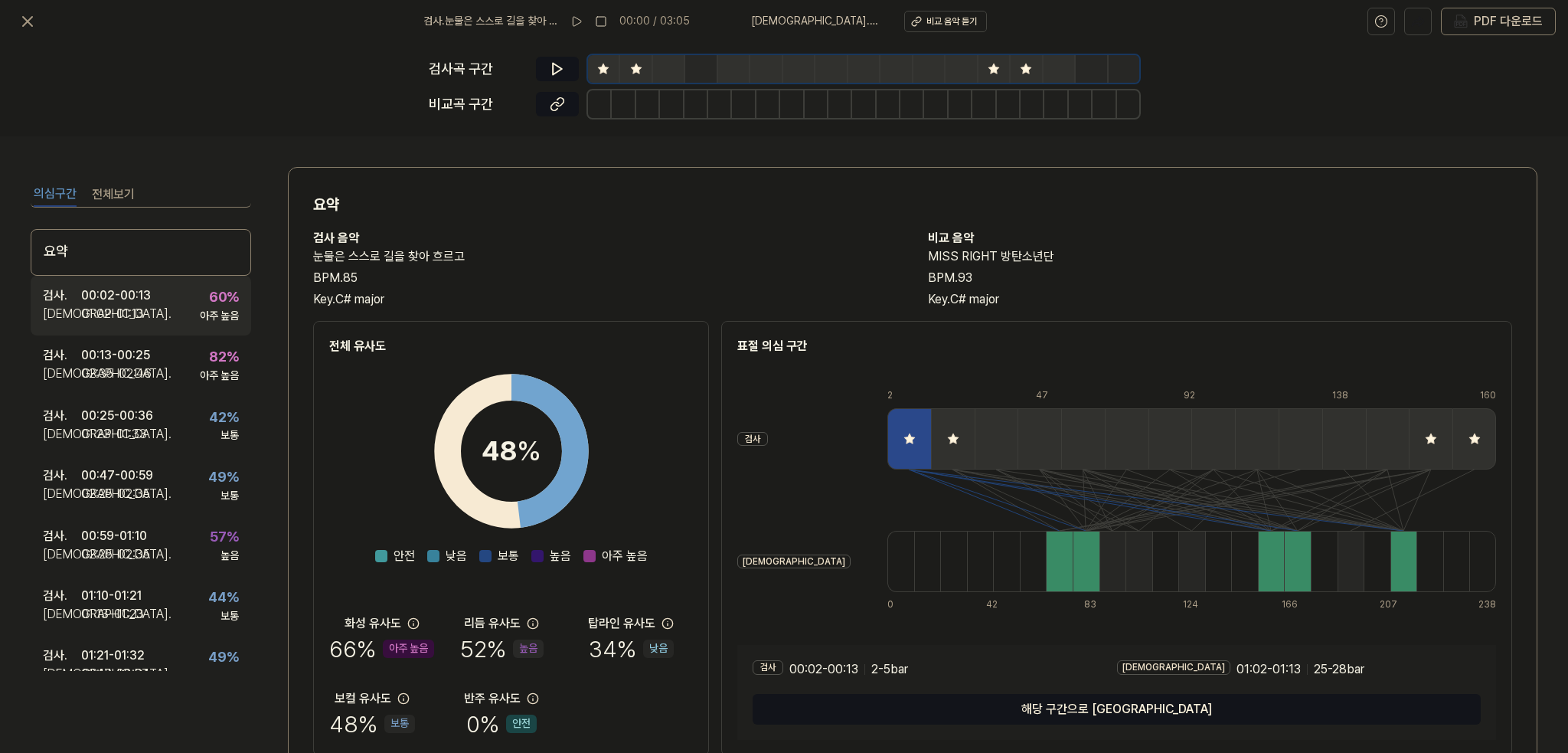
click at [149, 320] on div "[DEMOGRAPHIC_DATA] . 01:02 - 01:13" at bounding box center [96, 313] width 108 height 18
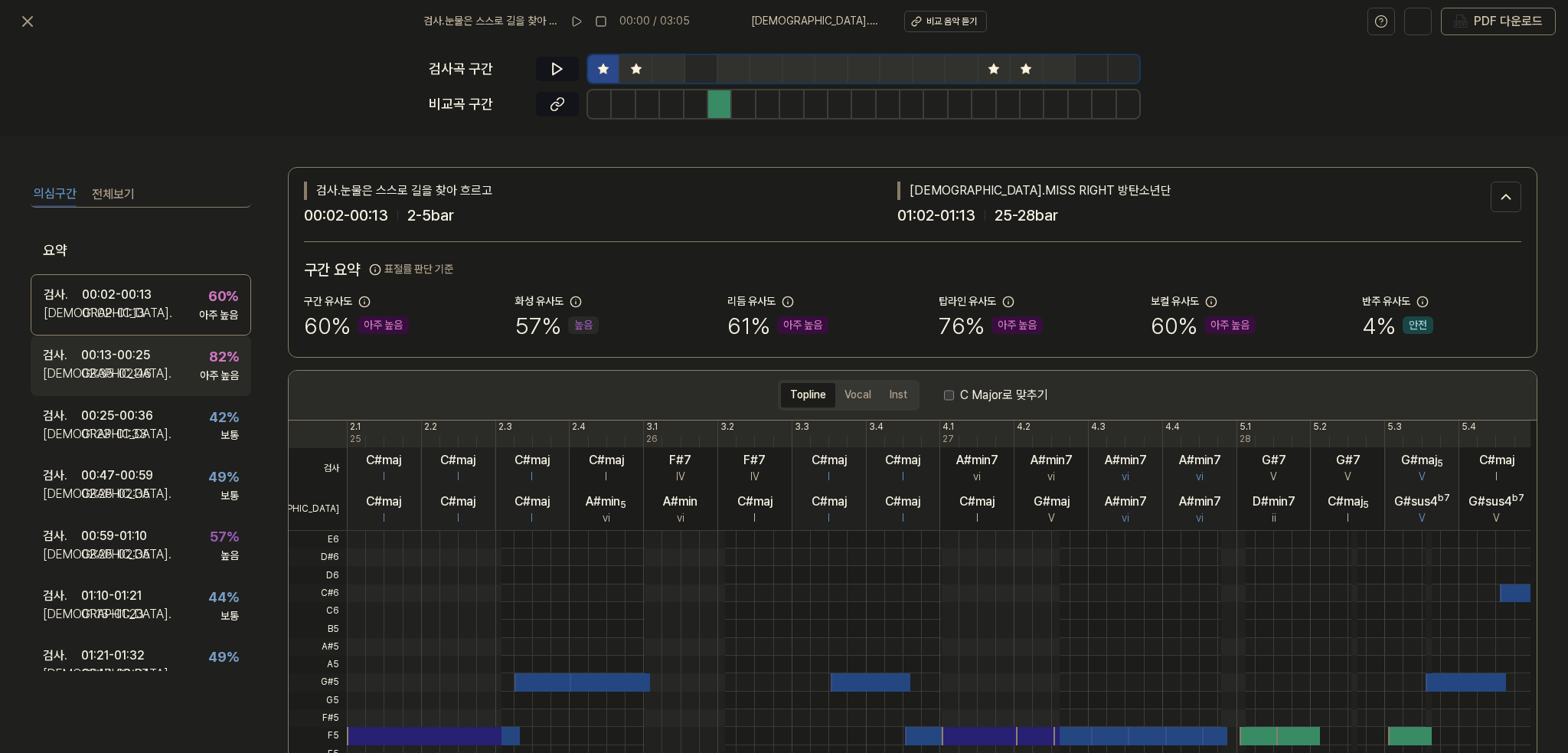
click at [186, 356] on div "검사 . 00:13 - 00:25 비교 . 02:35 - 02:46 82 % 아주 높음" at bounding box center [140, 365] width 220 height 60
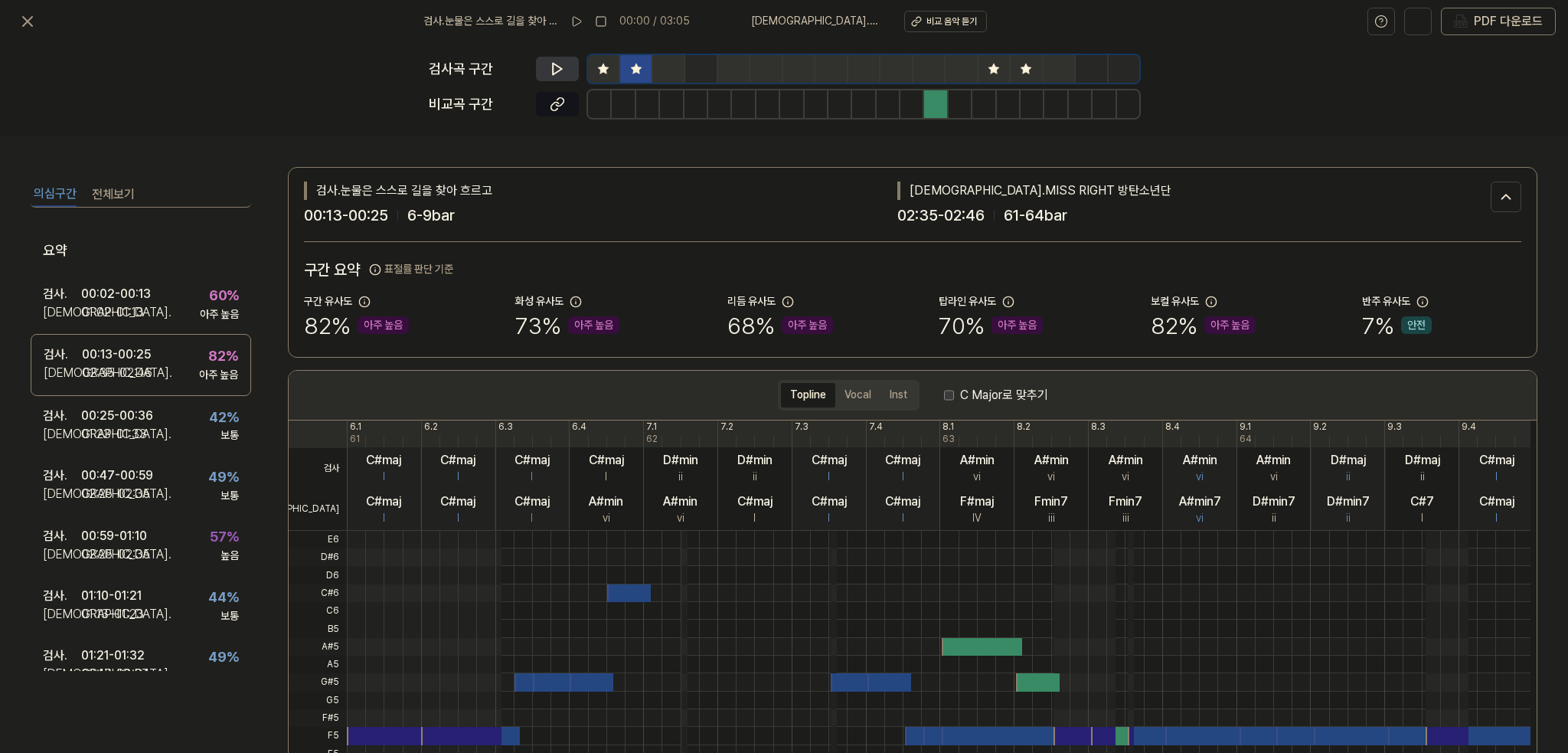
click at [550, 60] on button at bounding box center [557, 69] width 43 height 24
click at [548, 103] on button at bounding box center [557, 103] width 43 height 24
click at [379, 267] on icon at bounding box center [376, 270] width 13 height 13
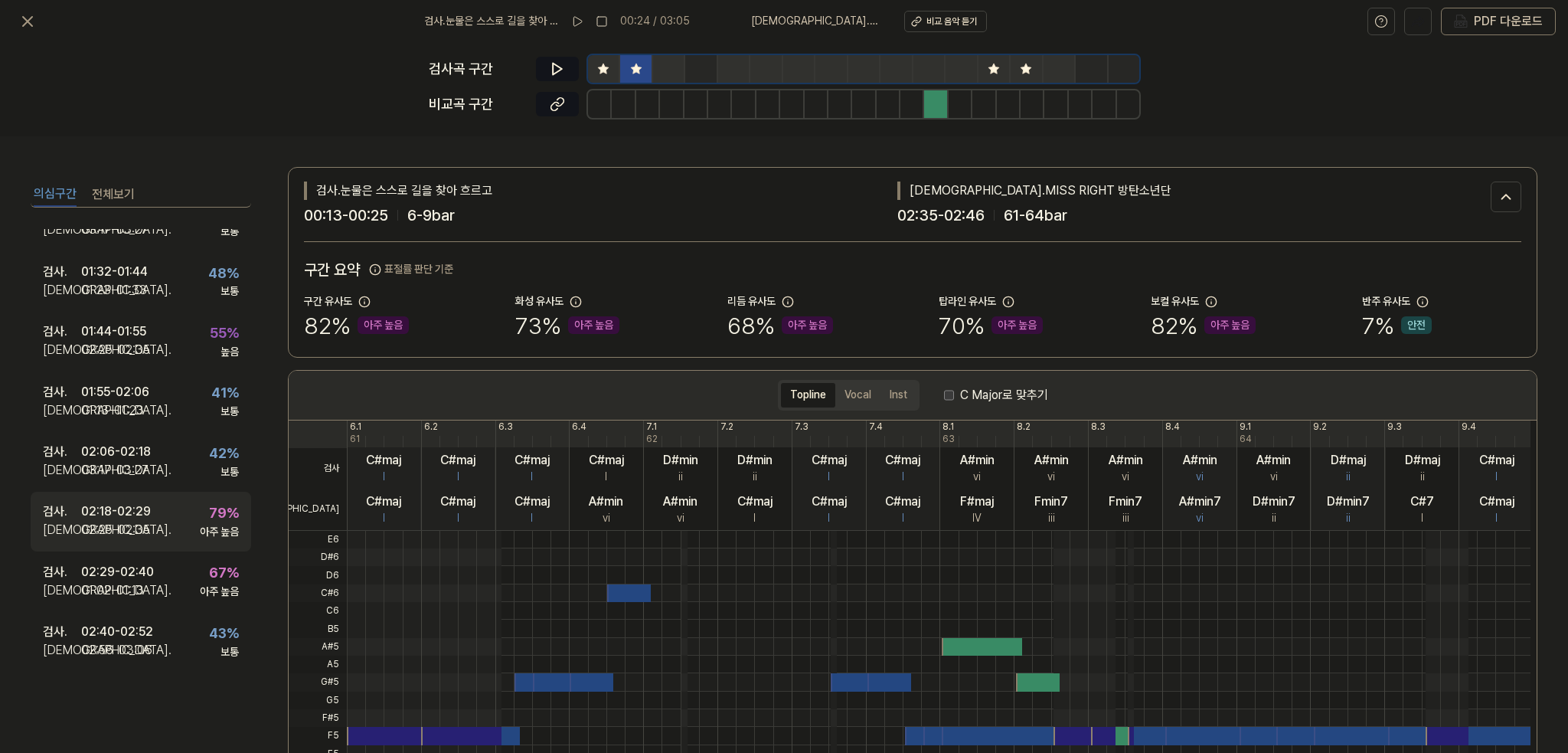
click at [151, 520] on div "검사 . 02:18 - 02:29 비교 . 02:25 - 02:35 79 % 아주 높음" at bounding box center [140, 522] width 220 height 60
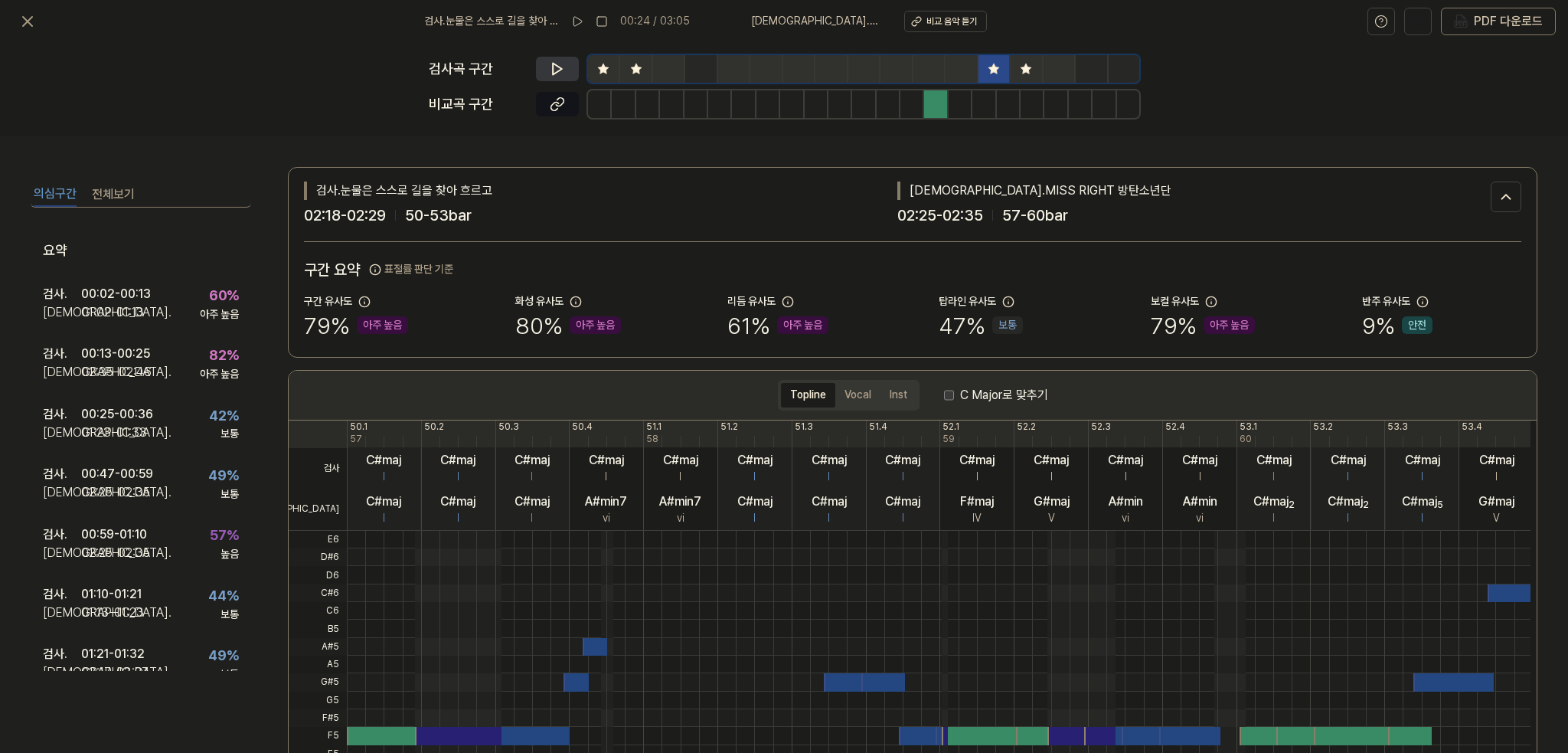
click at [559, 69] on icon at bounding box center [557, 69] width 15 height 15
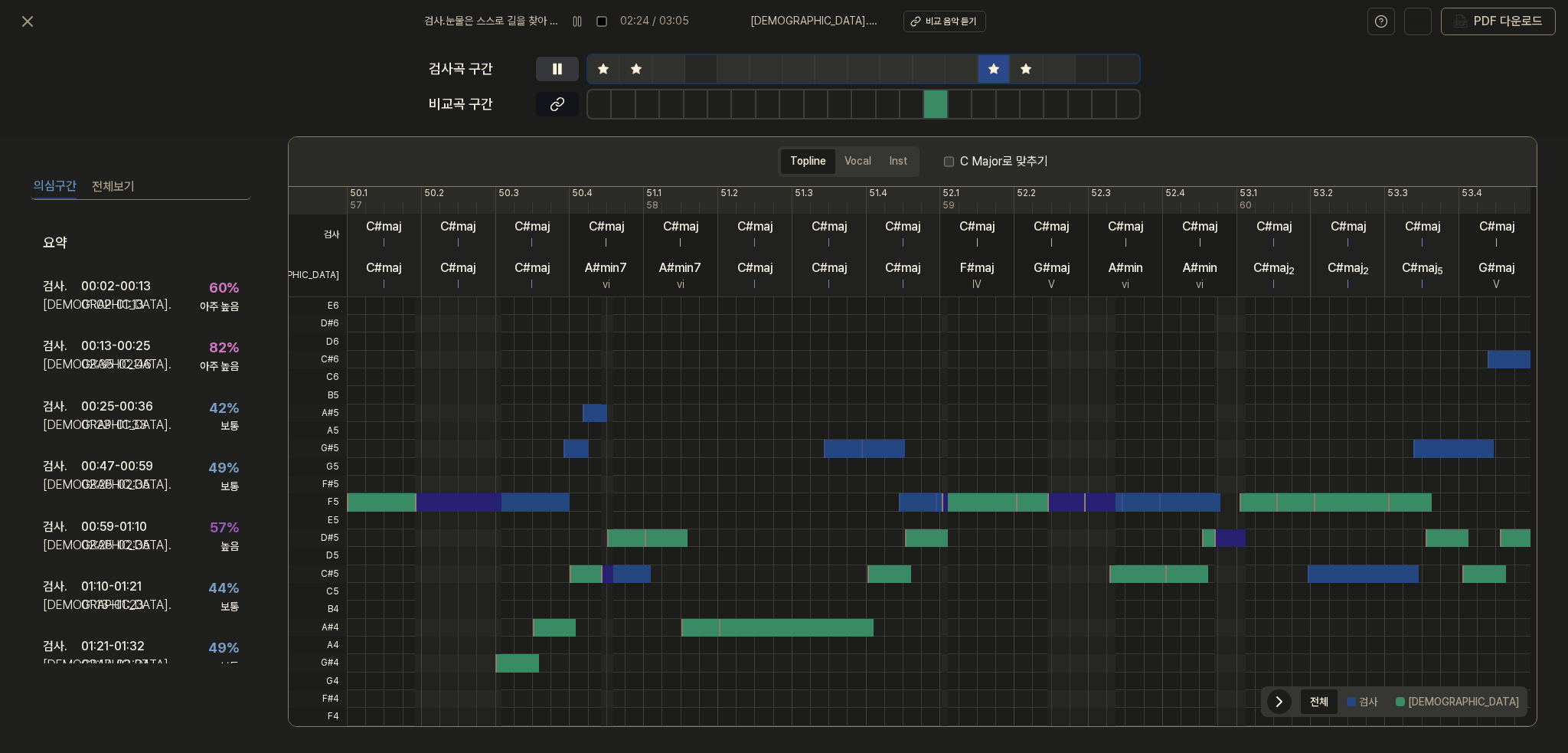
scroll to position [236, 0]
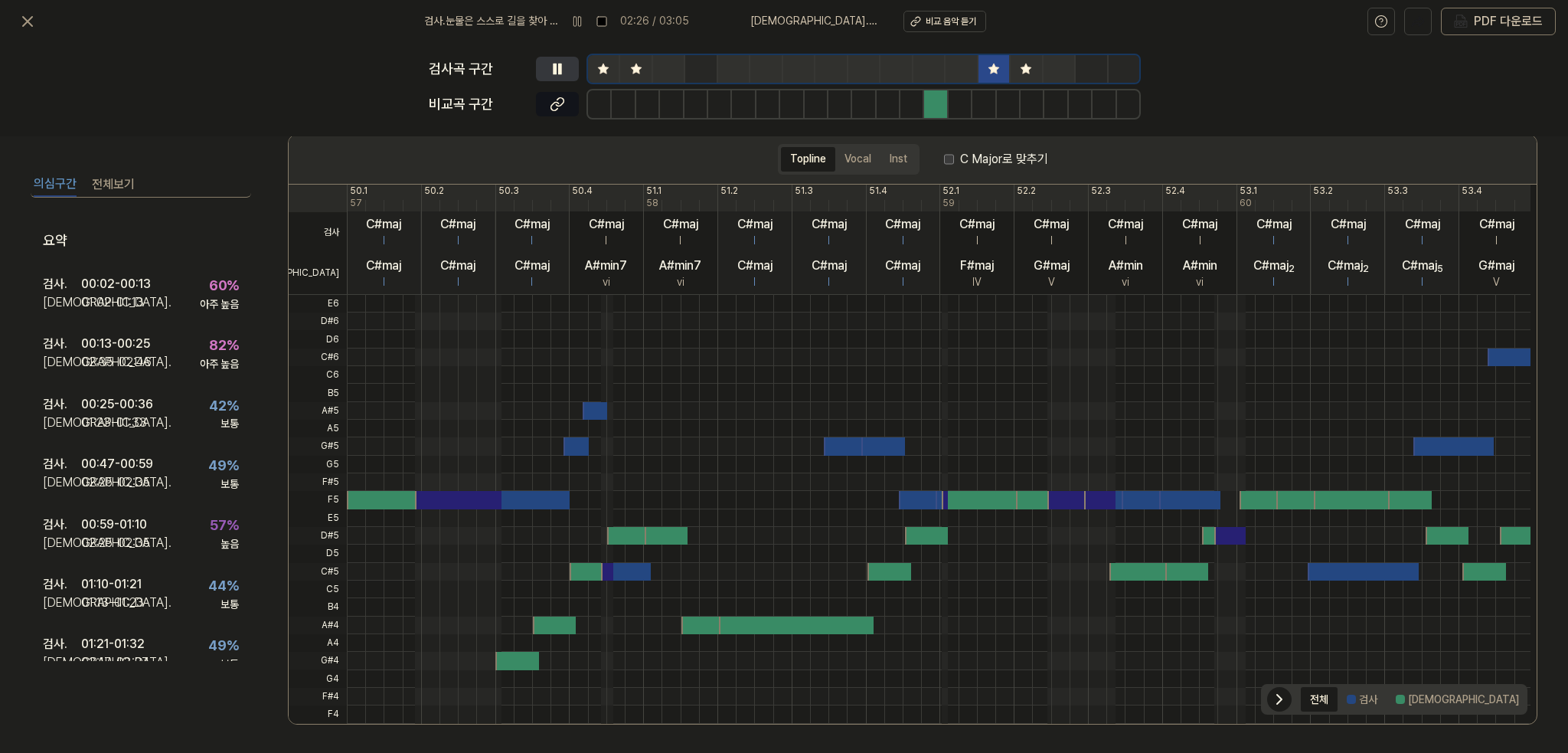
click at [937, 156] on div "Topline Vocal Inst C Major로 맞추기" at bounding box center [913, 159] width 270 height 31
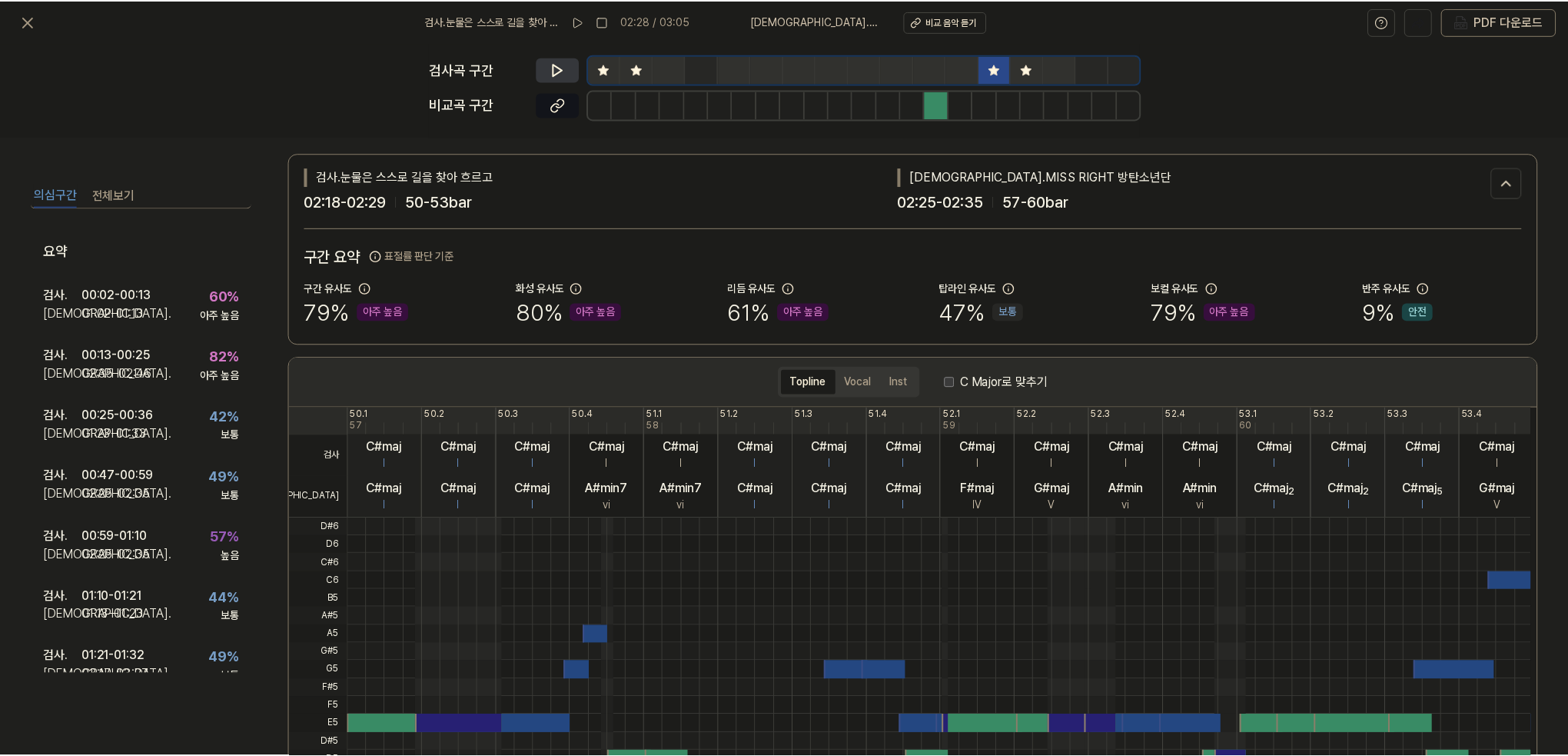
scroll to position [0, 0]
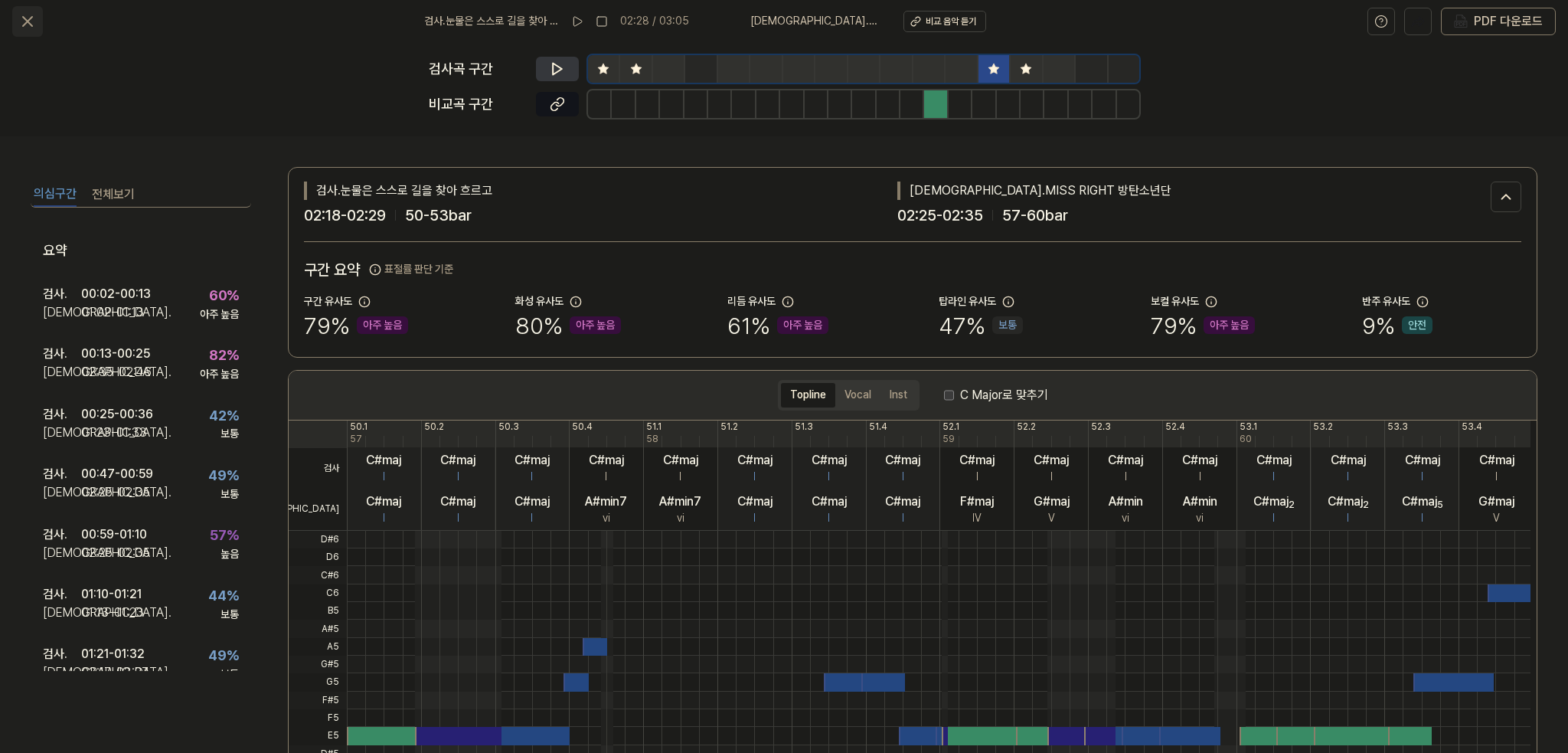
click at [28, 18] on icon at bounding box center [27, 21] width 18 height 18
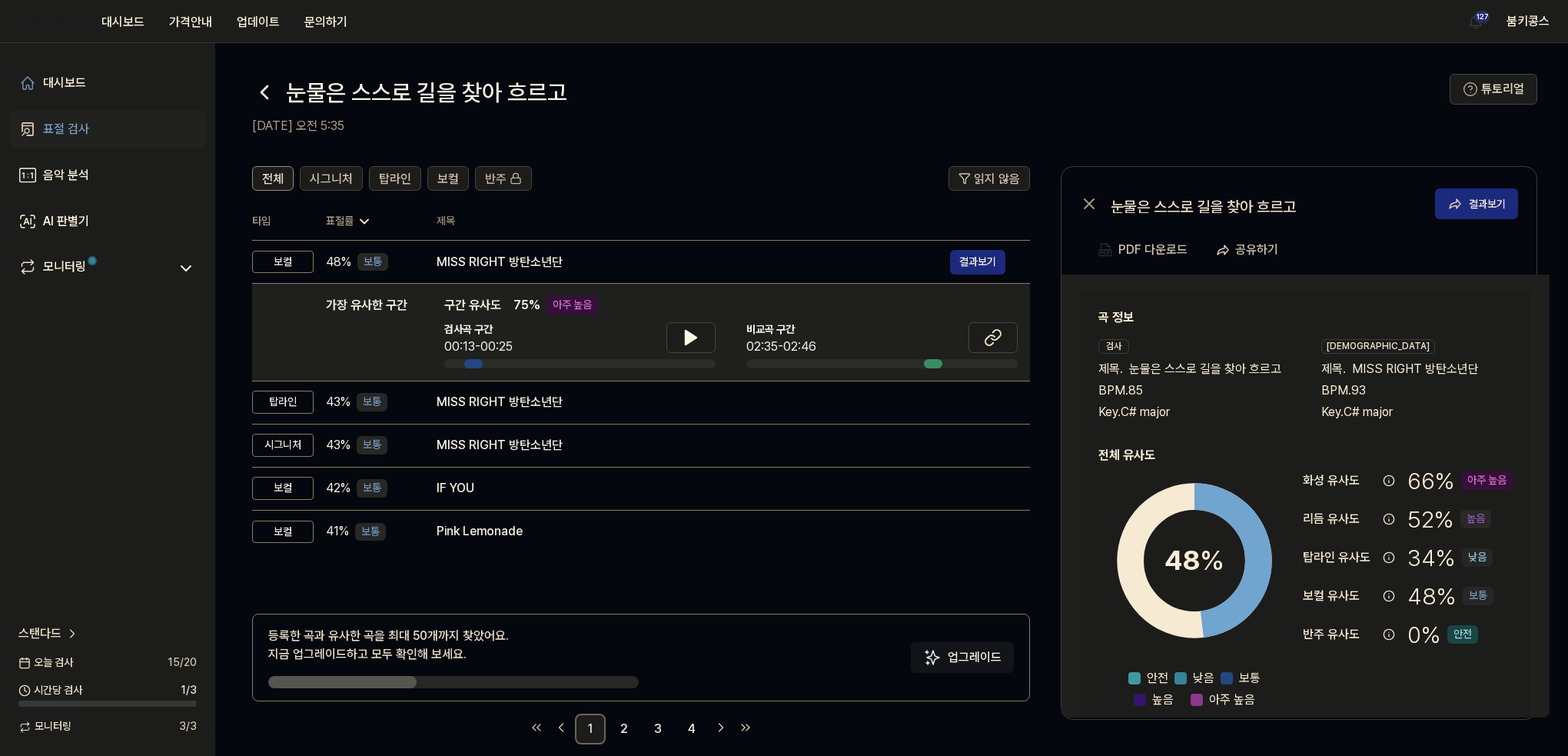
click at [267, 84] on icon at bounding box center [264, 92] width 25 height 25
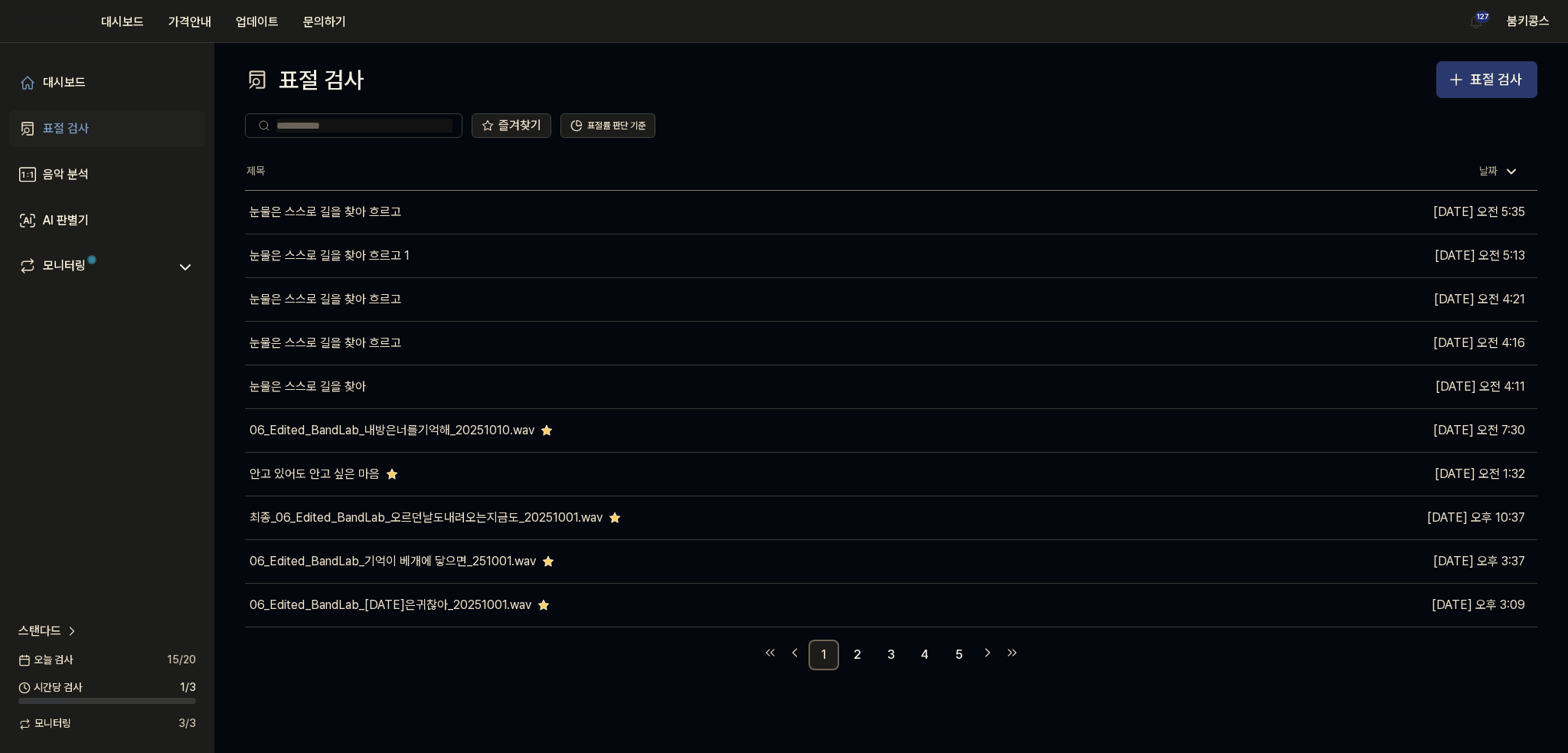
click at [1458, 88] on icon "button" at bounding box center [1455, 79] width 18 height 18
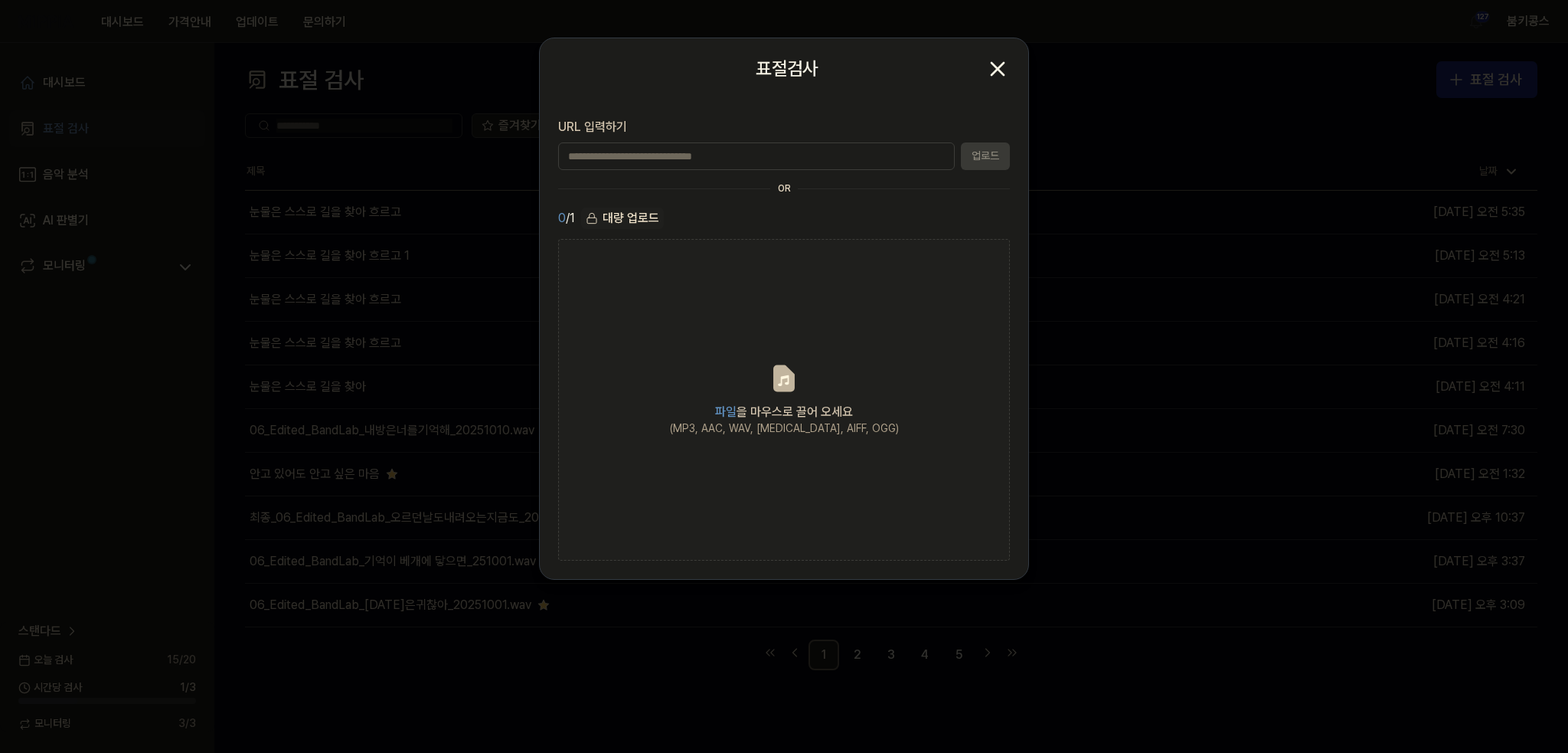
click at [997, 58] on icon "button" at bounding box center [997, 69] width 24 height 24
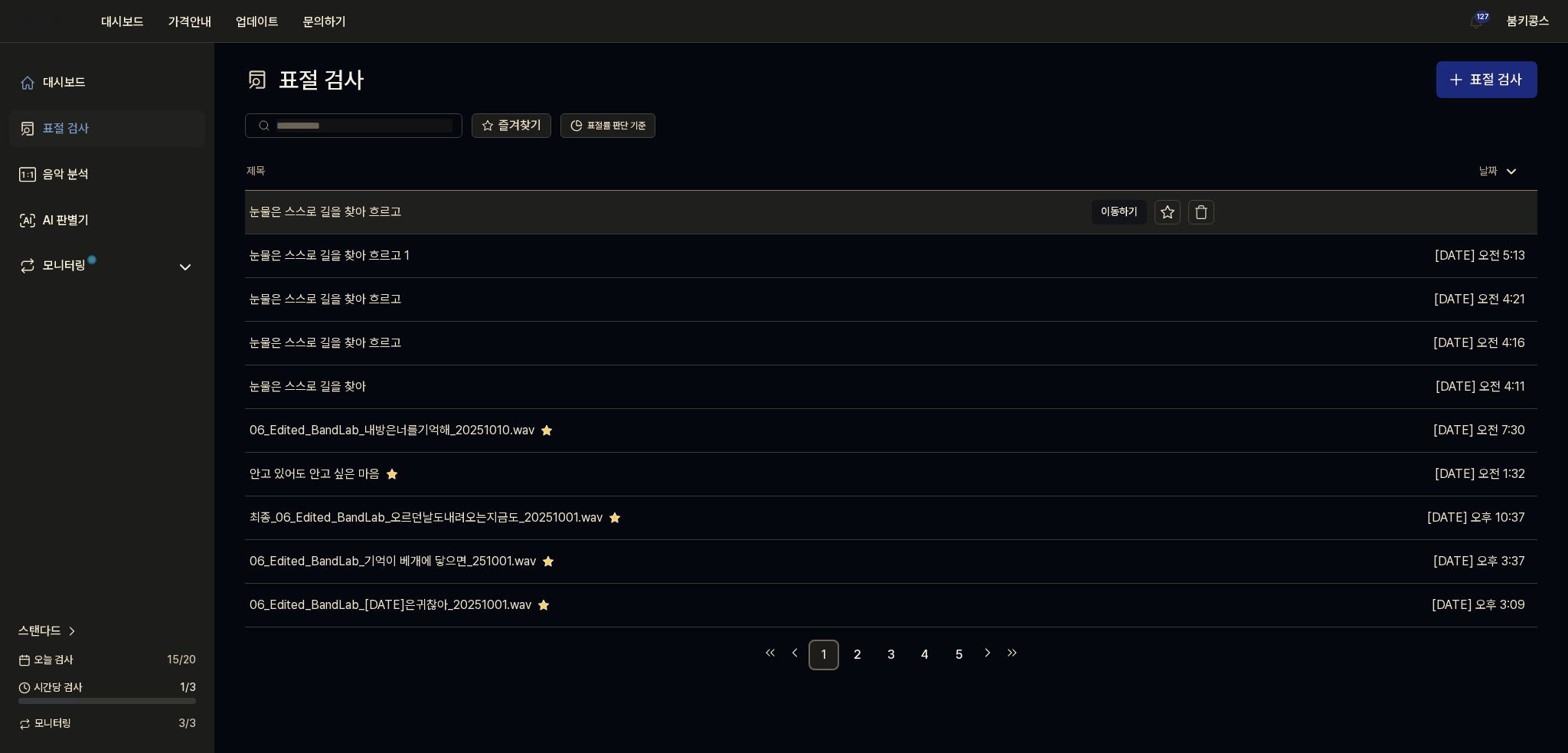
click at [357, 211] on div "눈물은 스스로 길을 찾아 흐르고" at bounding box center [325, 212] width 152 height 18
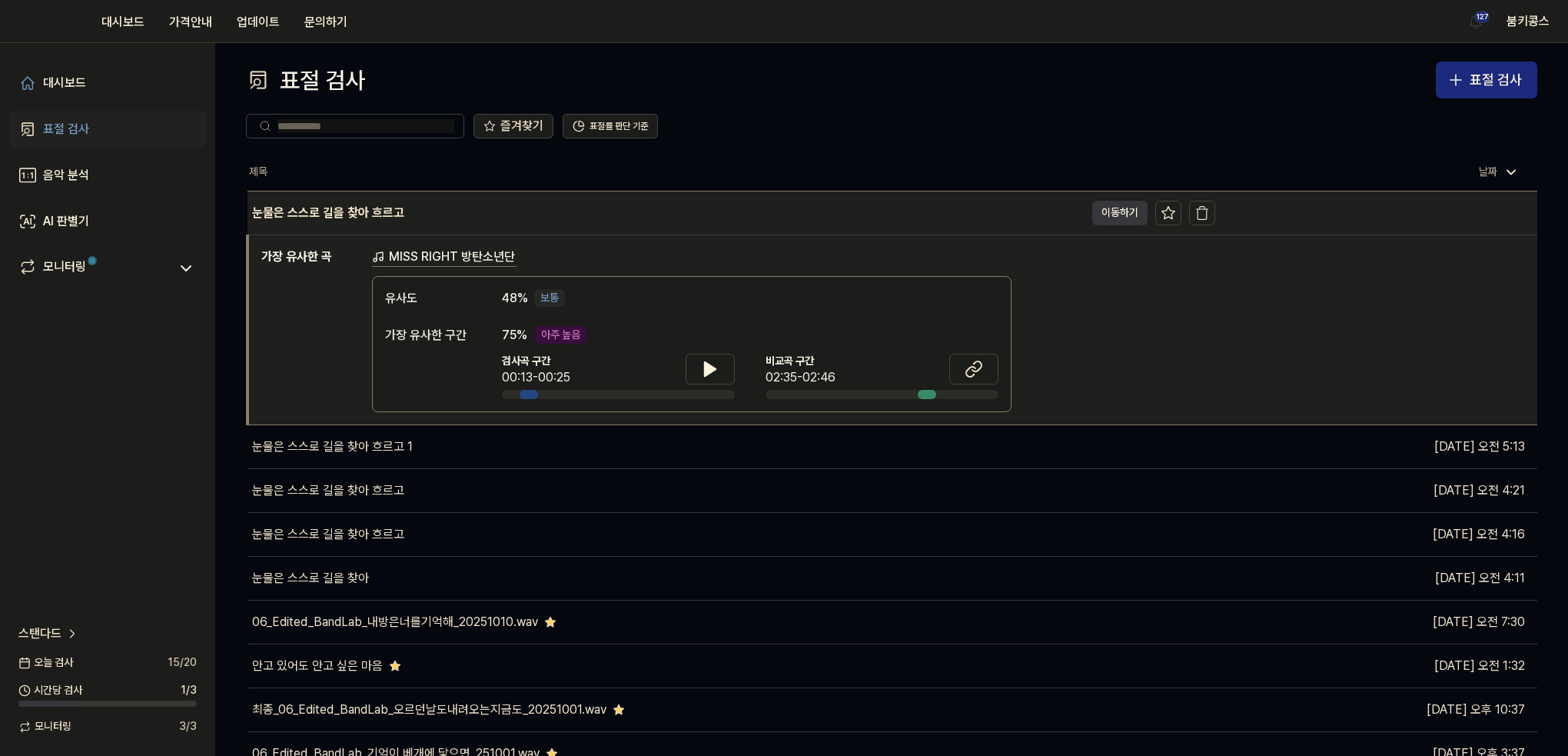
click at [1117, 213] on button "이동하기" at bounding box center [1120, 212] width 55 height 25
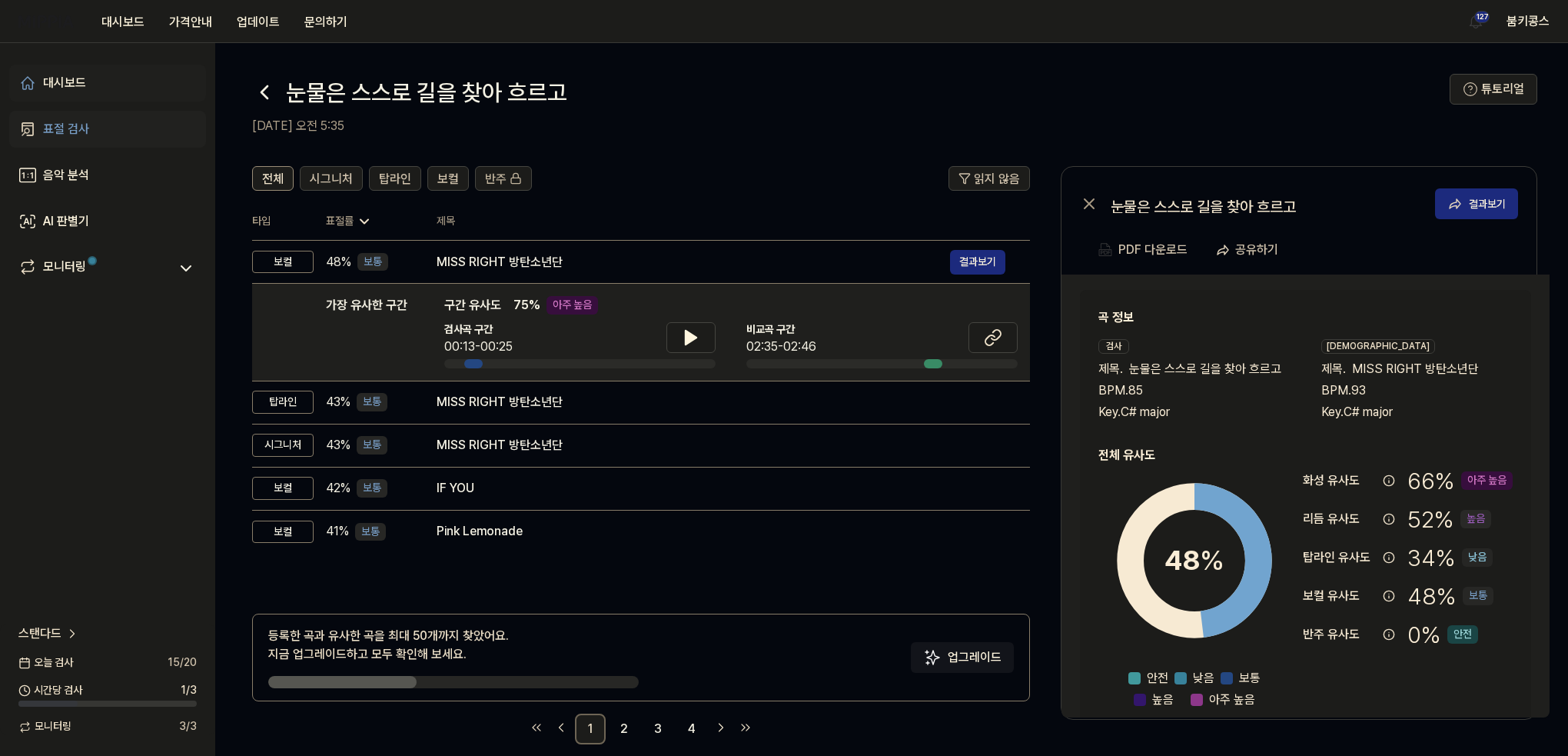
click at [68, 90] on div "대시보드" at bounding box center [64, 82] width 43 height 18
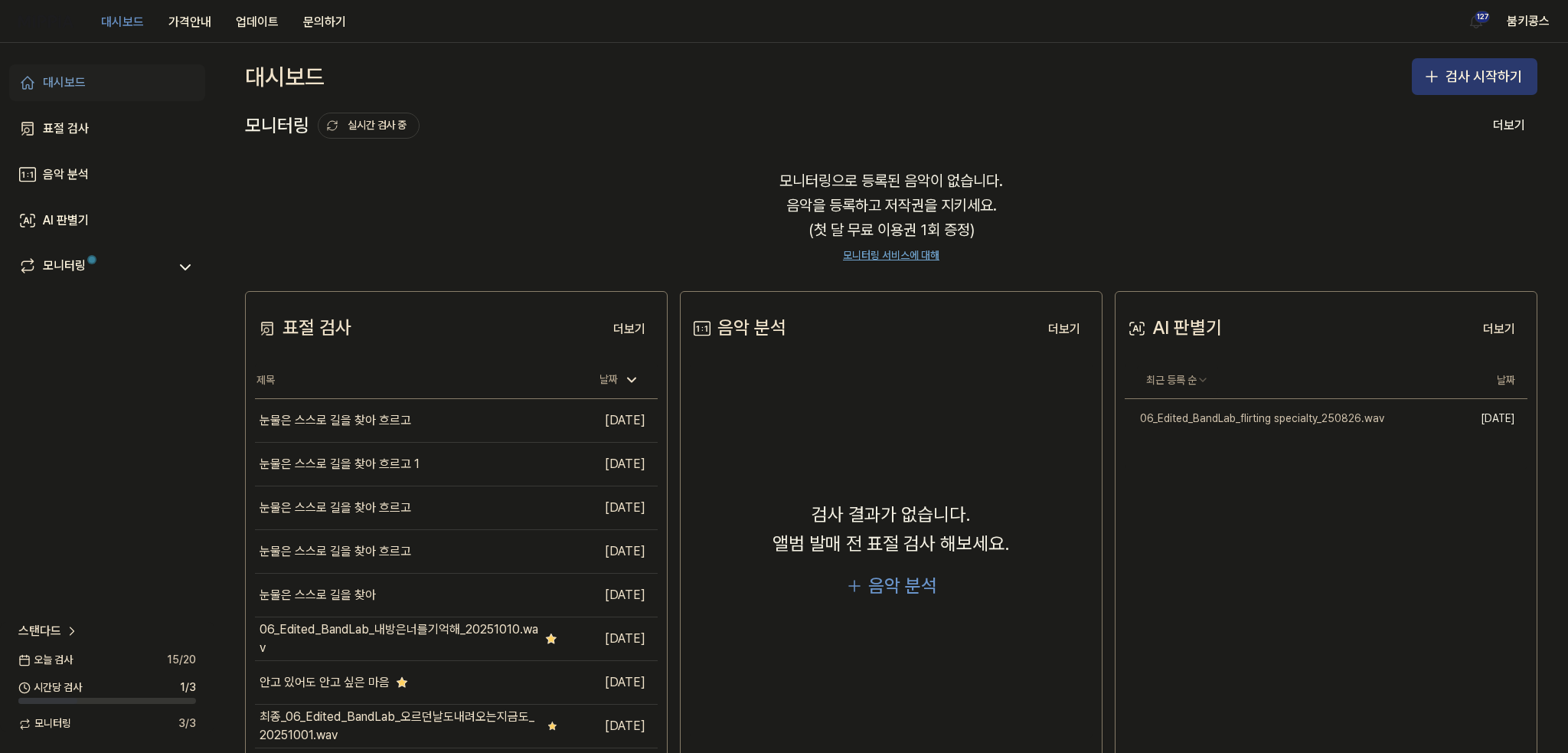
click at [1468, 76] on button "검사 시작하기" at bounding box center [1474, 77] width 125 height 37
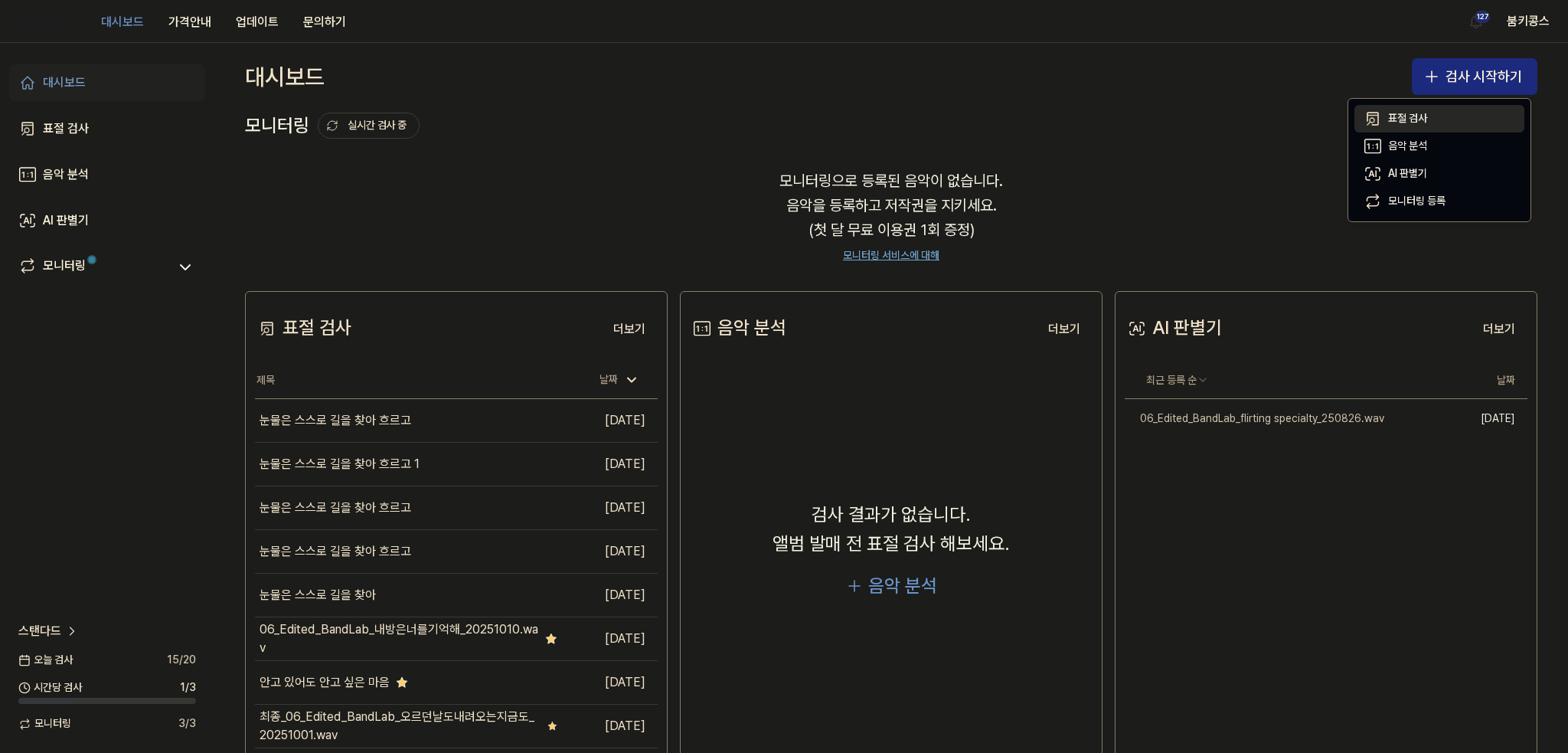
click at [1416, 121] on div "표절 검사" at bounding box center [1407, 118] width 39 height 15
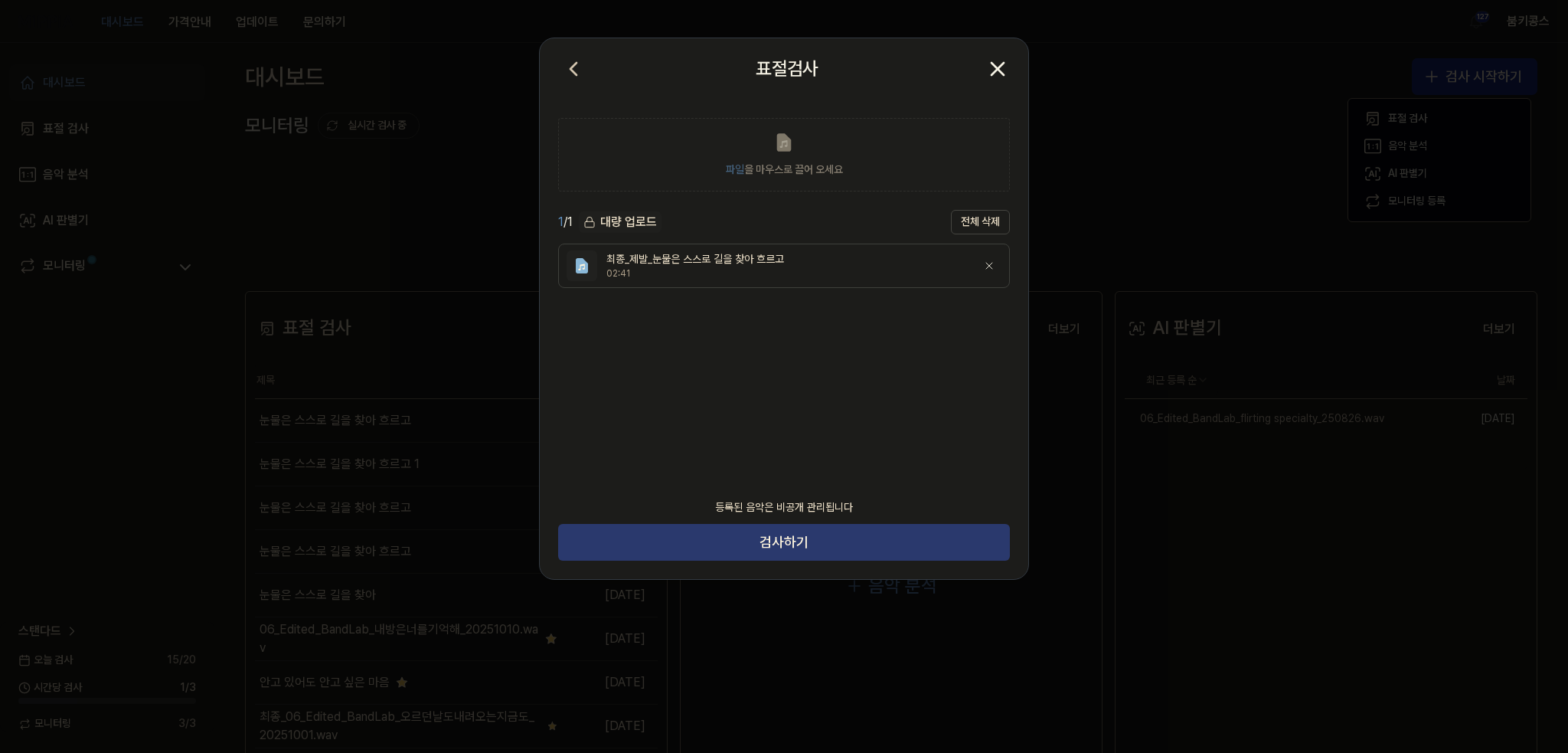
click at [799, 550] on button "검사하기" at bounding box center [784, 542] width 451 height 37
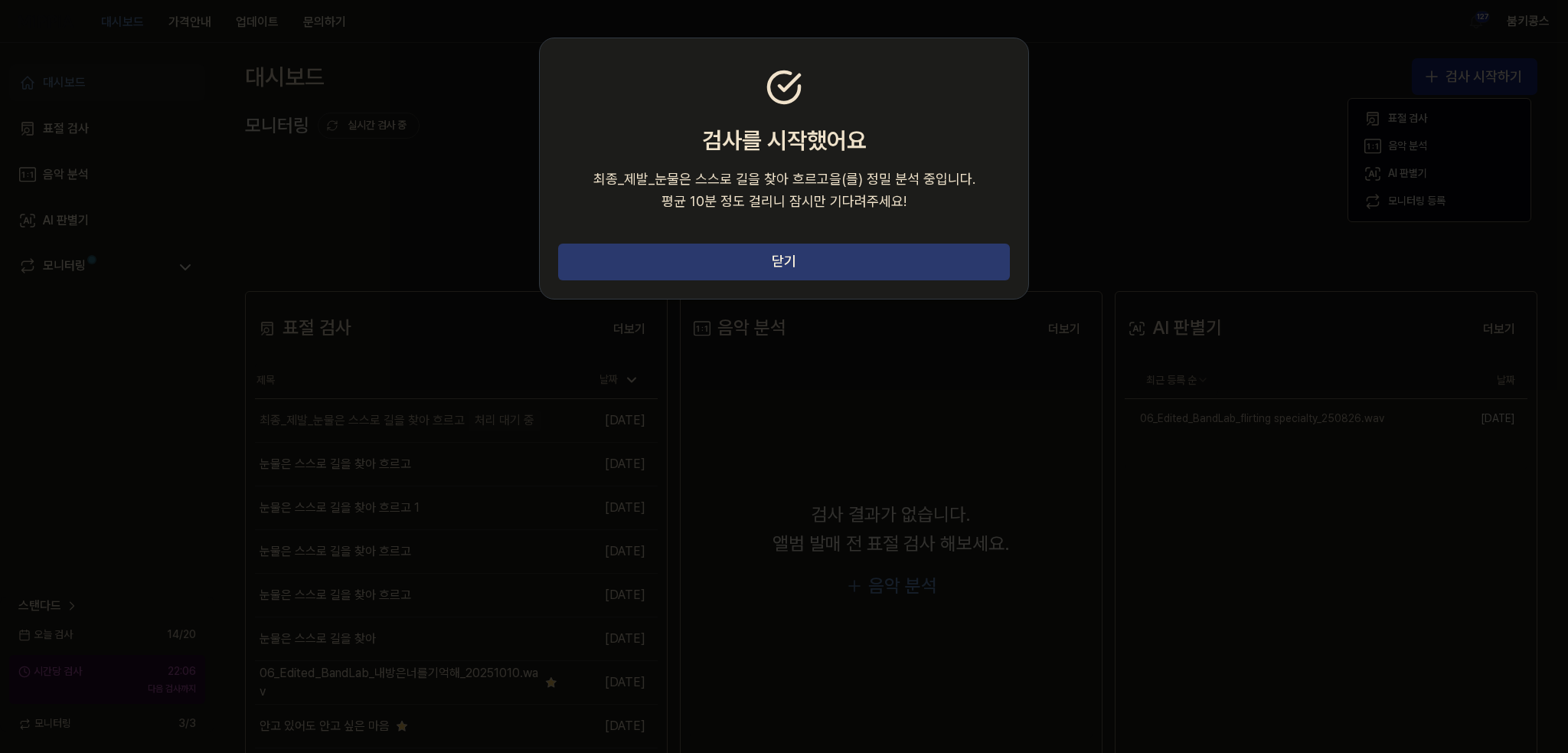
click at [837, 251] on button "닫기" at bounding box center [784, 261] width 451 height 37
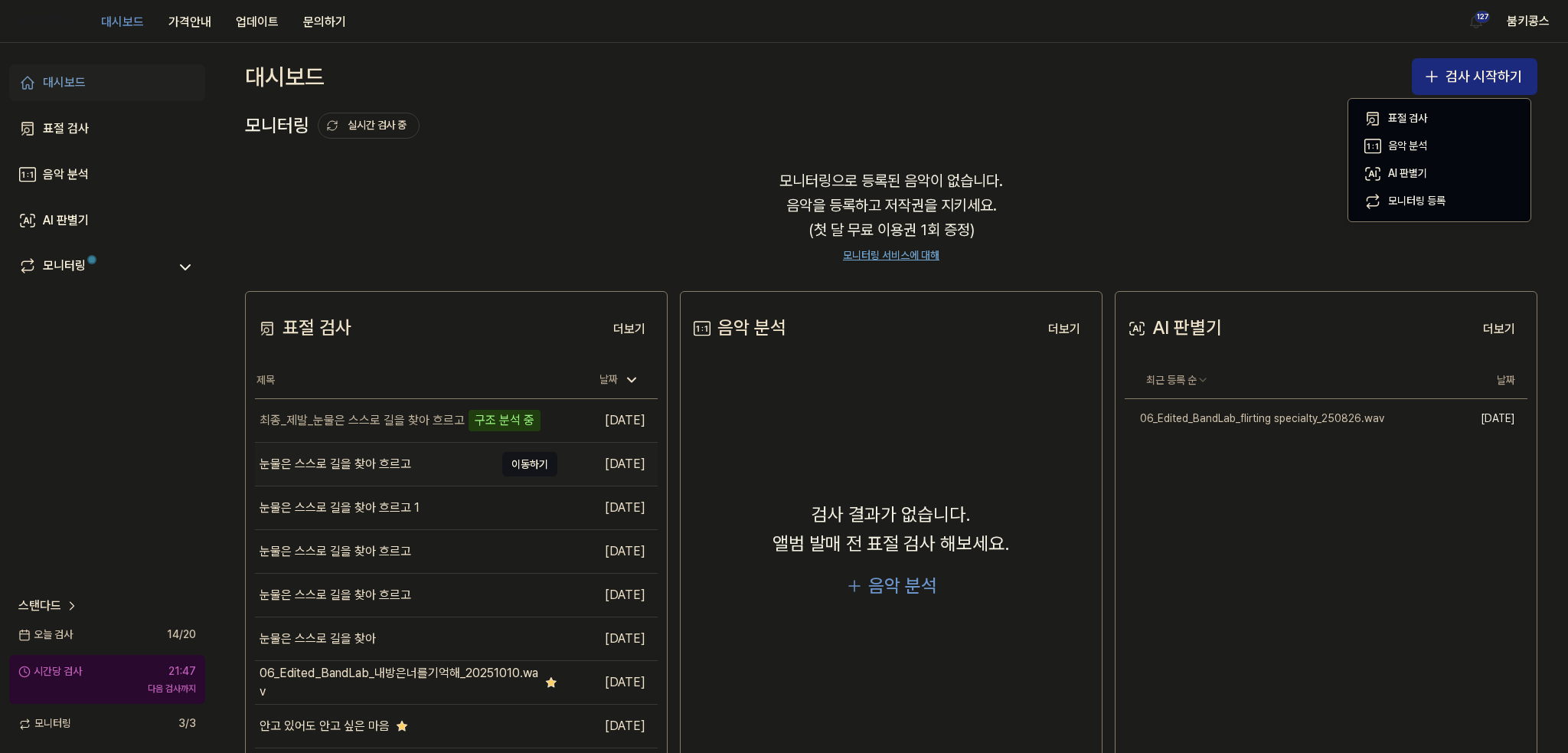
click at [362, 468] on div "눈물은 스스로 길을 찾아 흐르고" at bounding box center [335, 463] width 152 height 18
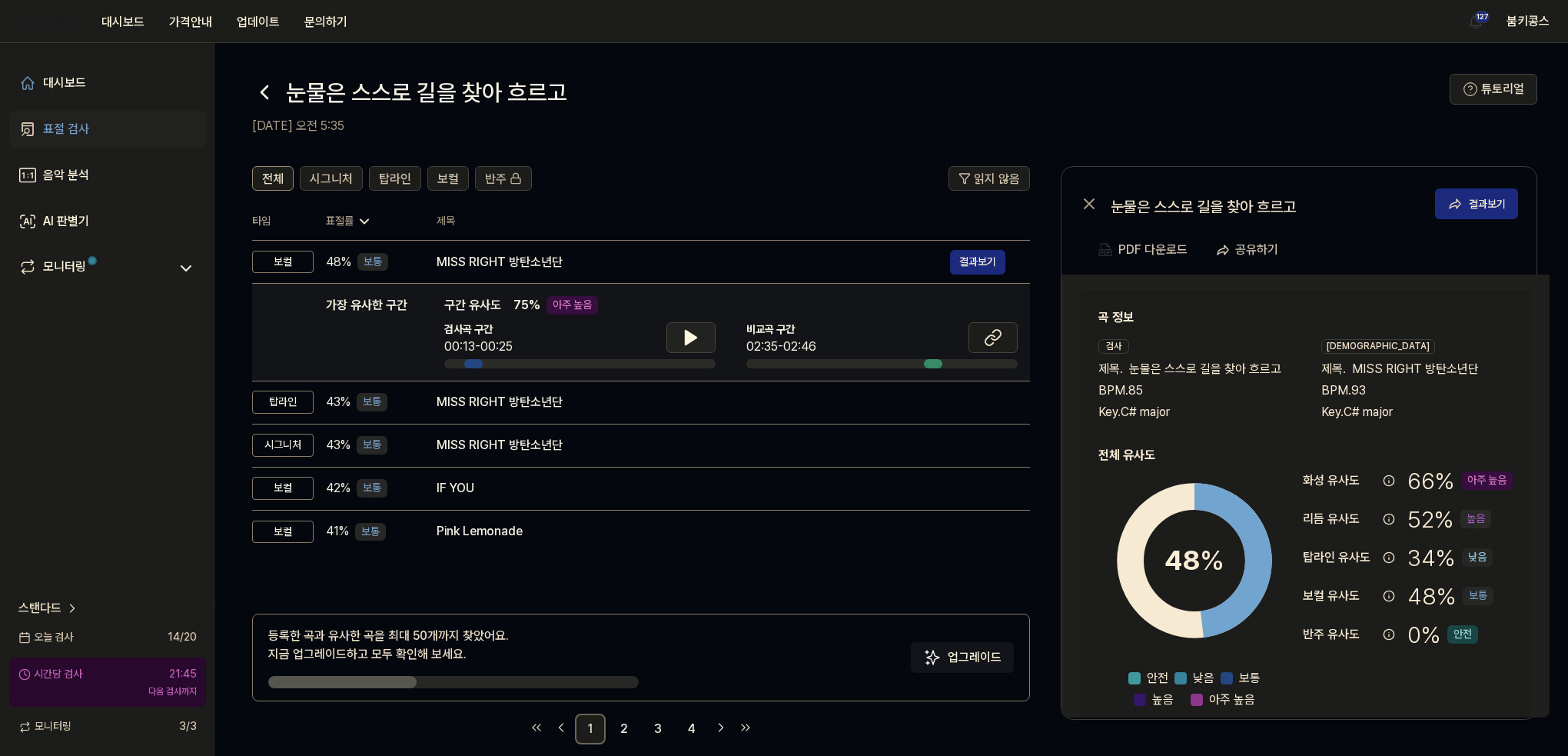
click at [689, 334] on icon at bounding box center [691, 337] width 11 height 13
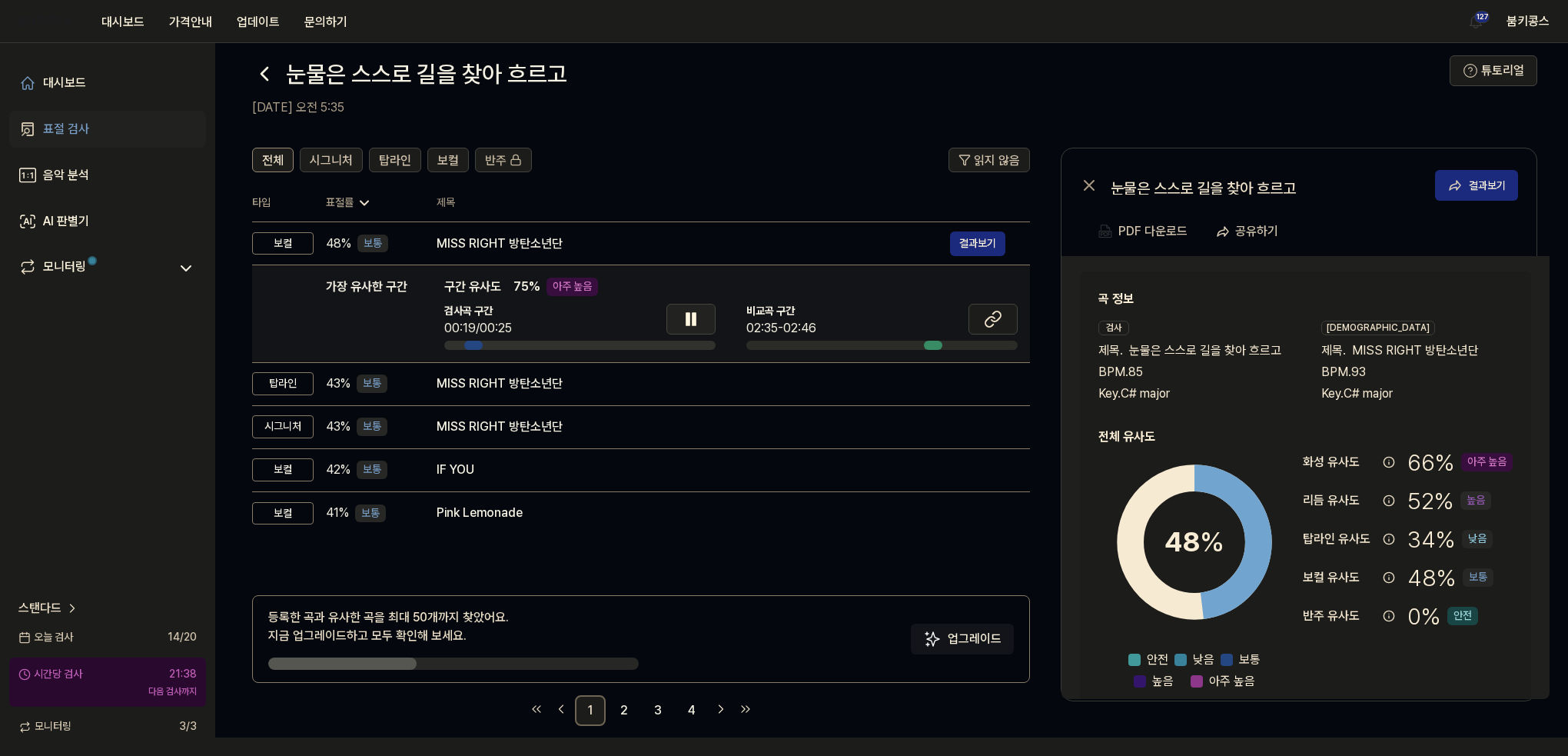
click at [690, 321] on icon at bounding box center [690, 319] width 18 height 18
click at [261, 70] on icon at bounding box center [264, 74] width 25 height 25
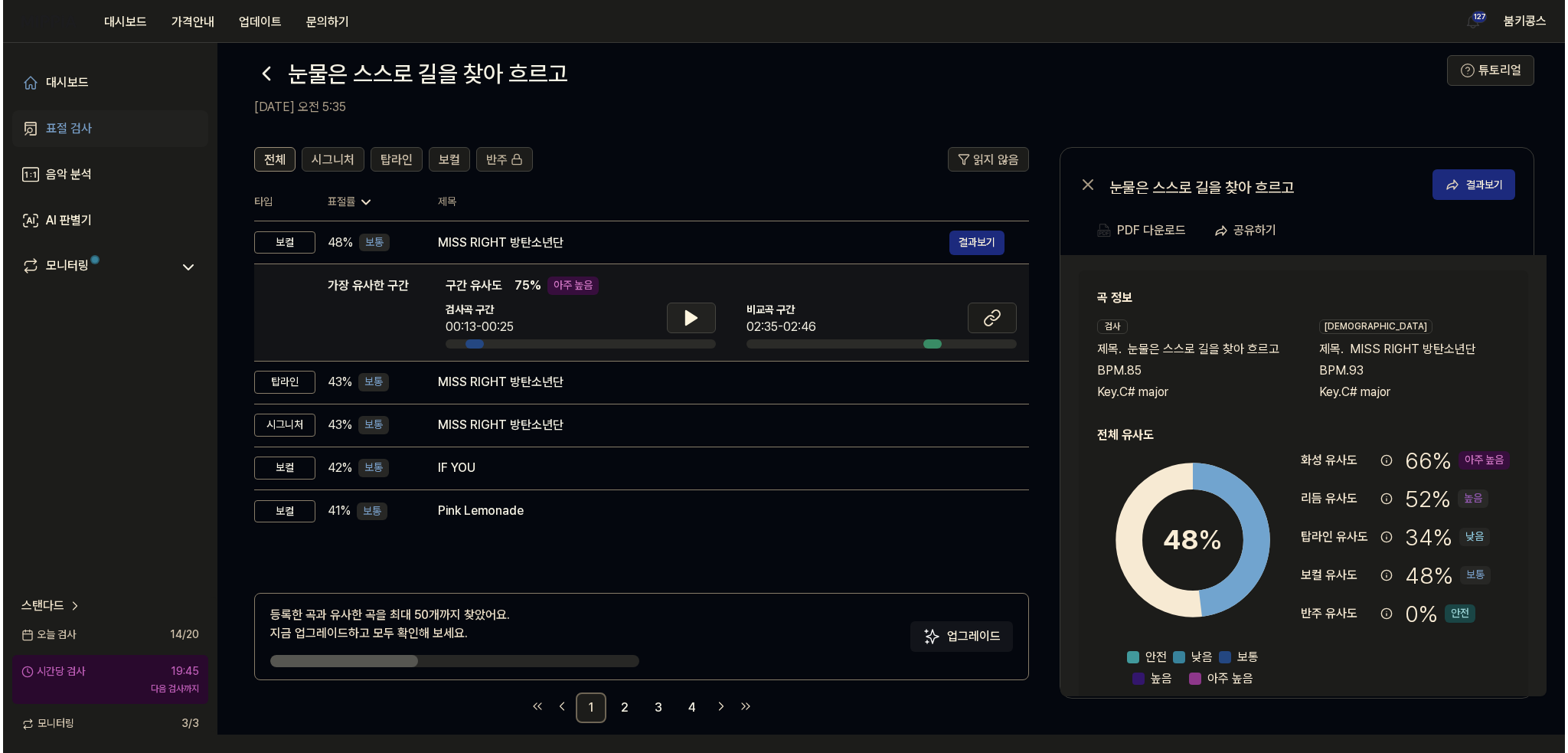
scroll to position [0, 0]
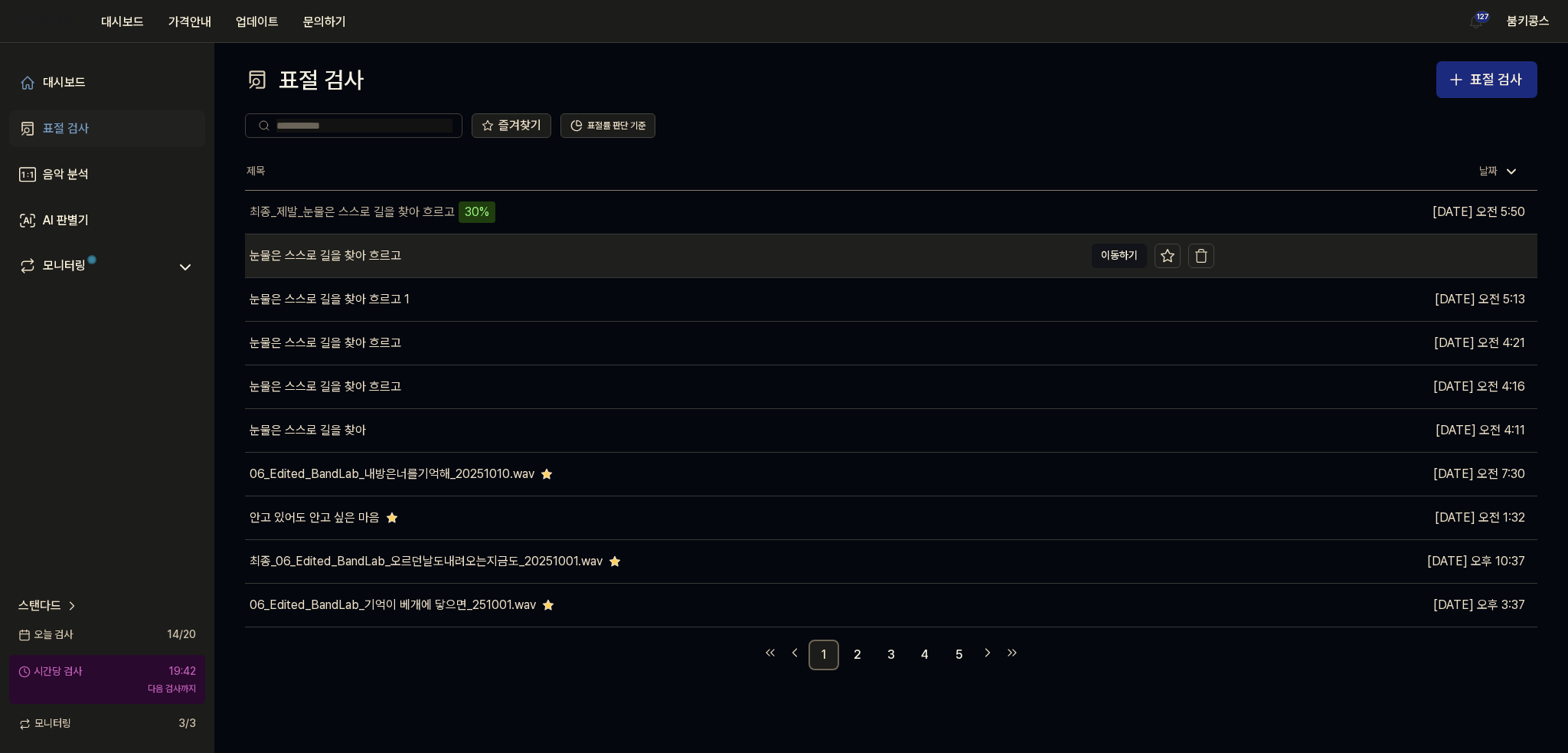
click at [633, 268] on div "눈물은 스스로 길을 찾아 흐르고" at bounding box center [664, 256] width 839 height 43
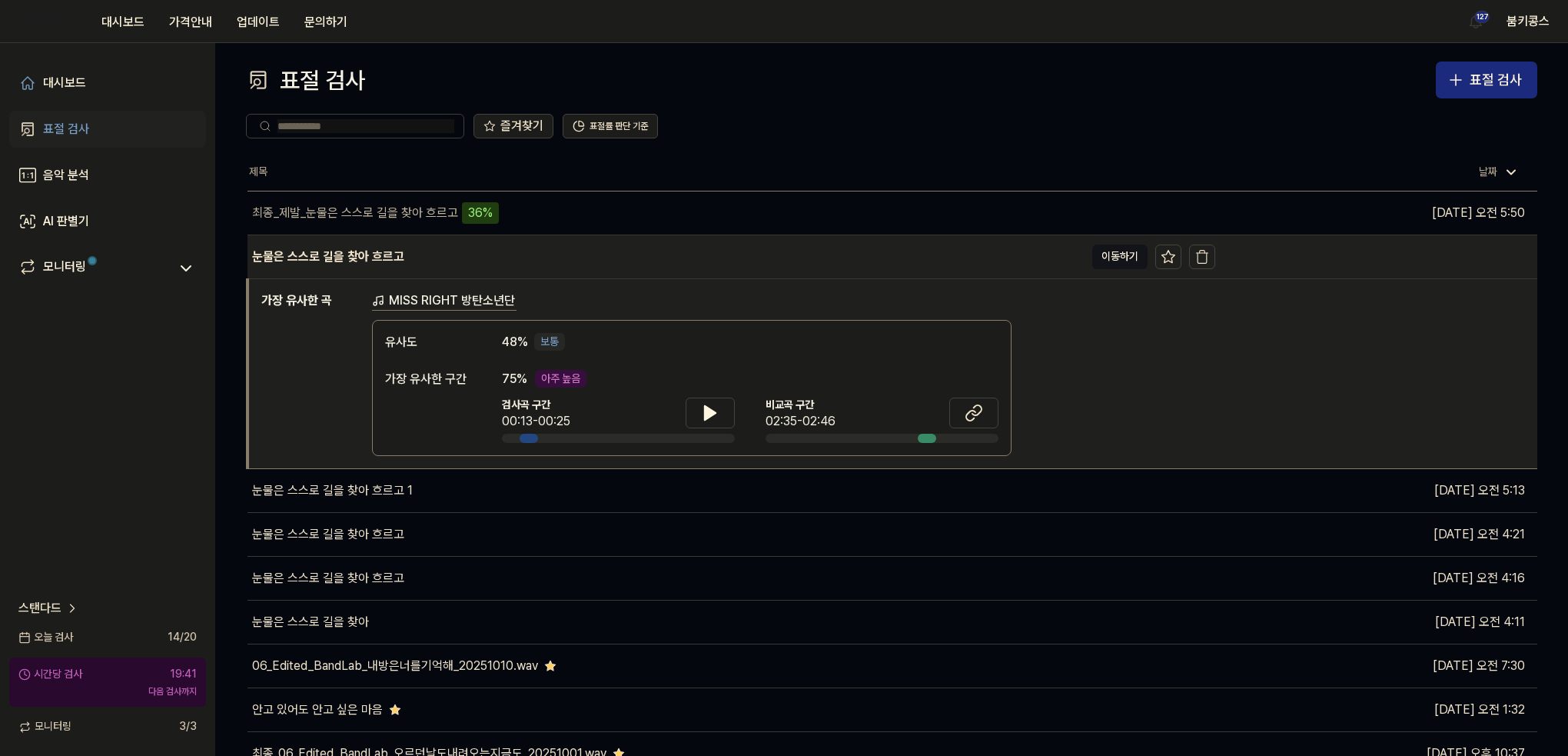
click at [635, 269] on div "눈물은 스스로 길을 찾아 흐르고" at bounding box center [666, 257] width 837 height 43
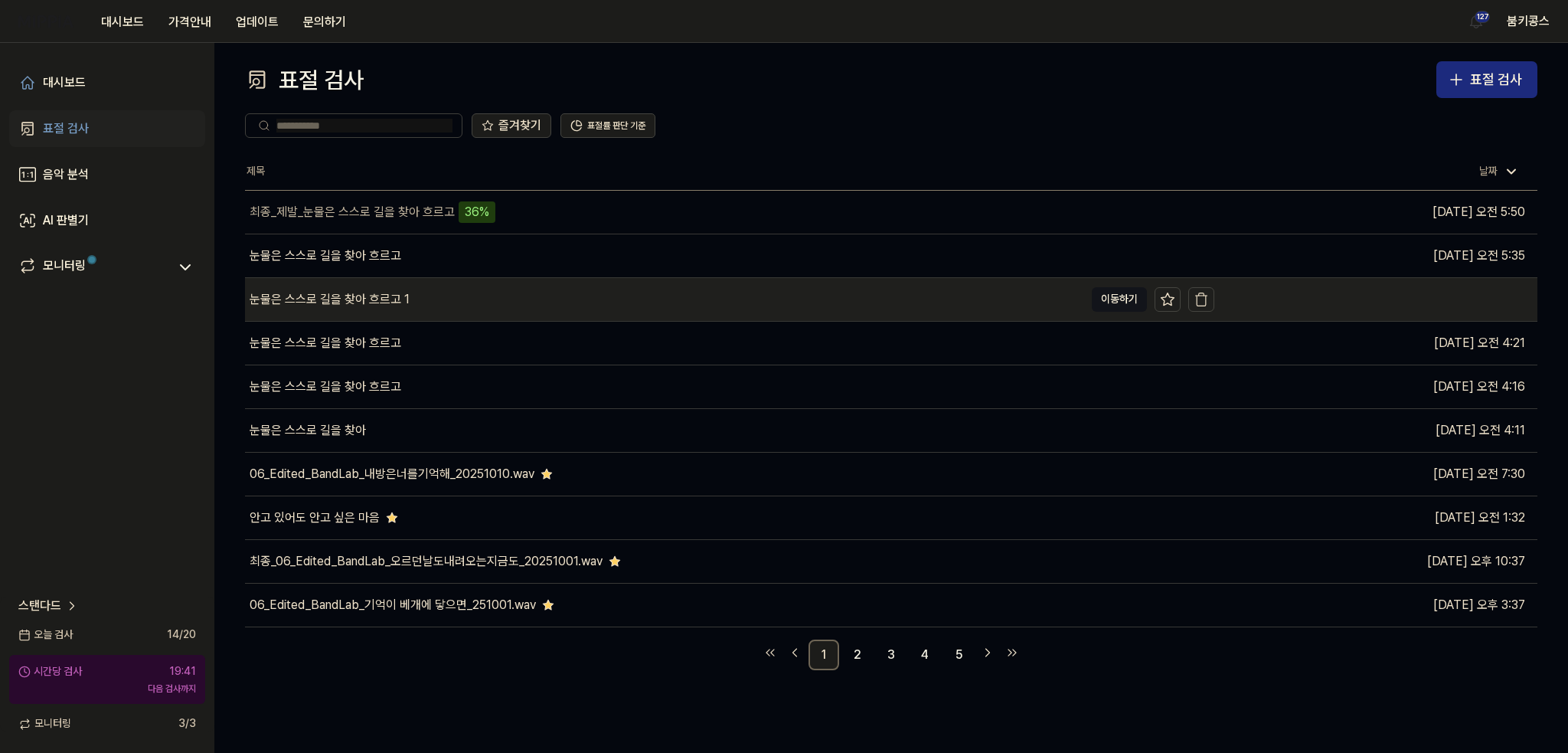
click at [524, 313] on div "눈물은 스스로 길을 찾아 흐르고 1" at bounding box center [664, 299] width 839 height 43
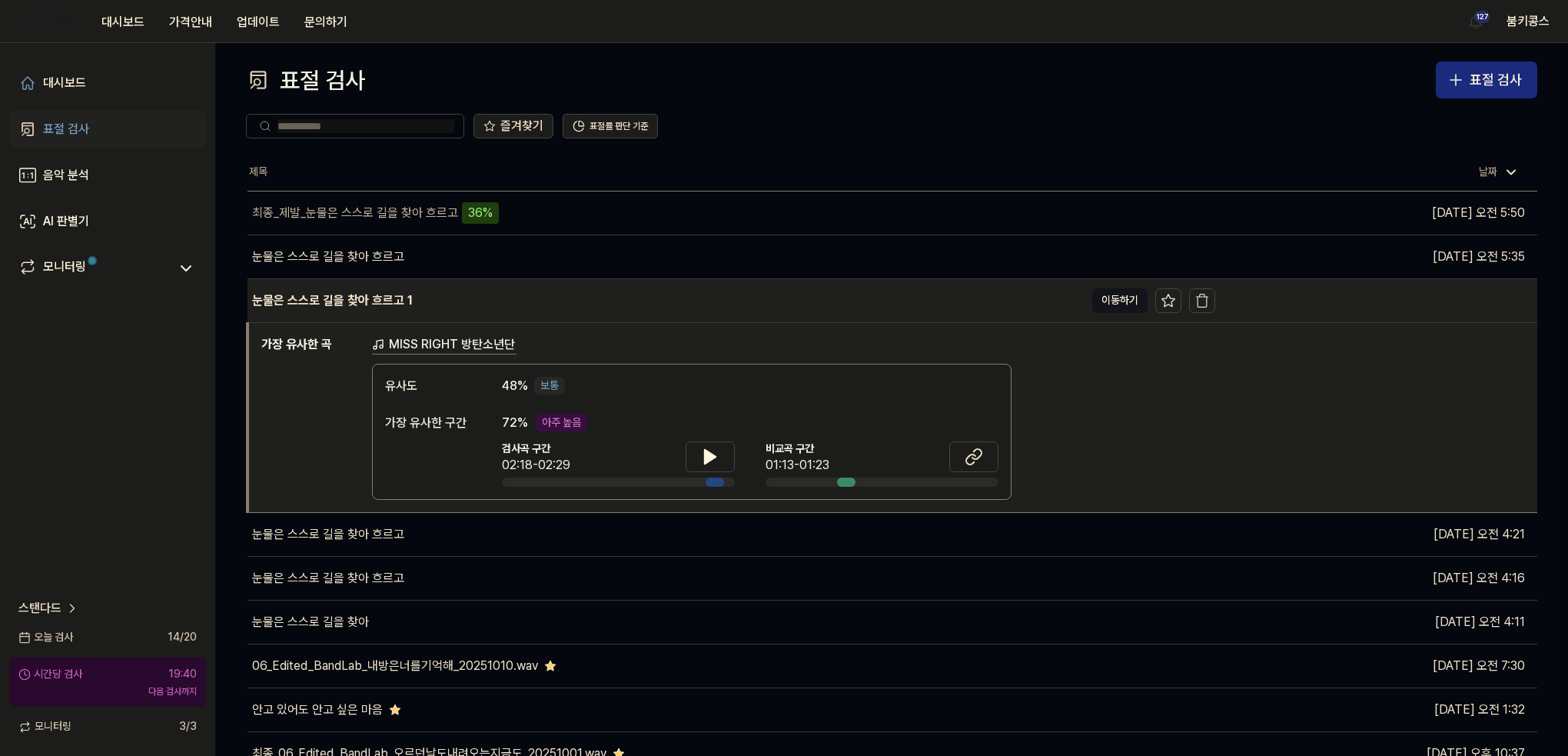
click at [526, 314] on div "눈물은 스스로 길을 찾아 흐르고 1" at bounding box center [666, 300] width 837 height 43
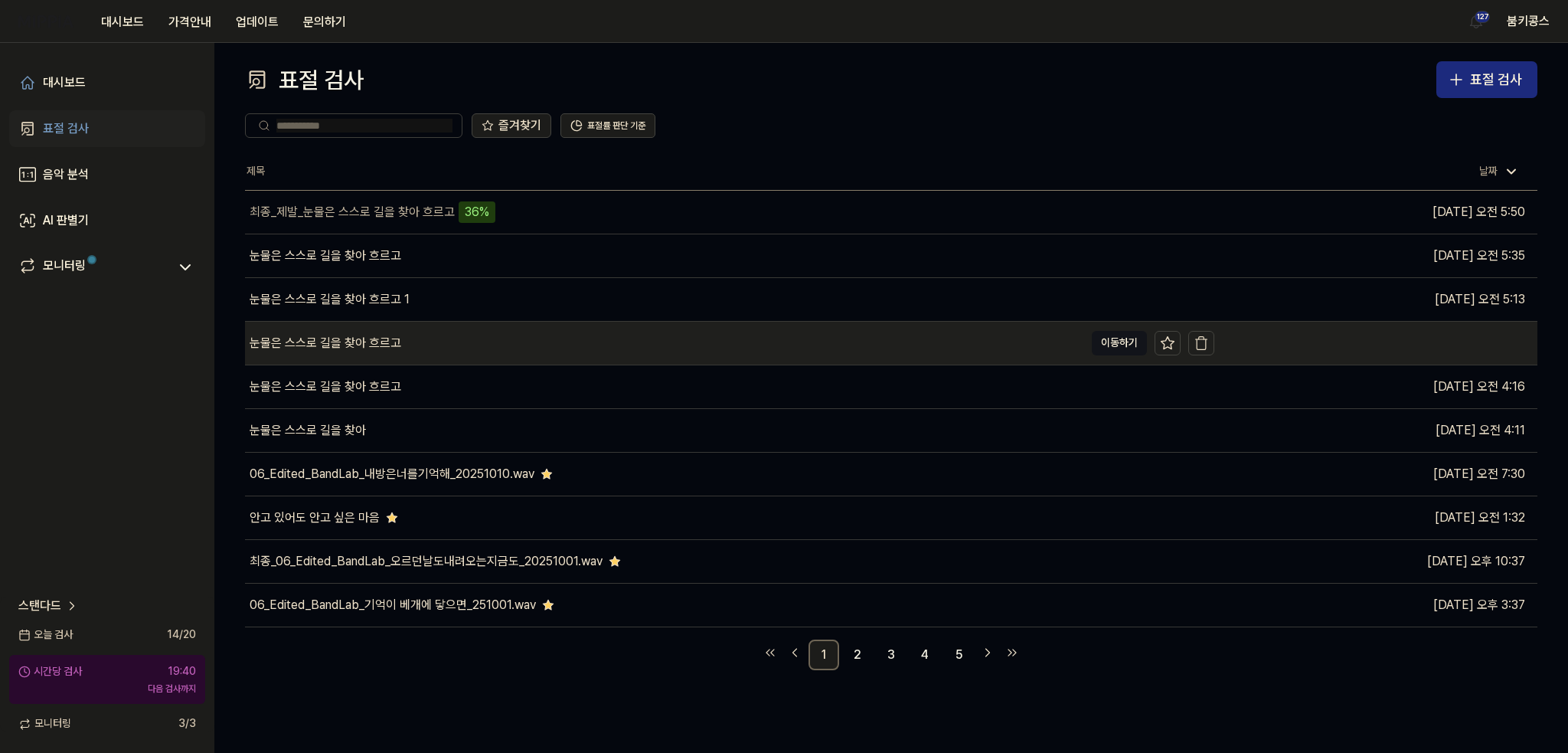
click at [492, 349] on div "눈물은 스스로 길을 찾아 흐르고" at bounding box center [664, 343] width 839 height 43
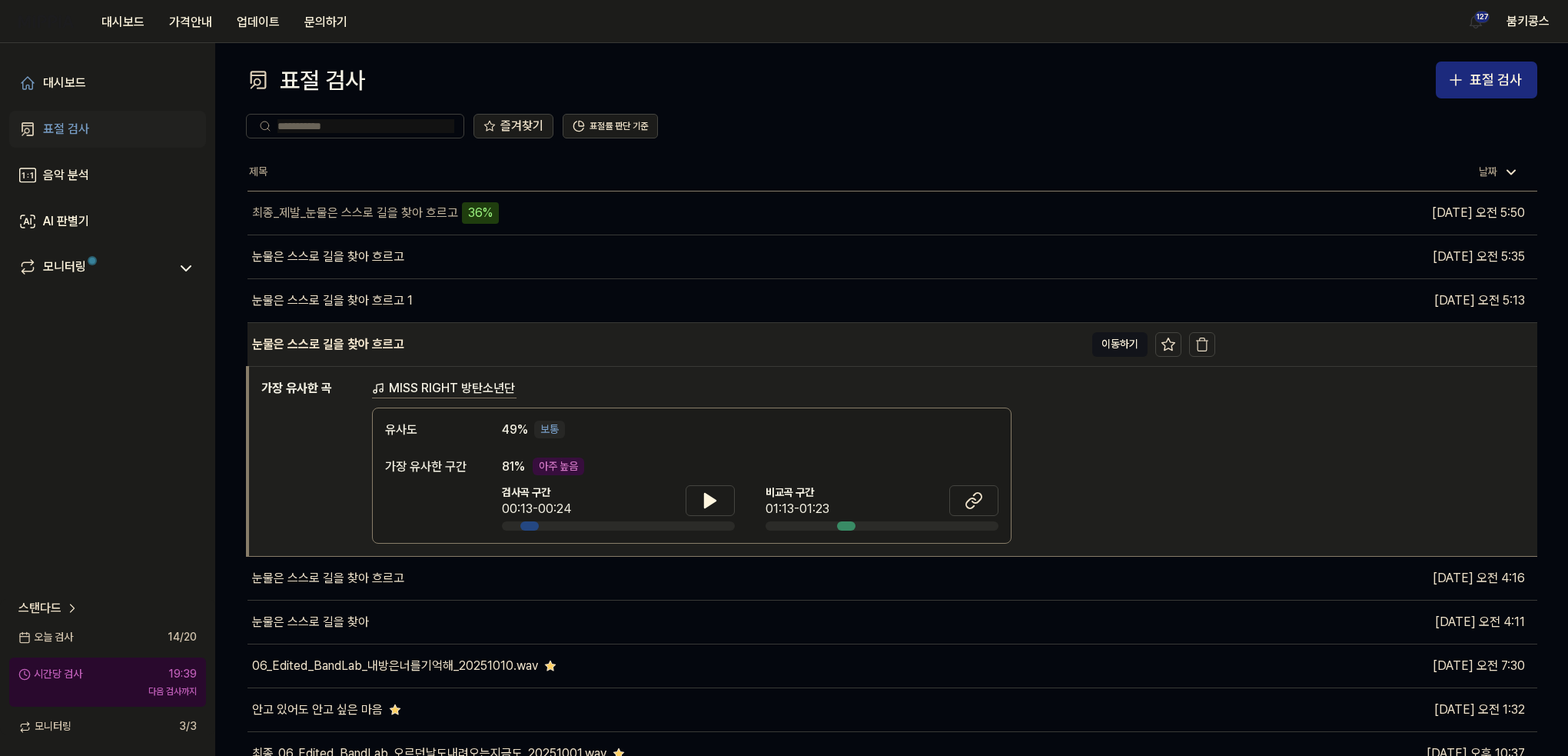
click at [494, 350] on div "눈물은 스스로 길을 찾아 흐르고" at bounding box center [666, 344] width 837 height 43
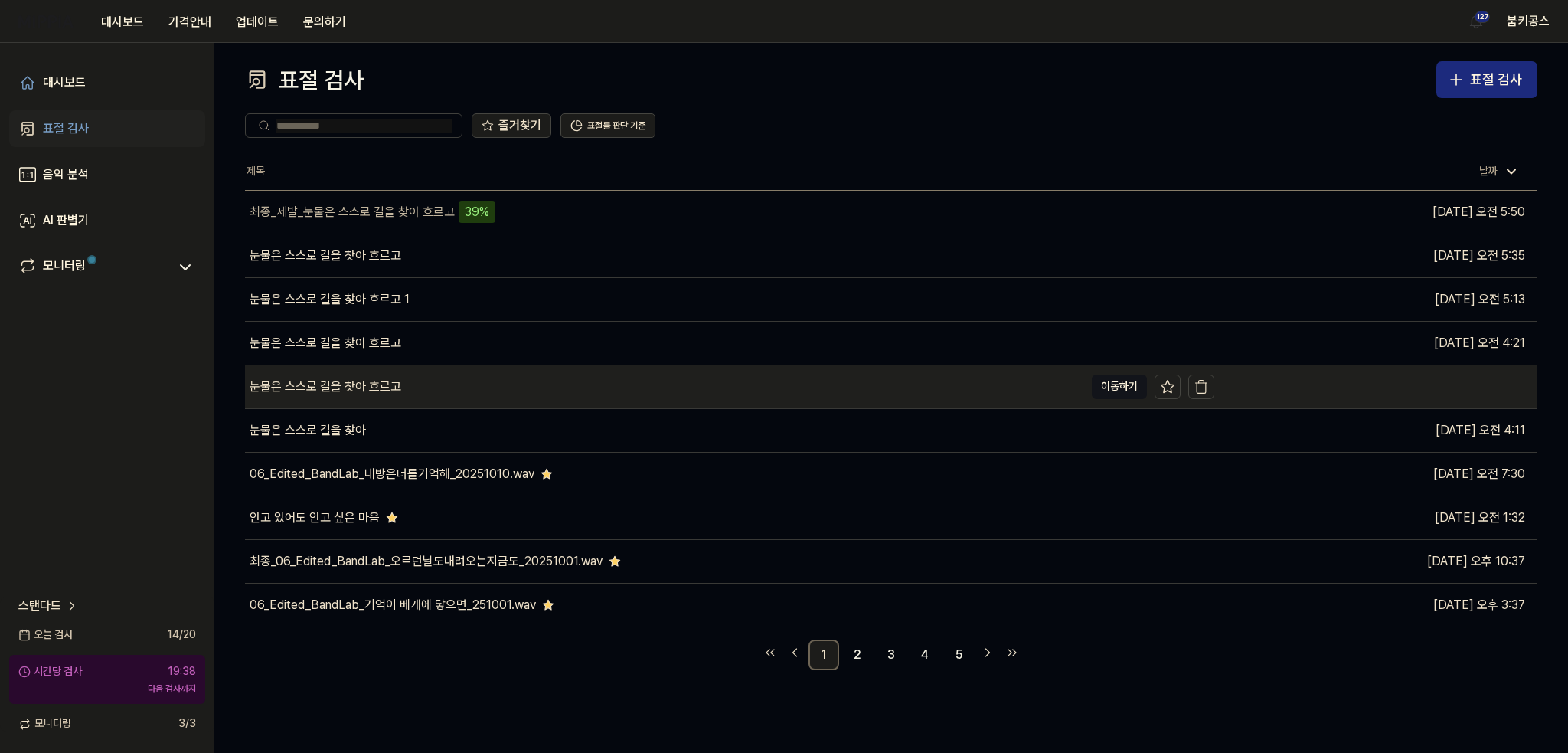
click at [453, 393] on div "눈물은 스스로 길을 찾아 흐르고" at bounding box center [664, 387] width 839 height 43
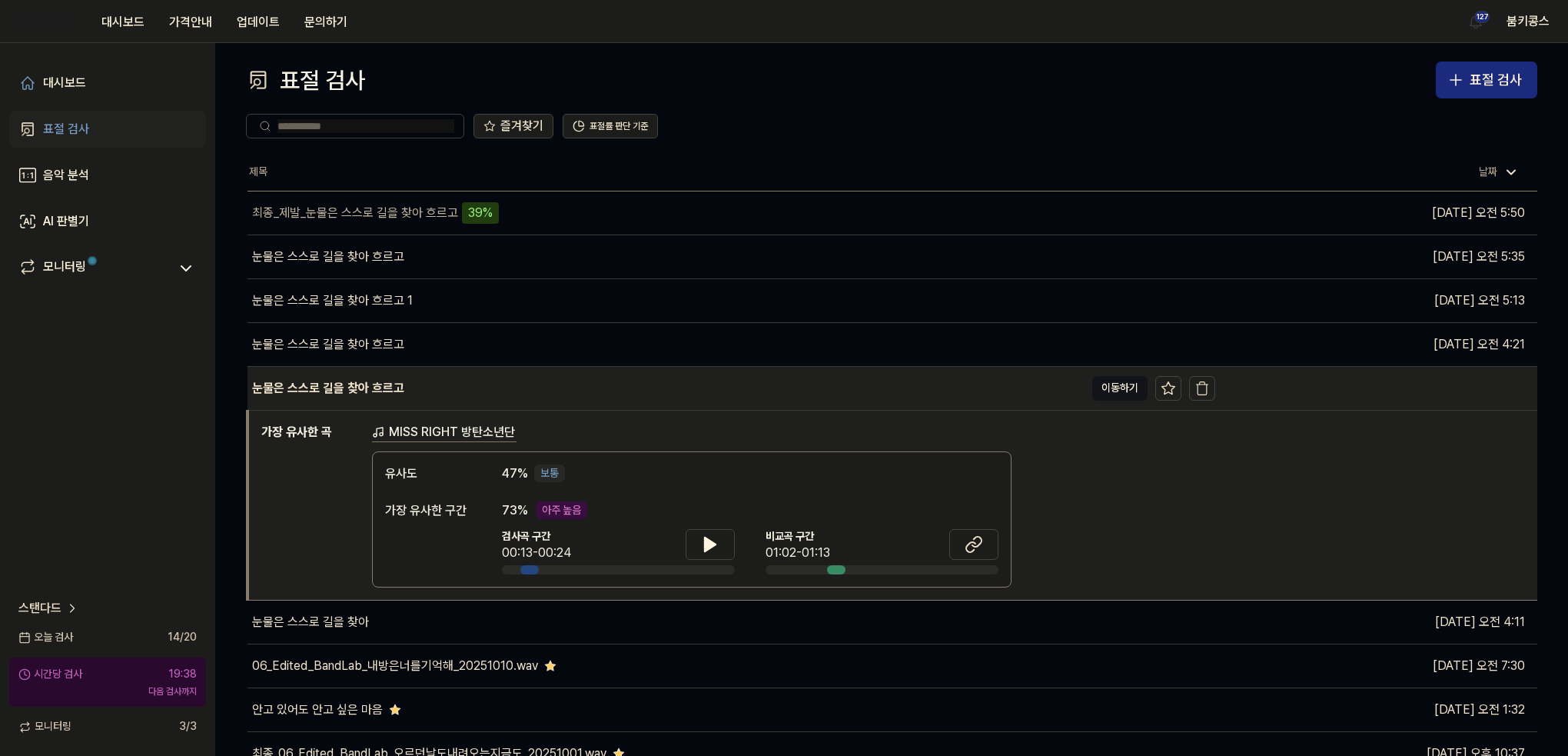
click at [455, 395] on div "눈물은 스스로 길을 찾아 흐르고" at bounding box center [666, 388] width 837 height 43
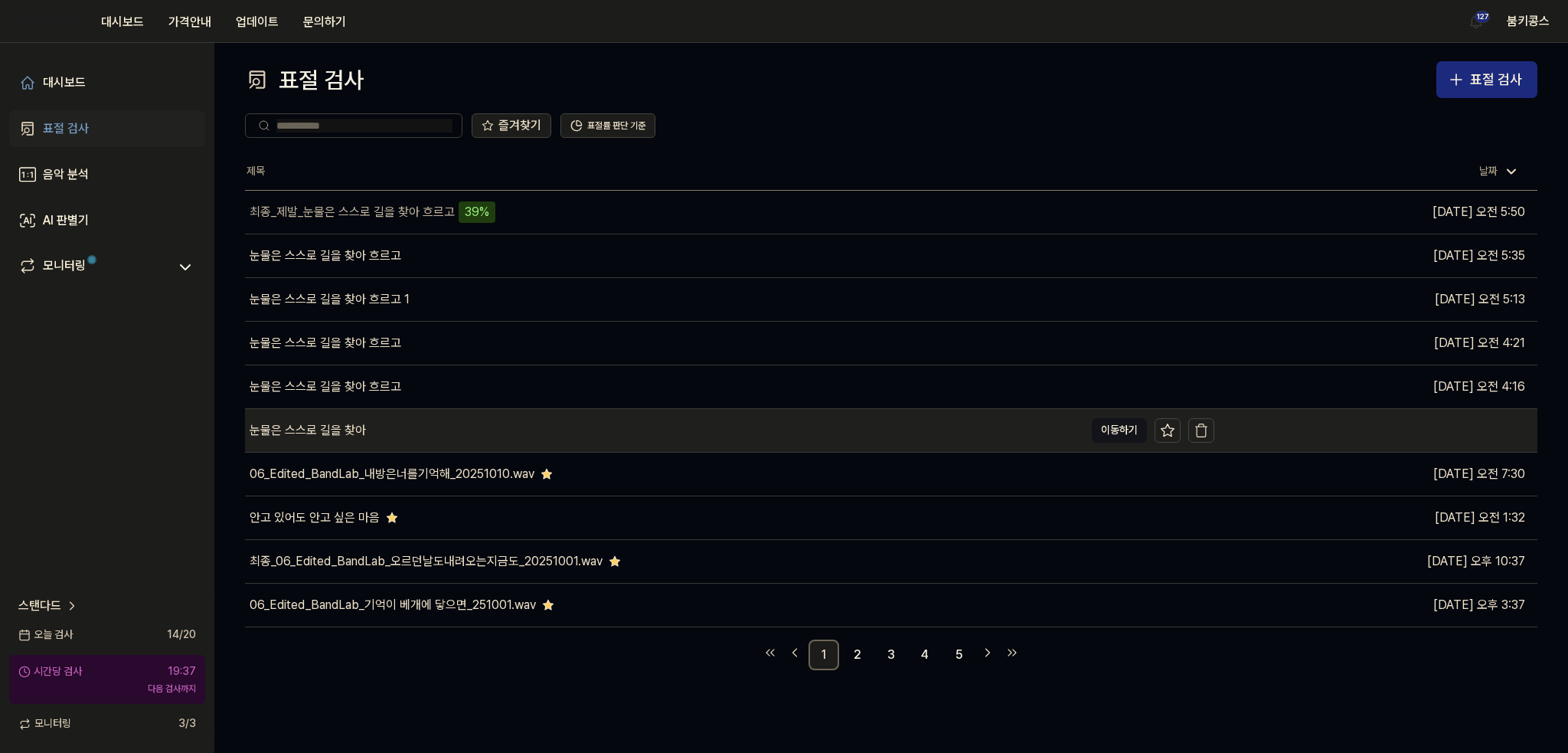
click at [419, 433] on div "눈물은 스스로 길을 찾아" at bounding box center [664, 430] width 839 height 43
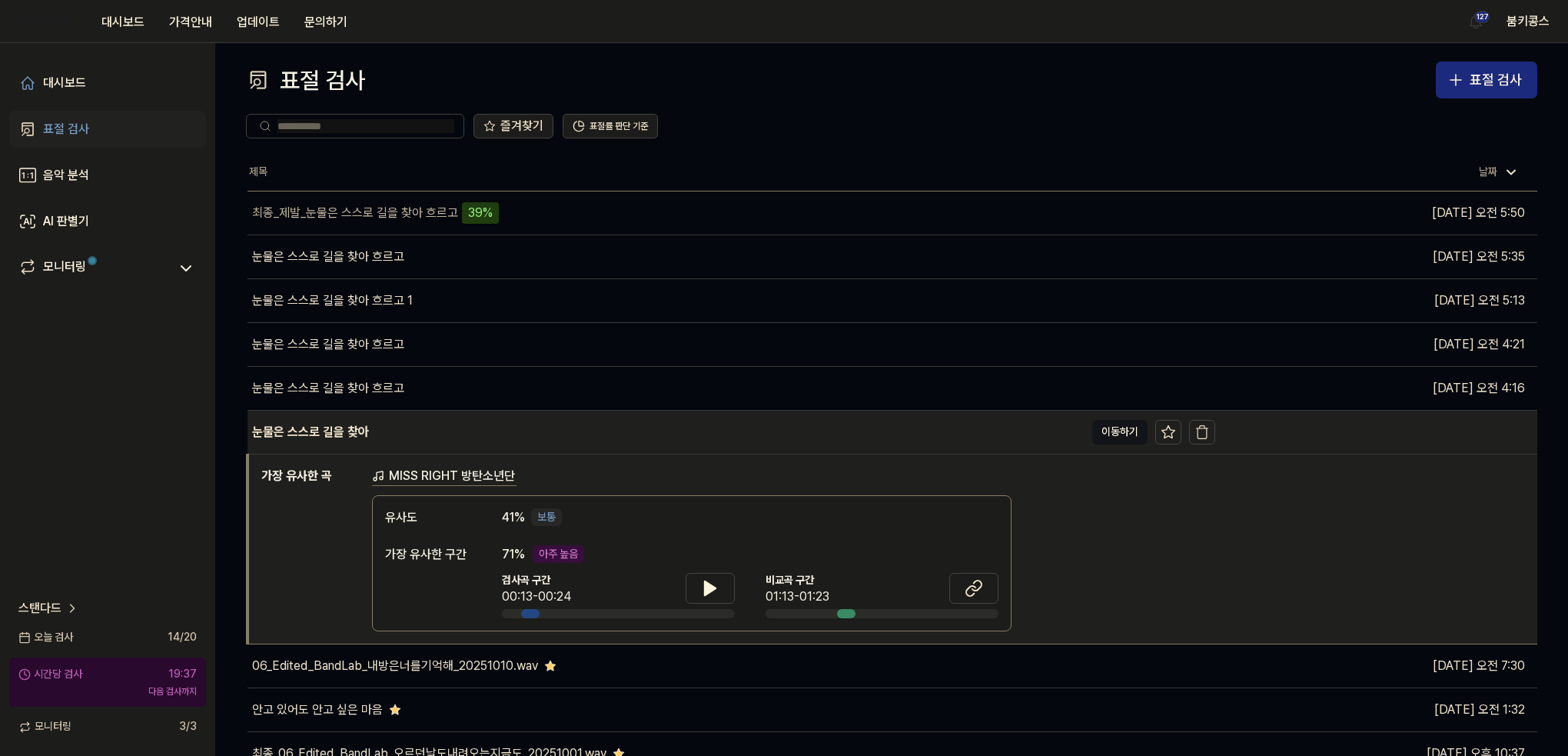
click at [421, 434] on div "눈물은 스스로 길을 찾아" at bounding box center [666, 432] width 837 height 43
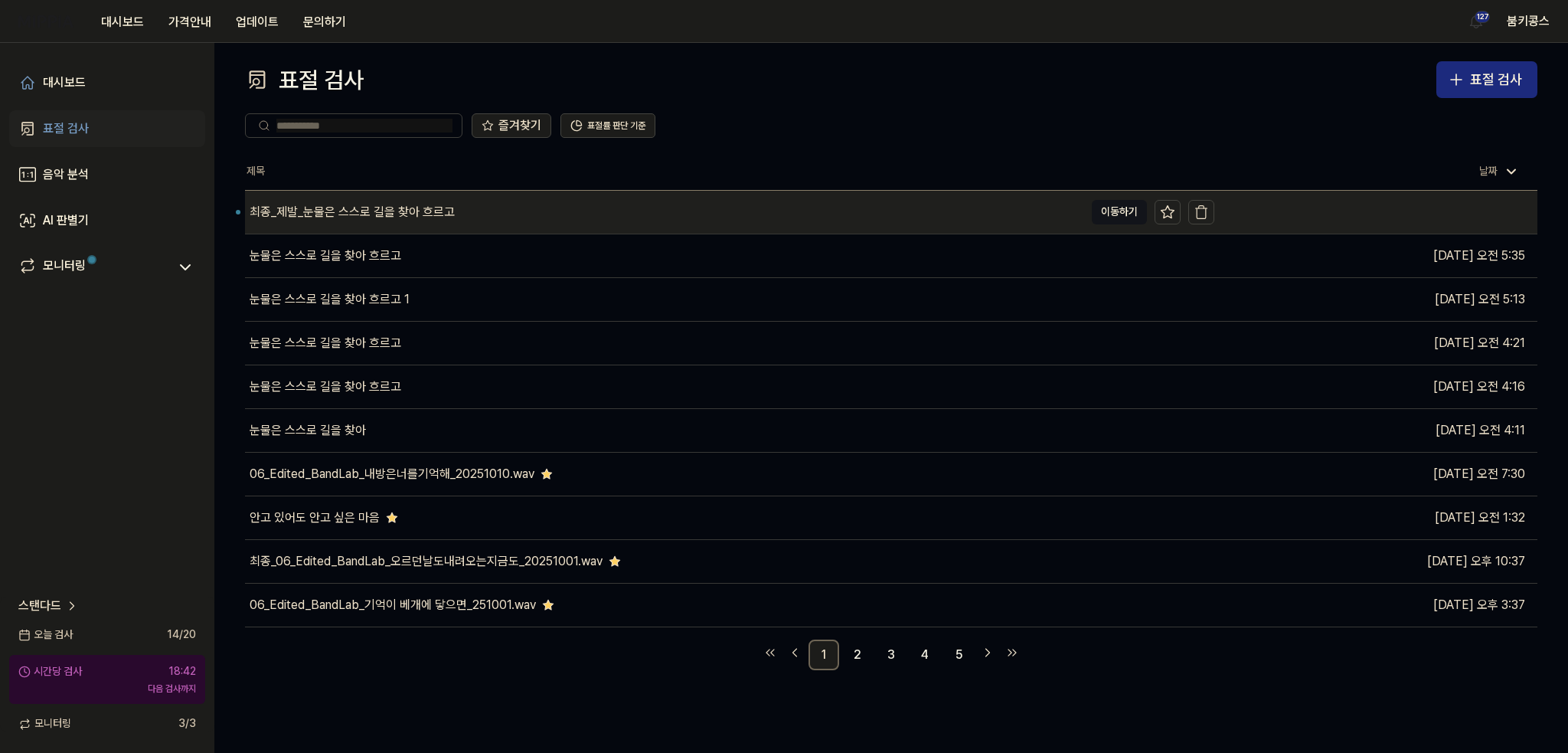
click at [562, 216] on div "최종_제발_눈물은 스스로 길을 찾아 흐르고" at bounding box center [664, 212] width 839 height 43
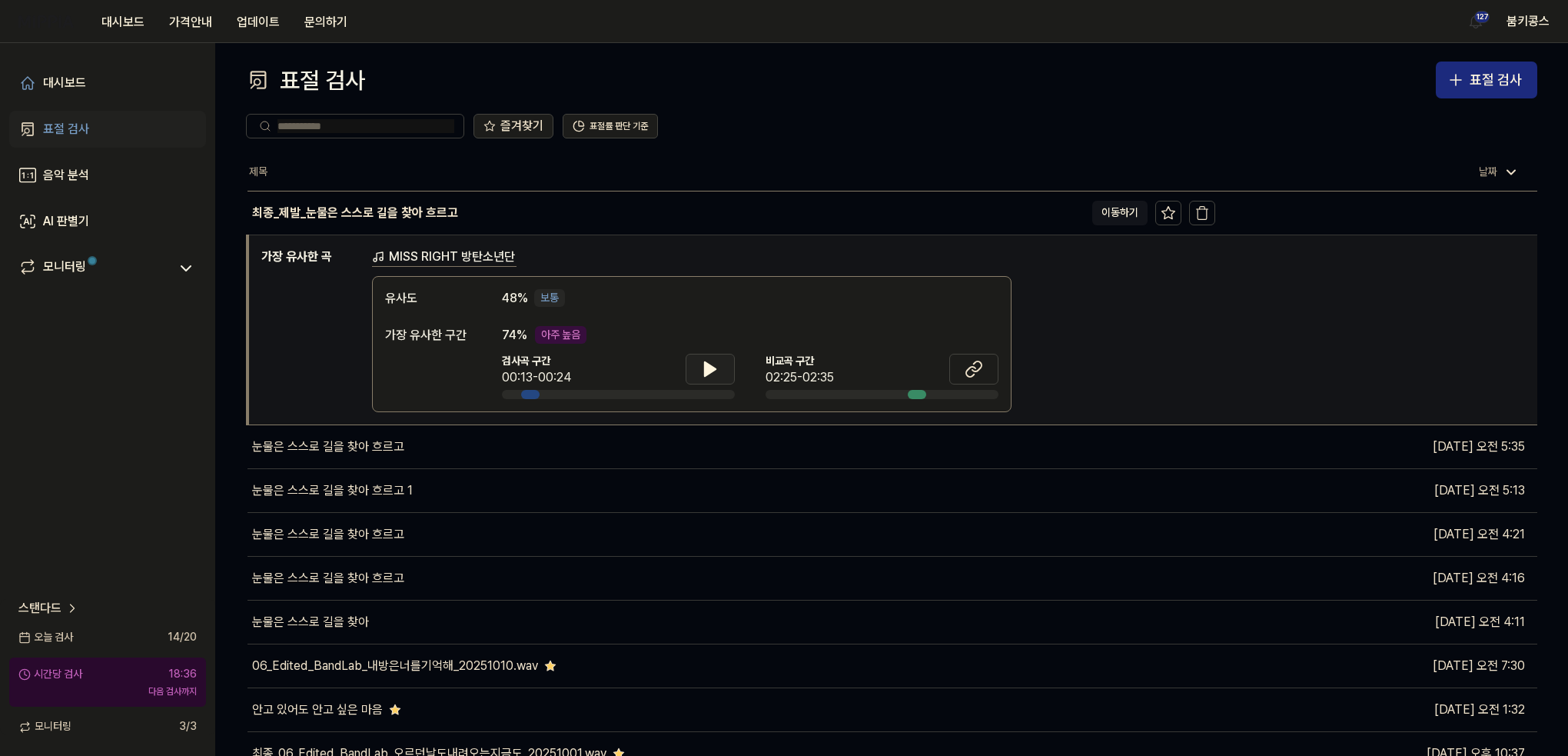
click at [710, 360] on icon at bounding box center [710, 368] width 18 height 18
click at [712, 365] on icon at bounding box center [713, 368] width 3 height 13
click at [966, 372] on icon at bounding box center [971, 371] width 10 height 10
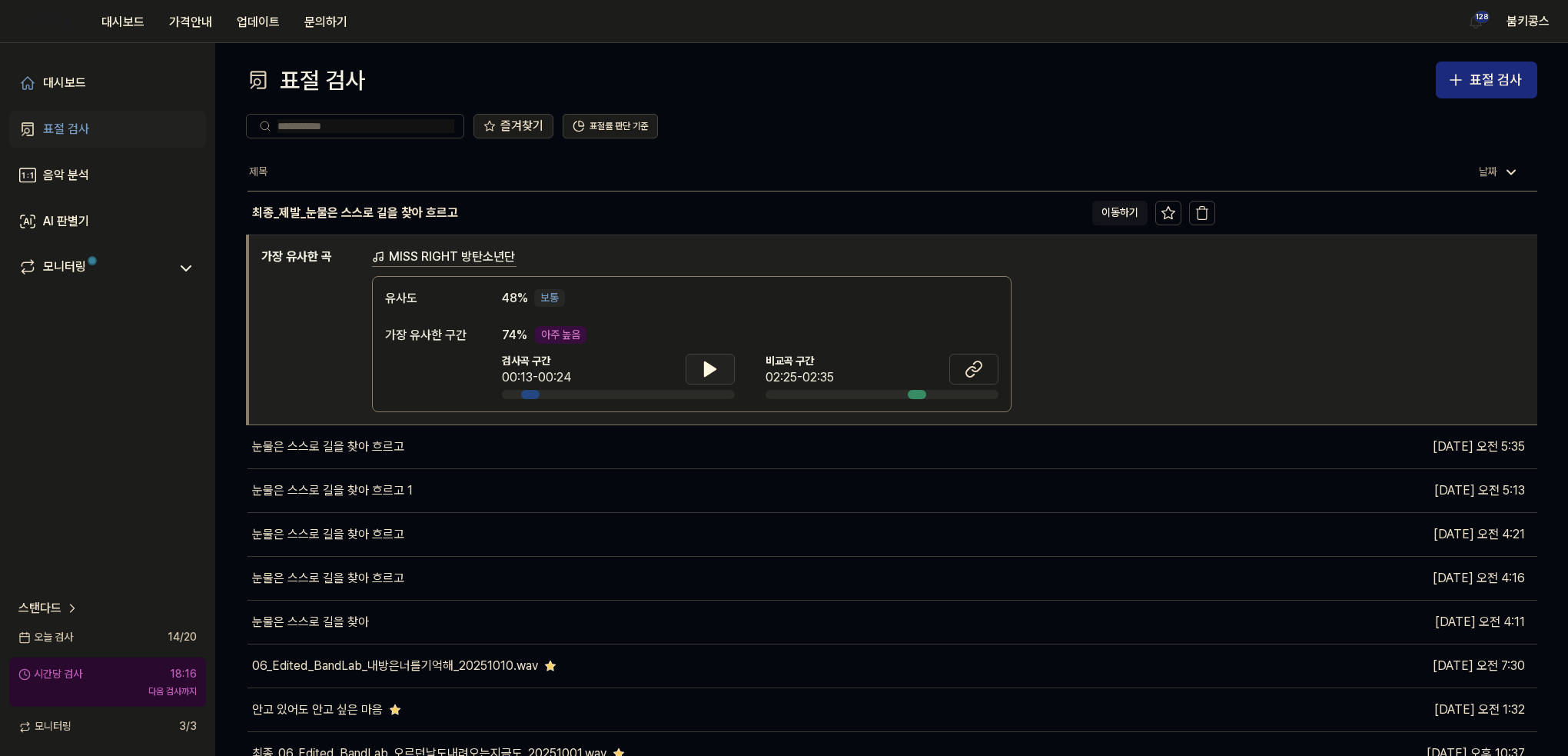
click at [101, 123] on link "표절 검사" at bounding box center [108, 129] width 196 height 37
click at [90, 76] on link "대시보드" at bounding box center [108, 82] width 196 height 37
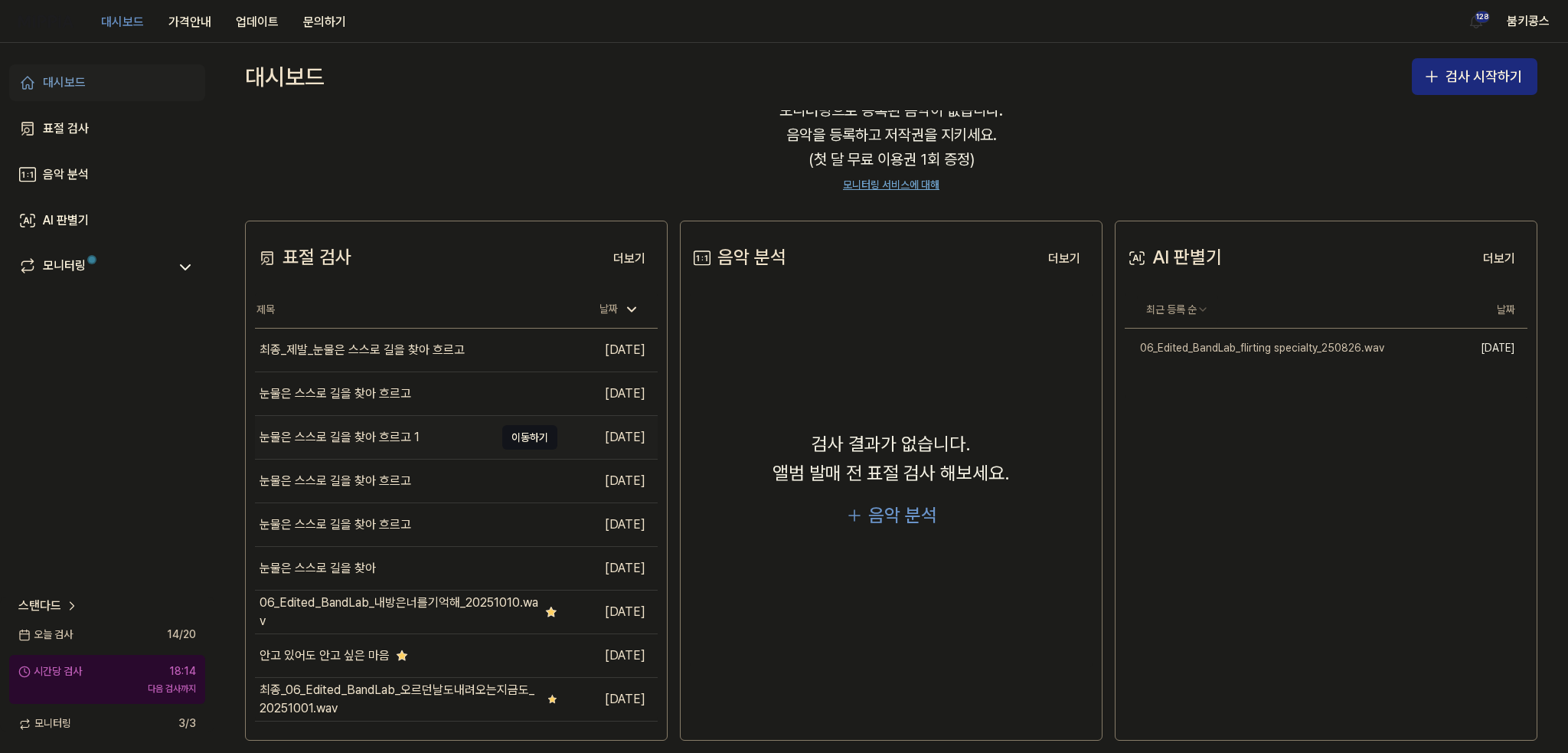
scroll to position [87, 0]
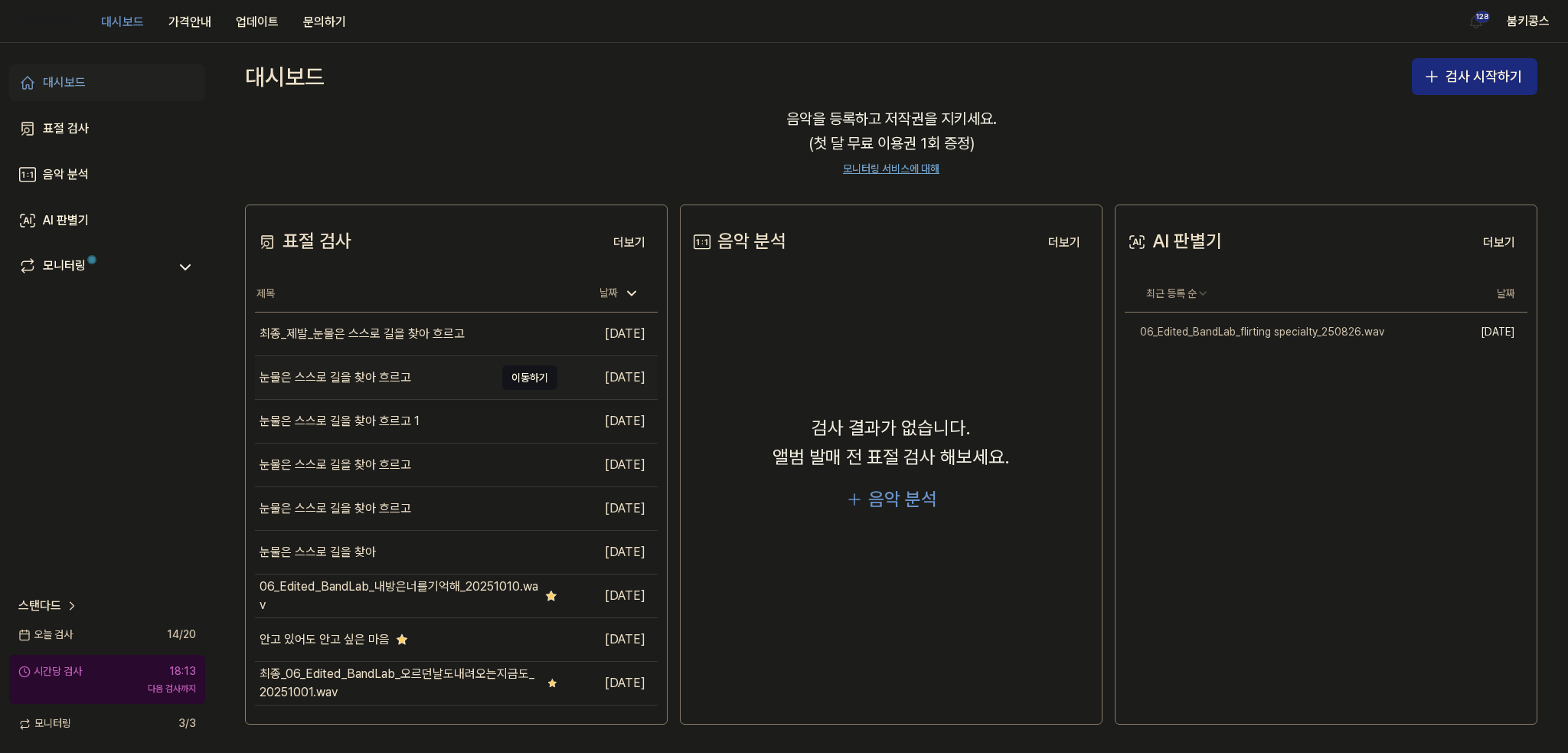
click at [409, 376] on div "눈물은 스스로 길을 찾아 흐르고" at bounding box center [335, 377] width 152 height 18
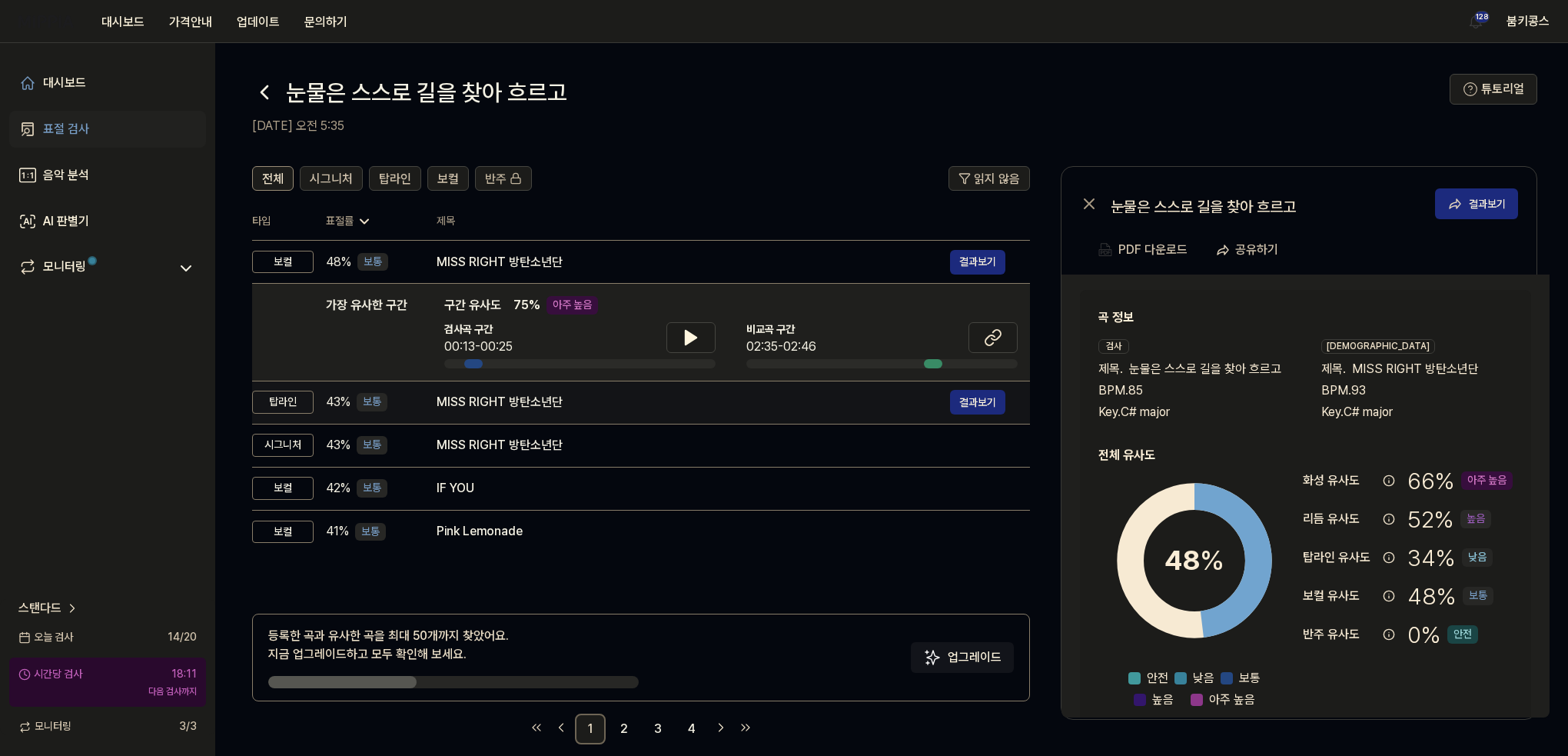
click at [532, 398] on div "MISS RIGHT 방탄소년단" at bounding box center [693, 402] width 513 height 18
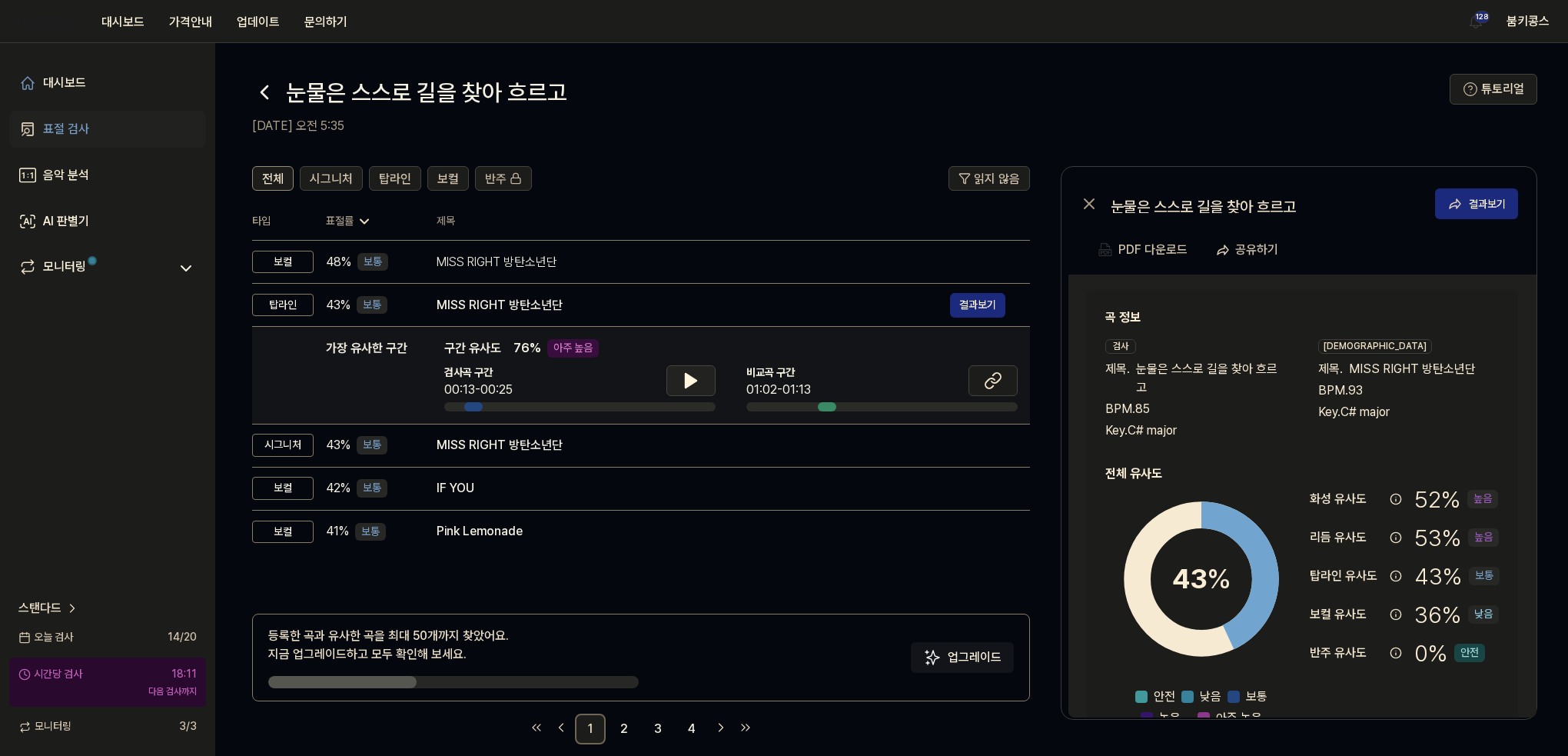
click at [701, 380] on button at bounding box center [691, 380] width 49 height 31
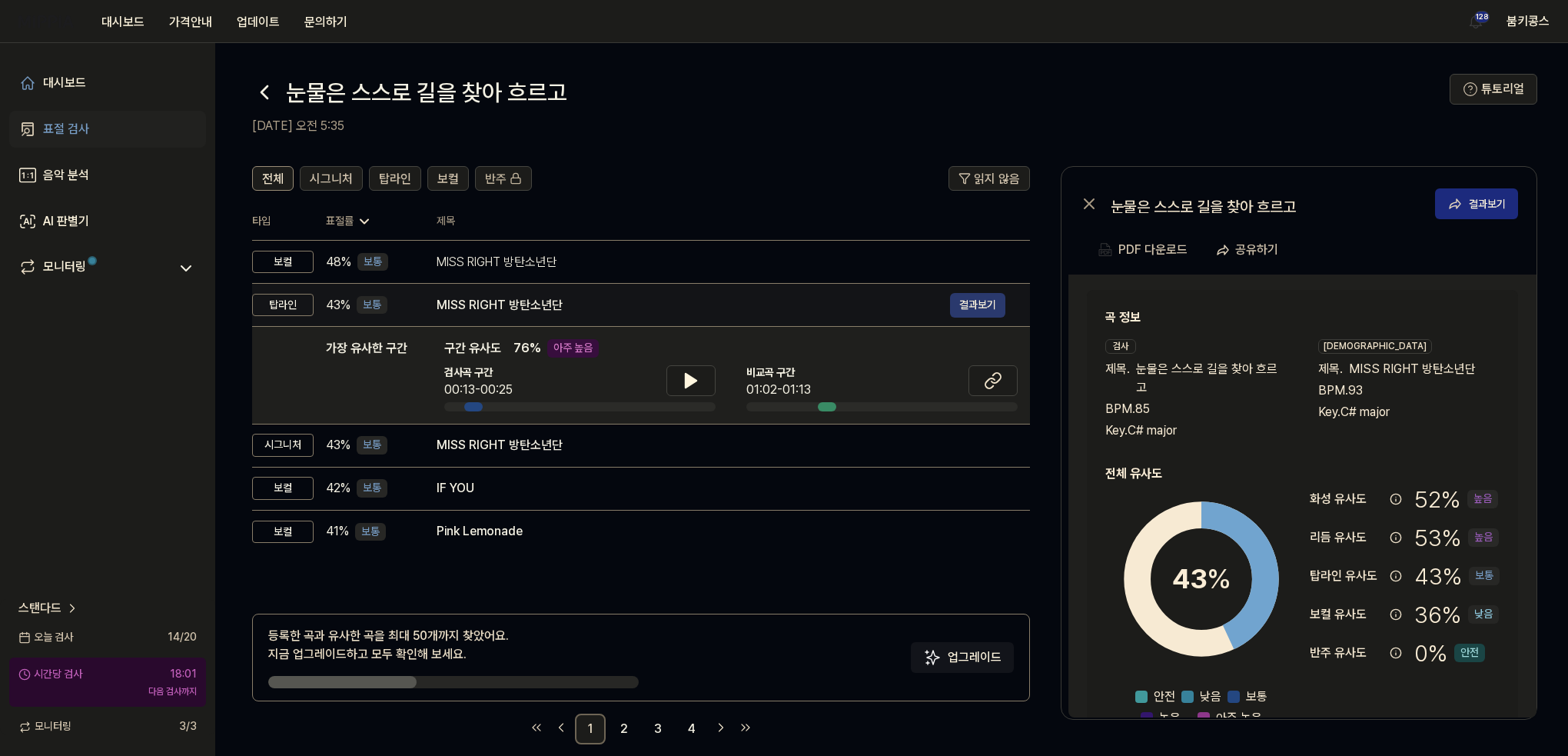
click at [971, 297] on button "결과보기" at bounding box center [978, 305] width 55 height 25
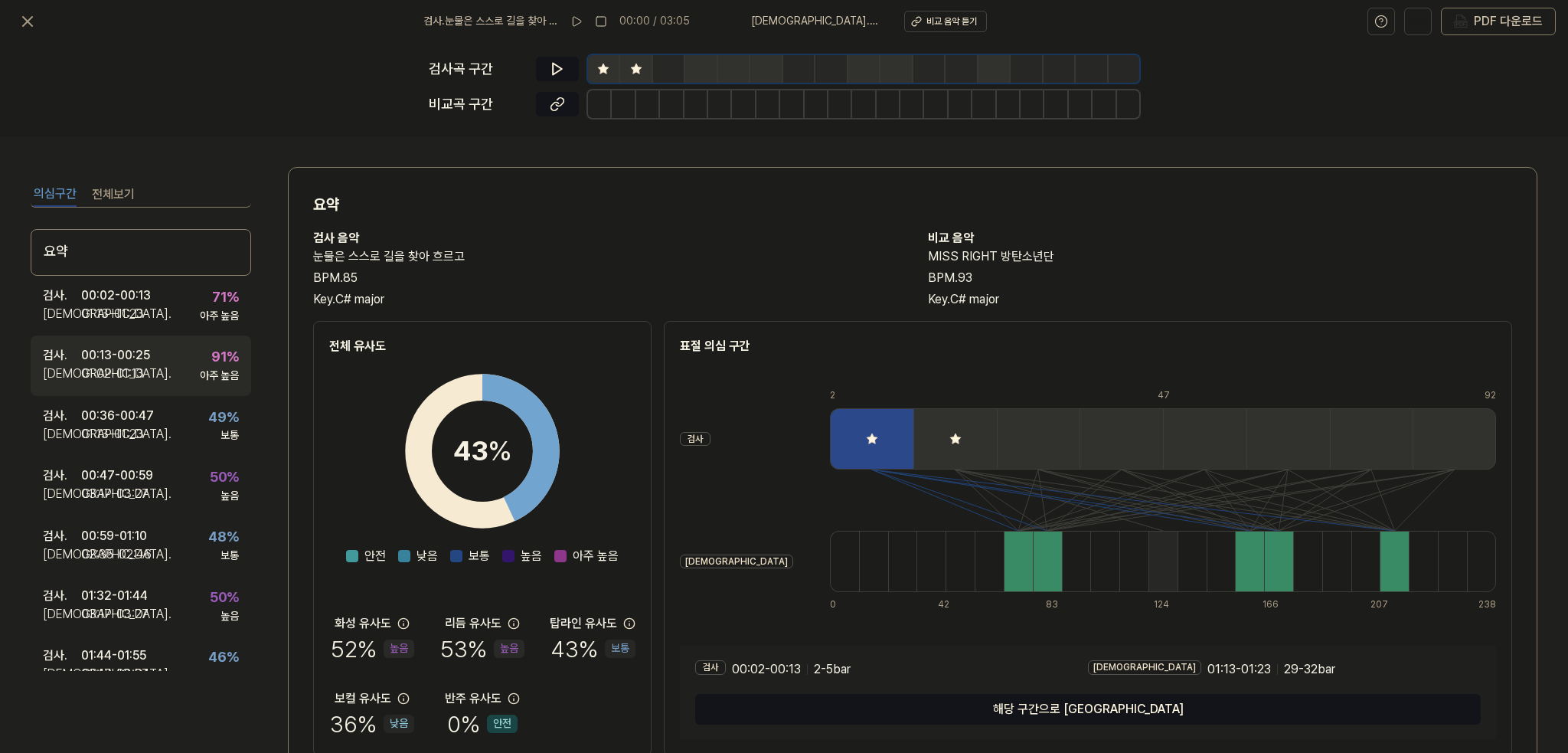
click at [162, 374] on div "검사 . 00:13 - 00:25 비교 . 01:02 - 01:13 91 % 아주 높음" at bounding box center [140, 365] width 220 height 60
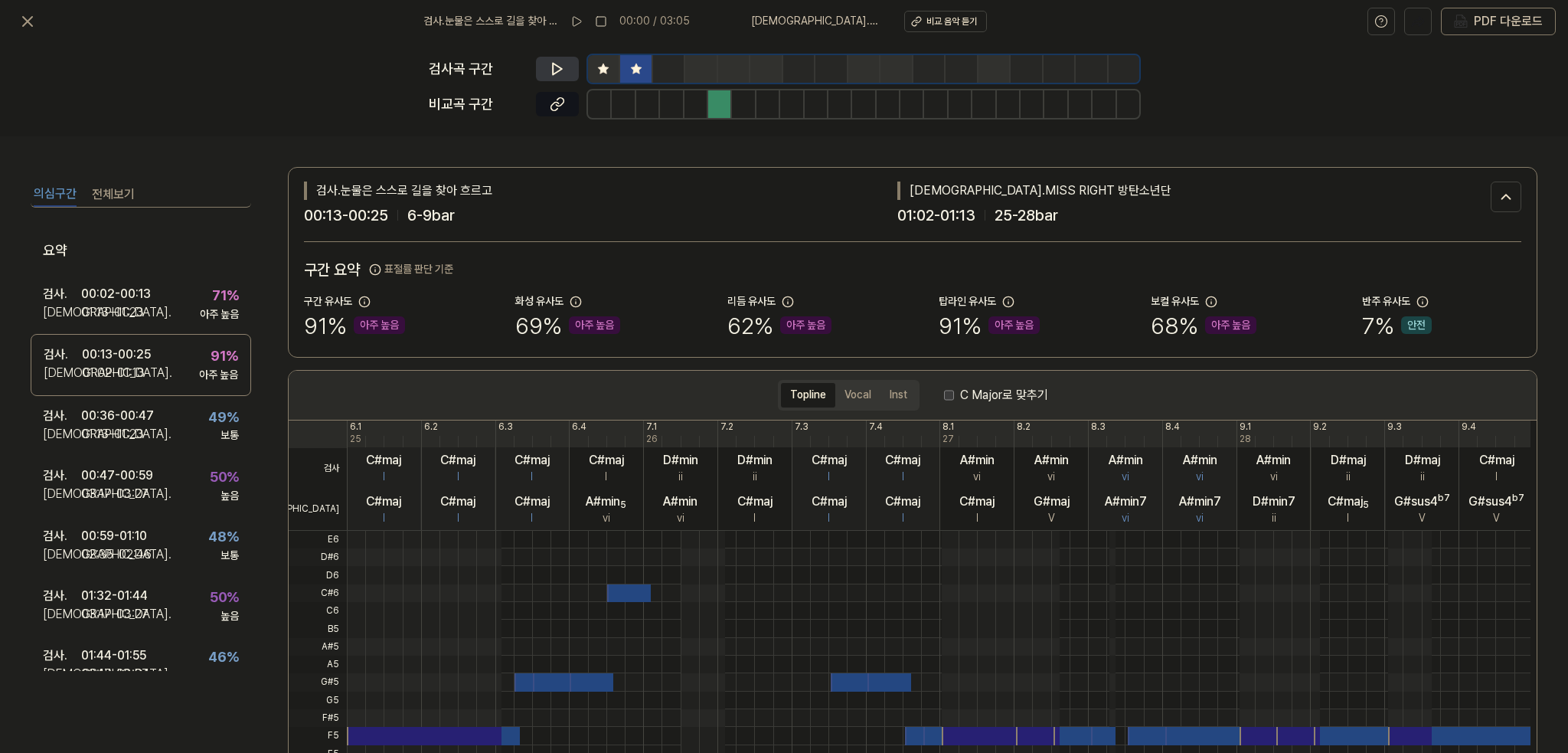
click at [550, 64] on icon at bounding box center [557, 69] width 15 height 15
click at [565, 115] on button at bounding box center [557, 103] width 43 height 24
click at [563, 73] on icon at bounding box center [557, 69] width 15 height 15
click at [24, 16] on icon at bounding box center [27, 21] width 18 height 18
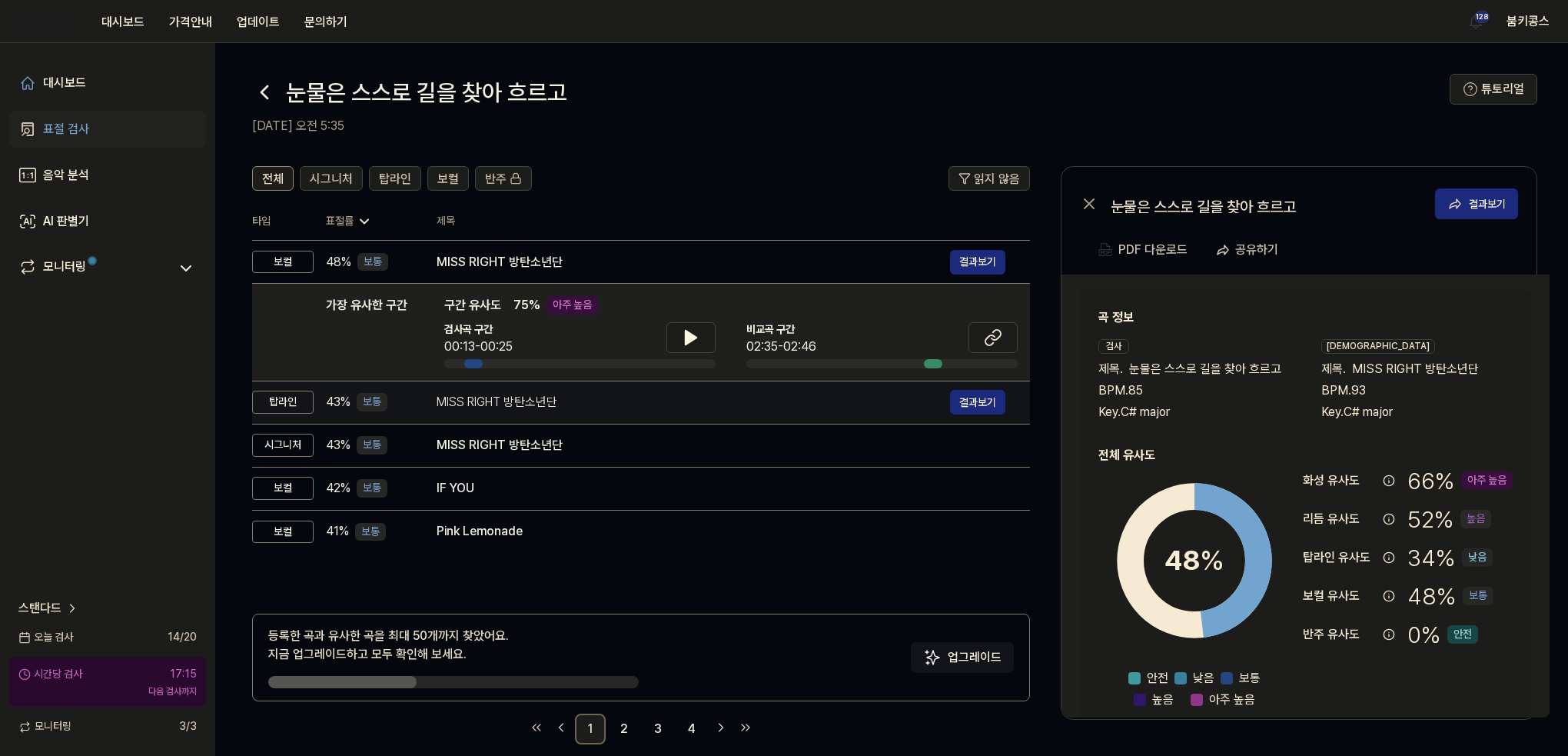
click at [578, 405] on div "MISS RIGHT 방탄소년단" at bounding box center [693, 402] width 513 height 18
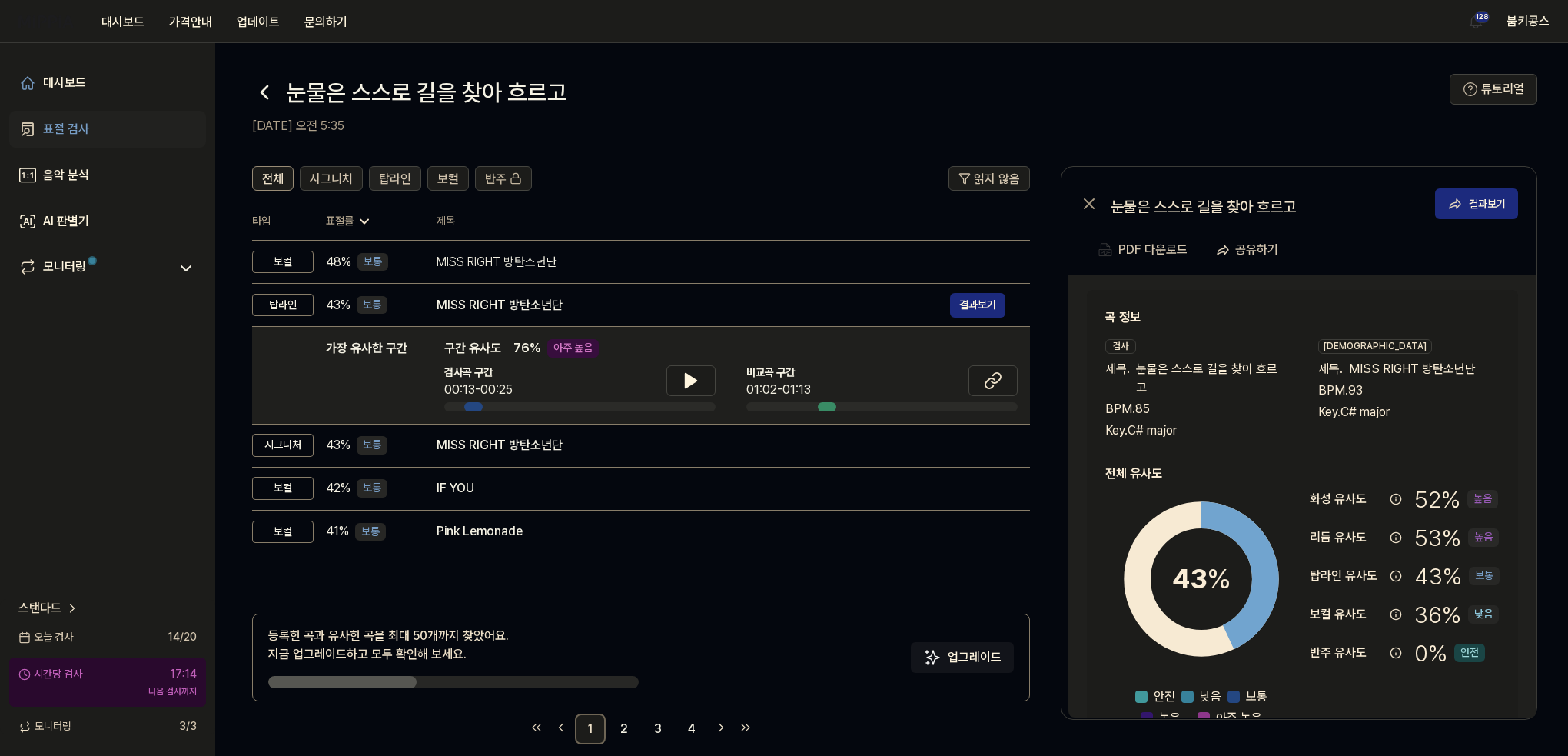
click at [385, 170] on span "탑라인" at bounding box center [395, 178] width 32 height 18
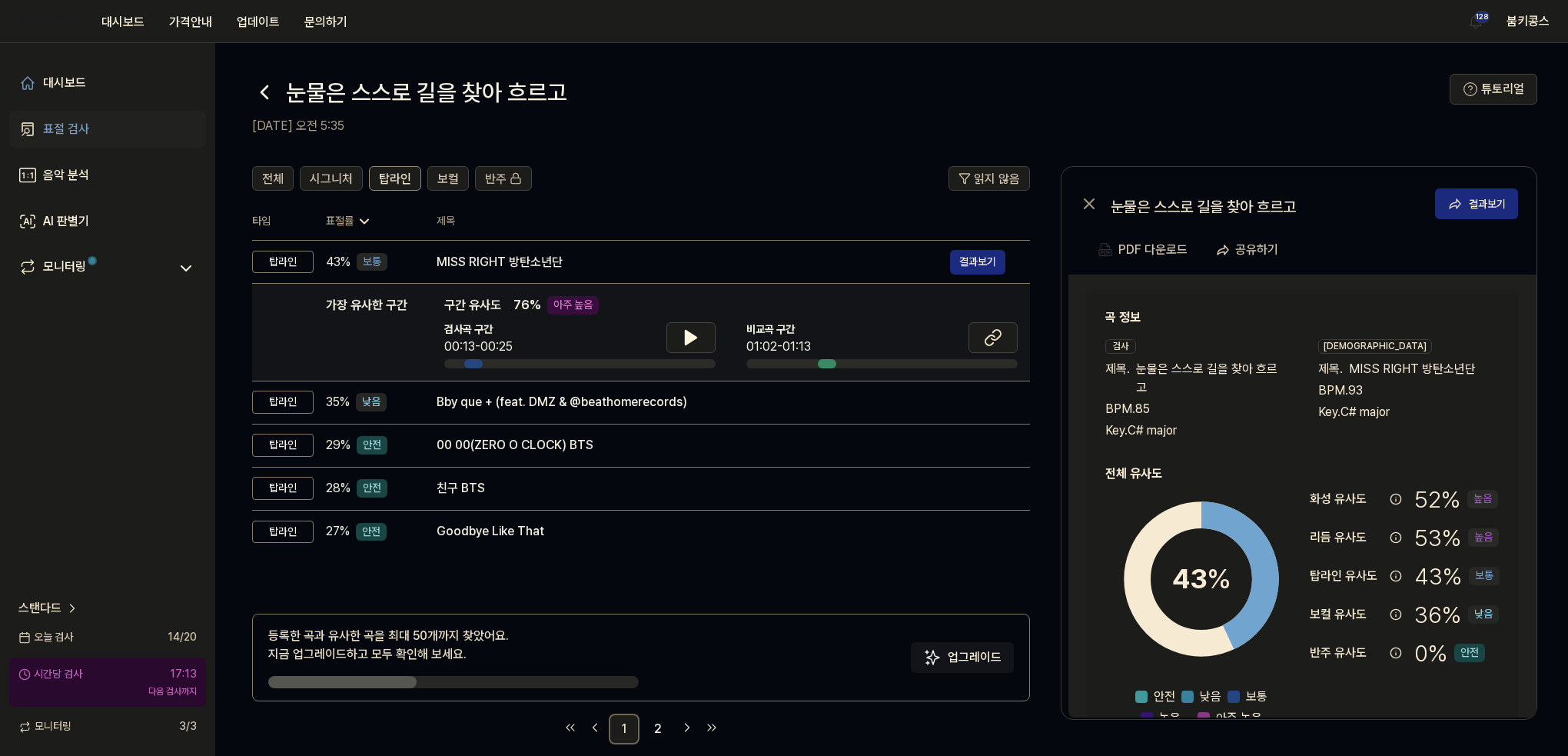
click at [639, 378] on td "가장 유사한 구간 가장 유사한 구간 구간 유사도 76 % 아주 높음 검사곡 구간 00:13-00:25 [GEOGRAPHIC_DATA] 구간 0…" at bounding box center [641, 332] width 778 height 97
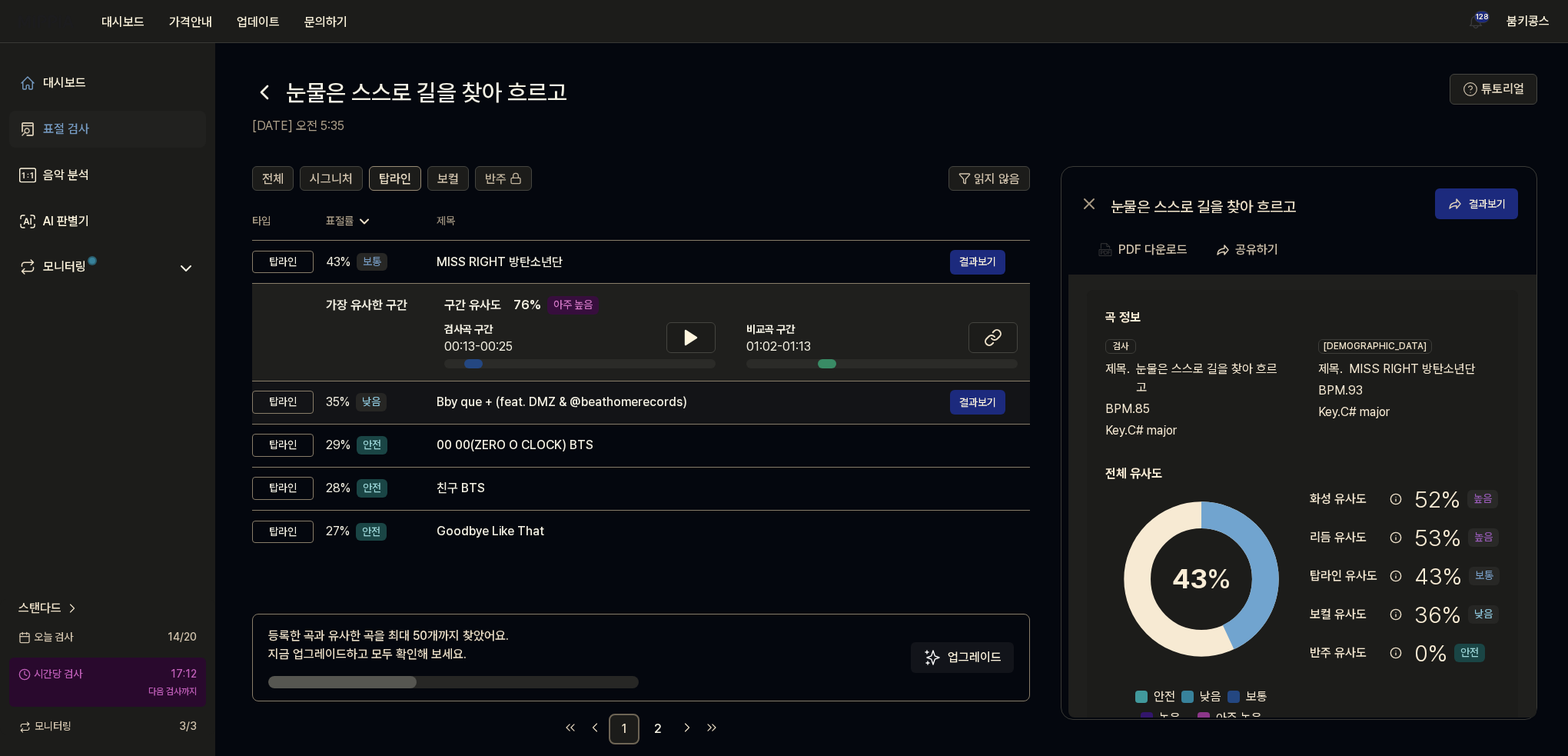
click at [639, 401] on div "Bby que + (feat. DMZ & @beathomerecords)" at bounding box center [693, 402] width 513 height 18
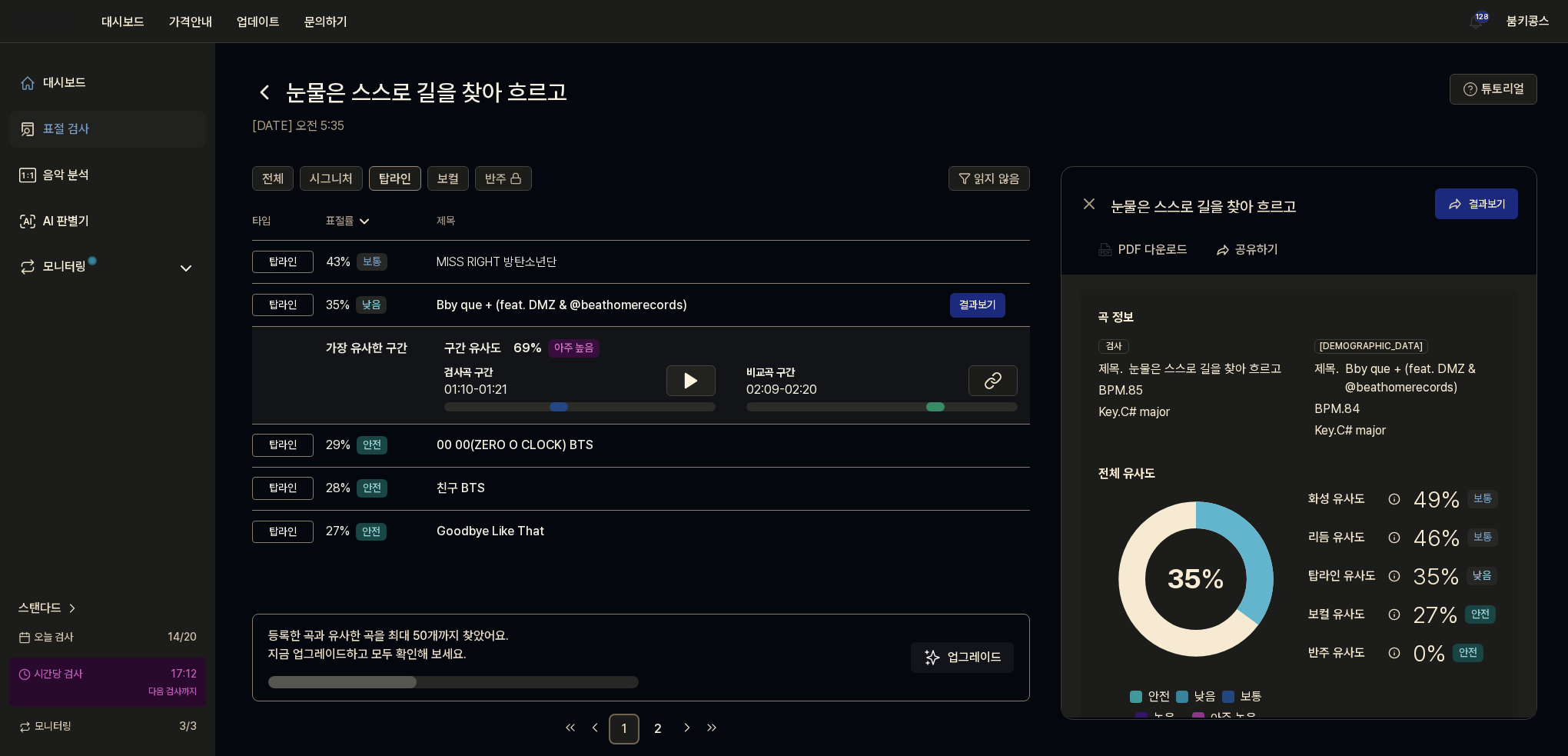
click at [673, 372] on button at bounding box center [691, 380] width 49 height 31
click at [689, 388] on icon at bounding box center [690, 380] width 18 height 18
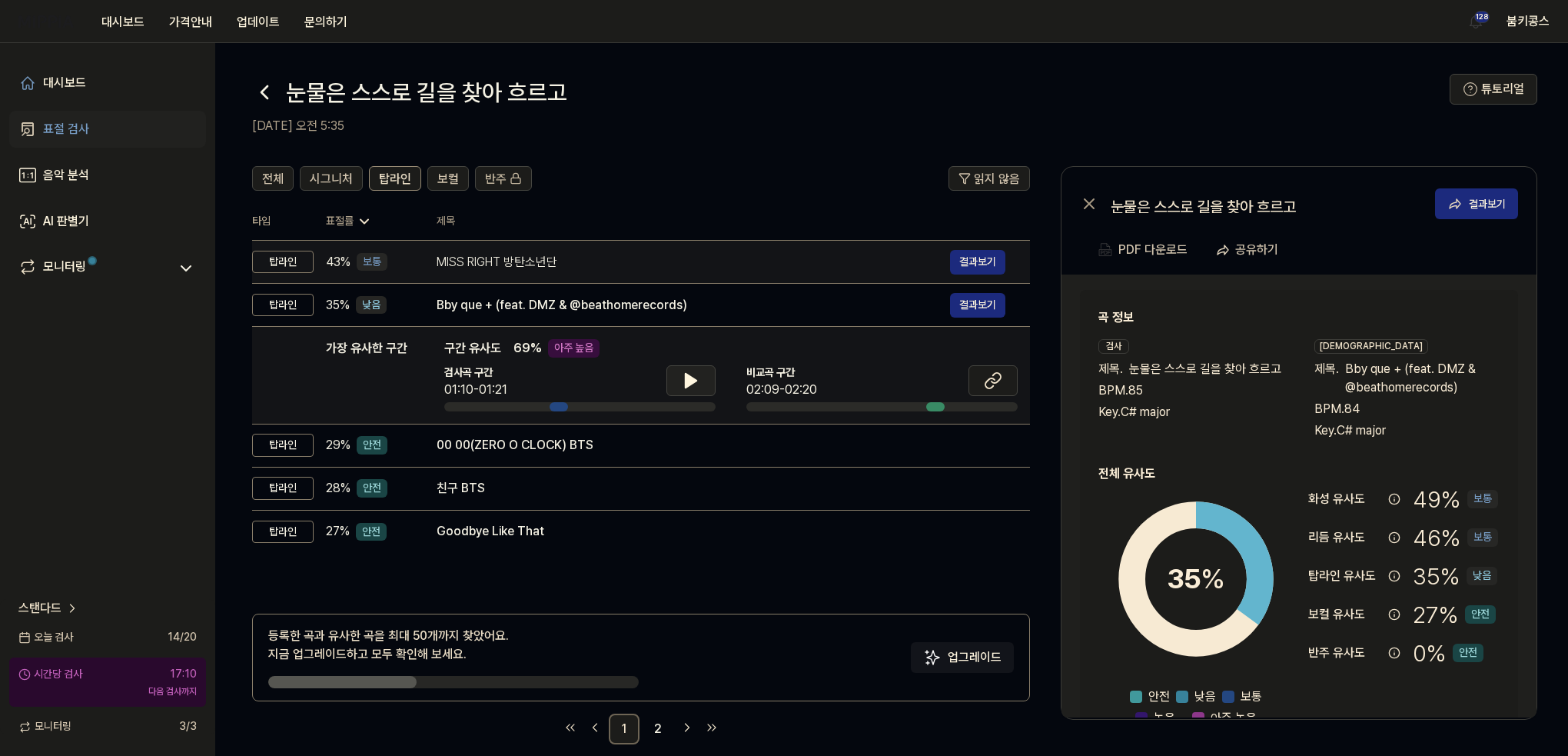
click at [578, 271] on div "MISS RIGHT 방탄소년단 결과보기" at bounding box center [721, 262] width 569 height 25
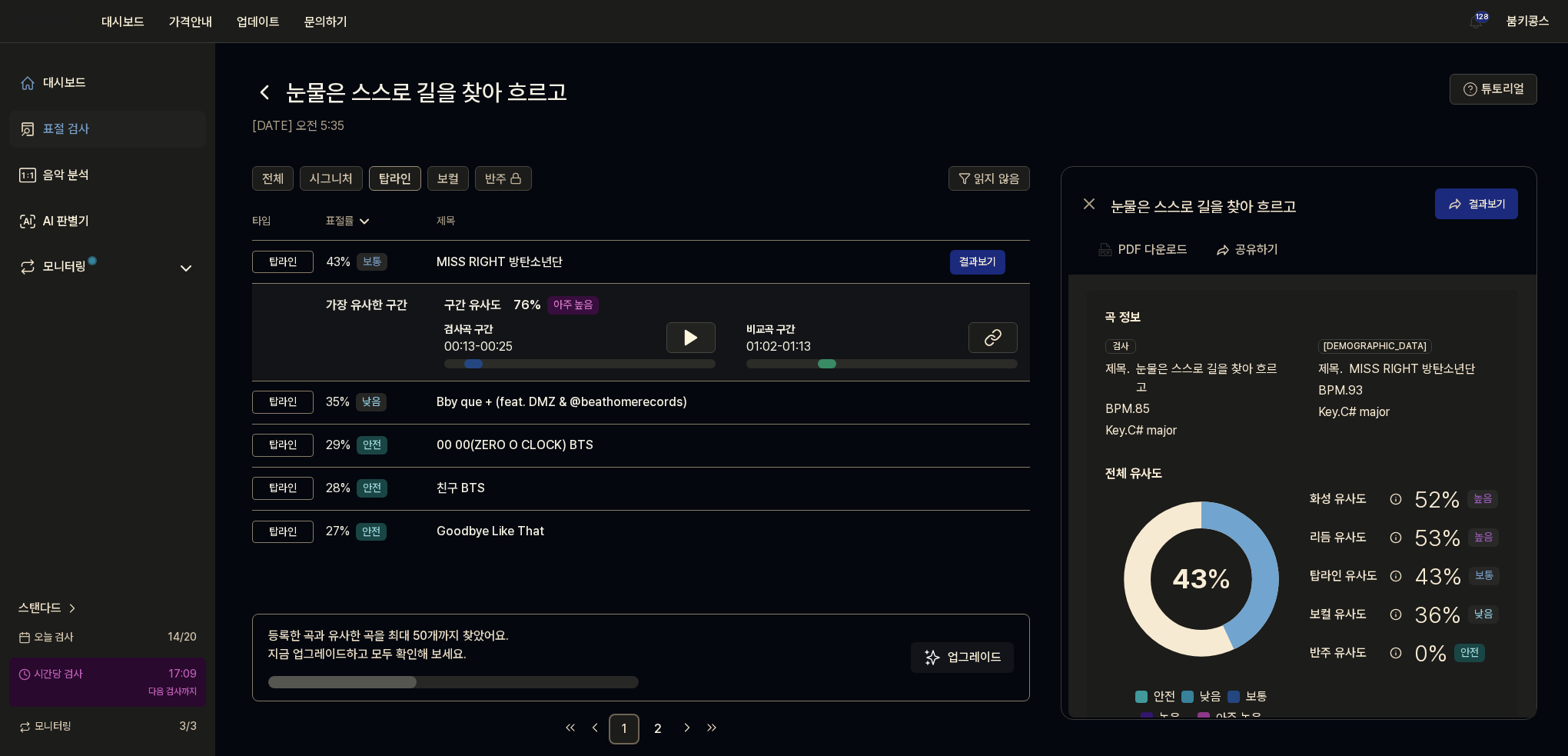
click at [686, 344] on icon at bounding box center [690, 337] width 18 height 18
click at [273, 184] on span "전체" at bounding box center [273, 178] width 21 height 18
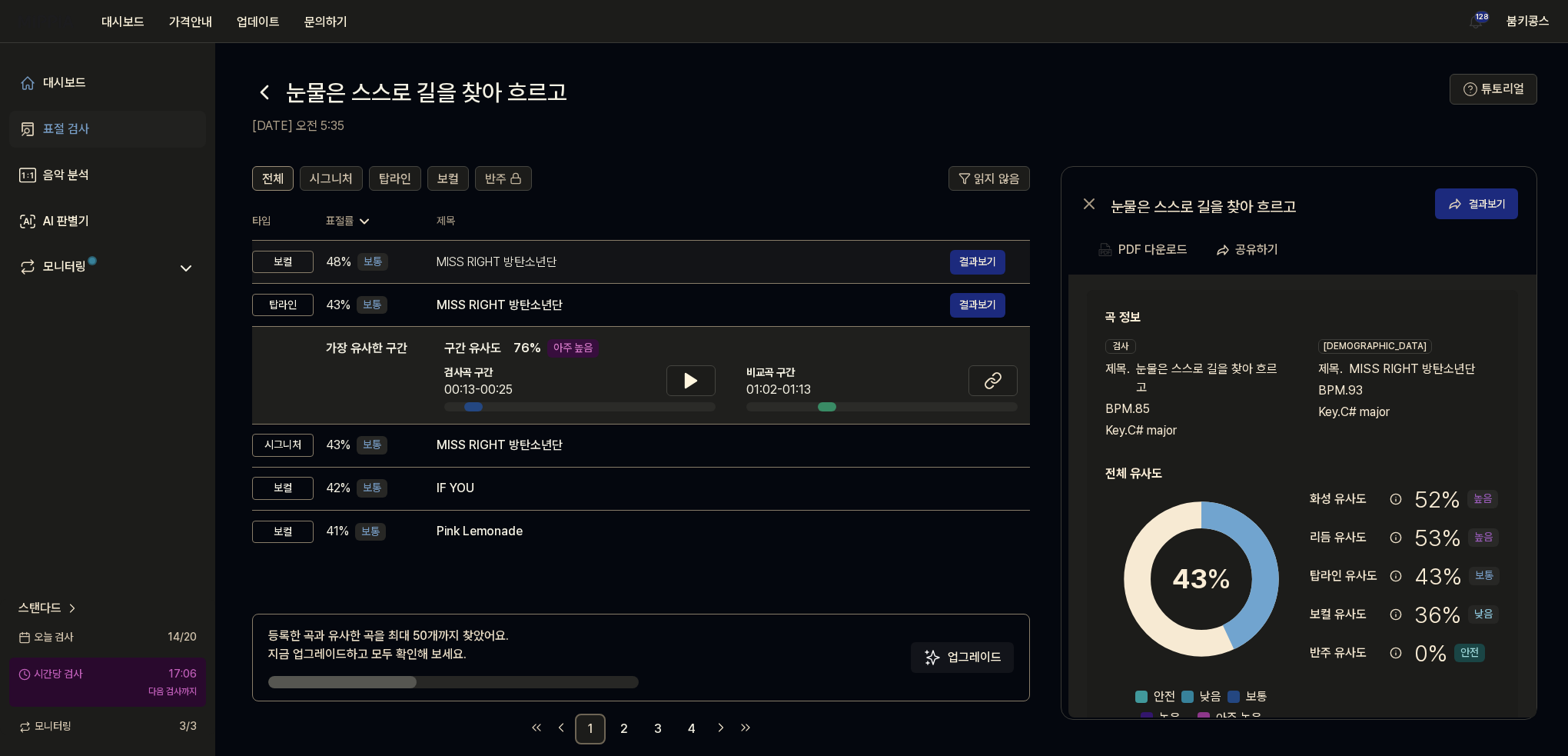
click at [652, 266] on div "MISS RIGHT 방탄소년단" at bounding box center [693, 262] width 513 height 18
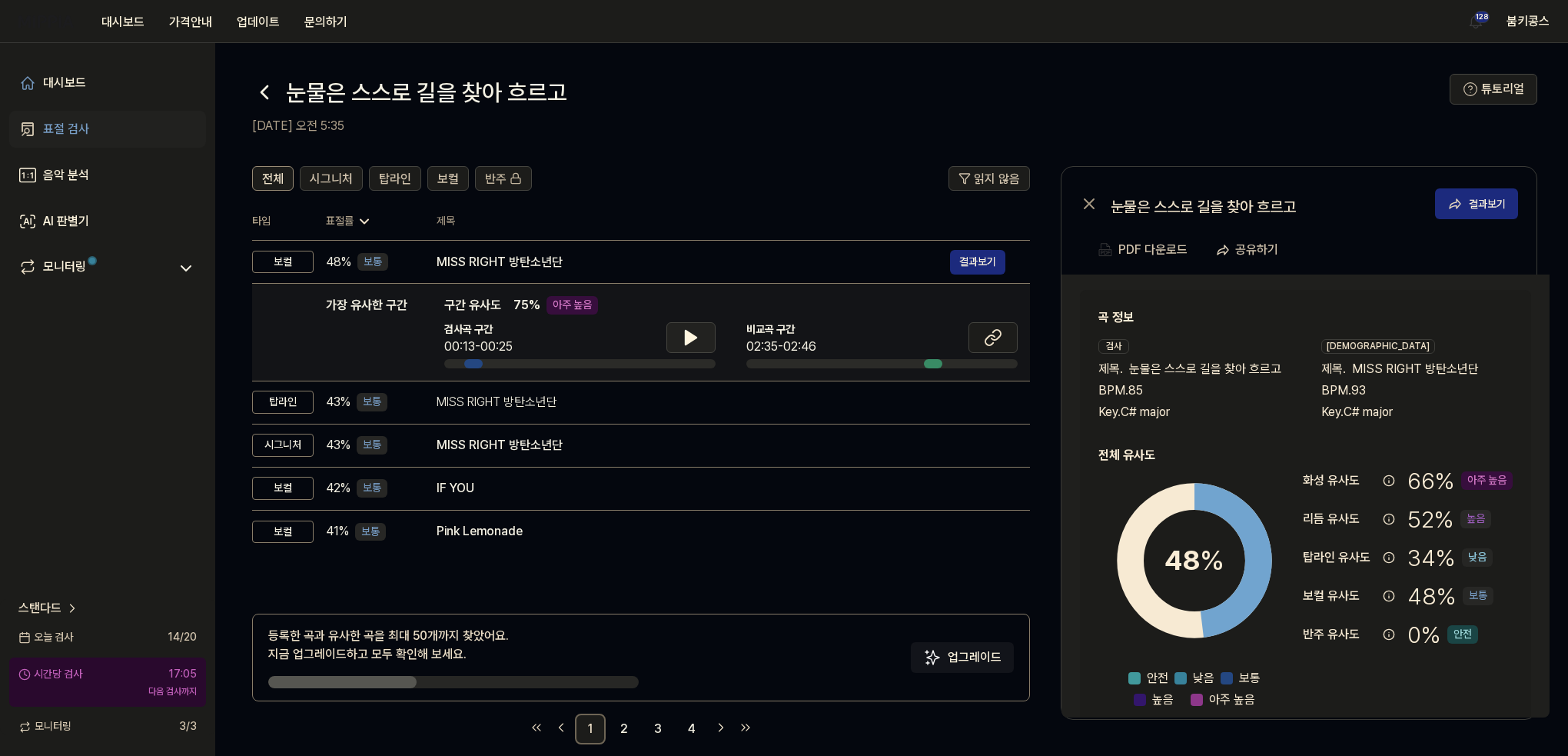
click at [700, 325] on button at bounding box center [691, 337] width 49 height 31
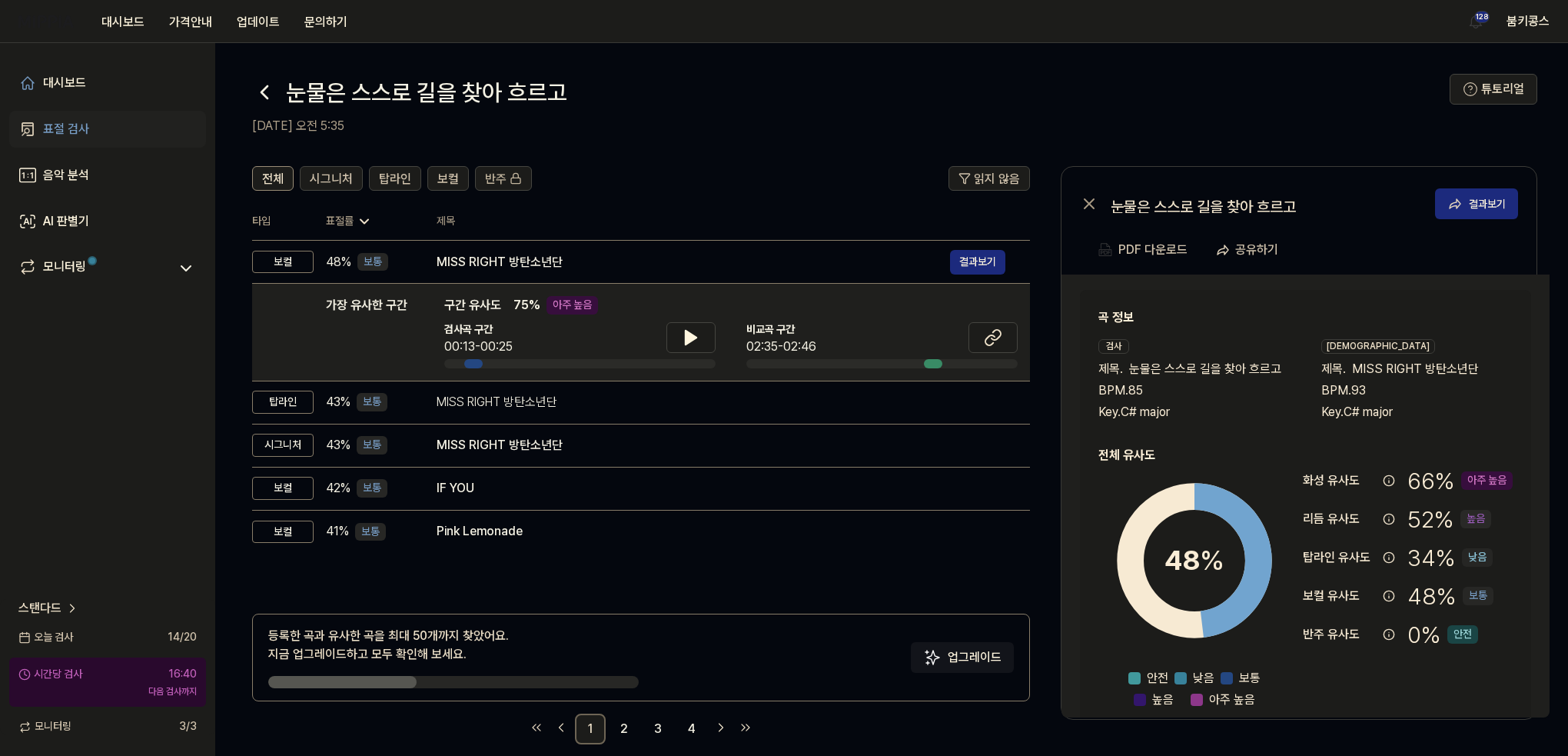
click at [262, 91] on icon at bounding box center [265, 93] width 6 height 13
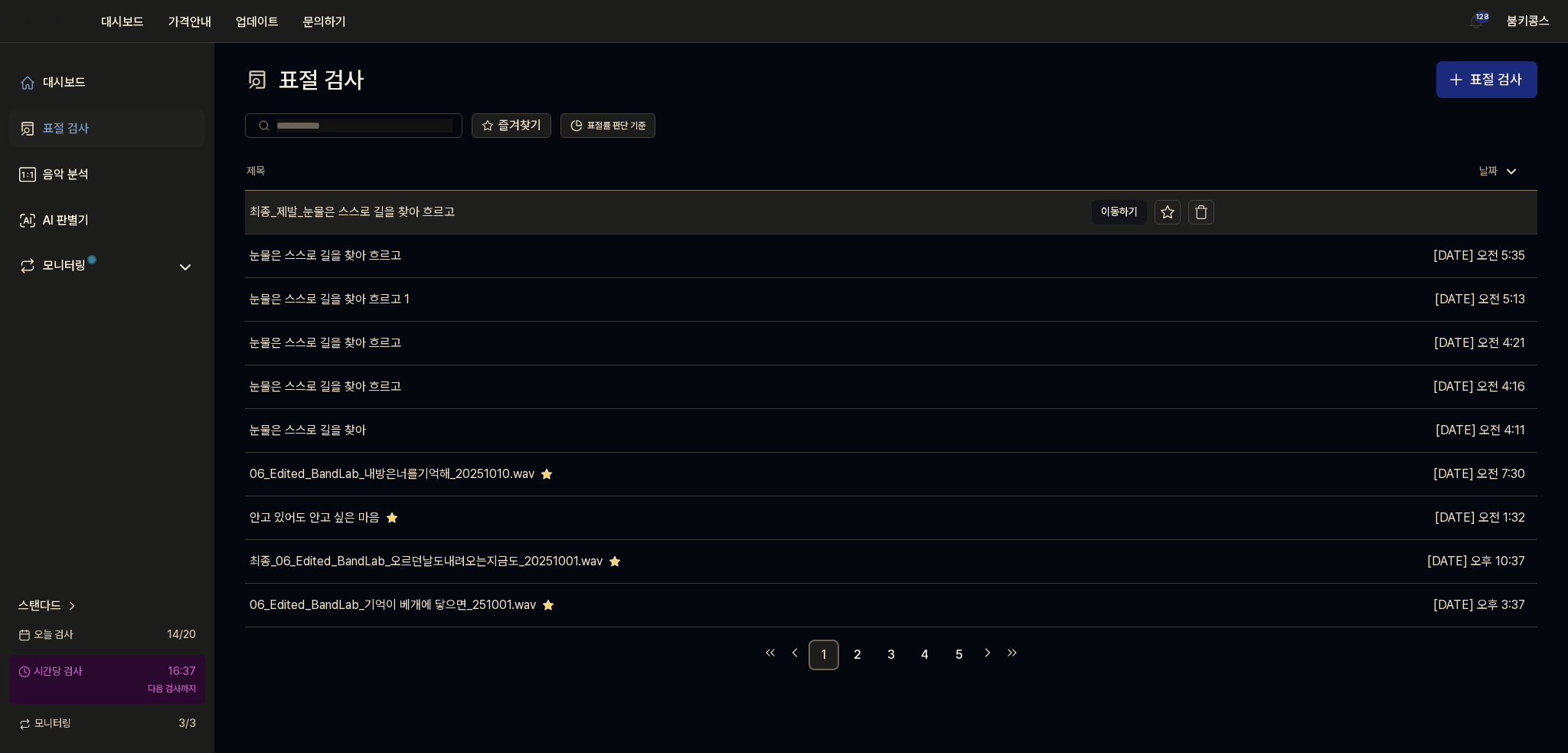
click at [1212, 210] on button "button" at bounding box center [1201, 212] width 26 height 24
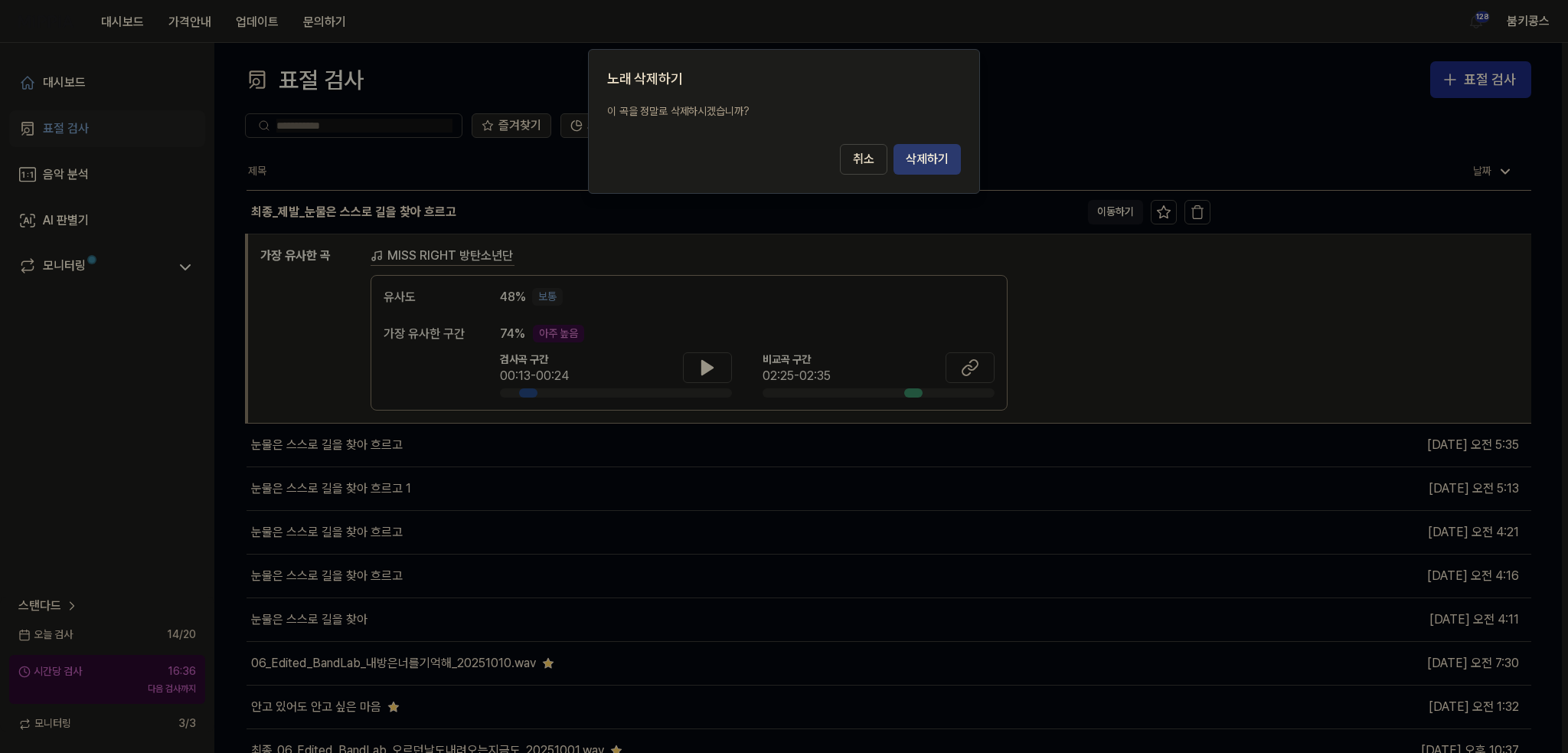
click at [936, 156] on button "삭제하기" at bounding box center [926, 159] width 67 height 31
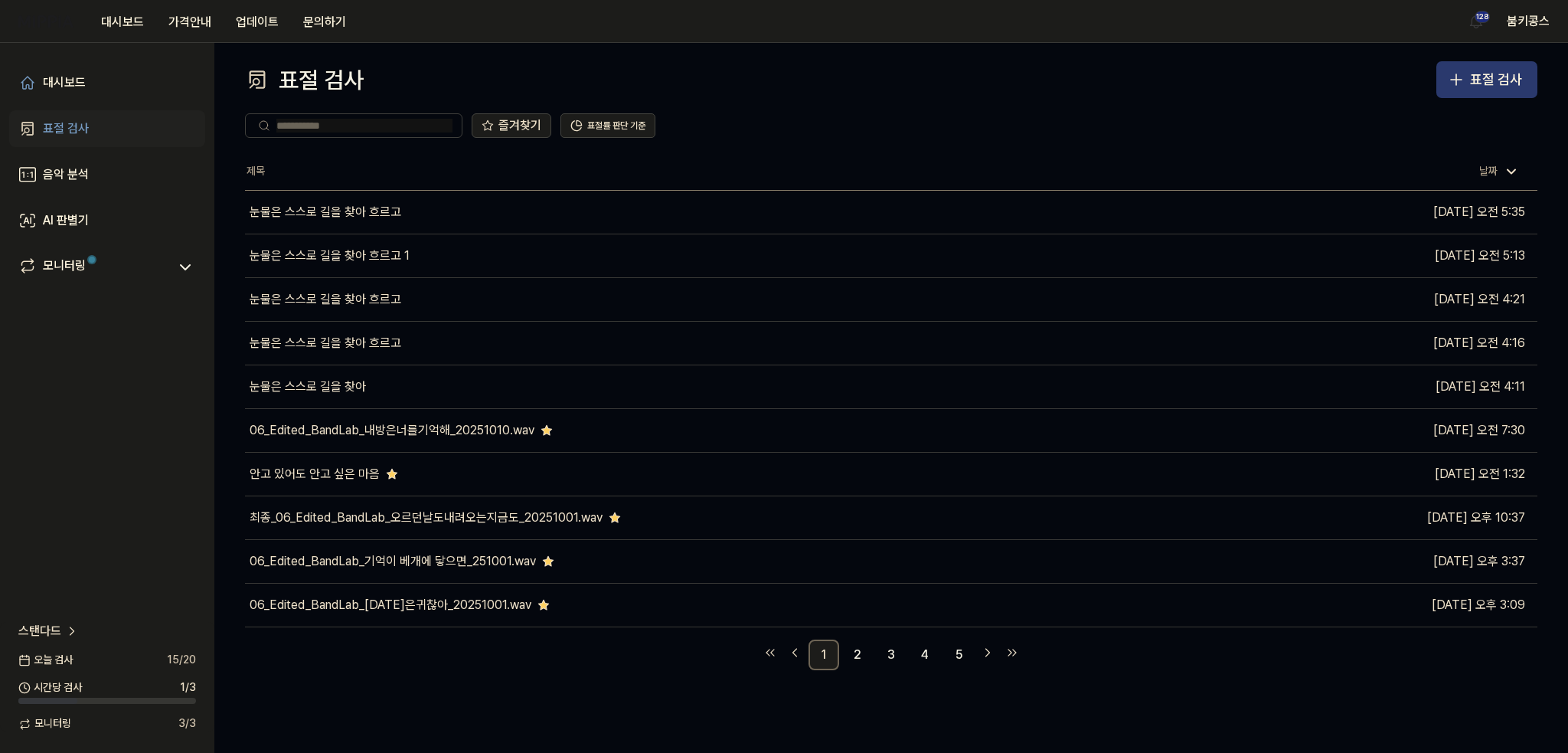
click at [1446, 69] on button "표절 검사" at bounding box center [1487, 80] width 101 height 37
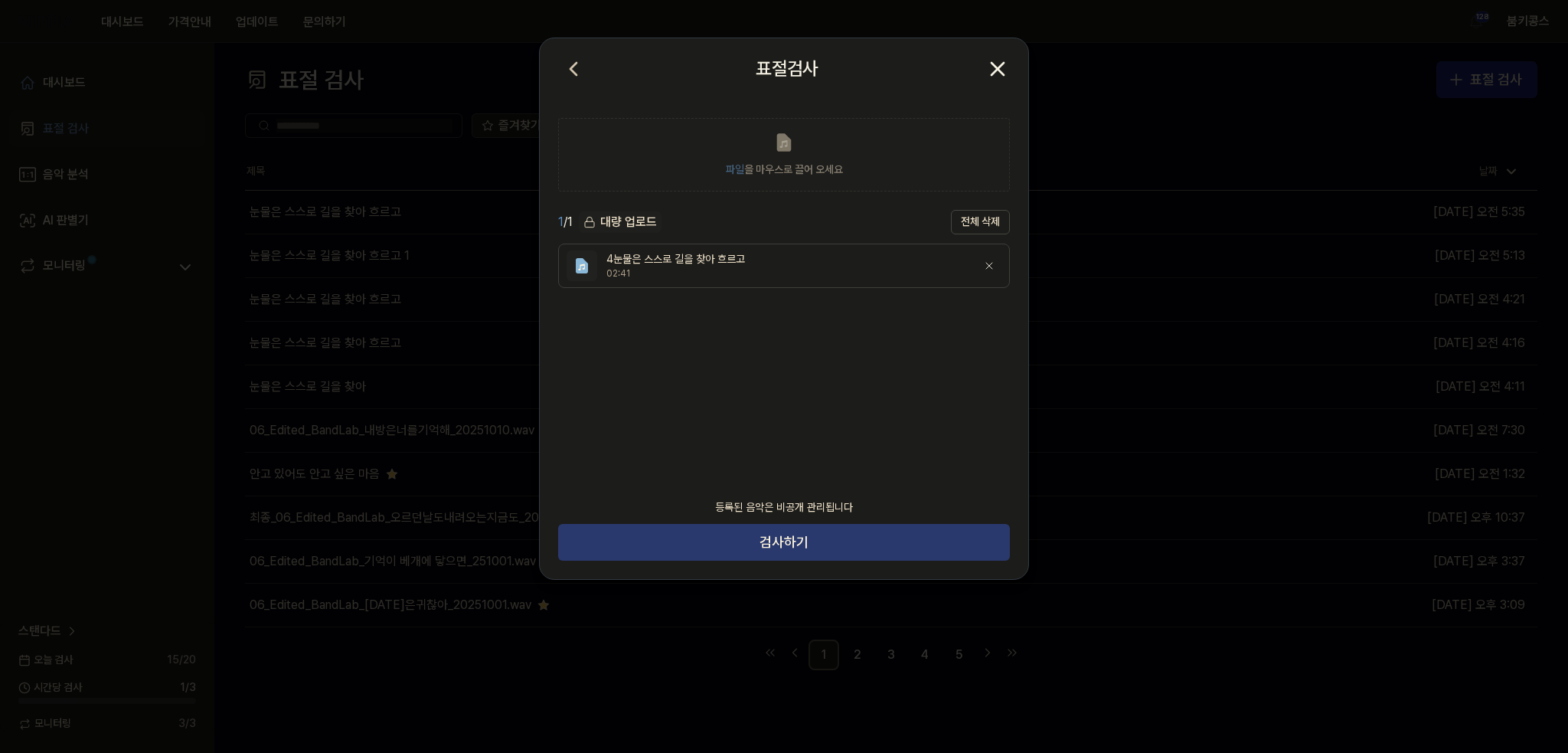
click at [800, 540] on button "검사하기" at bounding box center [784, 542] width 451 height 37
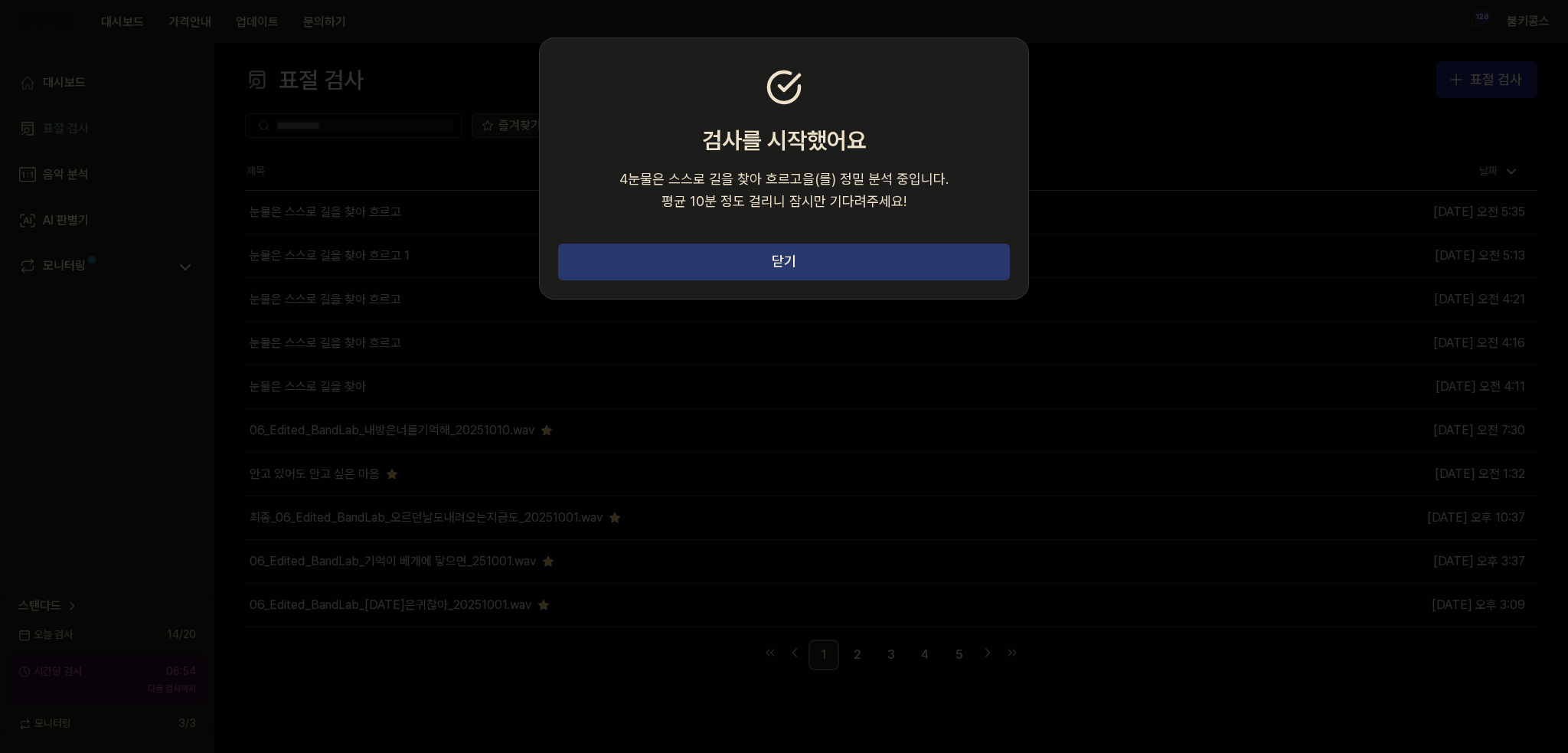
click at [820, 261] on button "닫기" at bounding box center [784, 261] width 451 height 37
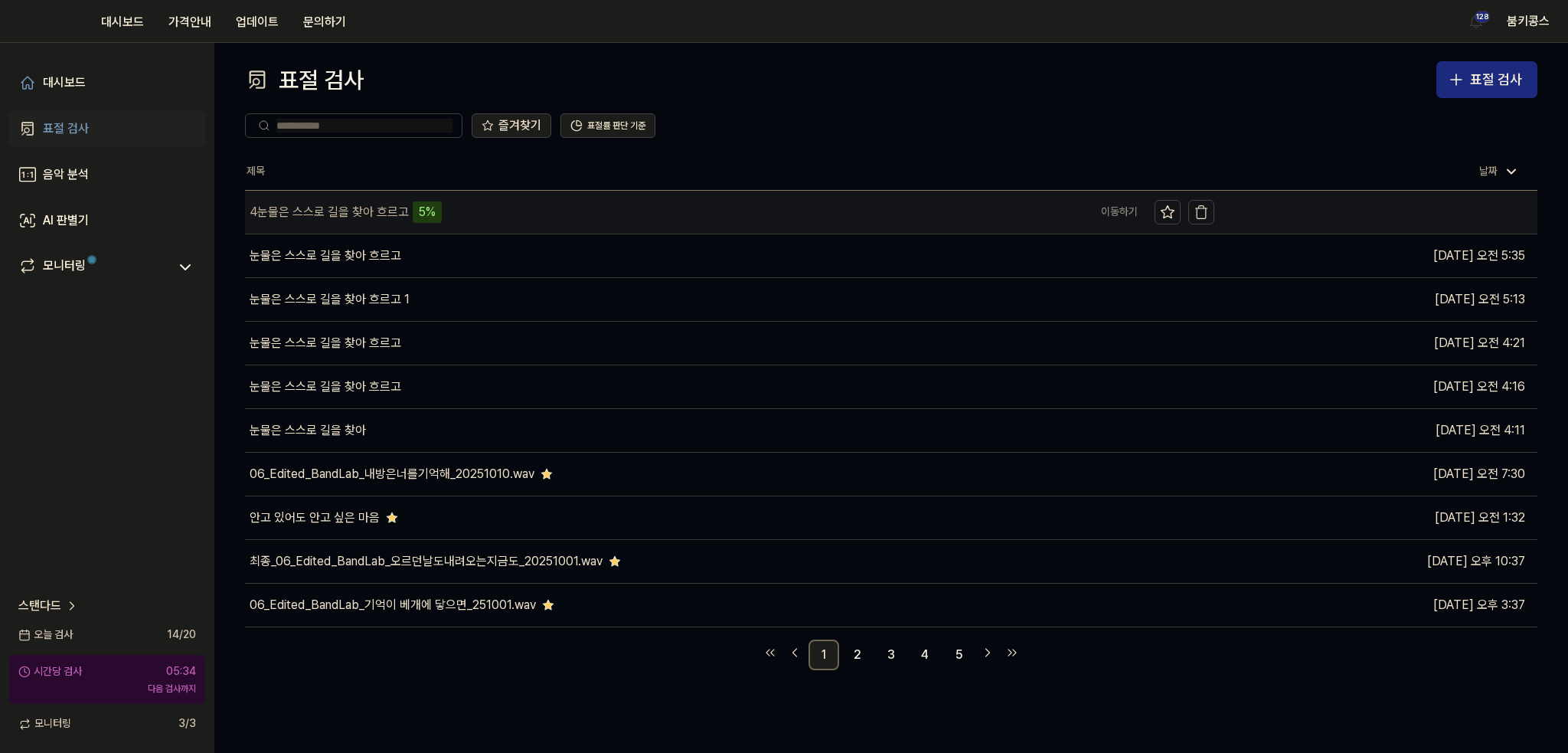
click at [355, 219] on div "4눈물은 스스로 길을 찾아 흐르고" at bounding box center [329, 212] width 159 height 18
click at [780, 211] on div "4눈물은 스스로 길을 찾아 흐르고 96%" at bounding box center [664, 212] width 839 height 43
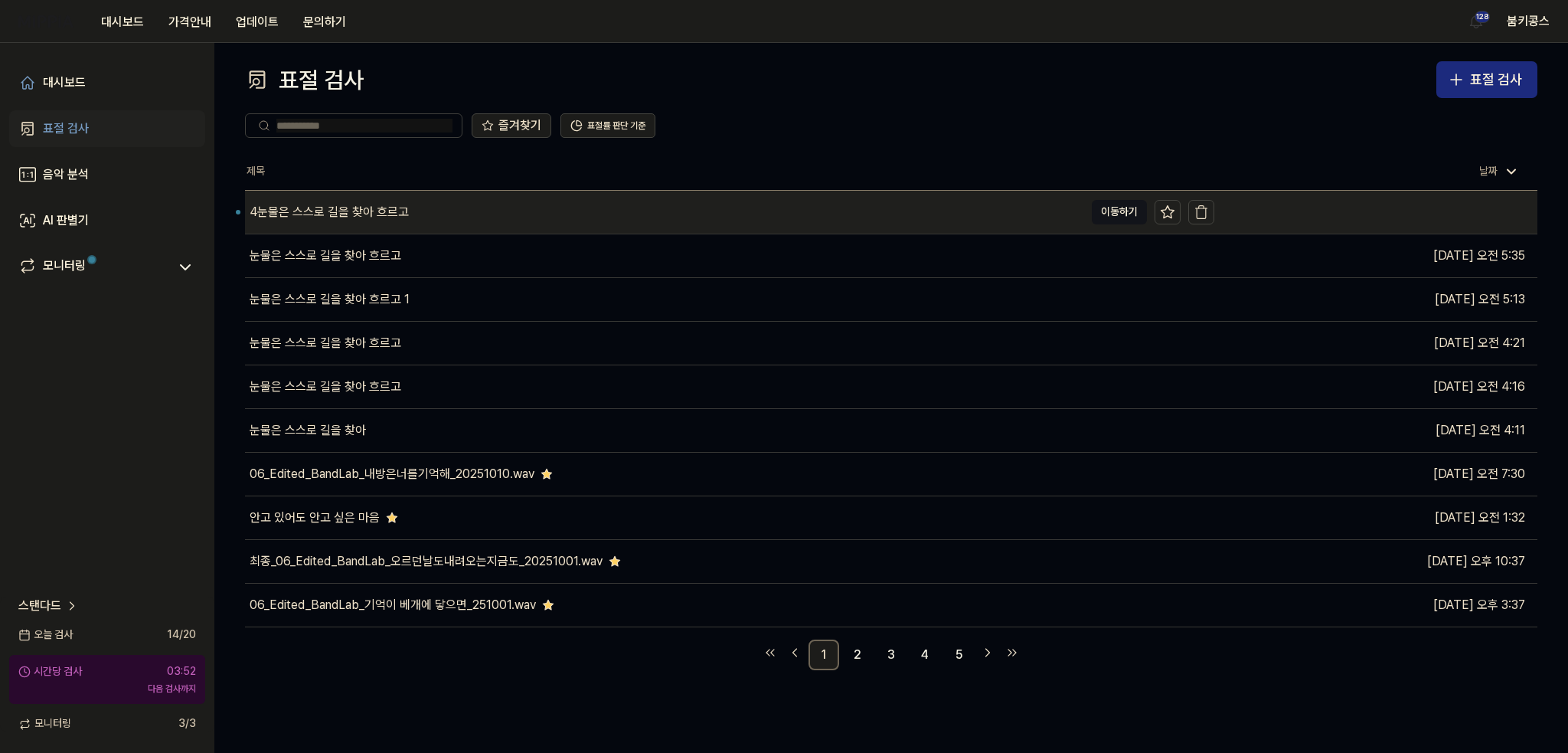
click at [780, 211] on div "4눈물은 스스로 길을 찾아 흐르고" at bounding box center [664, 212] width 839 height 43
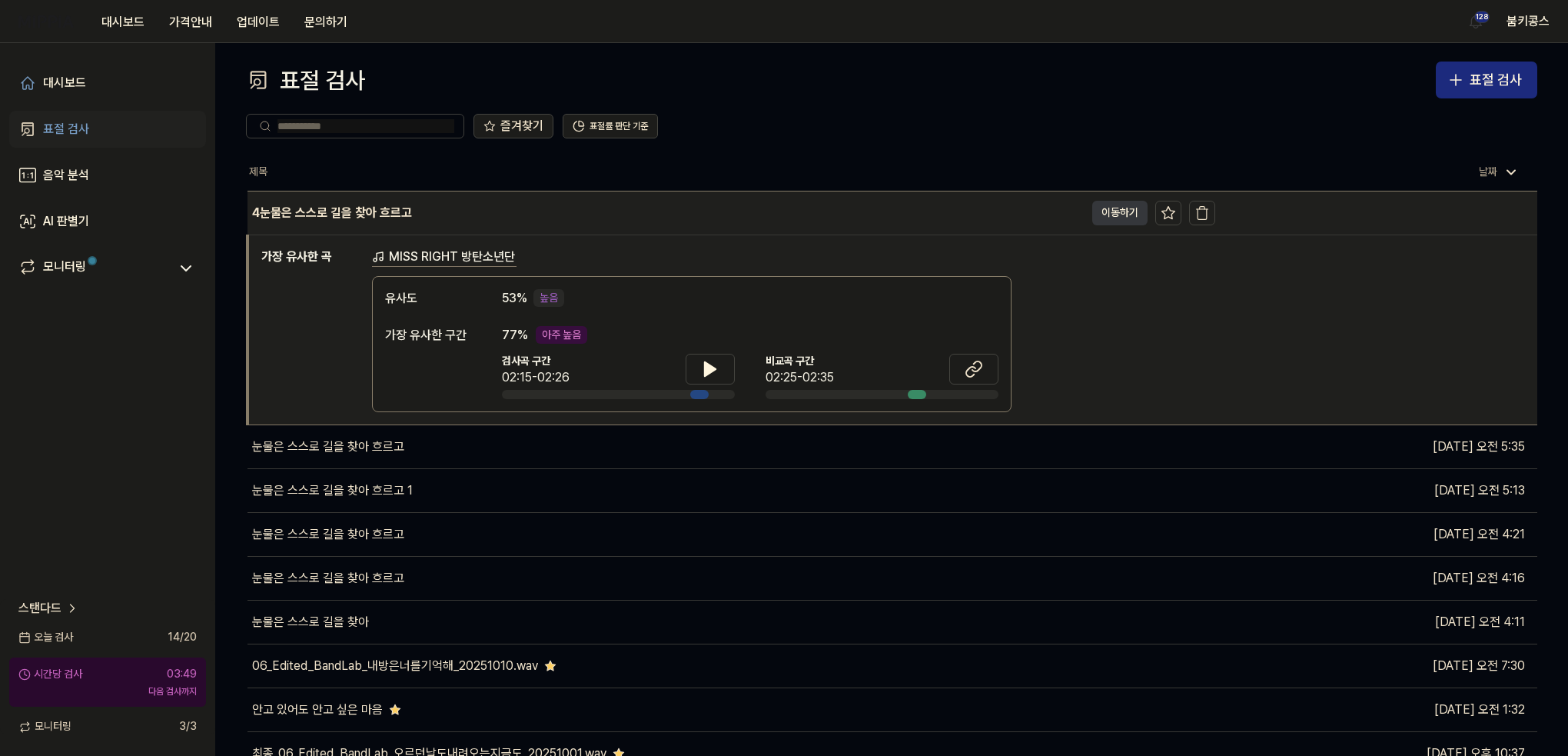
click at [1109, 220] on button "이동하기" at bounding box center [1120, 212] width 55 height 25
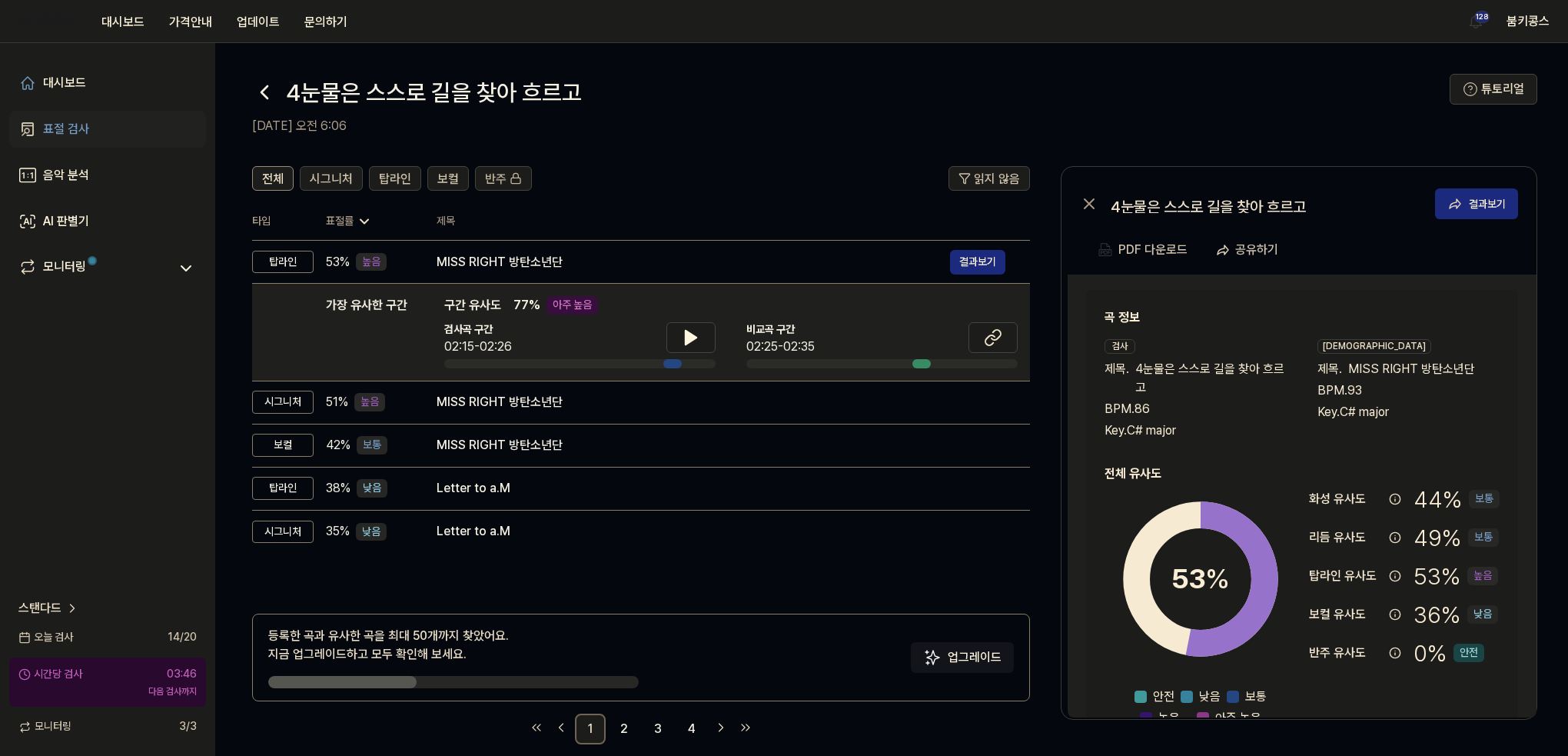
click at [263, 94] on icon at bounding box center [265, 93] width 6 height 13
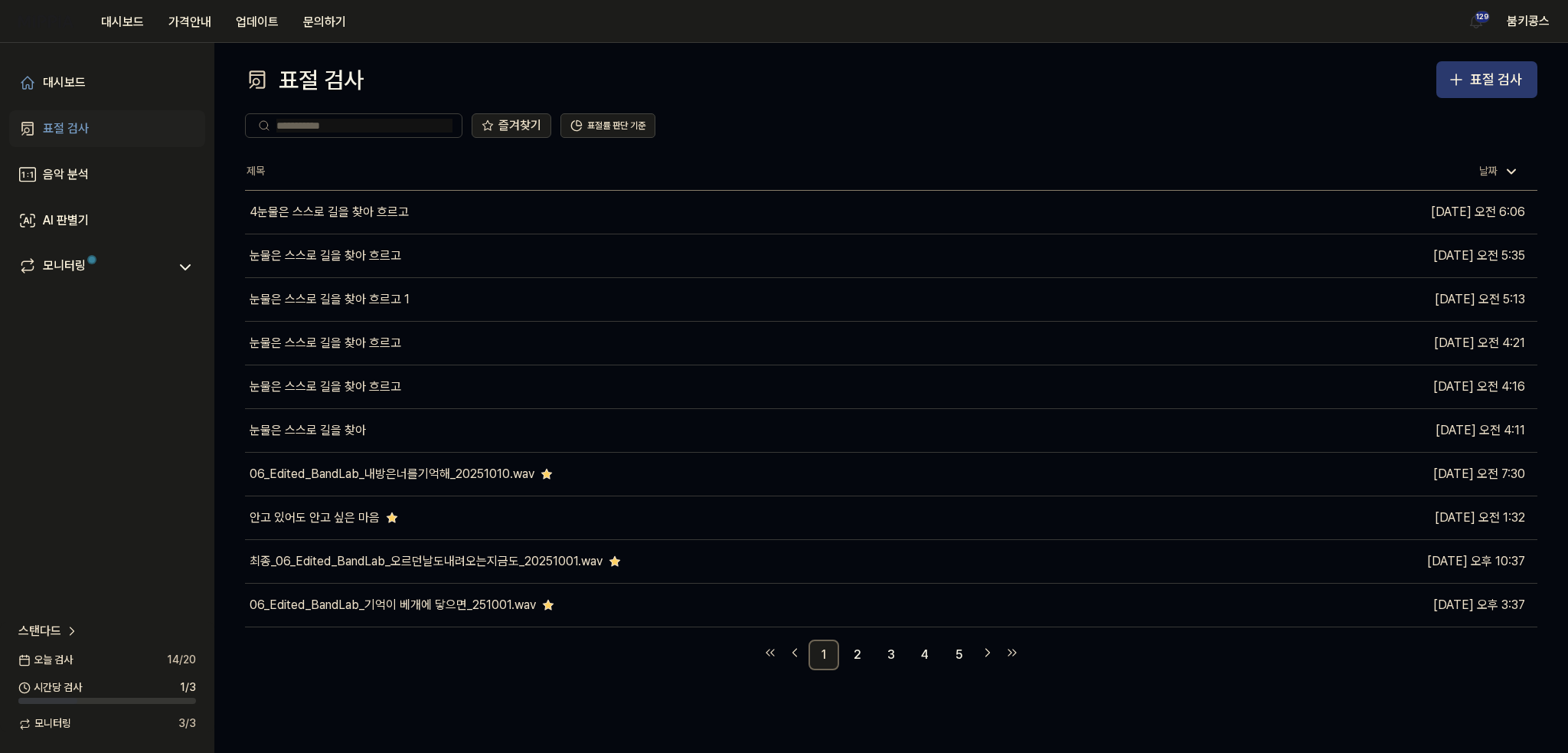
click at [1479, 91] on button "표절 검사" at bounding box center [1487, 80] width 101 height 37
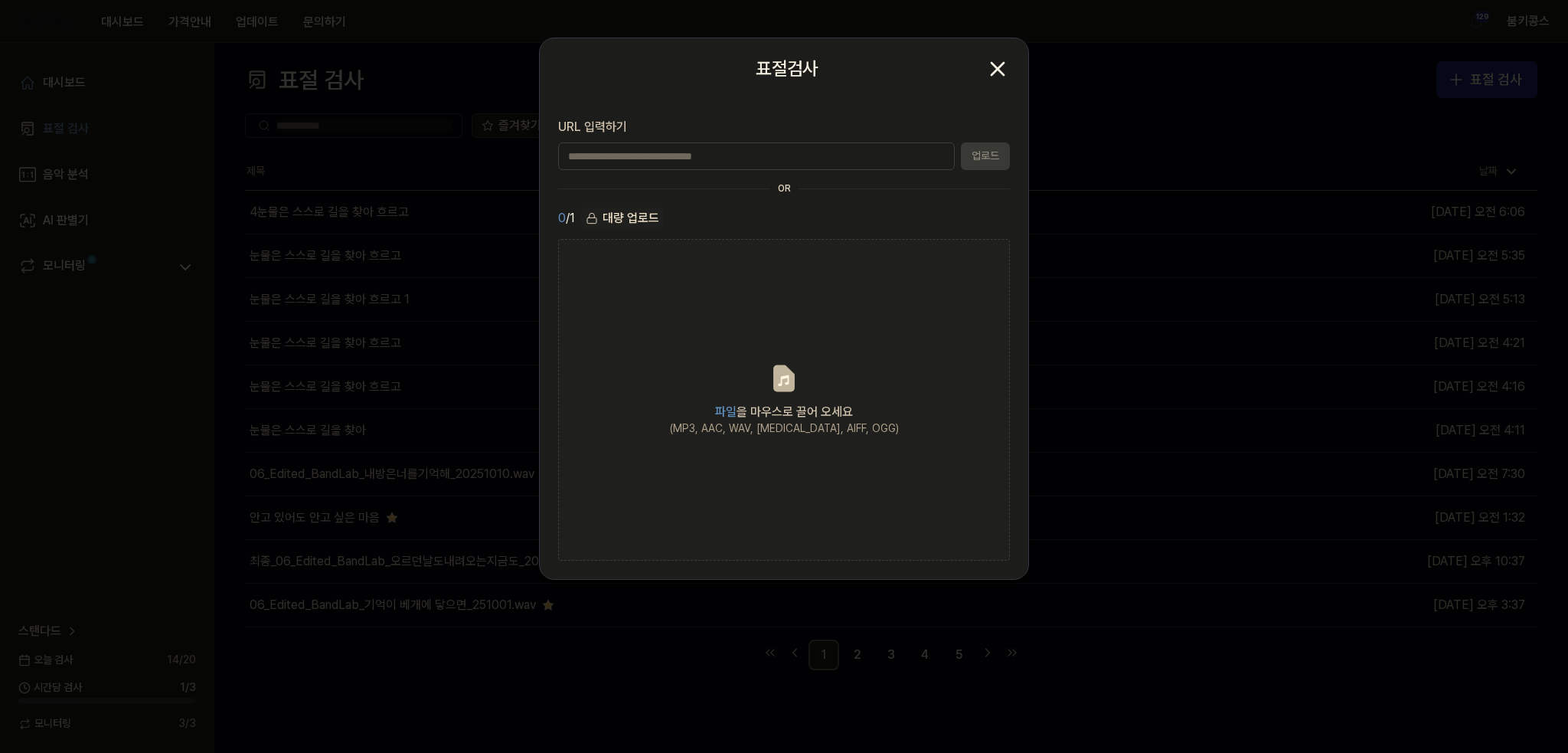
click at [999, 62] on icon "button" at bounding box center [997, 69] width 24 height 24
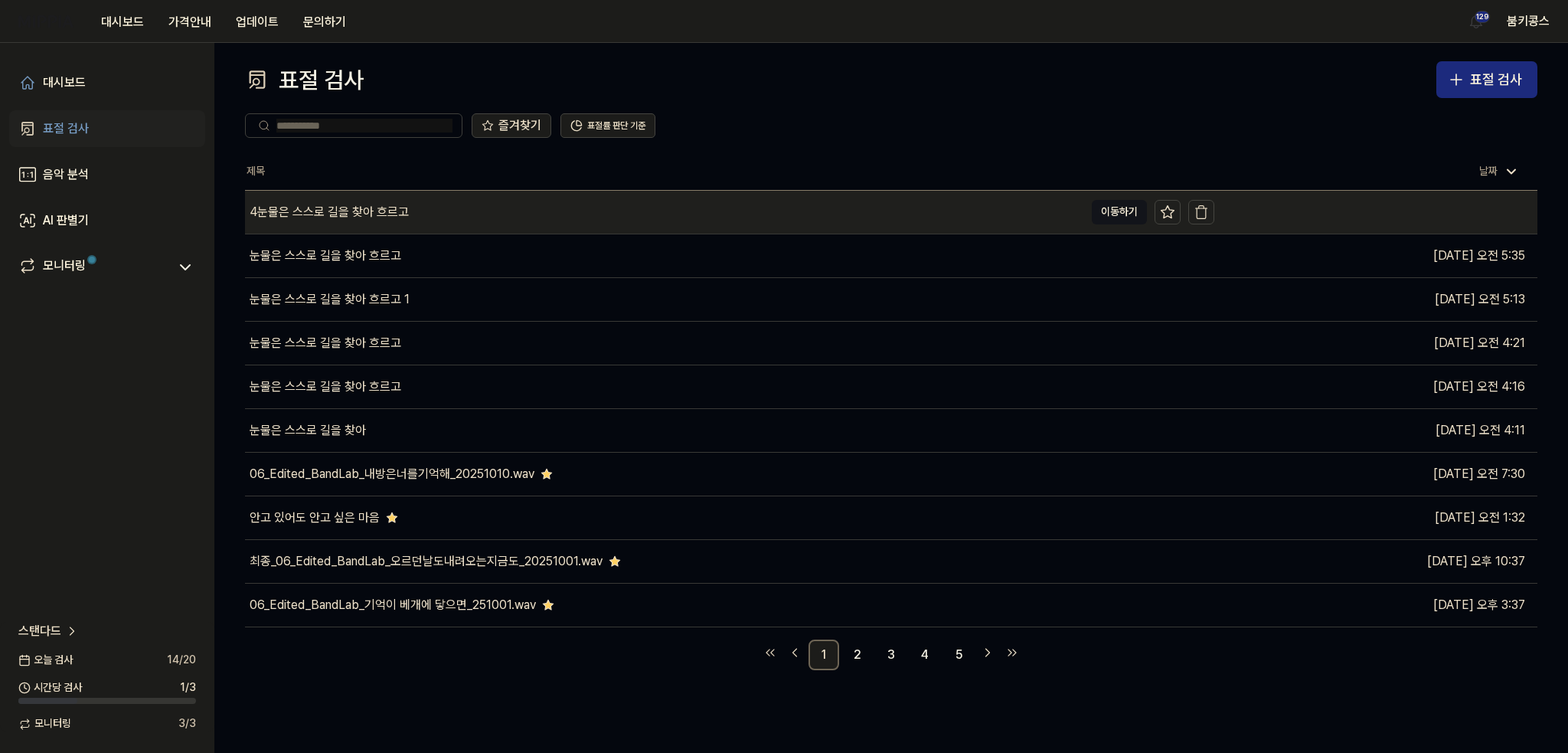
click at [380, 206] on div "4눈물은 스스로 길을 찾아 흐르고" at bounding box center [329, 212] width 159 height 18
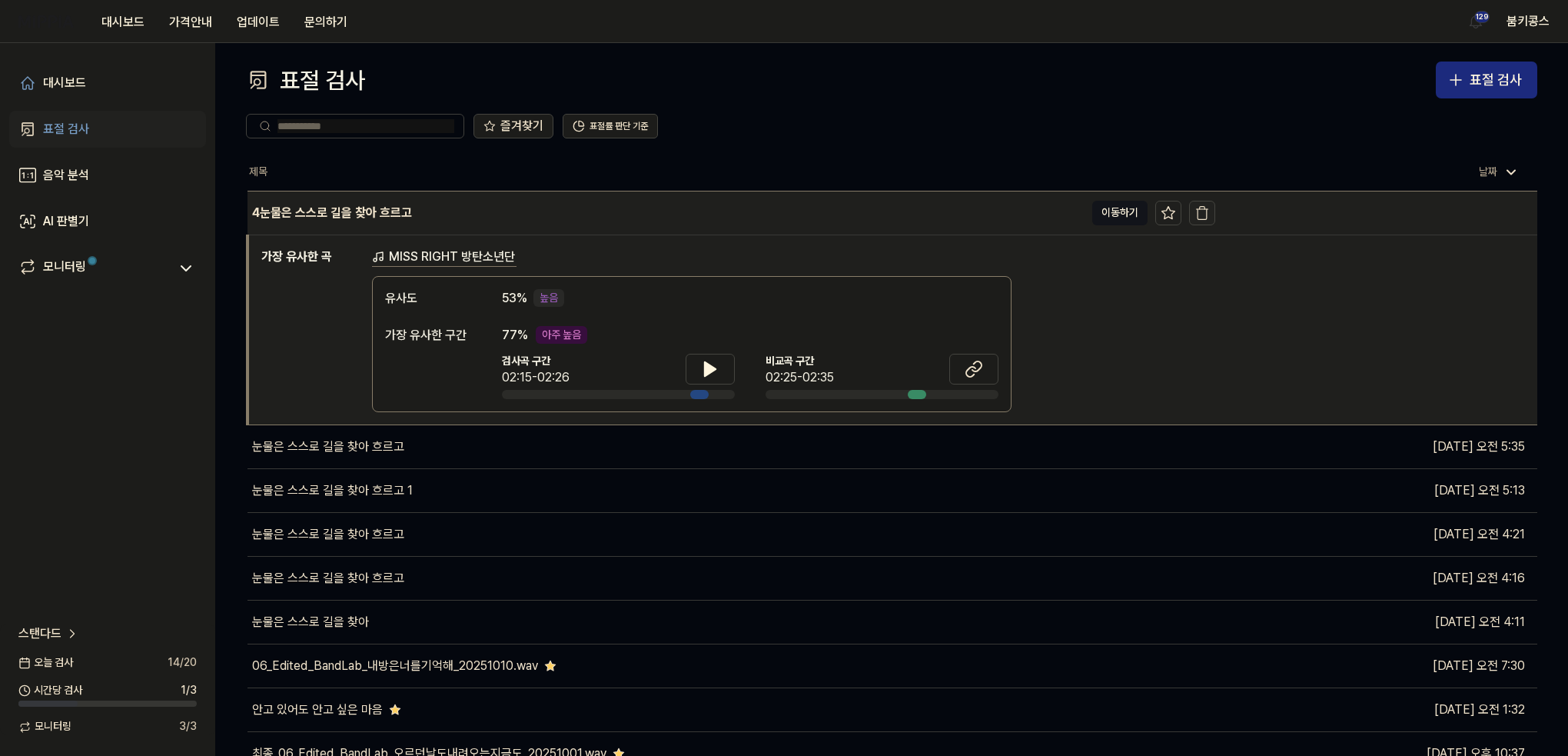
click at [1202, 209] on icon "button" at bounding box center [1201, 212] width 15 height 15
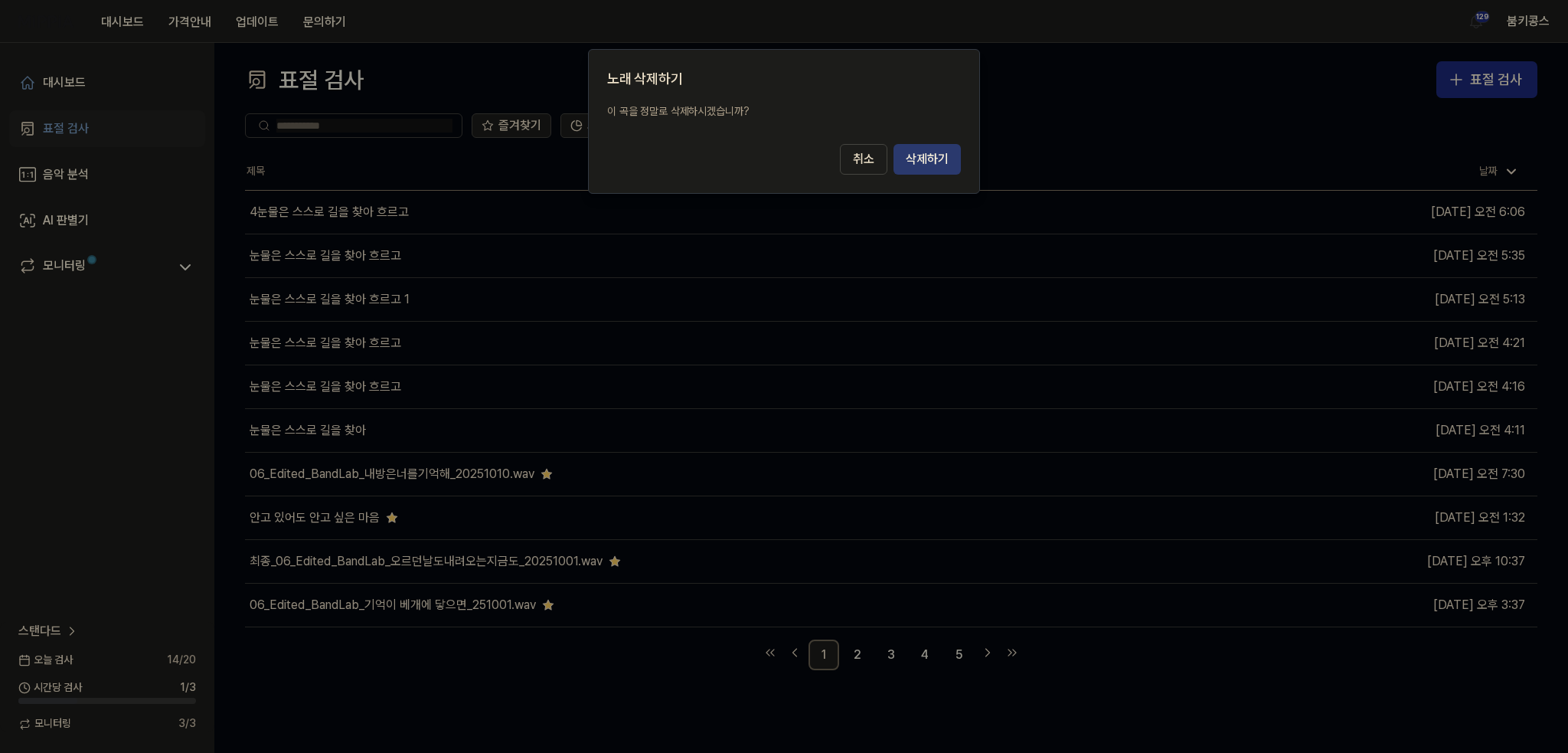
click at [946, 167] on button "삭제하기" at bounding box center [926, 159] width 67 height 31
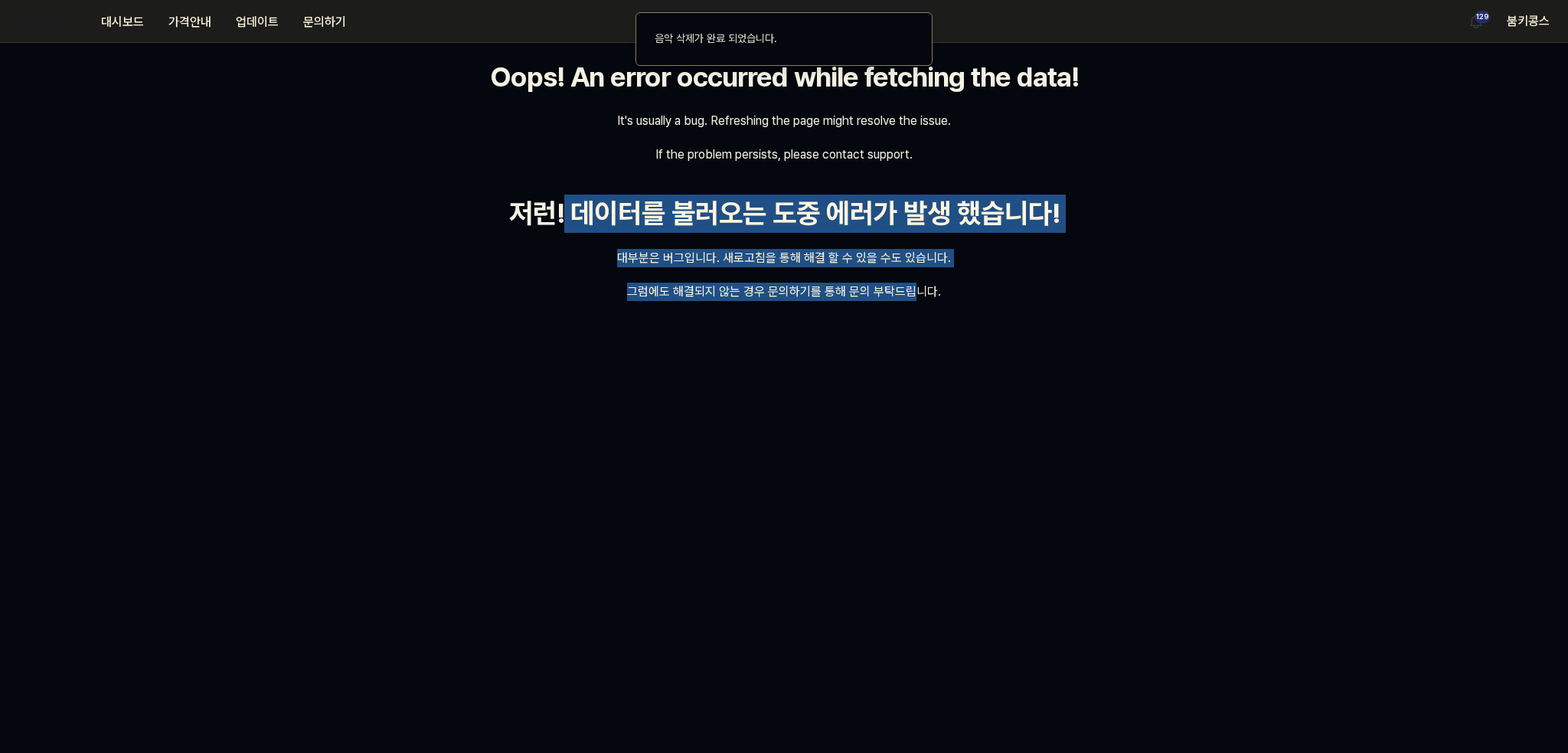
drag, startPoint x: 565, startPoint y: 212, endPoint x: 918, endPoint y: 284, distance: 360.3
click at [918, 284] on div "Oops! An error occurred while fetching the data! It's usually a bug. Refreshing…" at bounding box center [784, 397] width 1568 height 710
click at [556, 358] on div "Oops! An error occurred while fetching the data! It's usually a bug. Refreshing…" at bounding box center [784, 397] width 1568 height 710
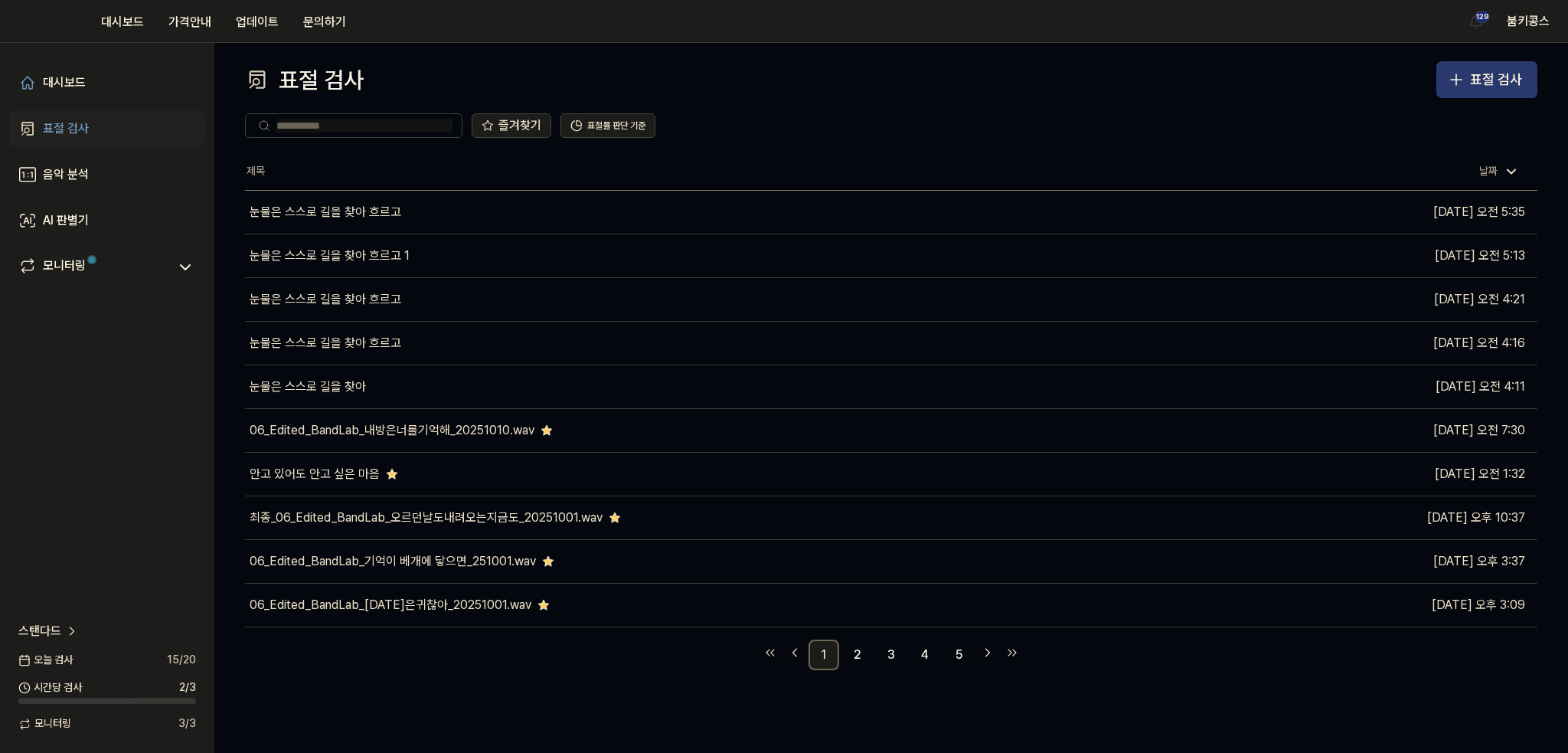
click at [1475, 82] on div "표절 검사" at bounding box center [1496, 80] width 52 height 22
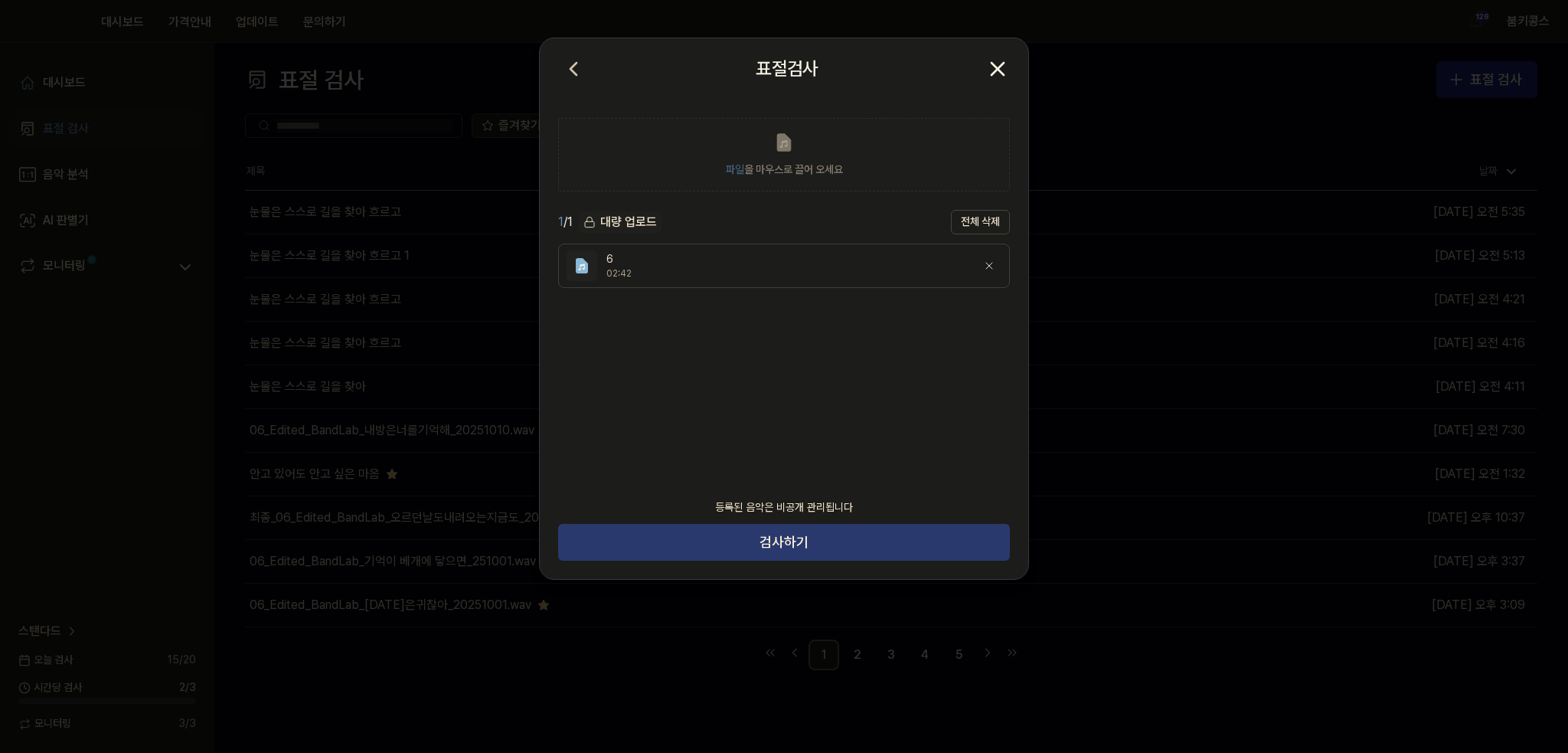
click at [796, 544] on button "검사하기" at bounding box center [784, 542] width 451 height 37
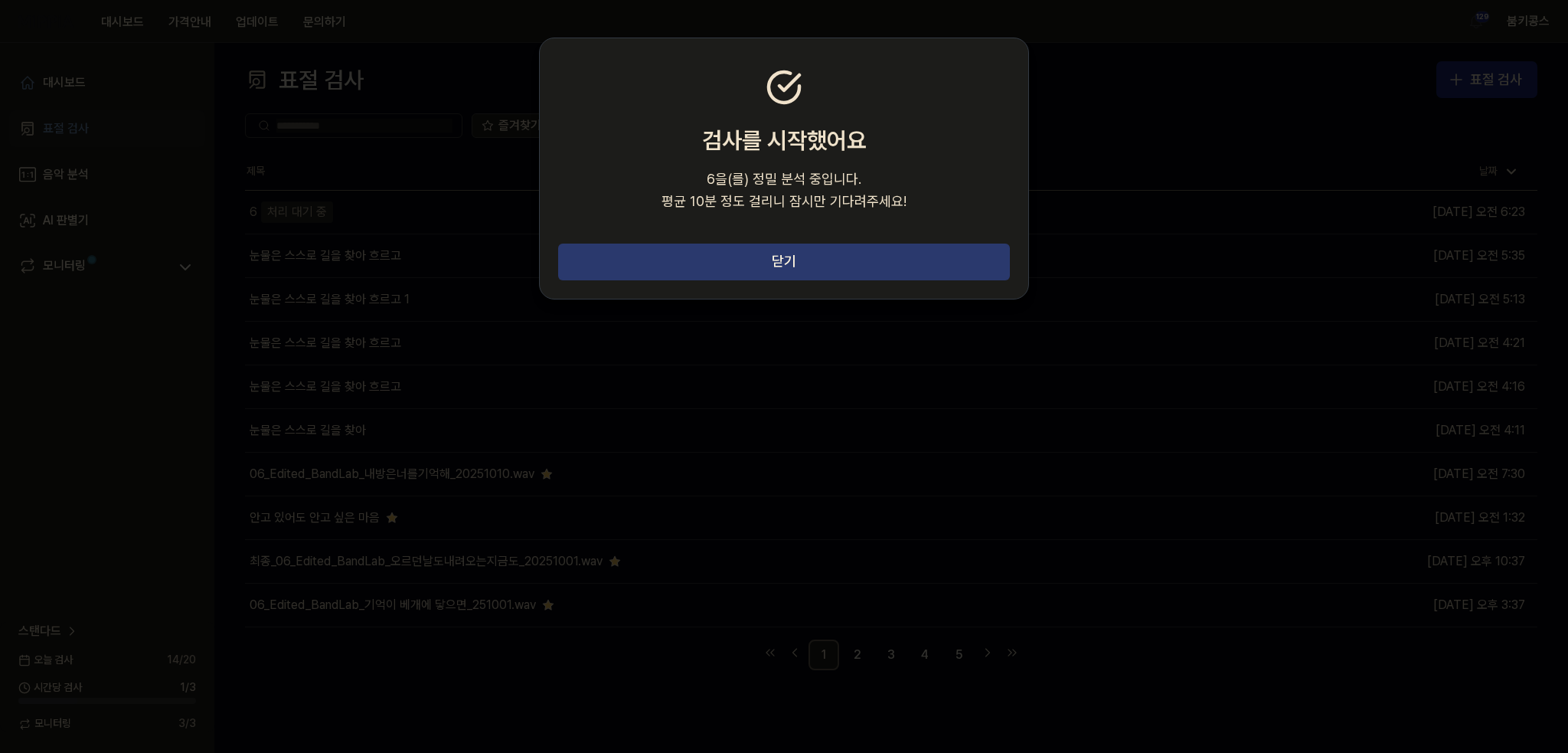
click at [795, 266] on button "닫기" at bounding box center [784, 261] width 451 height 37
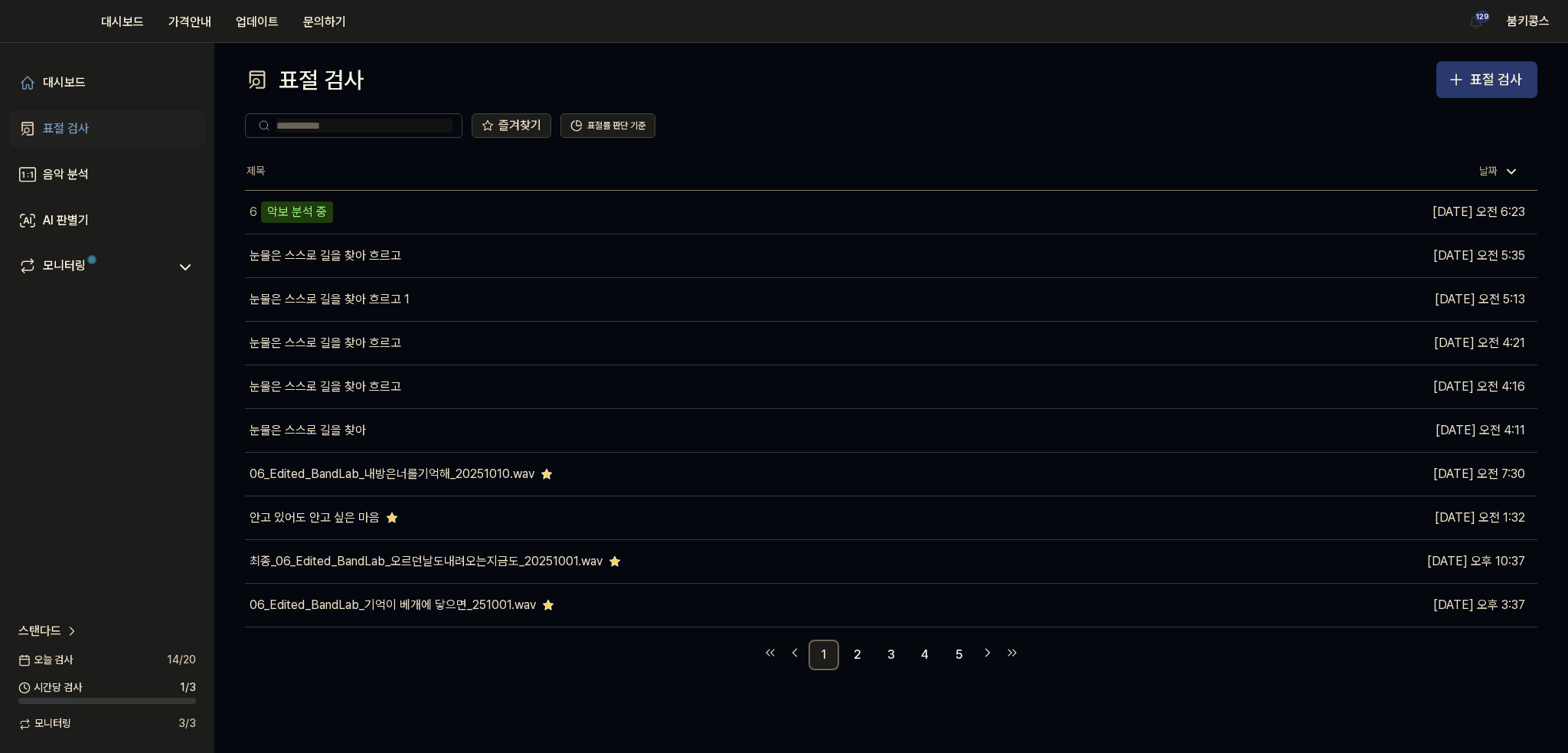
click at [1473, 76] on div "표절 검사" at bounding box center [1496, 80] width 52 height 22
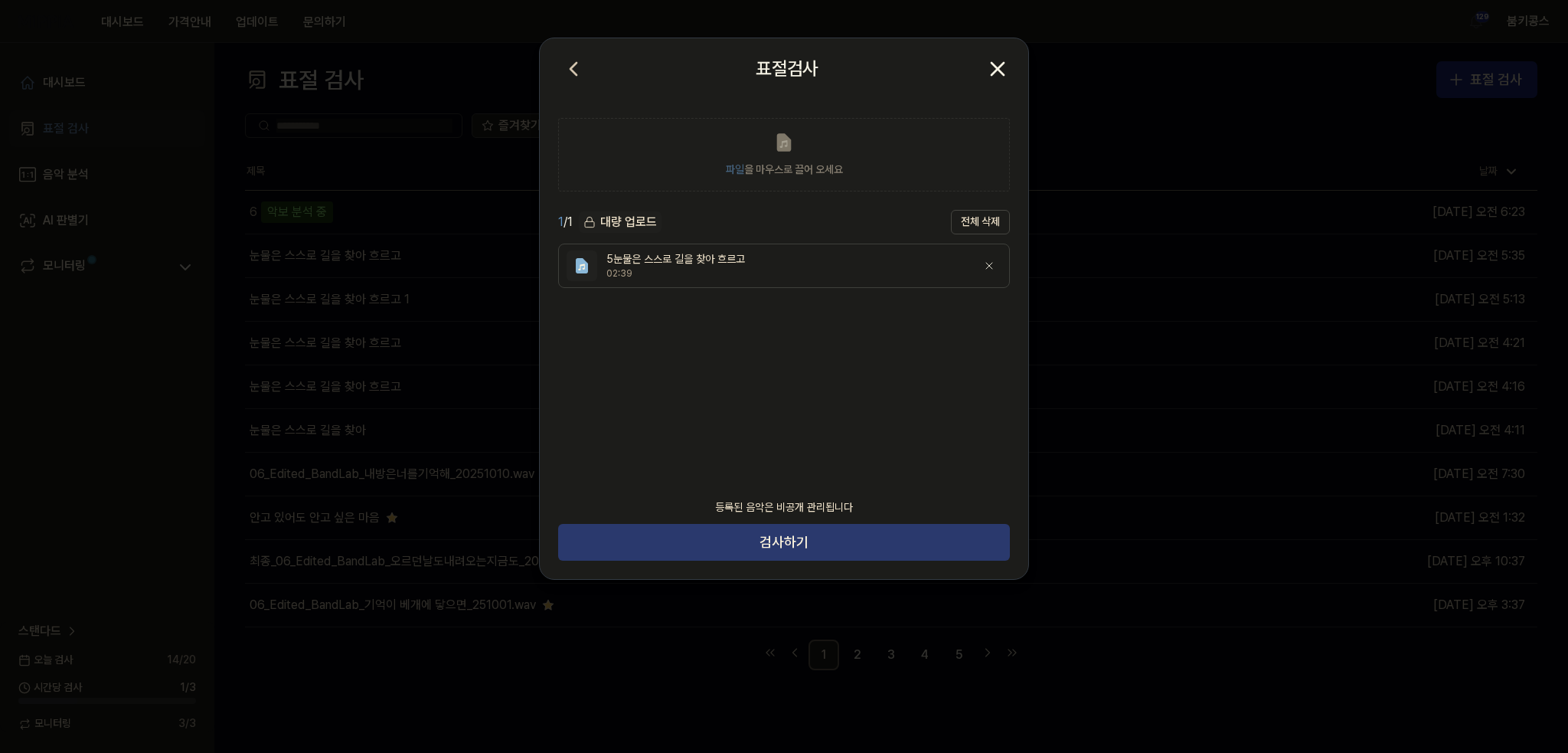
click at [857, 538] on button "검사하기" at bounding box center [784, 542] width 451 height 37
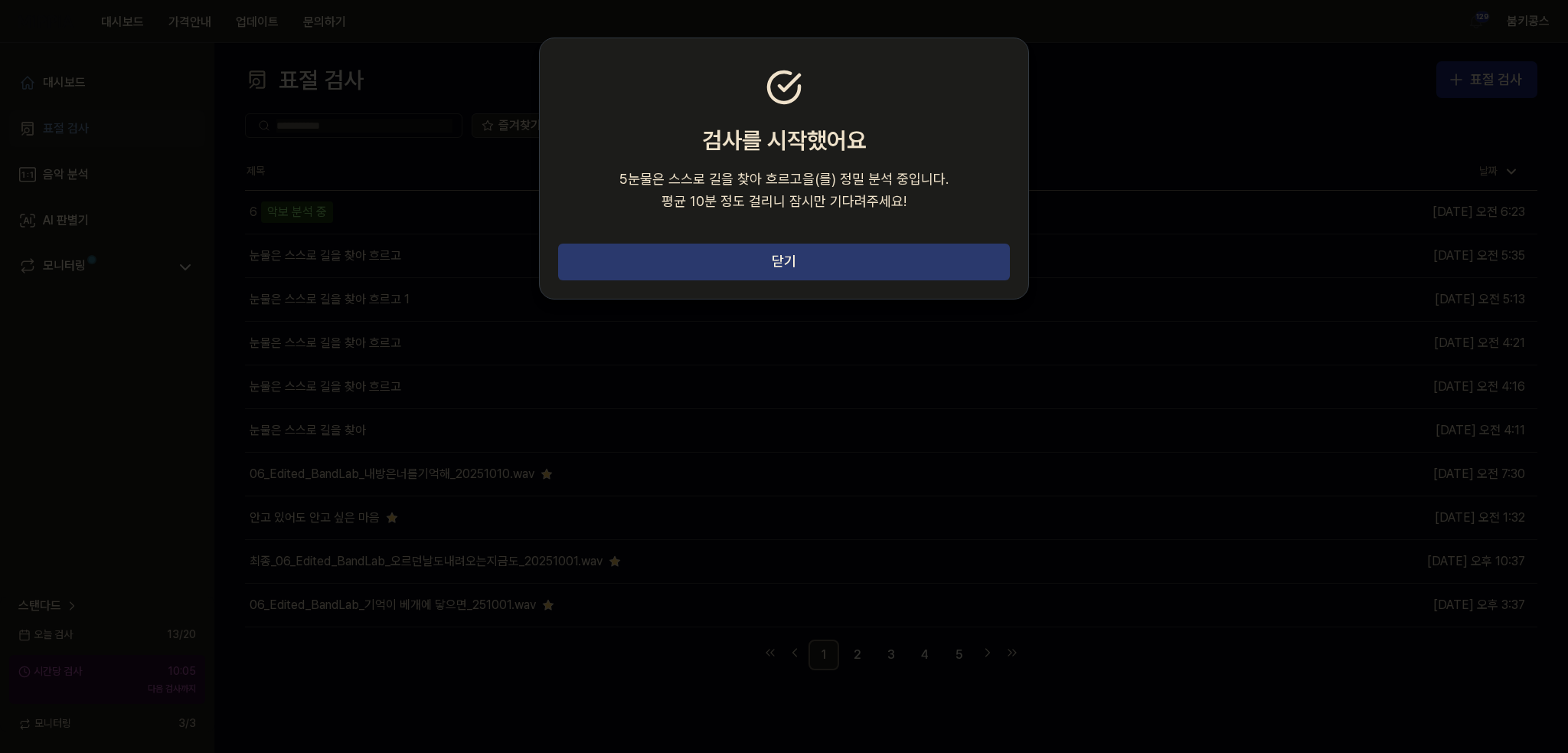
click at [745, 261] on button "닫기" at bounding box center [784, 261] width 451 height 37
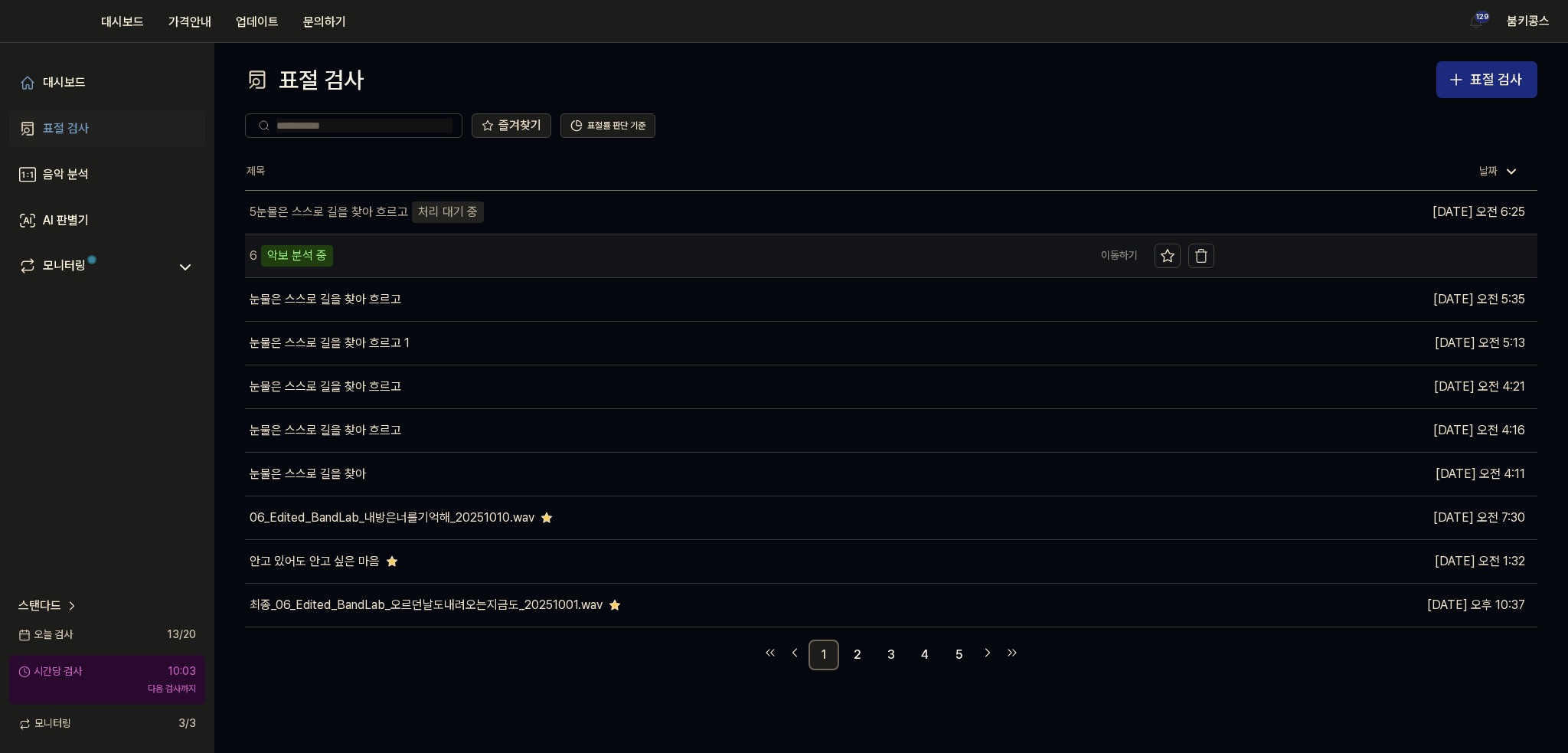
click at [347, 210] on div "5눈물은 스스로 길을 찾아 흐르고" at bounding box center [328, 212] width 159 height 18
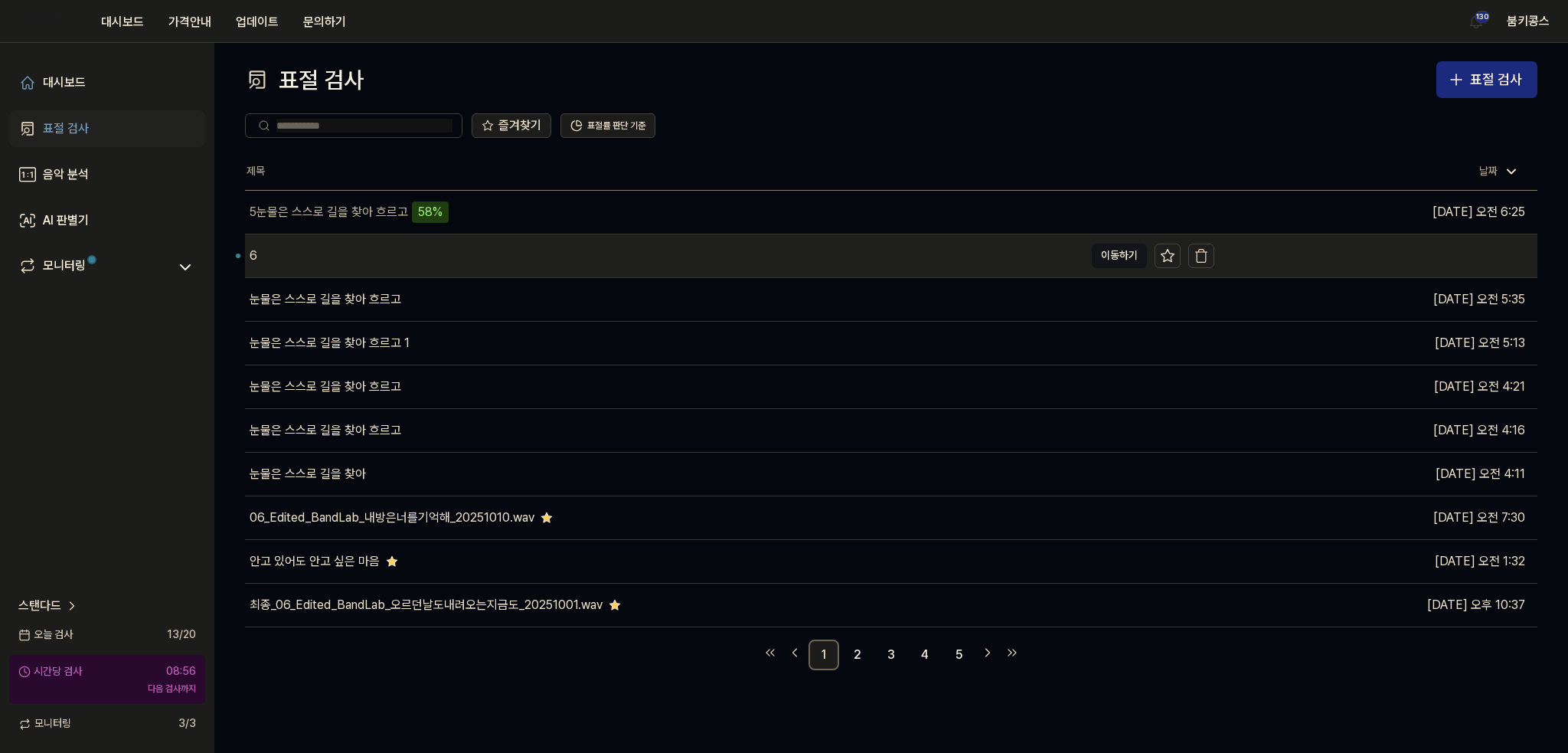
click at [487, 240] on div "6" at bounding box center [664, 256] width 839 height 43
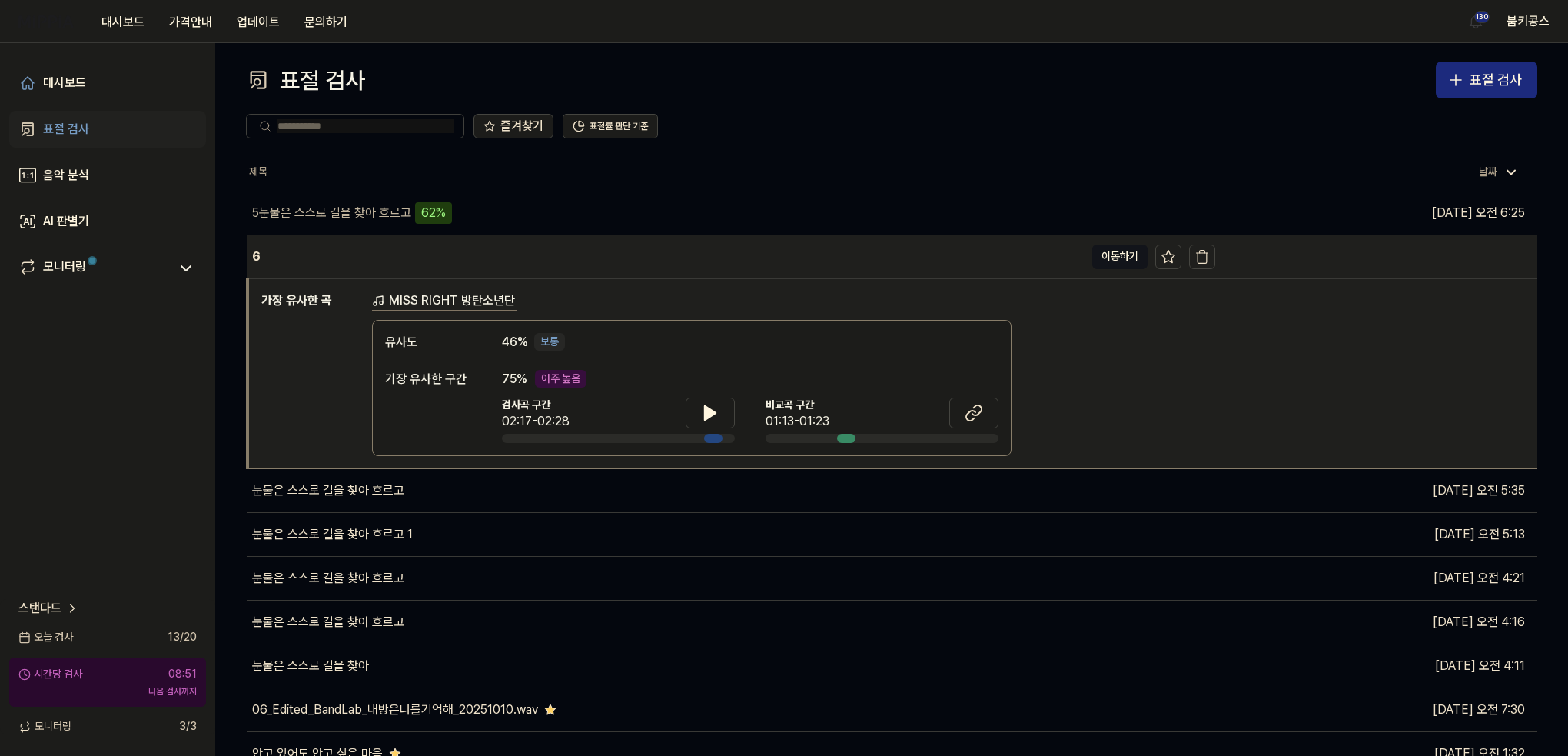
click at [539, 261] on div "6" at bounding box center [666, 257] width 837 height 43
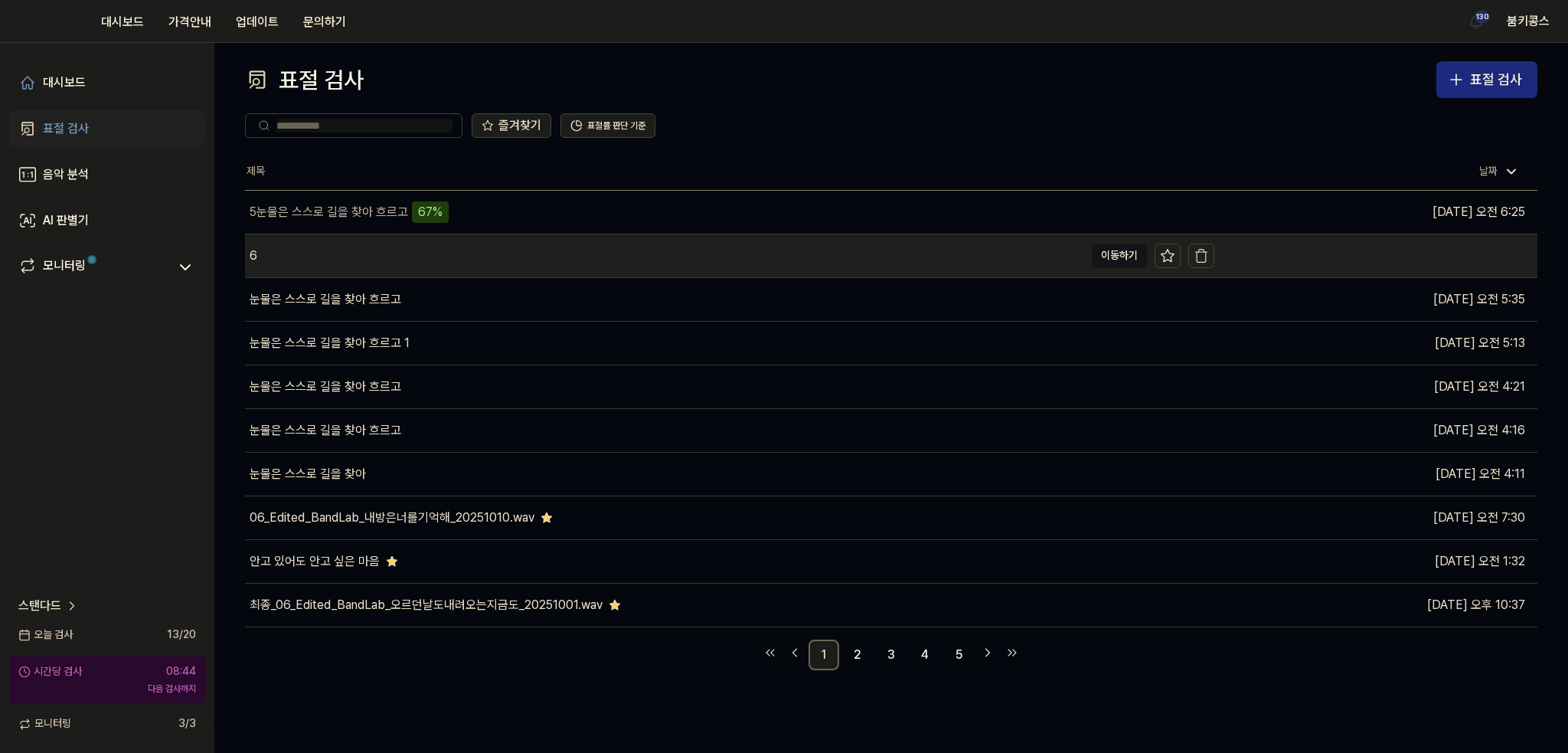
click at [432, 248] on div "6" at bounding box center [664, 256] width 839 height 43
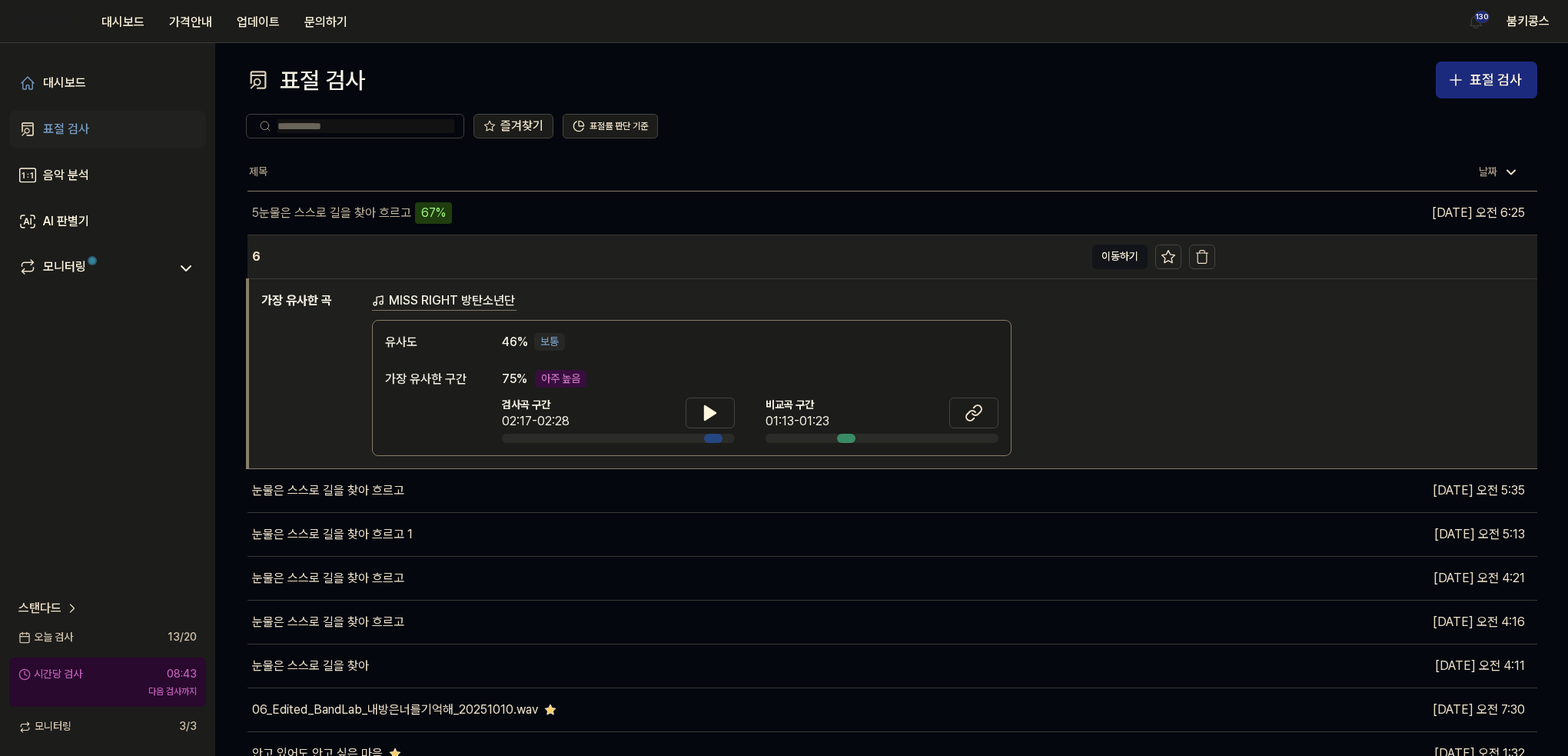
click at [433, 251] on div "6" at bounding box center [666, 257] width 837 height 43
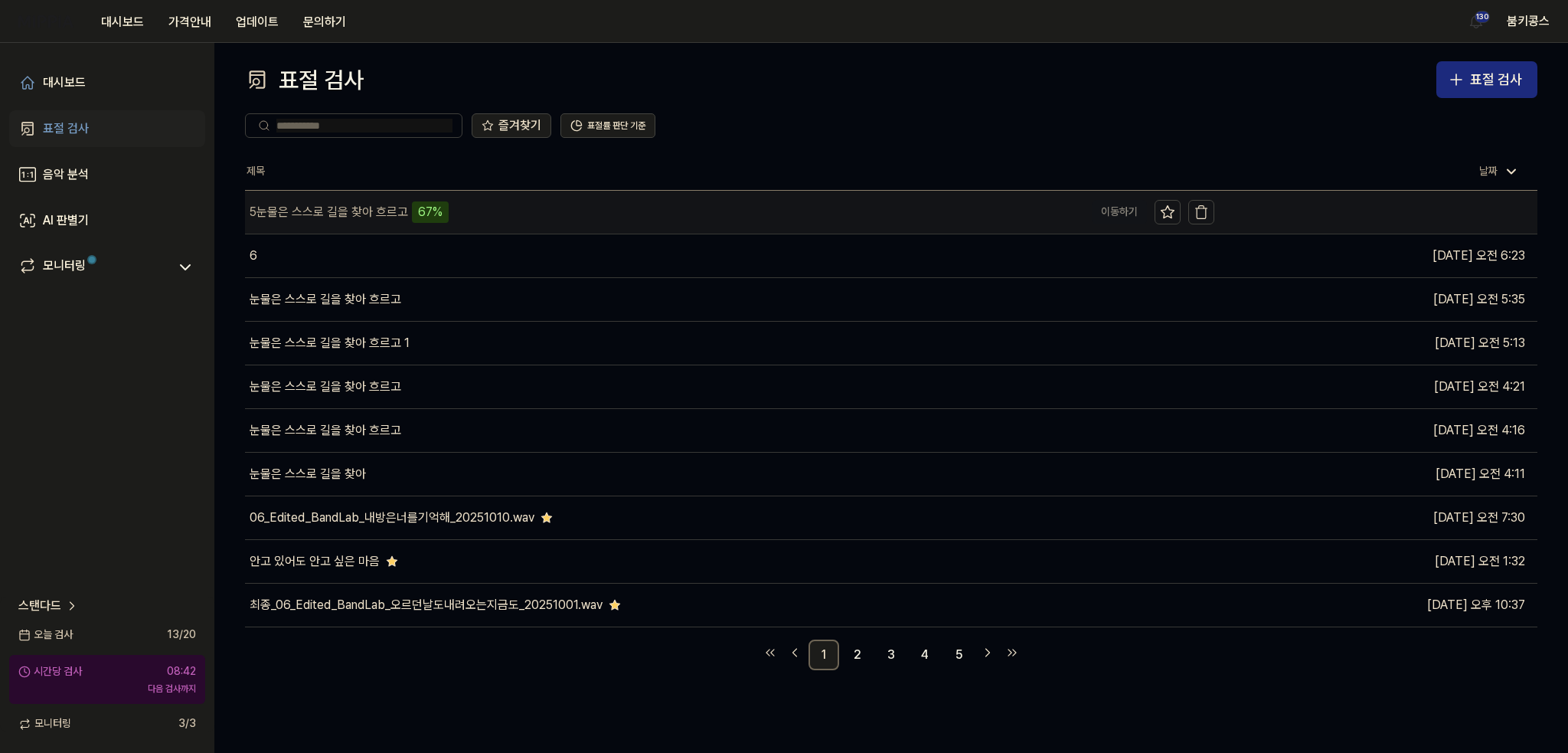
click at [421, 203] on div "67%" at bounding box center [430, 212] width 37 height 21
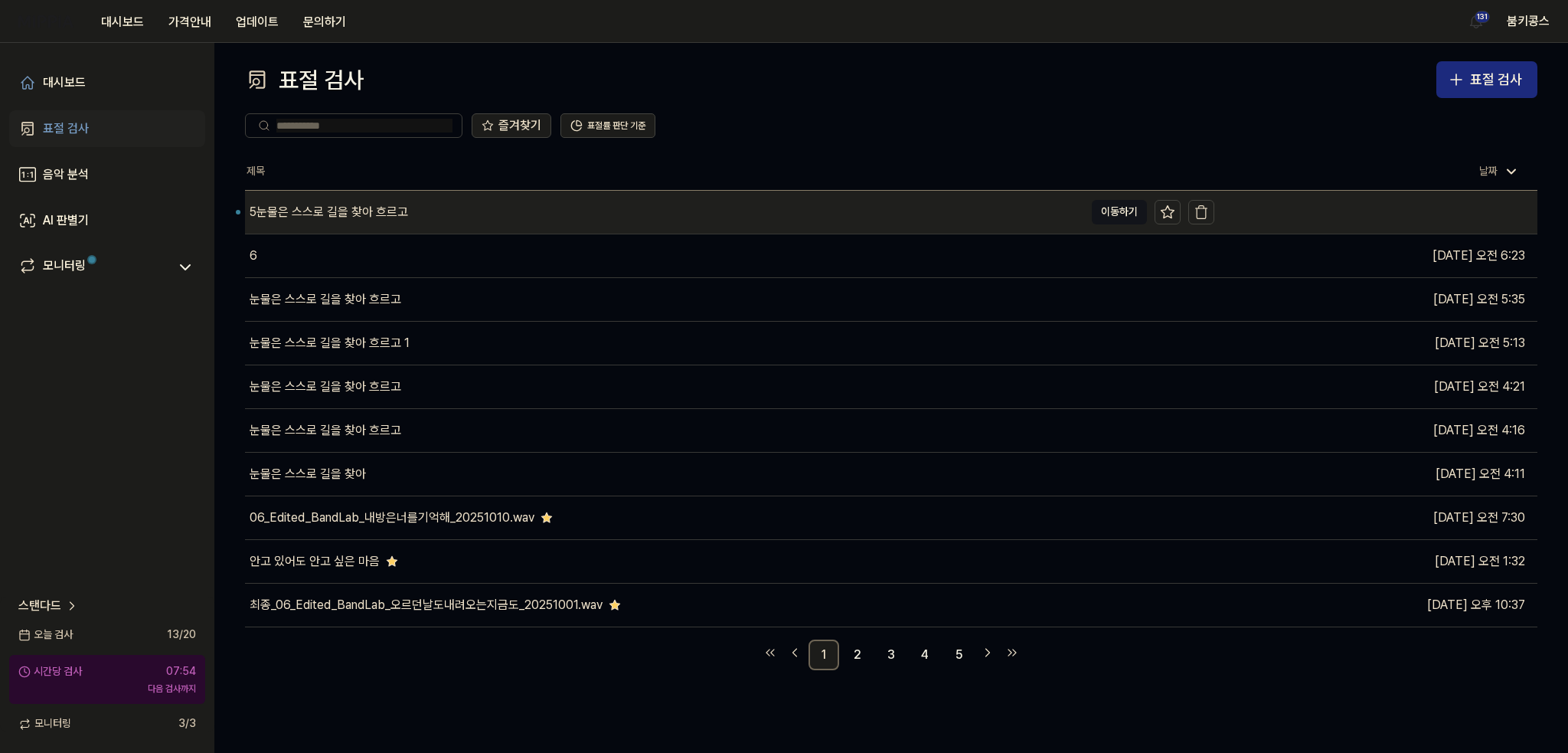
click at [386, 215] on div "5눈물은 스스로 길을 찾아 흐르고" at bounding box center [328, 212] width 159 height 18
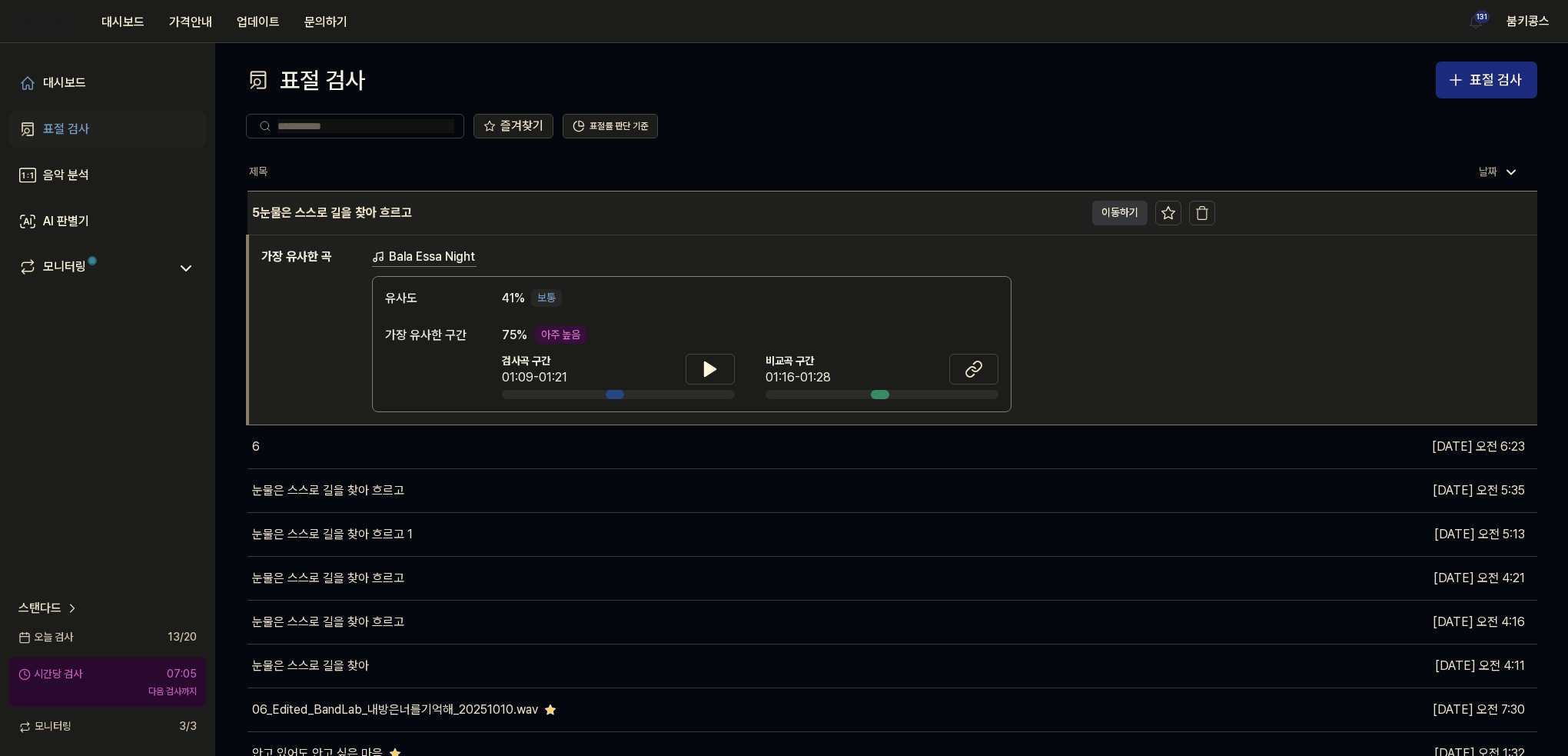
click at [1130, 223] on button "이동하기" at bounding box center [1120, 212] width 55 height 25
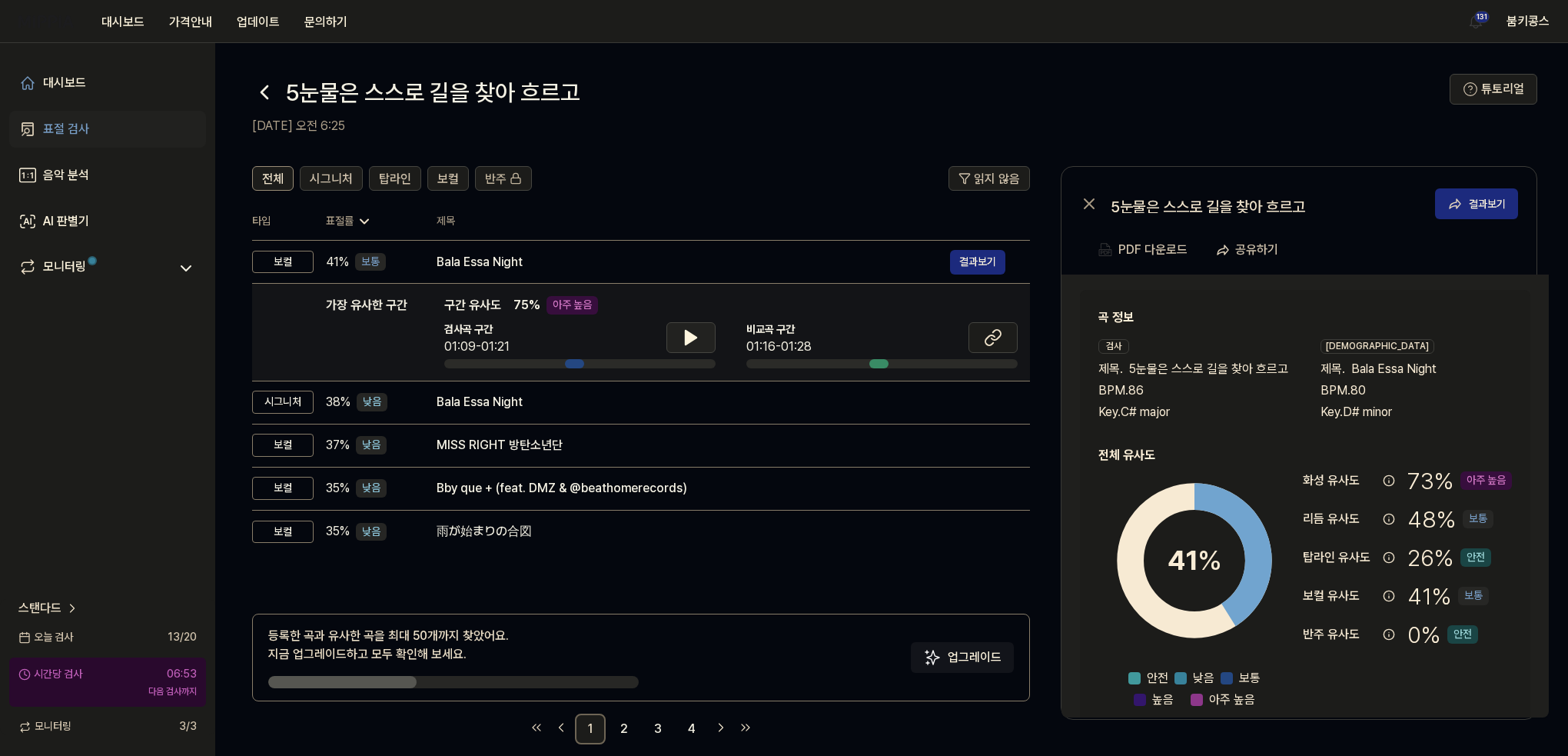
click at [692, 329] on icon at bounding box center [690, 337] width 18 height 18
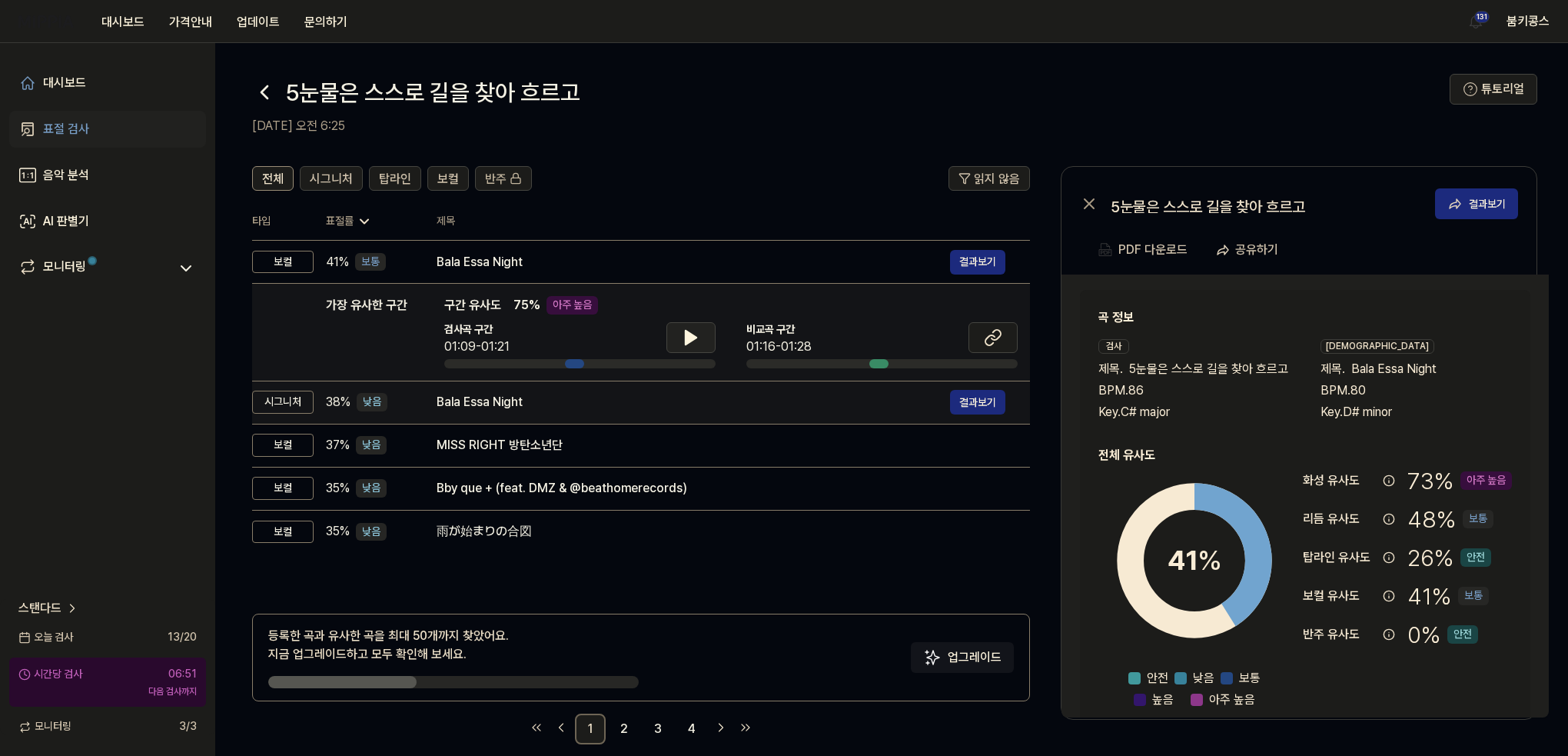
click at [674, 408] on div "Bala Essa Night" at bounding box center [693, 402] width 513 height 18
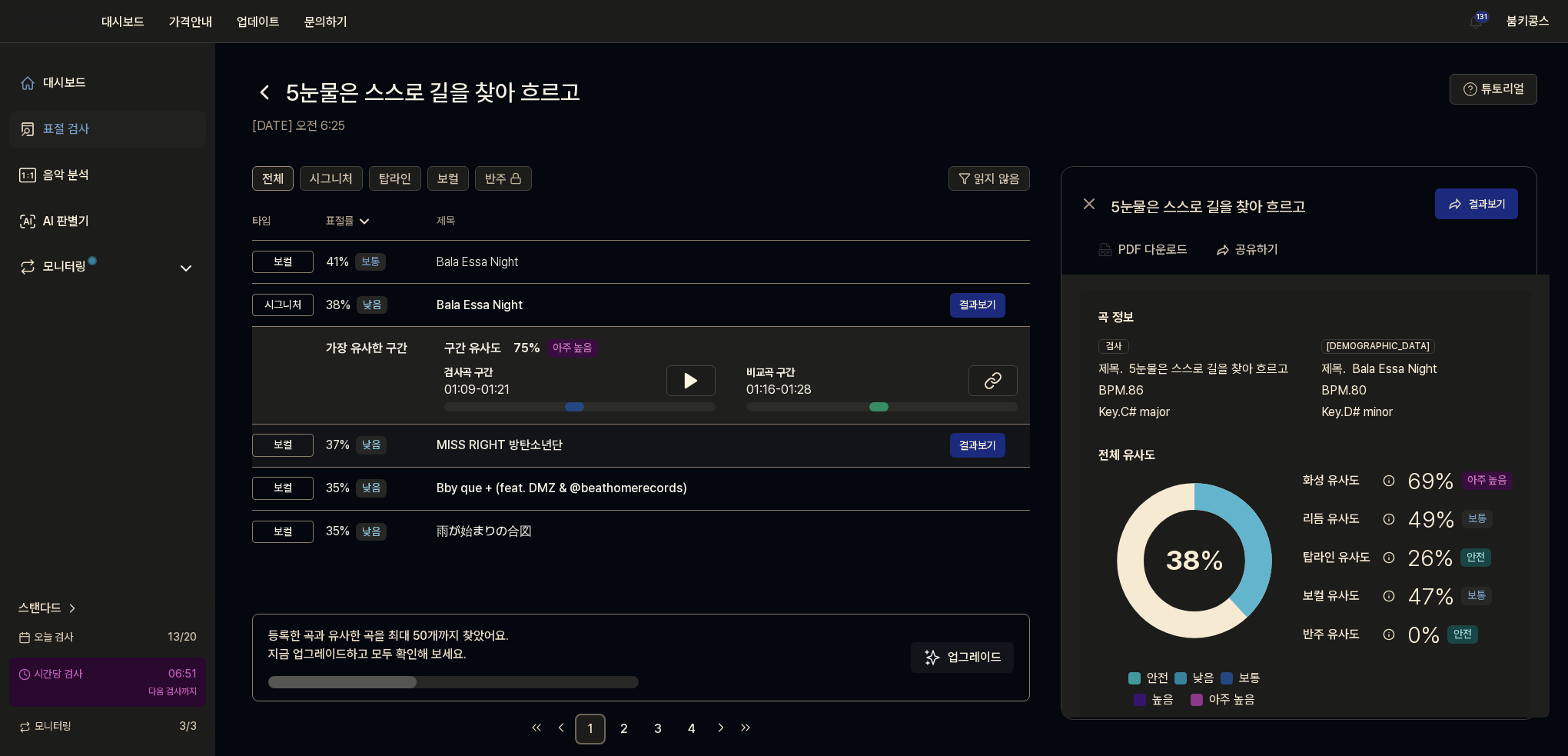
click at [695, 457] on td "MISS RIGHT 방탄소년단 결과보기" at bounding box center [721, 445] width 618 height 43
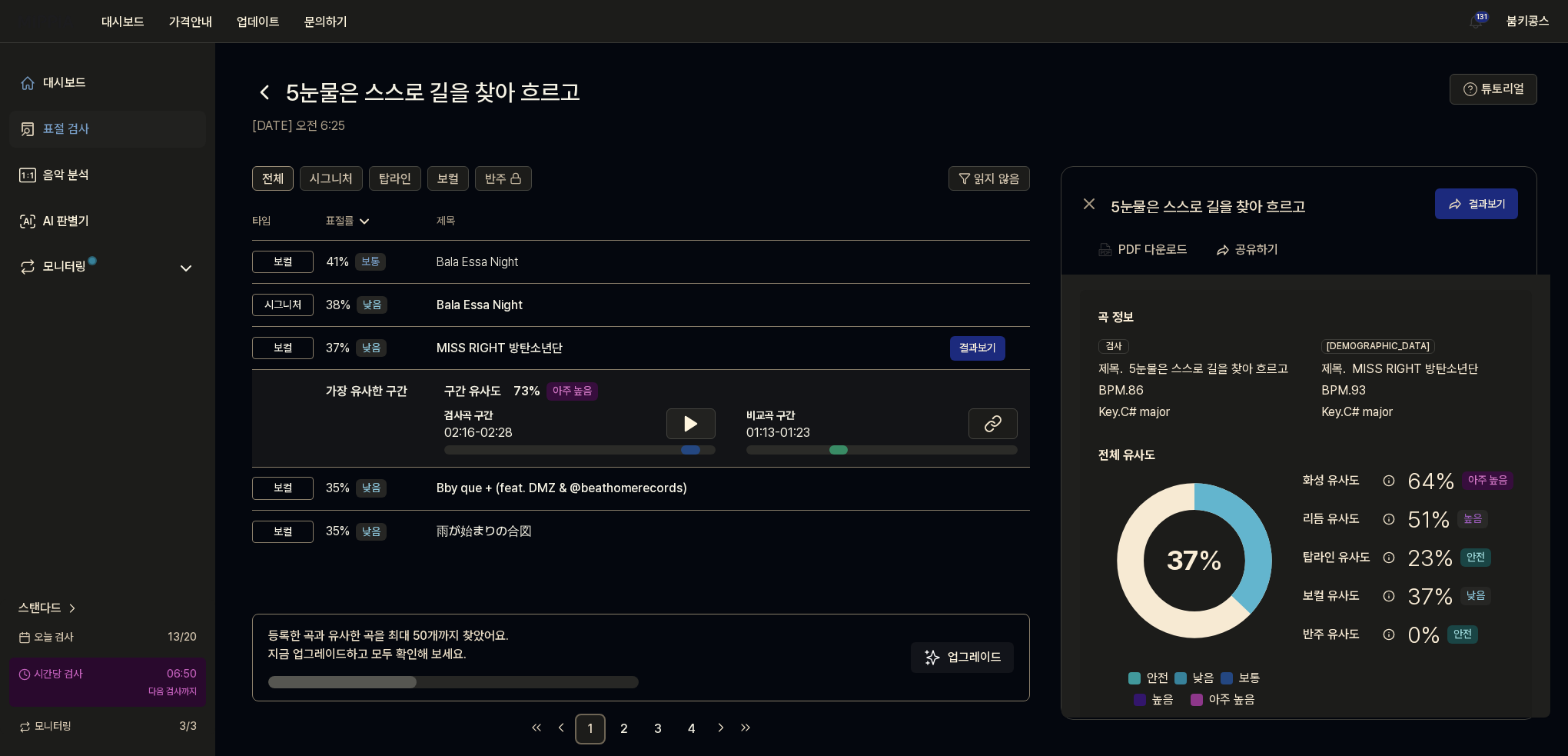
click at [696, 419] on icon at bounding box center [690, 423] width 18 height 18
click at [998, 431] on icon at bounding box center [993, 423] width 18 height 18
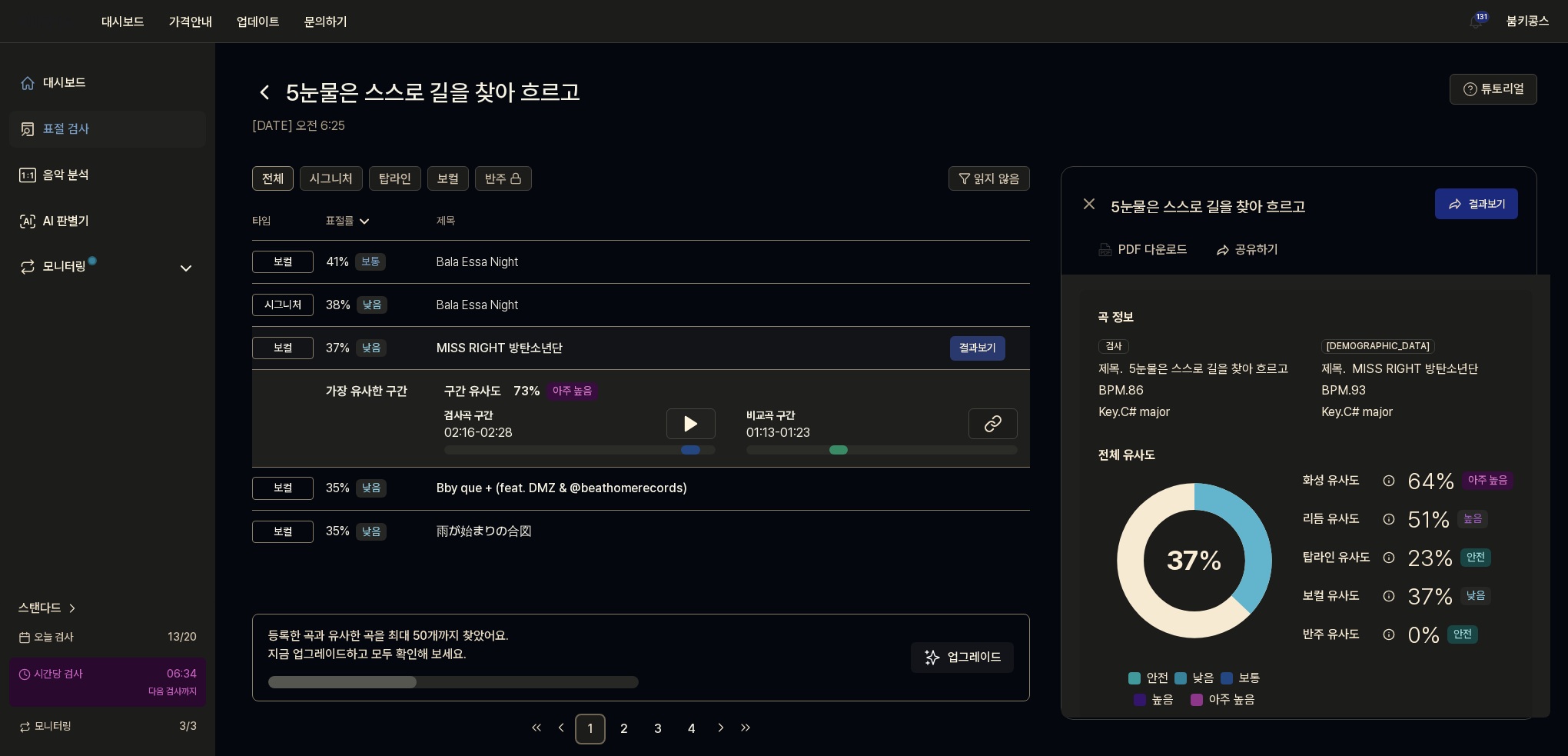
click at [966, 349] on button "결과보기" at bounding box center [978, 348] width 55 height 25
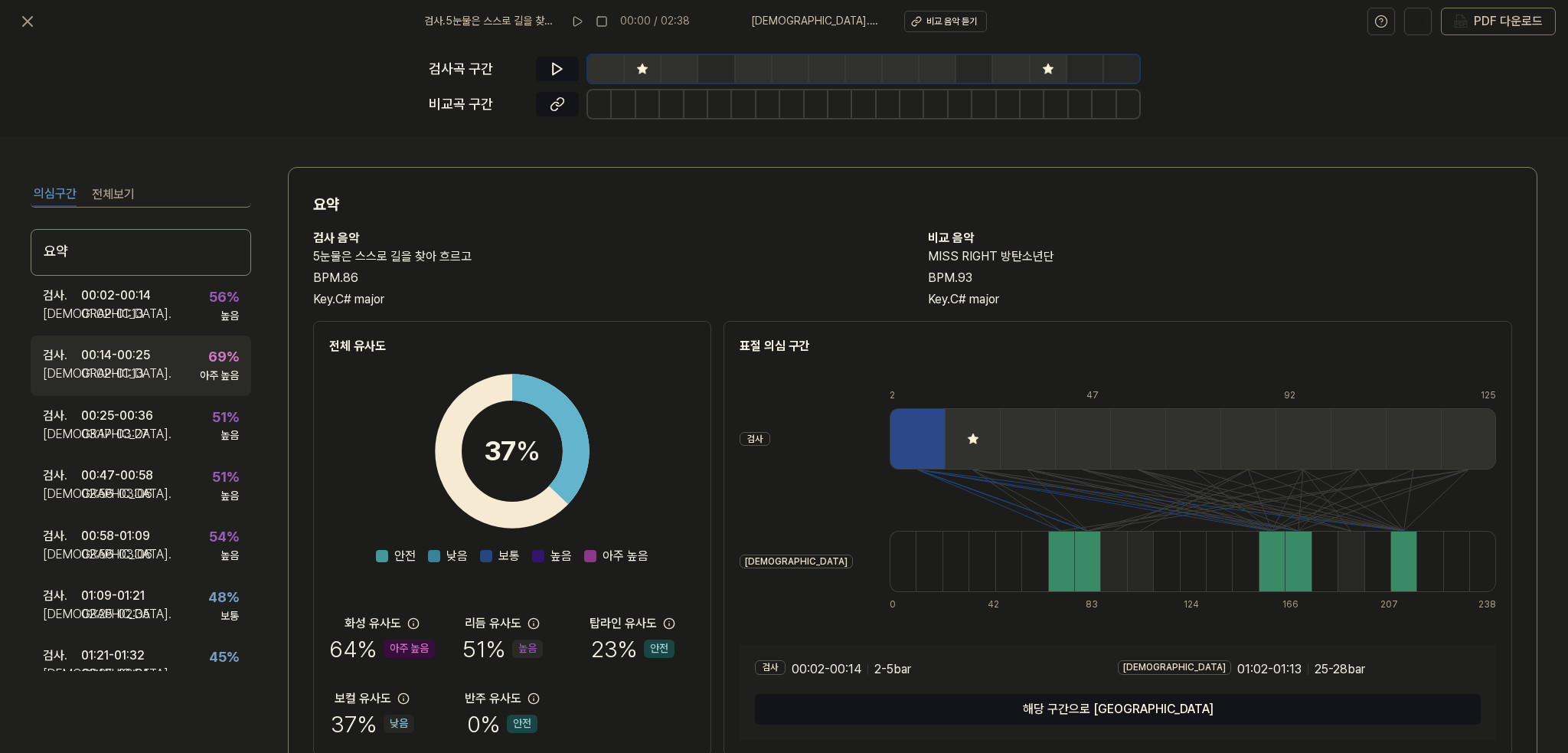
click at [160, 369] on div "검사 . 00:14 - 00:25 비교 . 01:02 - 01:13 69 % 아주 높음" at bounding box center [140, 365] width 220 height 60
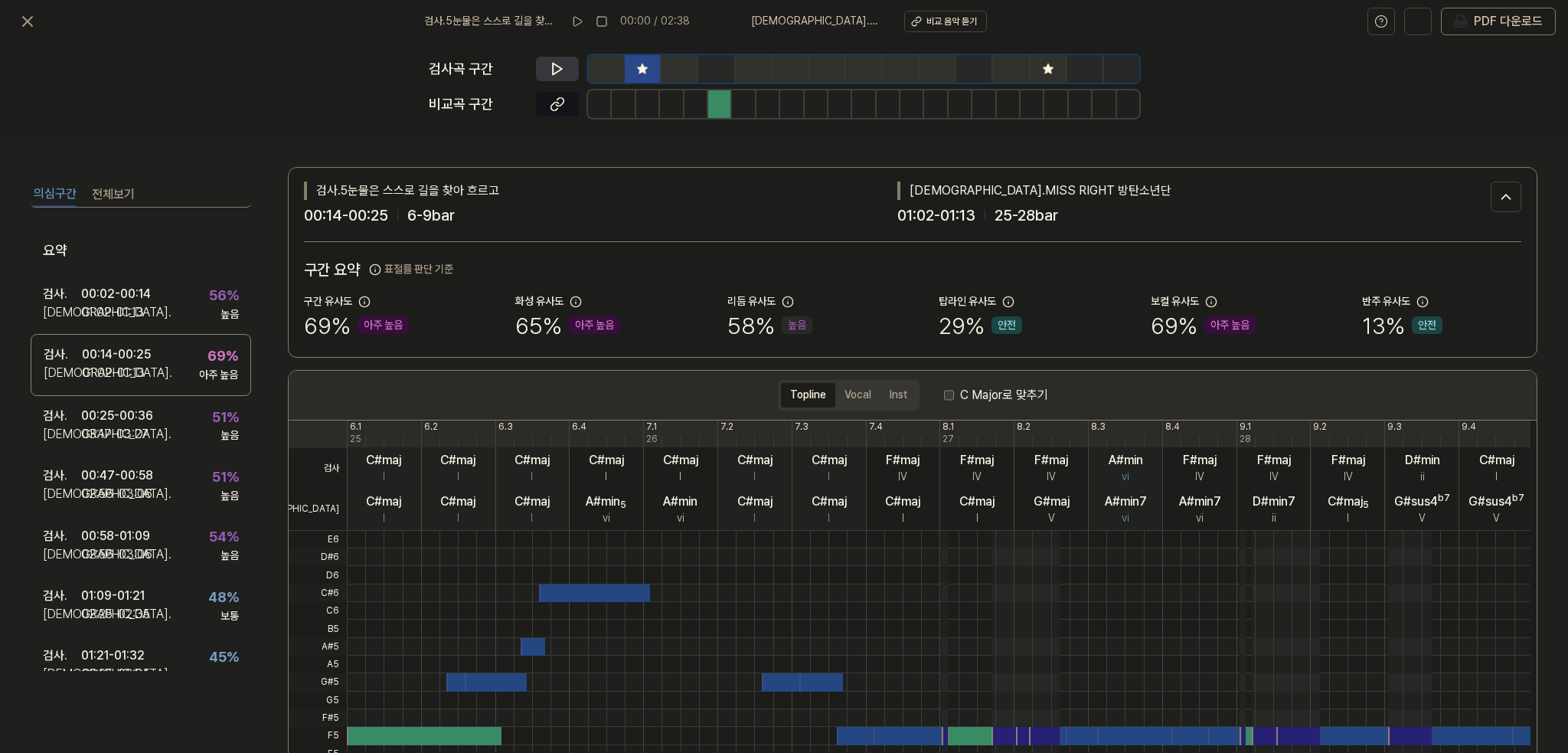
click at [548, 62] on button at bounding box center [557, 69] width 43 height 24
click at [554, 67] on icon at bounding box center [554, 69] width 2 height 10
click at [29, 20] on icon at bounding box center [28, 21] width 9 height 9
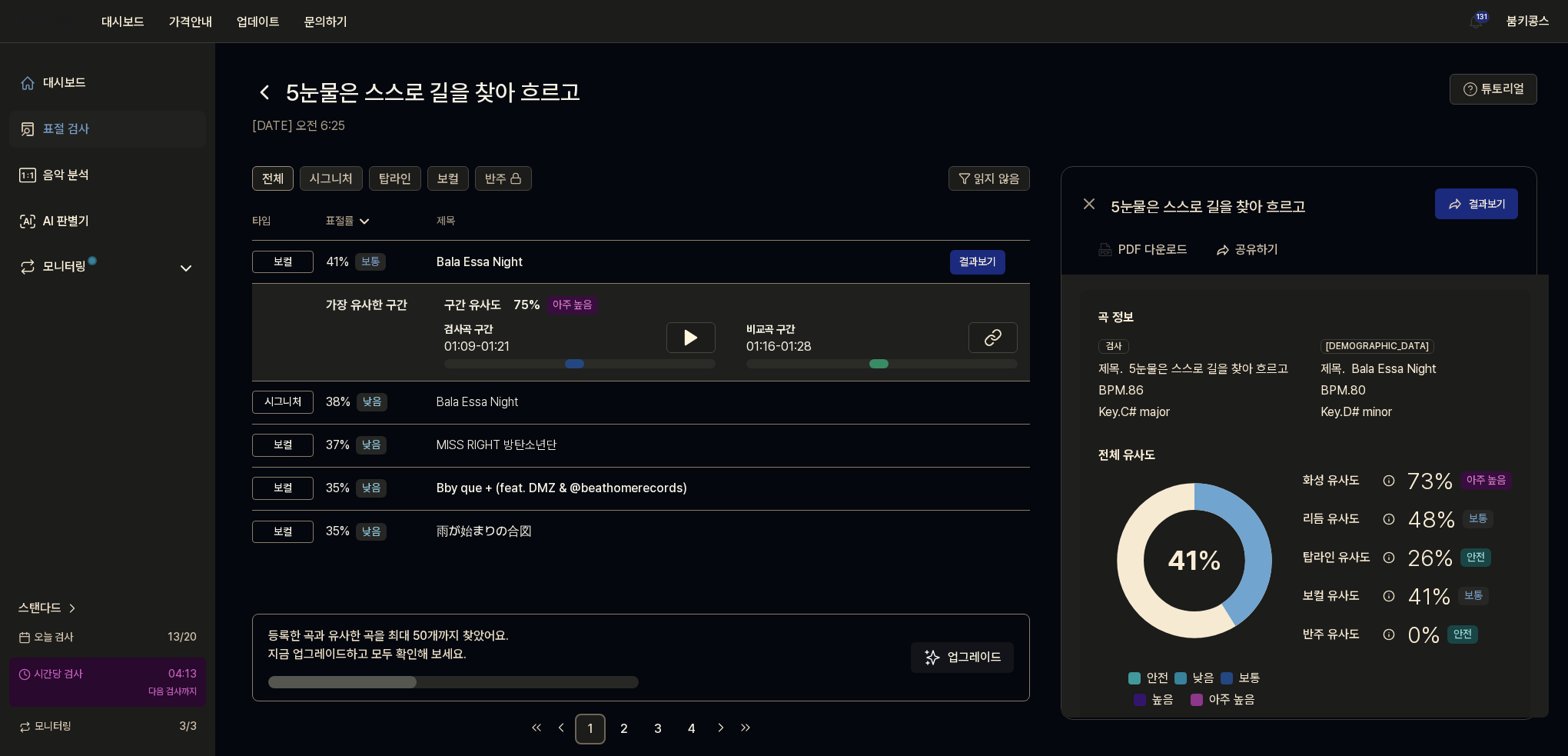
click at [322, 175] on span "시그니처" at bounding box center [331, 178] width 43 height 18
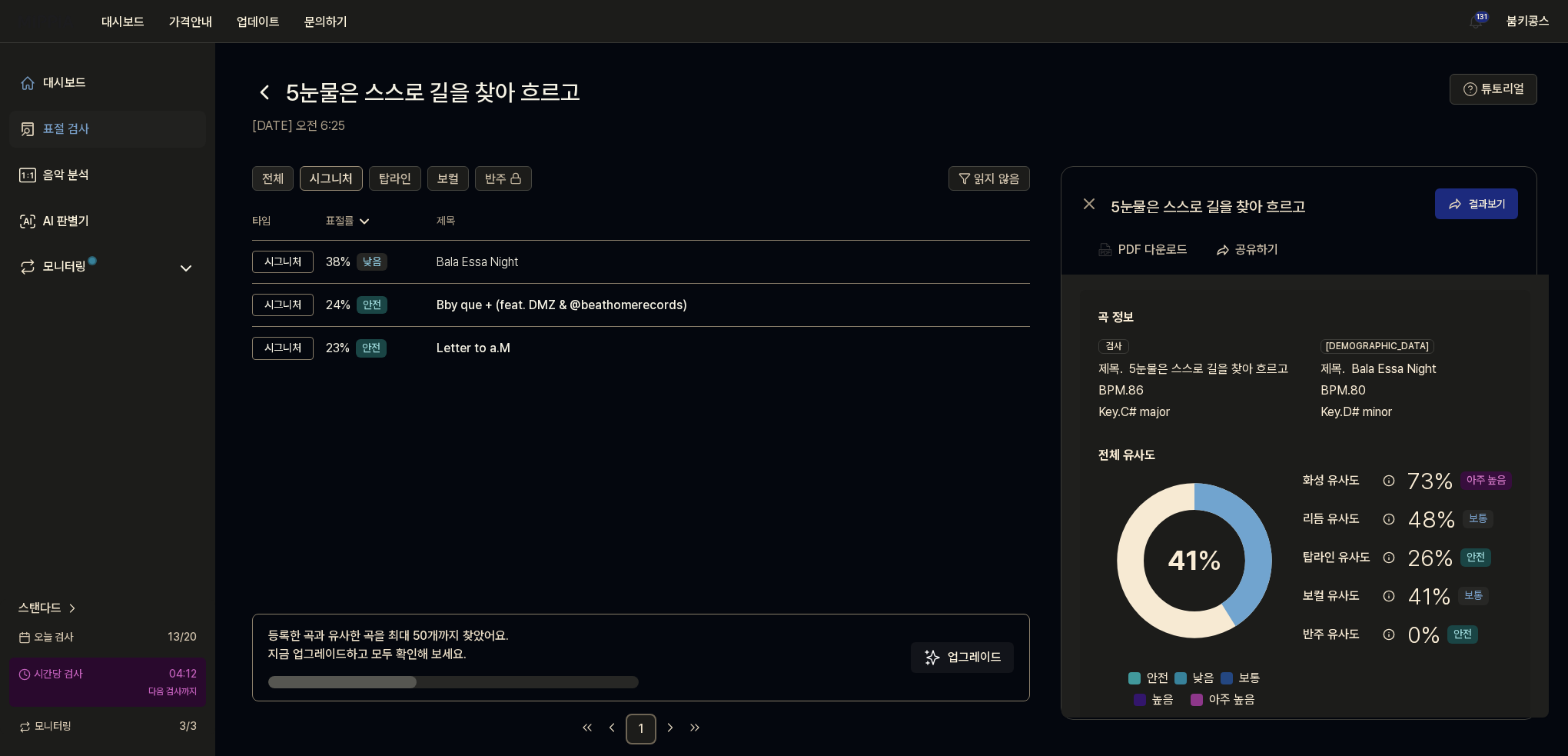
click at [282, 173] on span "전체" at bounding box center [273, 178] width 21 height 18
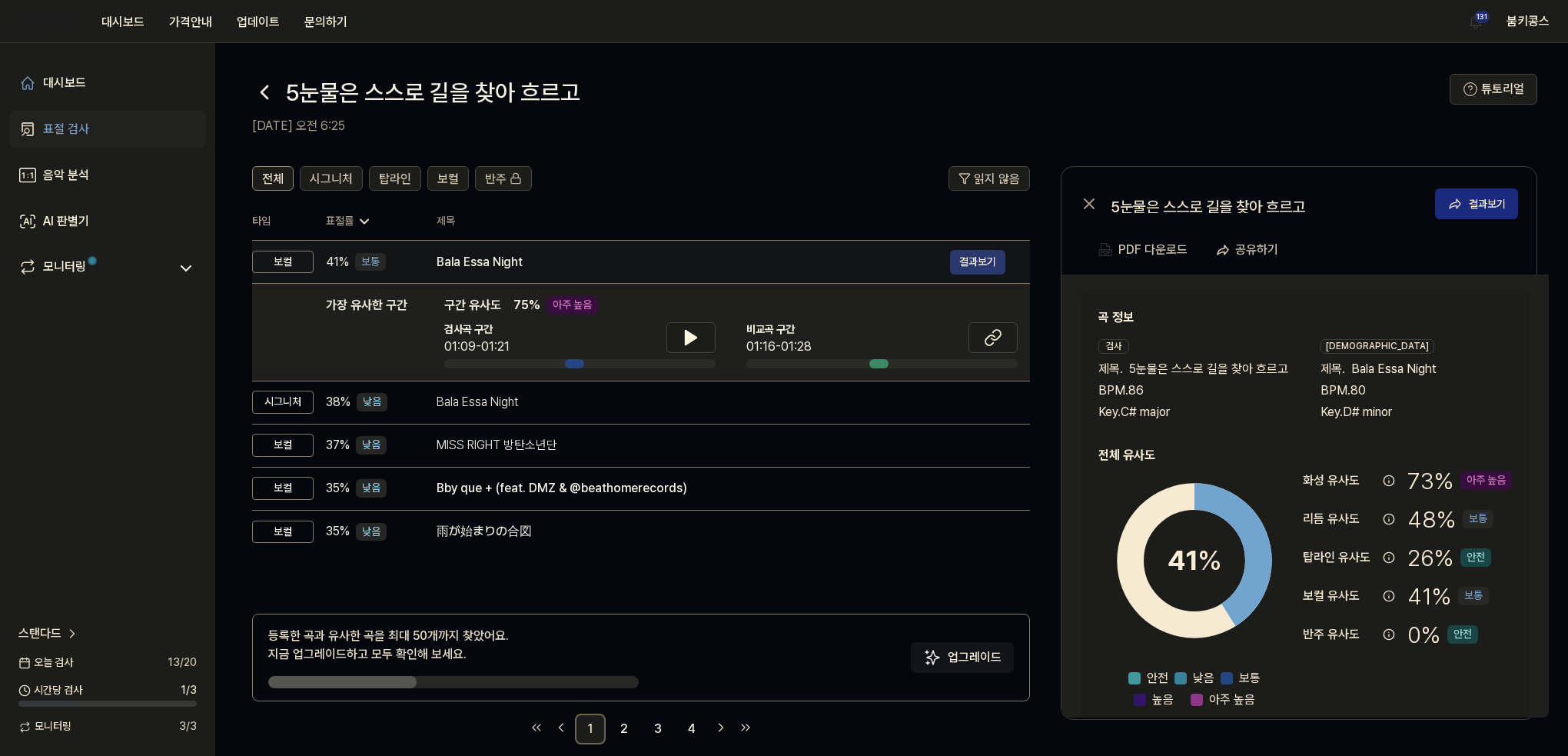
click at [991, 258] on button "결과보기" at bounding box center [978, 262] width 55 height 25
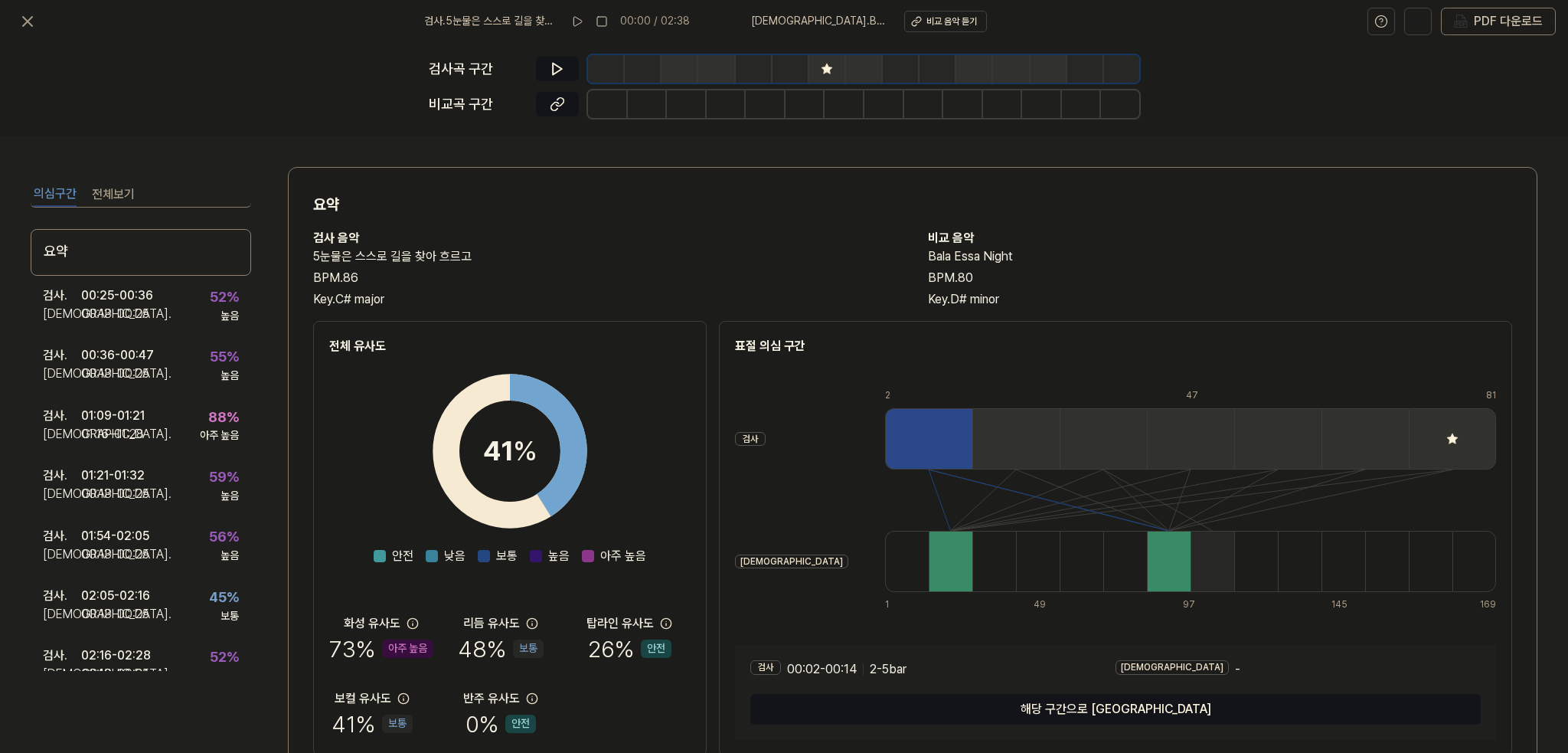
click at [9, 12] on div "검사 . 5눈물은 스스로 길을 찾아 흐르고 00:00 / 02:38 비교 . Bala Essa Night 비교 음악 듣기 PDF 다운로드" at bounding box center [784, 21] width 1568 height 43
click at [24, 16] on icon at bounding box center [27, 21] width 18 height 18
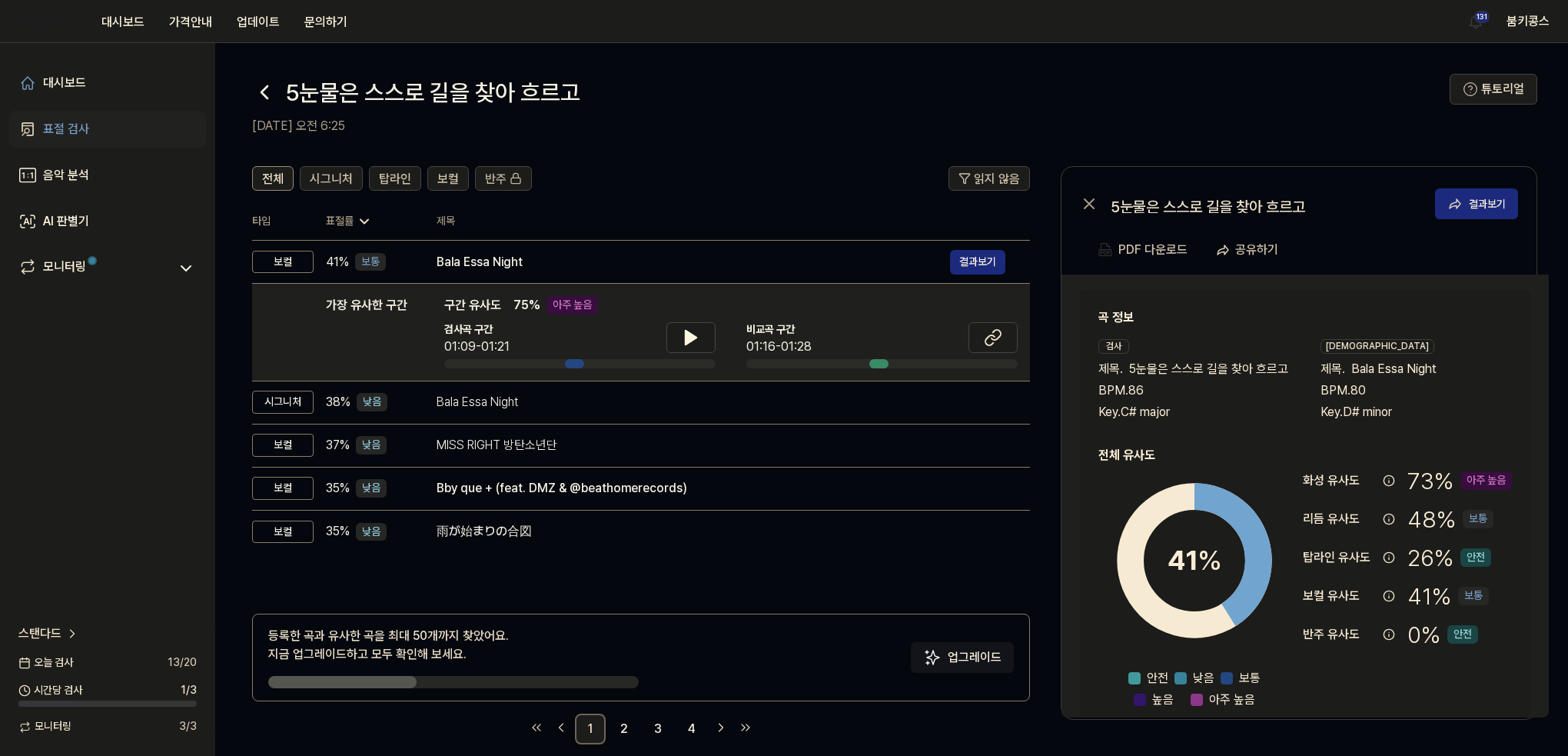
click at [83, 137] on div "표절 검사" at bounding box center [66, 128] width 46 height 18
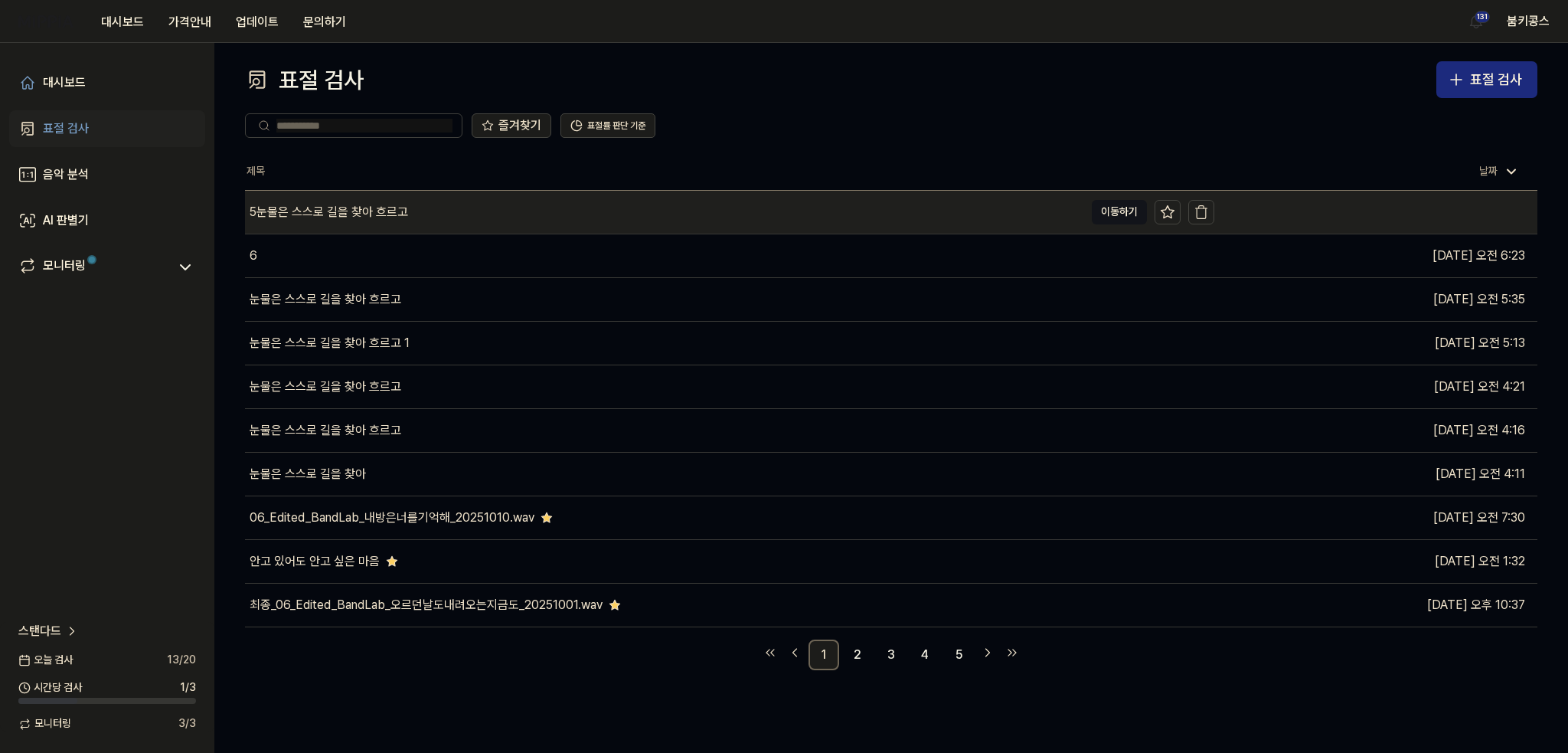
click at [405, 203] on div "5눈물은 스스로 길을 찾아 흐르고" at bounding box center [328, 212] width 159 height 18
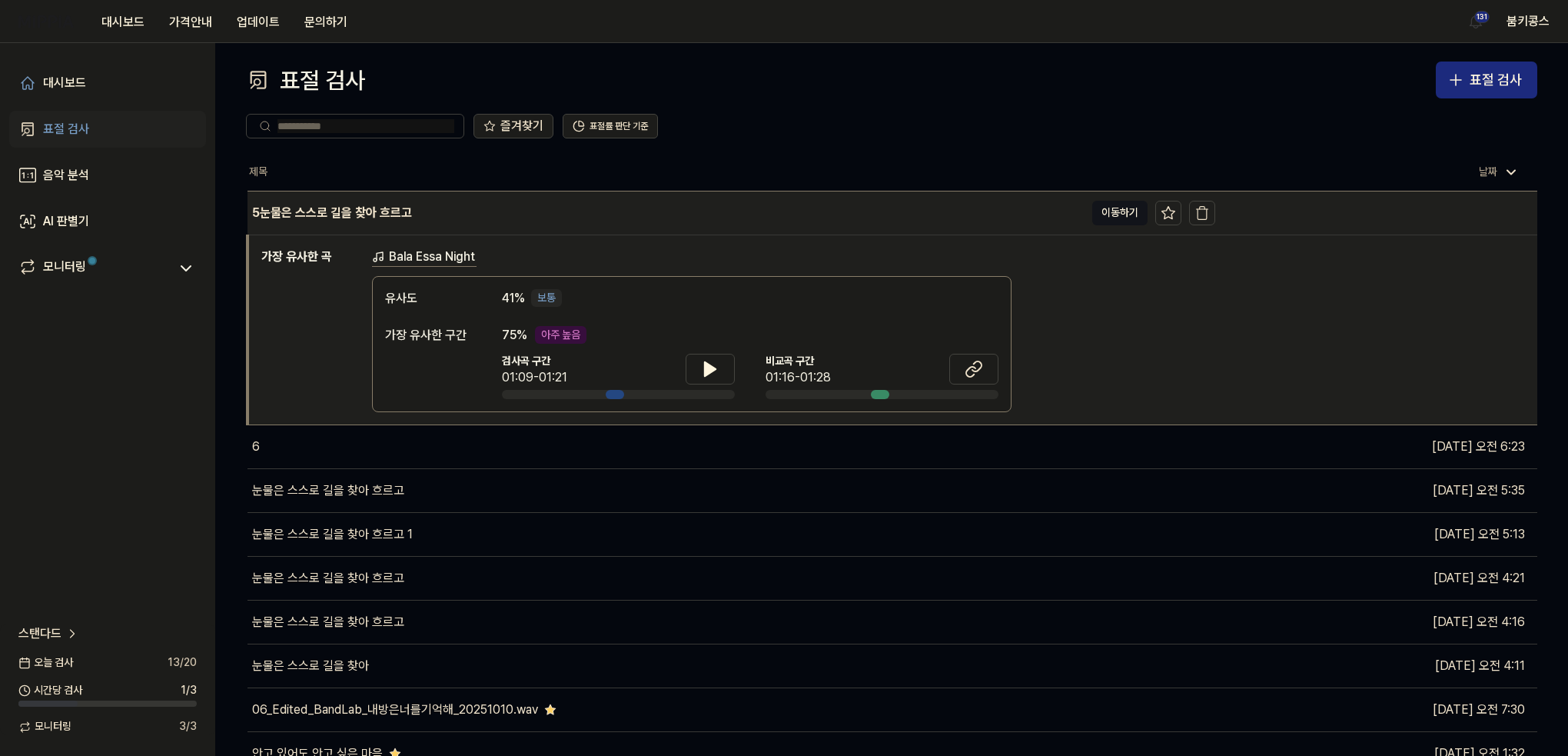
click at [413, 208] on div "5눈물은 스스로 길을 찾아 흐르고" at bounding box center [666, 213] width 837 height 43
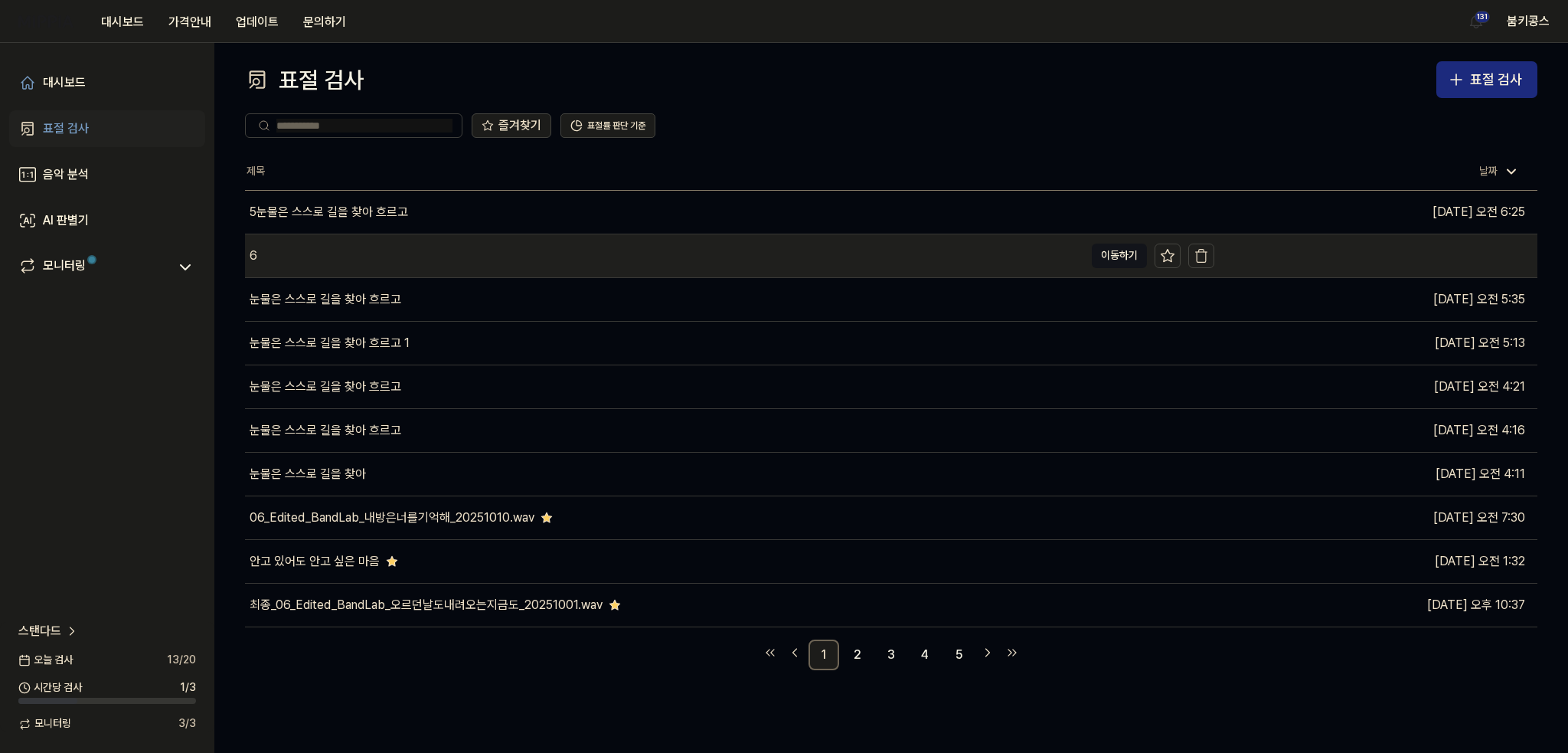
click at [377, 251] on div "6" at bounding box center [664, 256] width 839 height 43
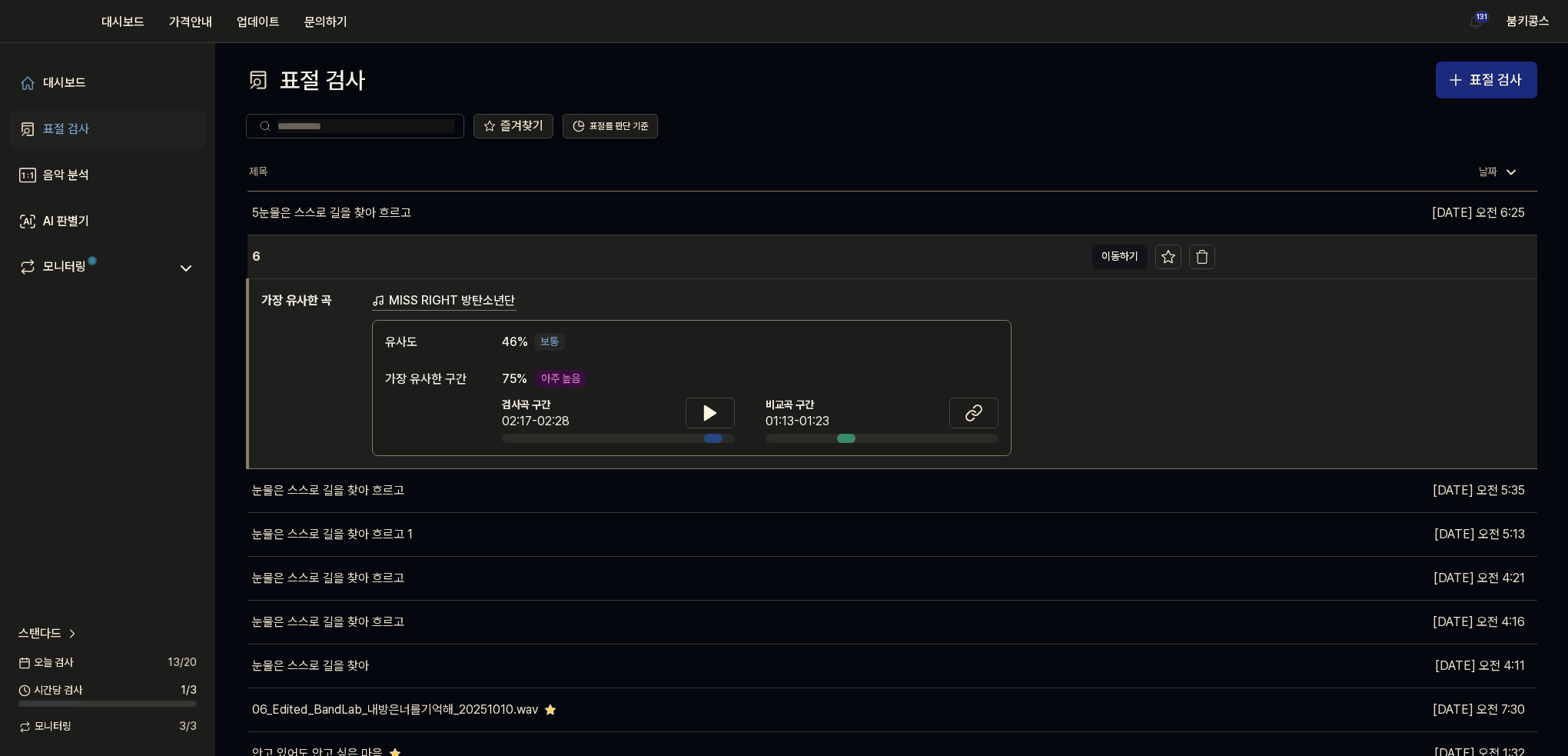
click at [382, 265] on div "6" at bounding box center [666, 257] width 837 height 43
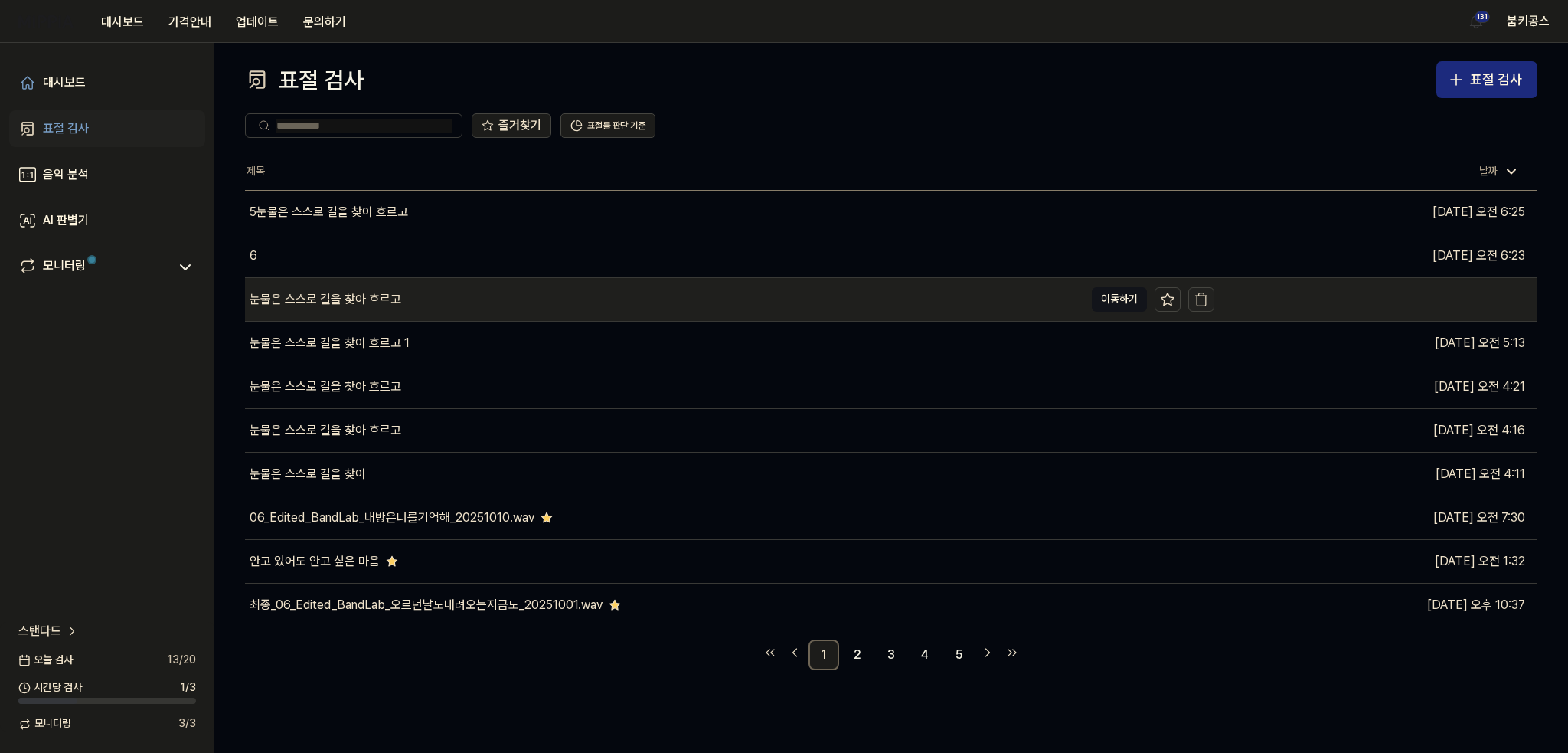
click at [1200, 295] on icon "button" at bounding box center [1201, 295] width 12 height 0
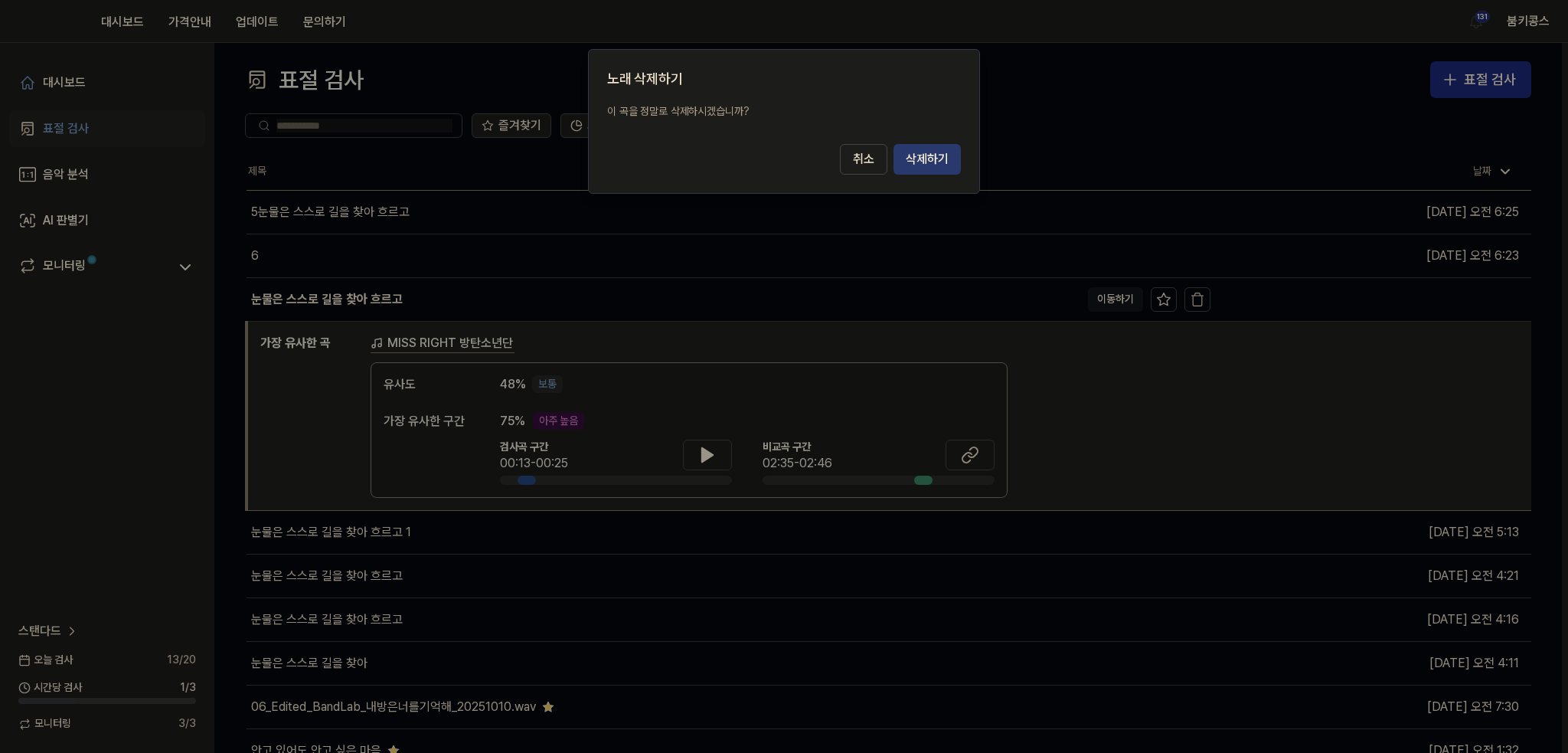
click at [912, 150] on button "삭제하기" at bounding box center [926, 159] width 67 height 31
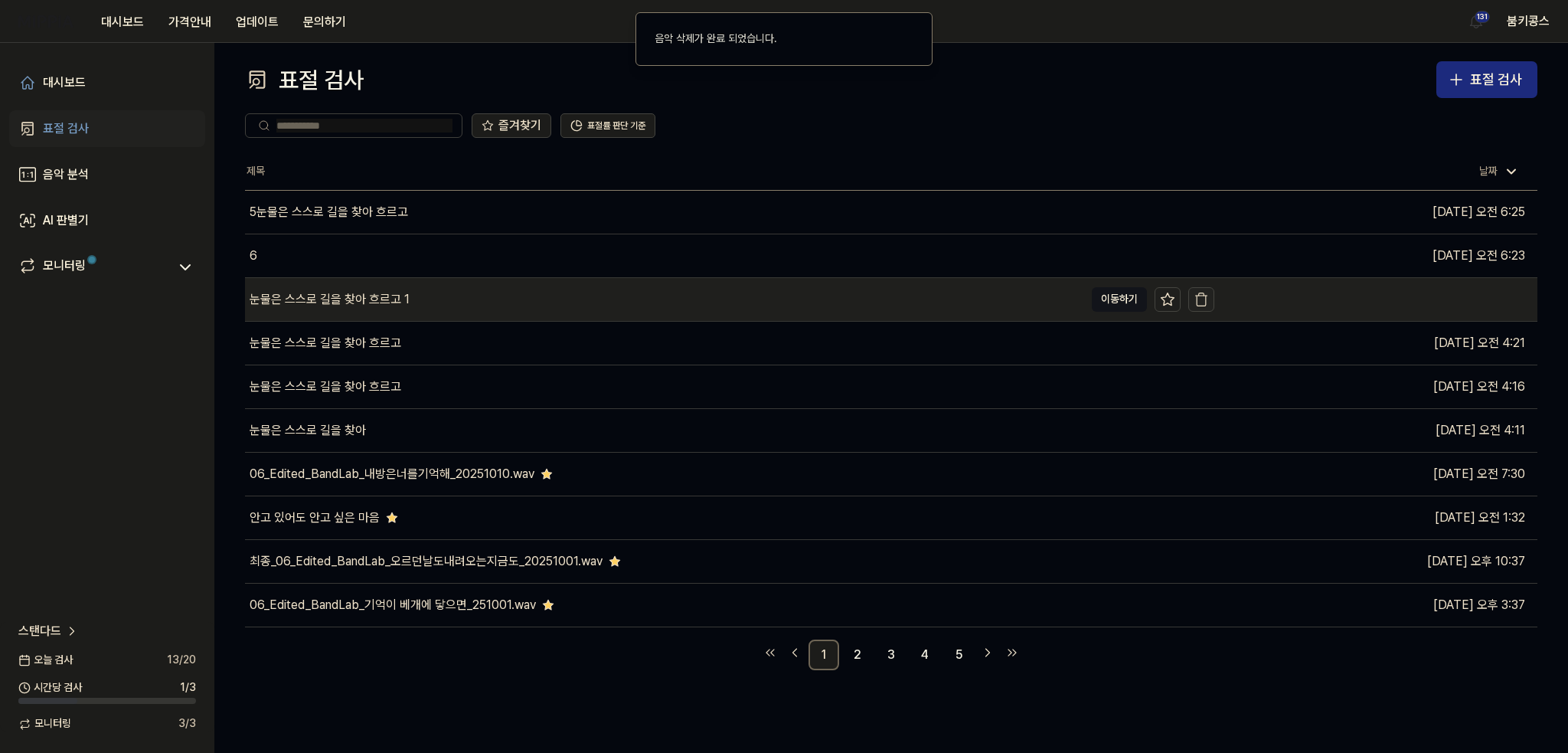
click at [1209, 293] on button "button" at bounding box center [1201, 299] width 26 height 24
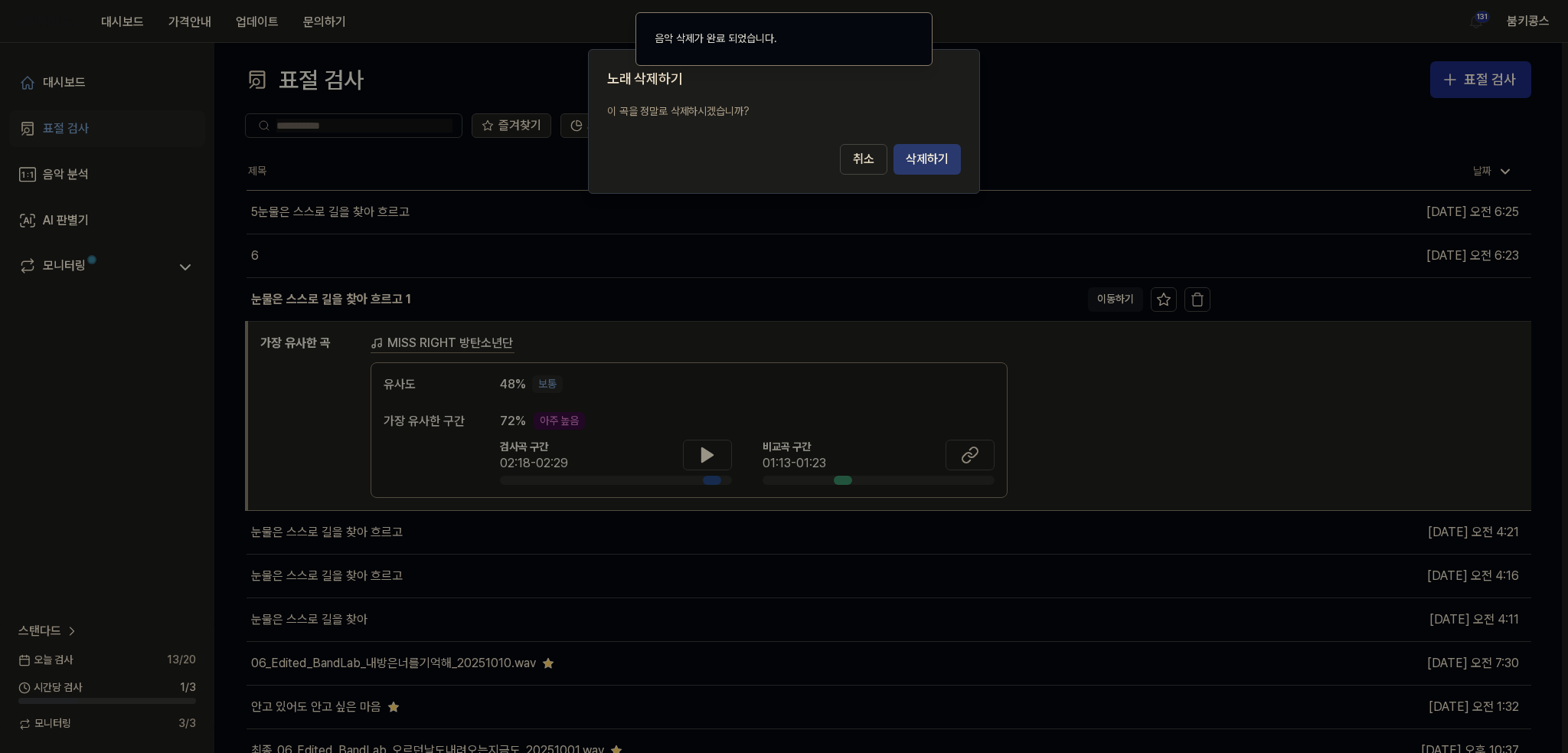
click at [946, 159] on button "삭제하기" at bounding box center [926, 159] width 67 height 31
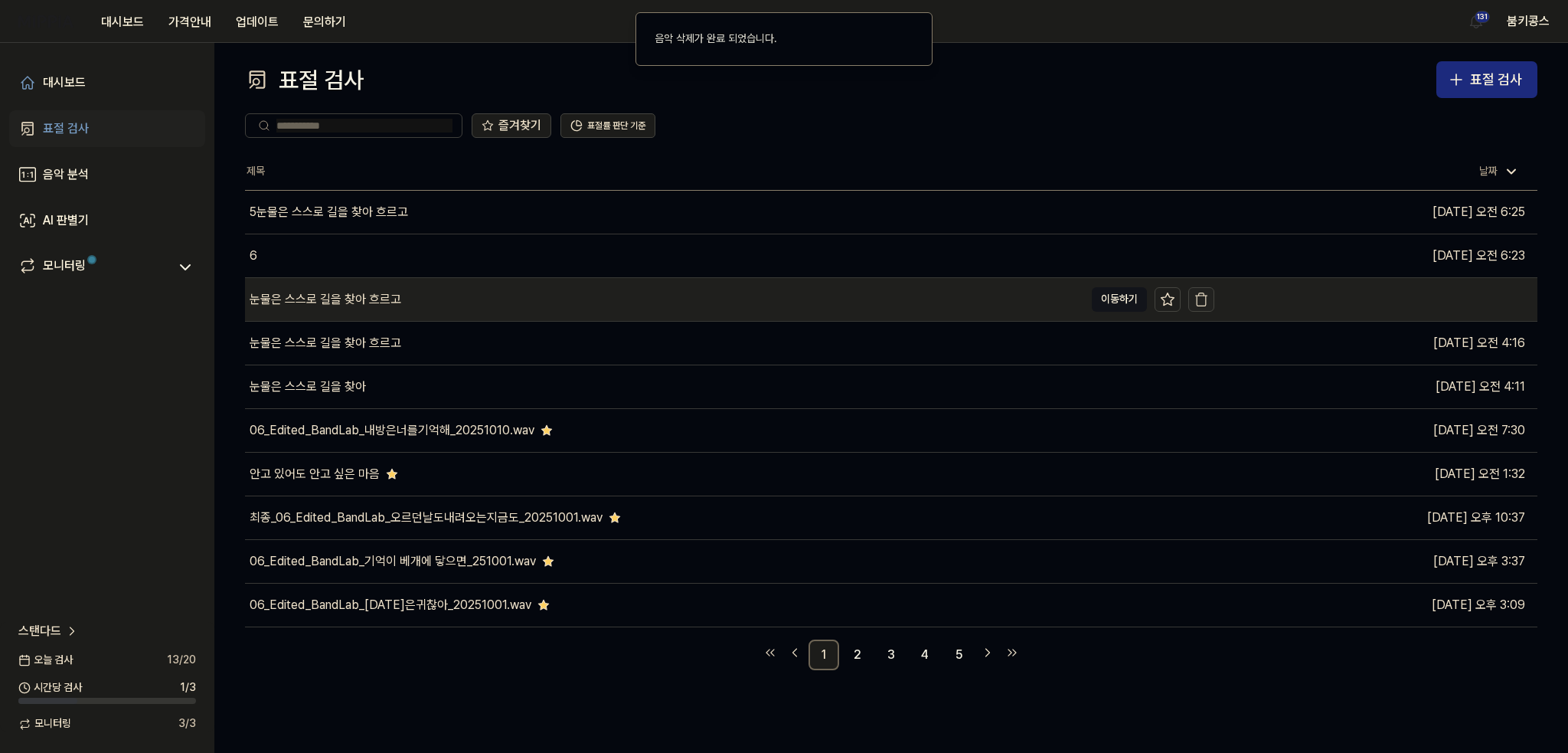
click at [1201, 299] on icon "button" at bounding box center [1200, 299] width 15 height 15
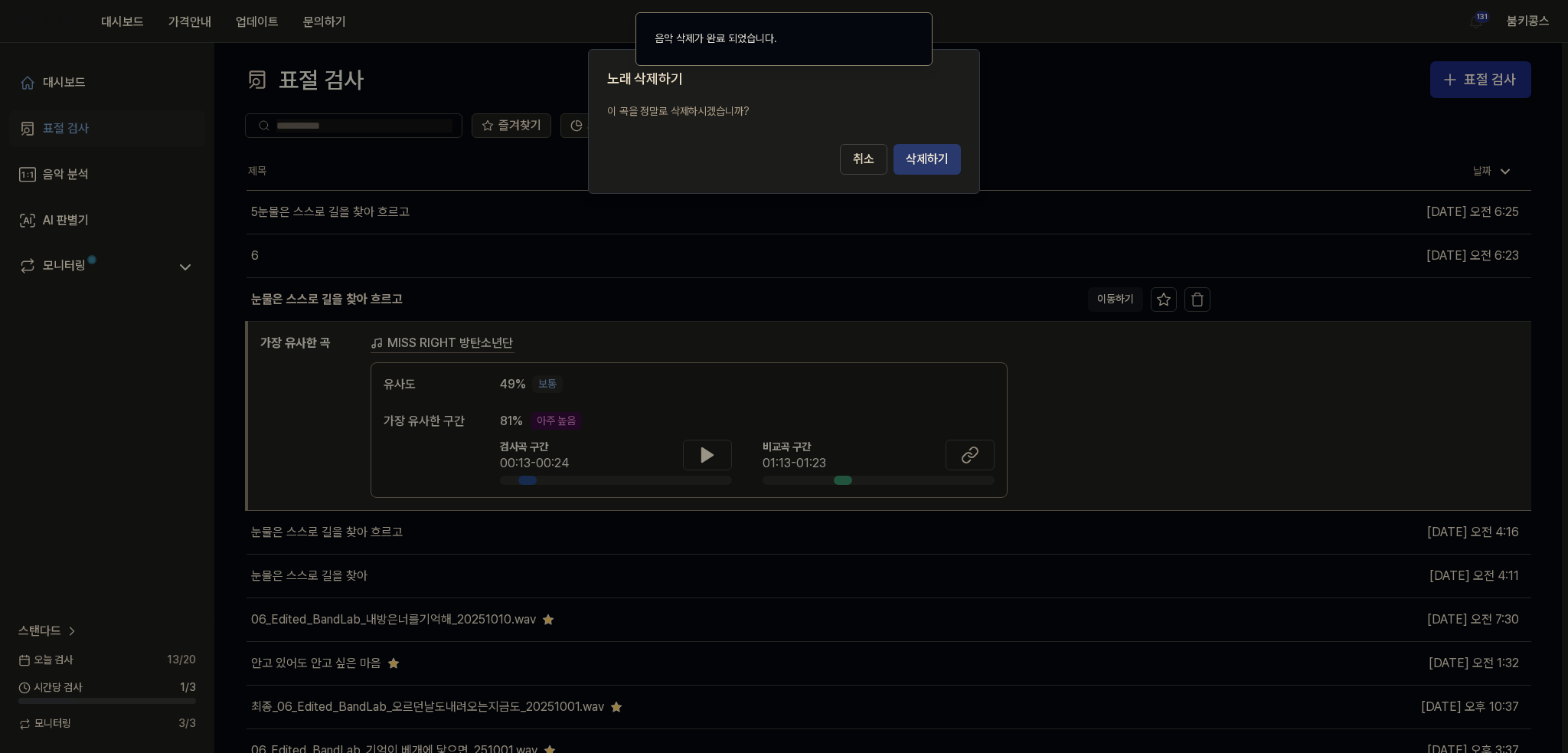
click at [915, 159] on button "삭제하기" at bounding box center [926, 159] width 67 height 31
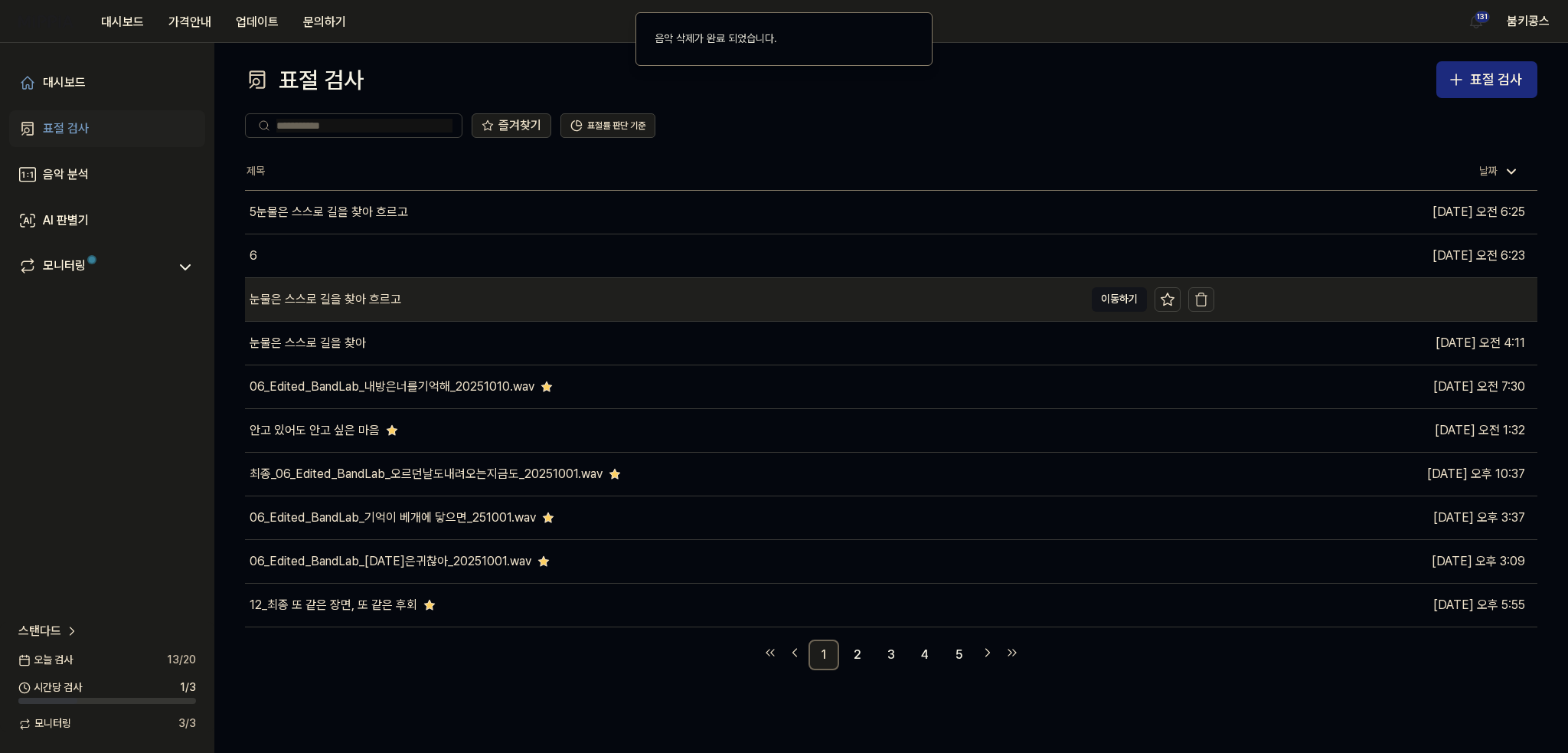
click at [1201, 295] on icon "button" at bounding box center [1201, 295] width 12 height 0
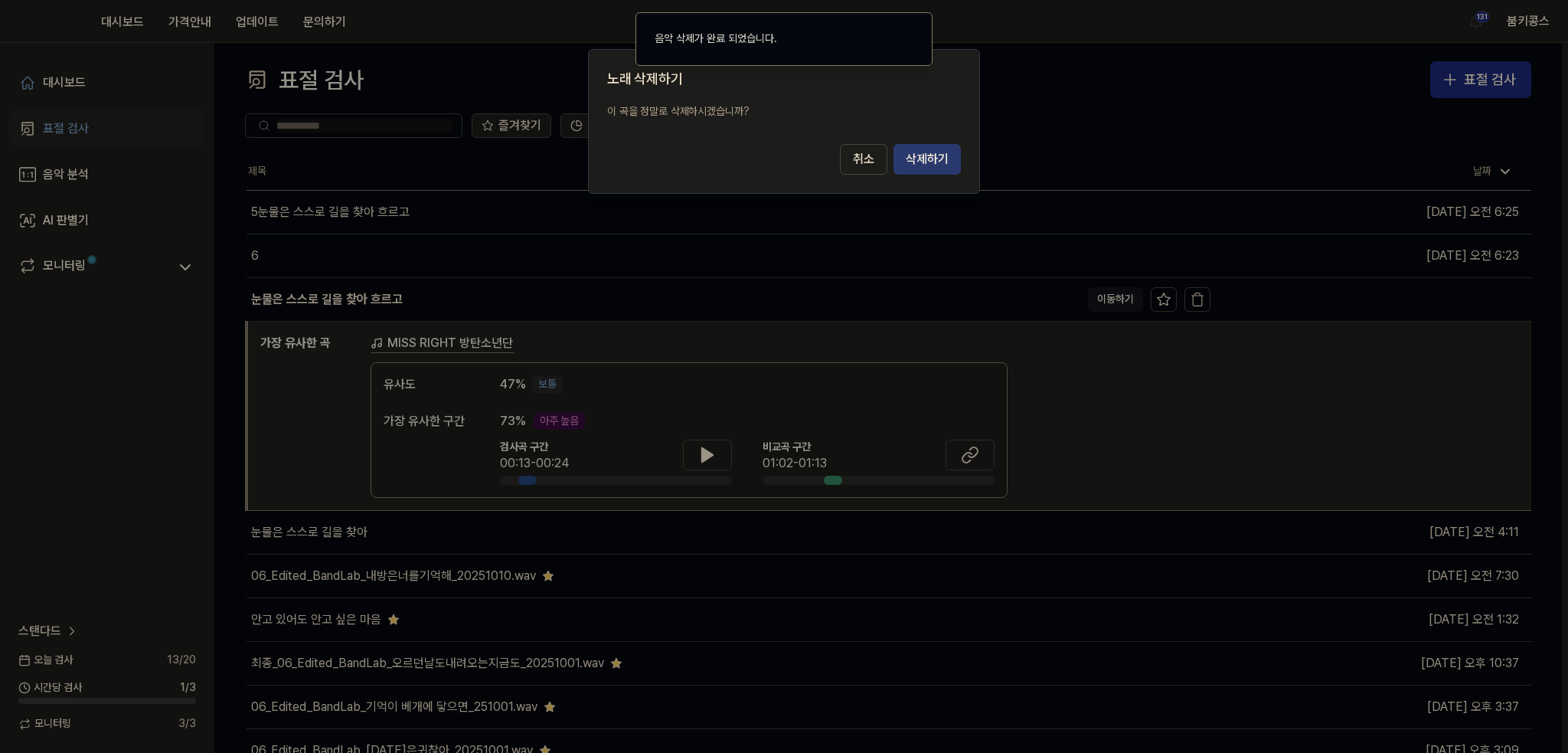
click at [925, 160] on button "삭제하기" at bounding box center [926, 159] width 67 height 31
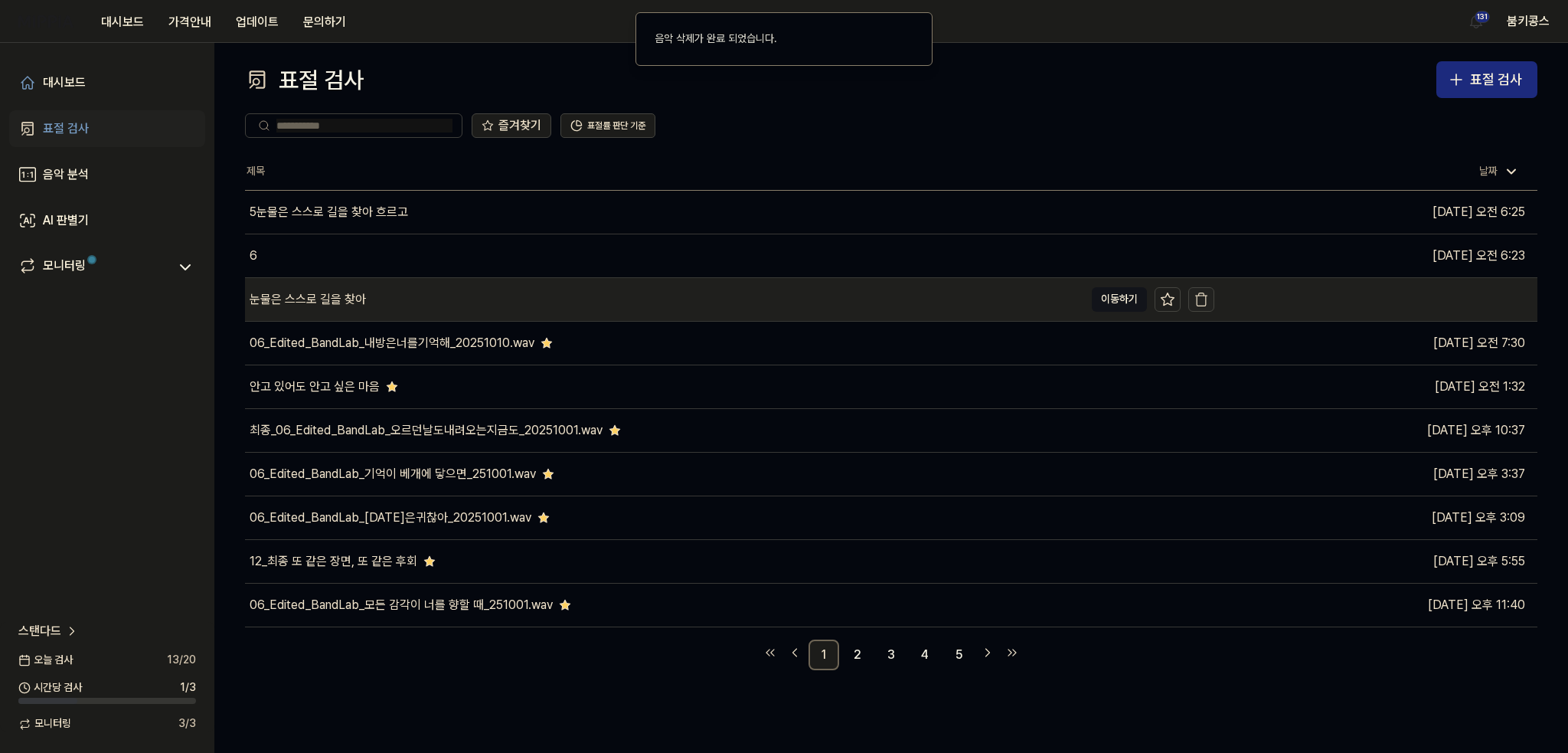
click at [1202, 302] on icon "button" at bounding box center [1200, 299] width 15 height 15
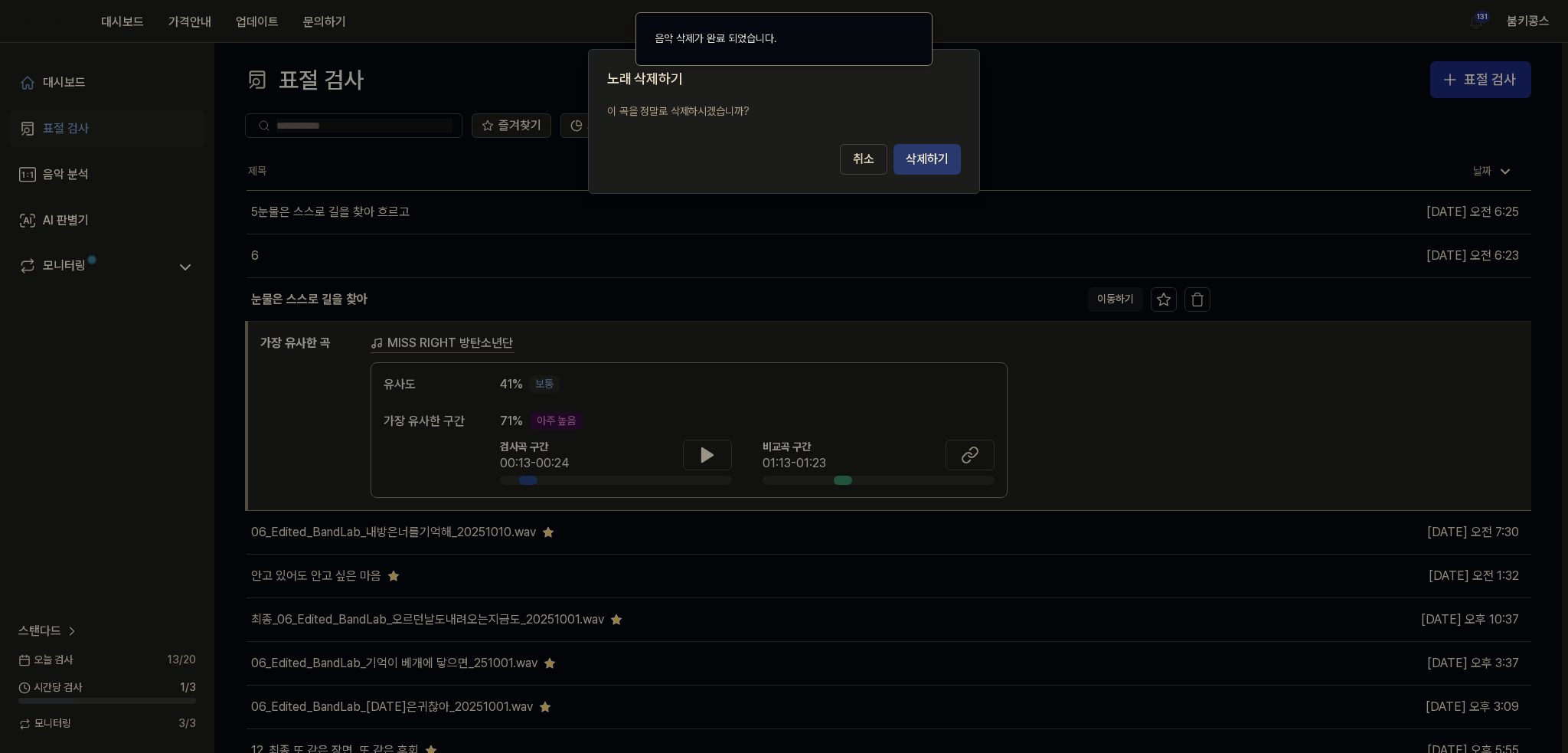
click at [924, 154] on button "삭제하기" at bounding box center [926, 159] width 67 height 31
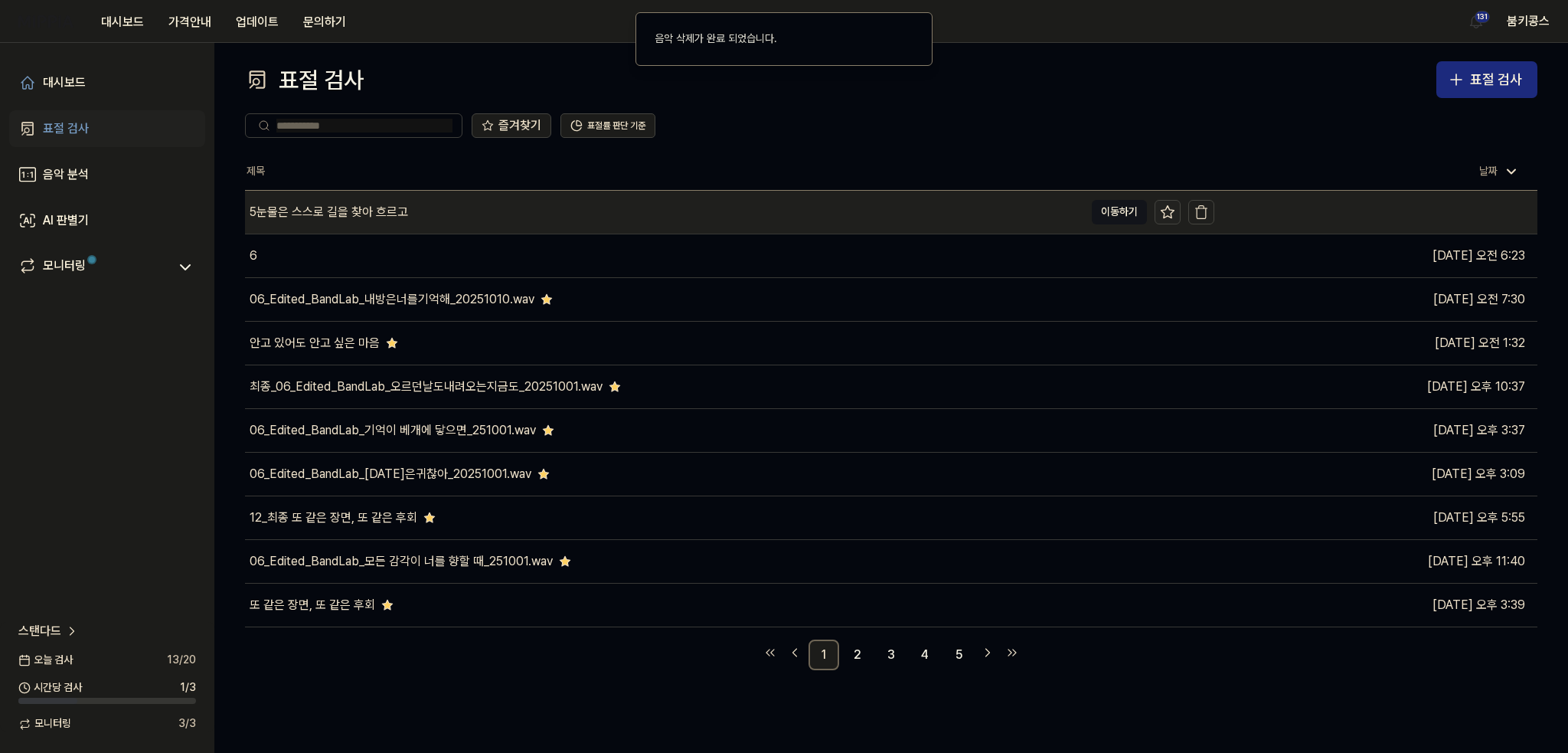
click at [1169, 211] on icon at bounding box center [1167, 212] width 15 height 15
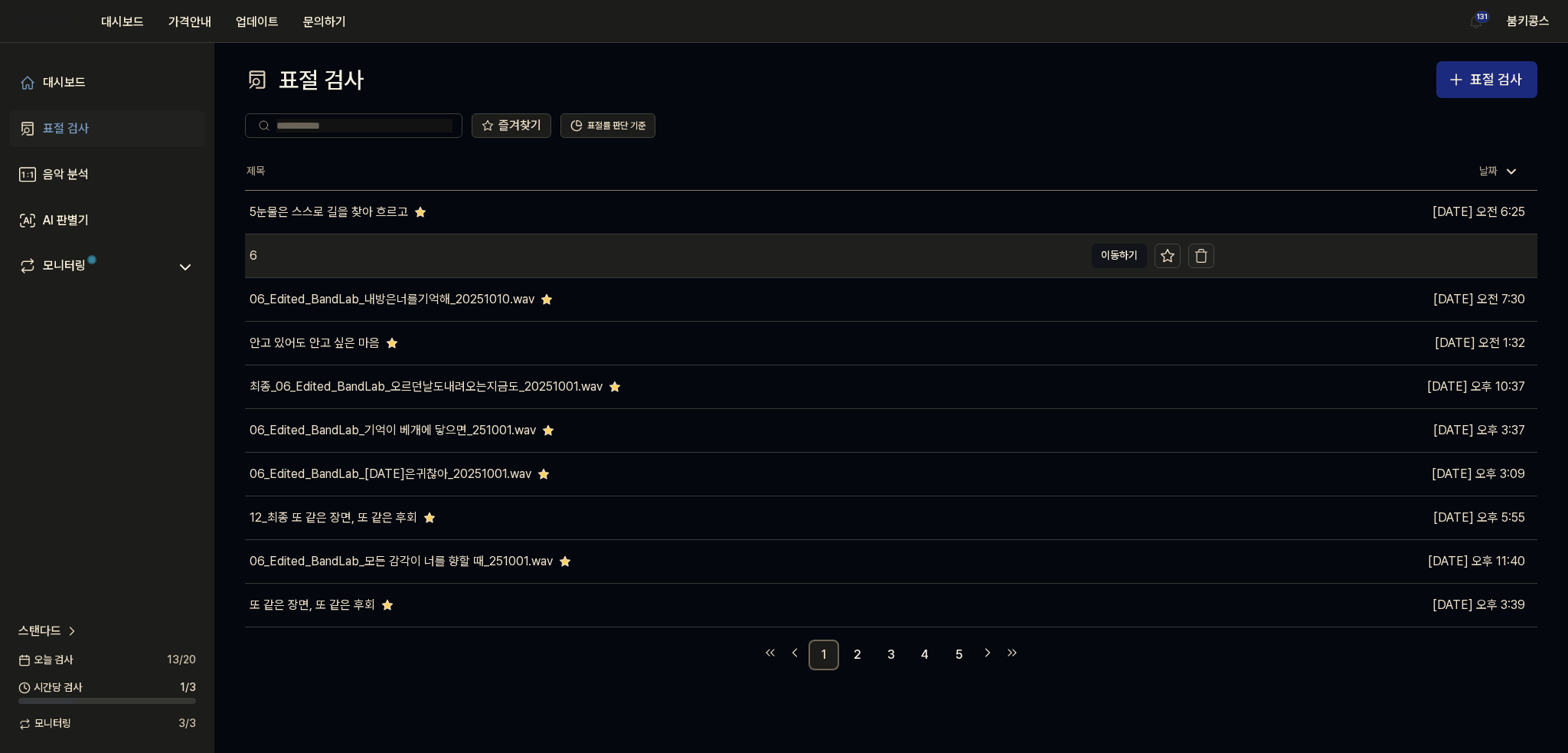
click at [1204, 254] on icon "button" at bounding box center [1200, 255] width 15 height 15
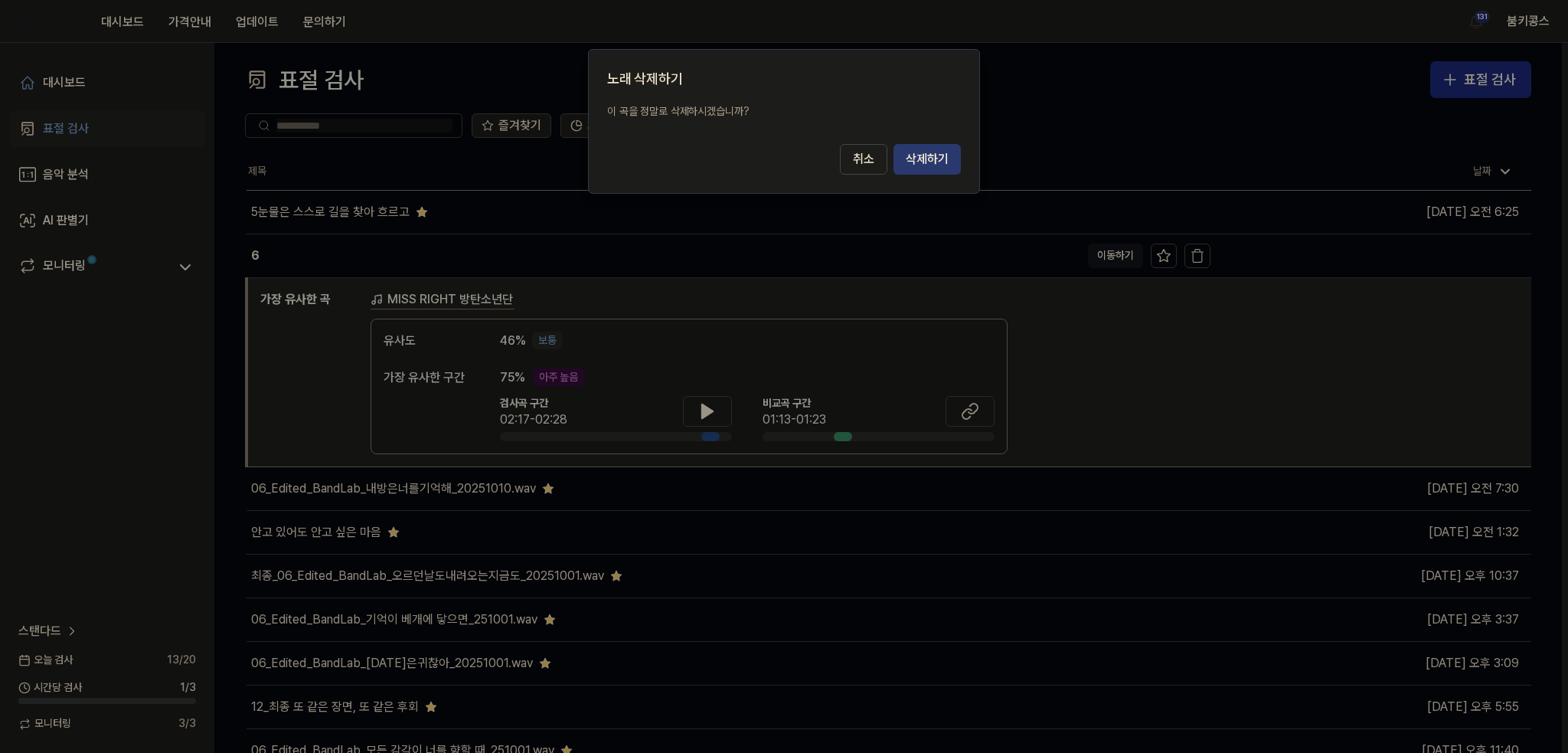
click at [915, 155] on button "삭제하기" at bounding box center [926, 159] width 67 height 31
